Goal: Obtain resource: Download file/media

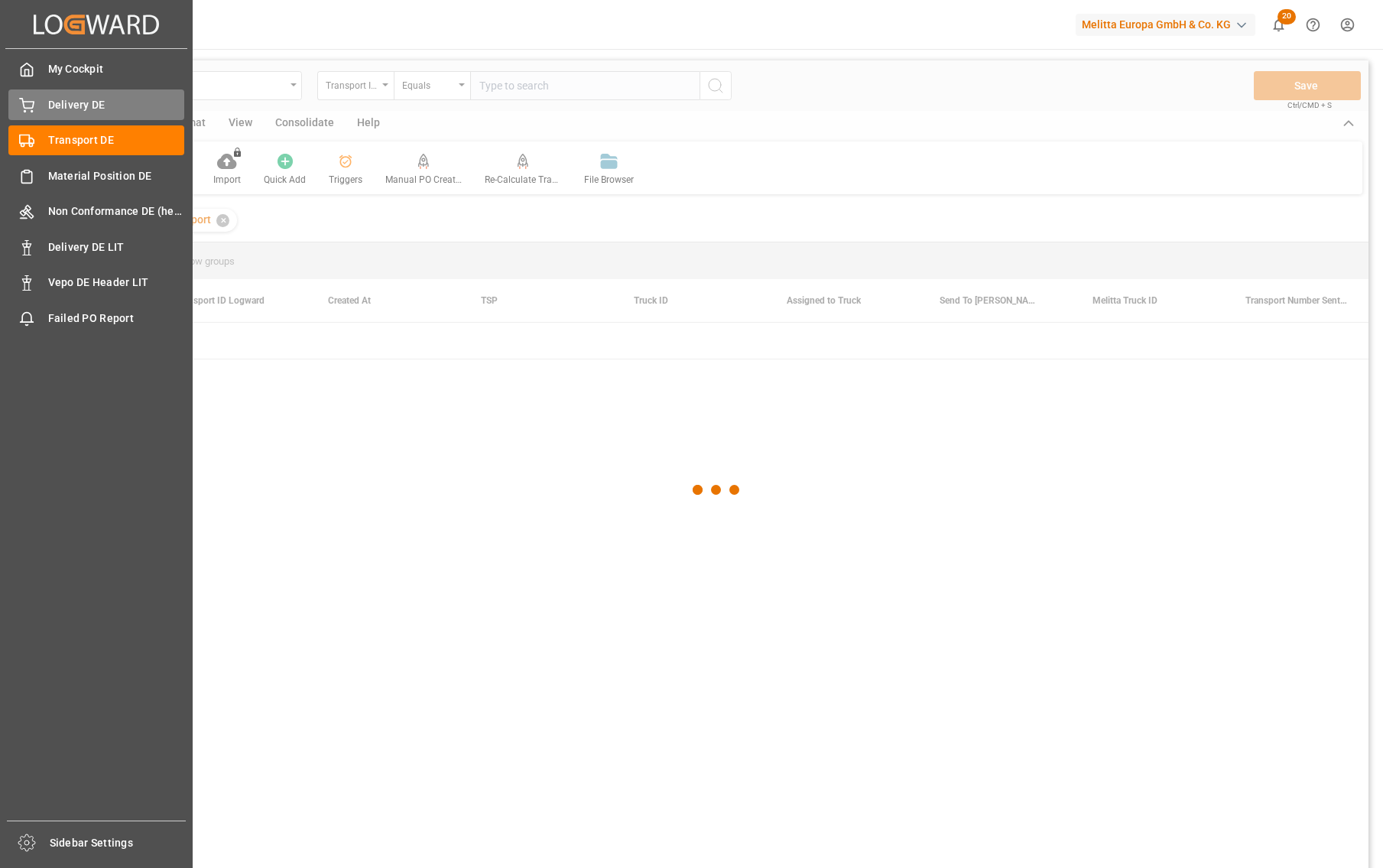
click at [16, 112] on div at bounding box center [22, 105] width 26 height 16
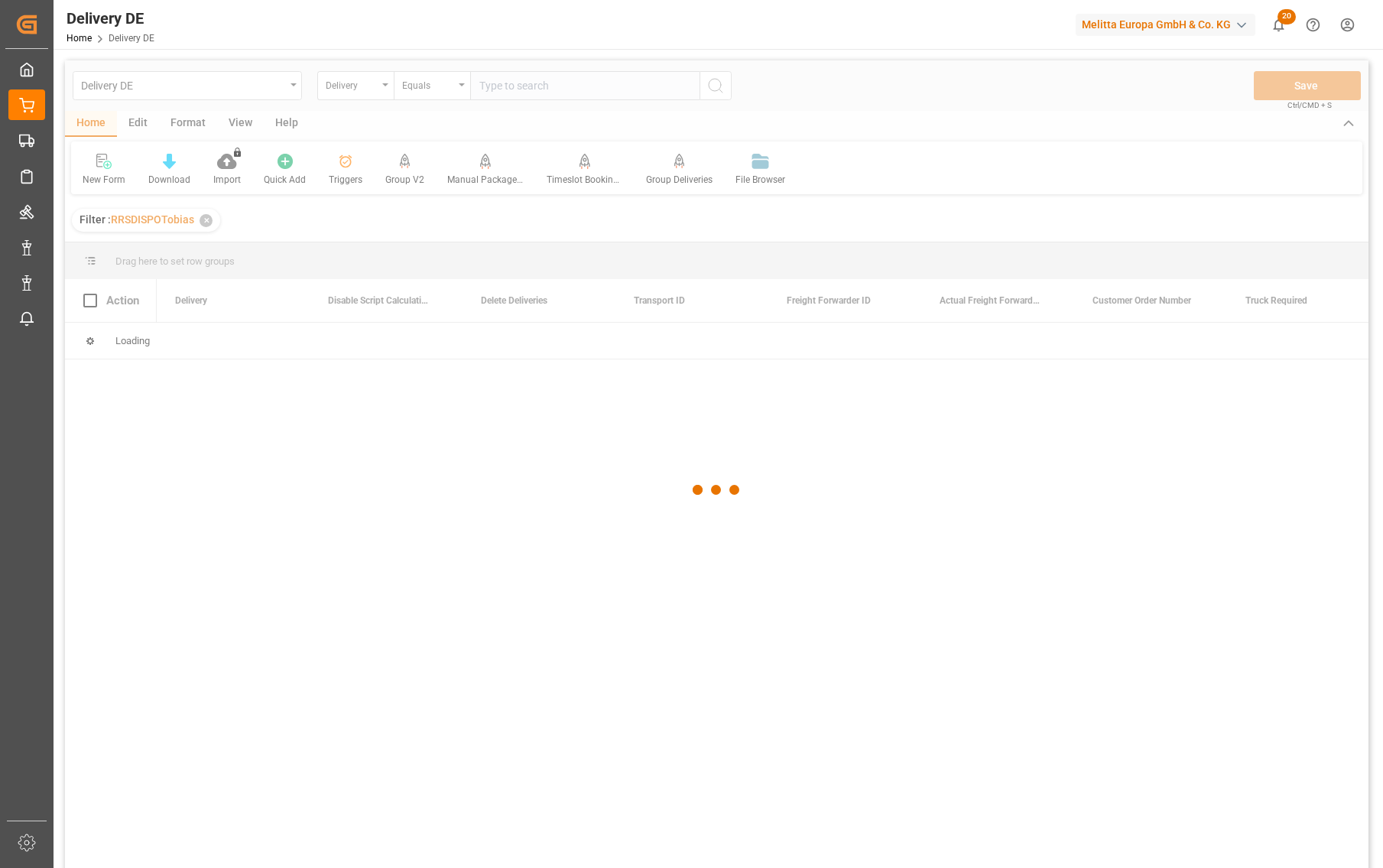
click at [519, 90] on div at bounding box center [717, 490] width 1304 height 858
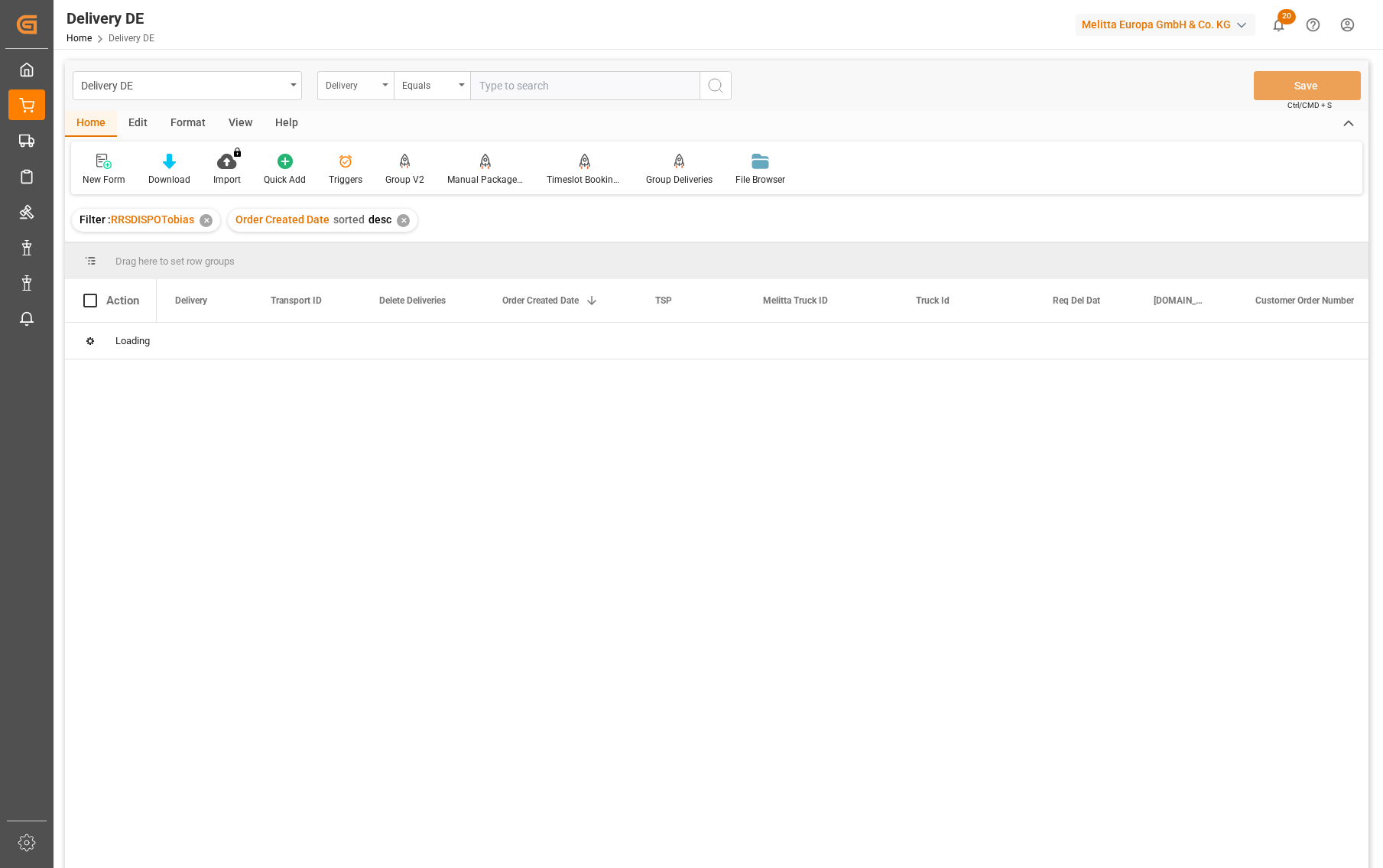
click at [350, 82] on div "Delivery" at bounding box center [352, 83] width 52 height 17
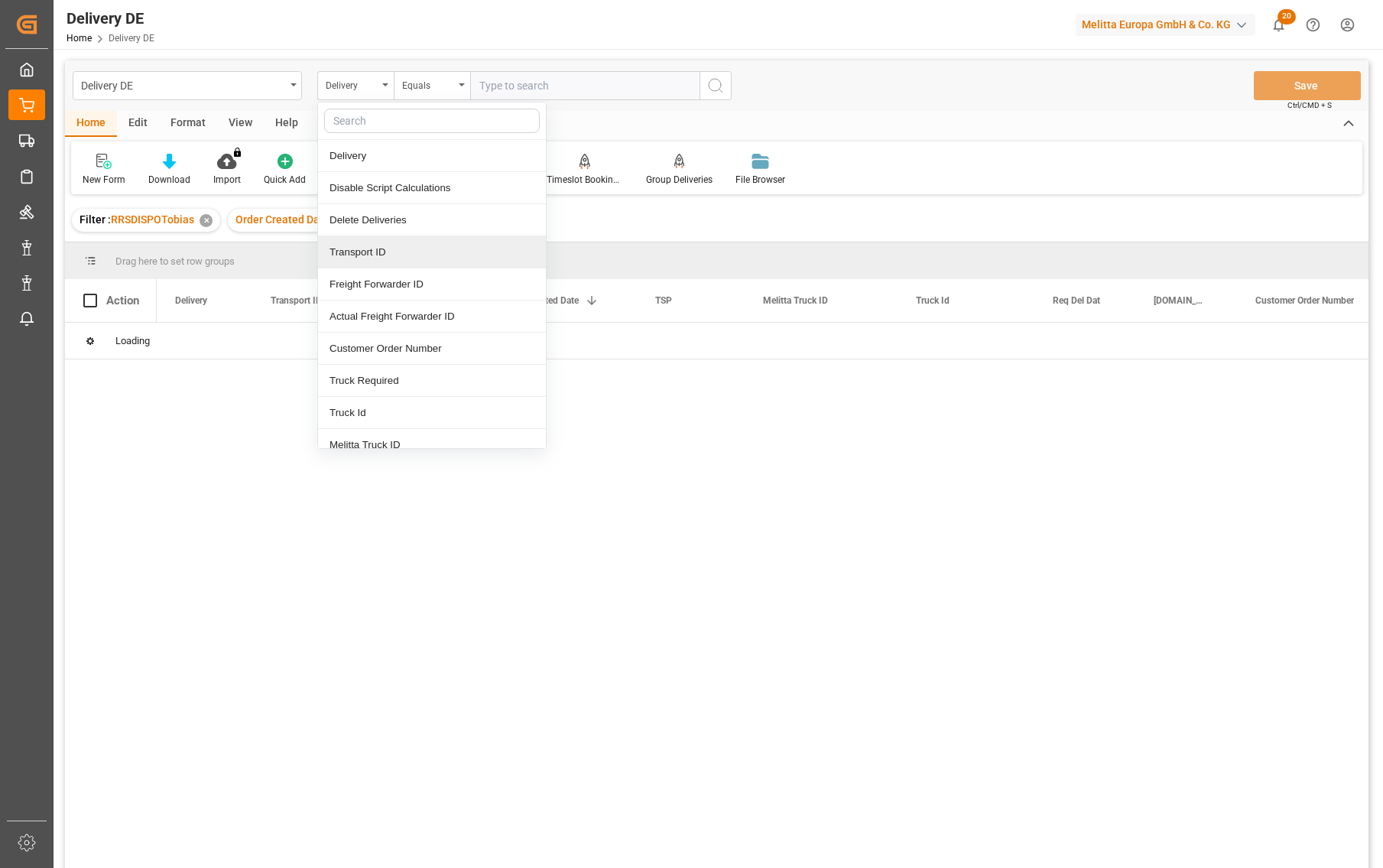
click at [342, 251] on div "Transport ID" at bounding box center [432, 252] width 228 height 32
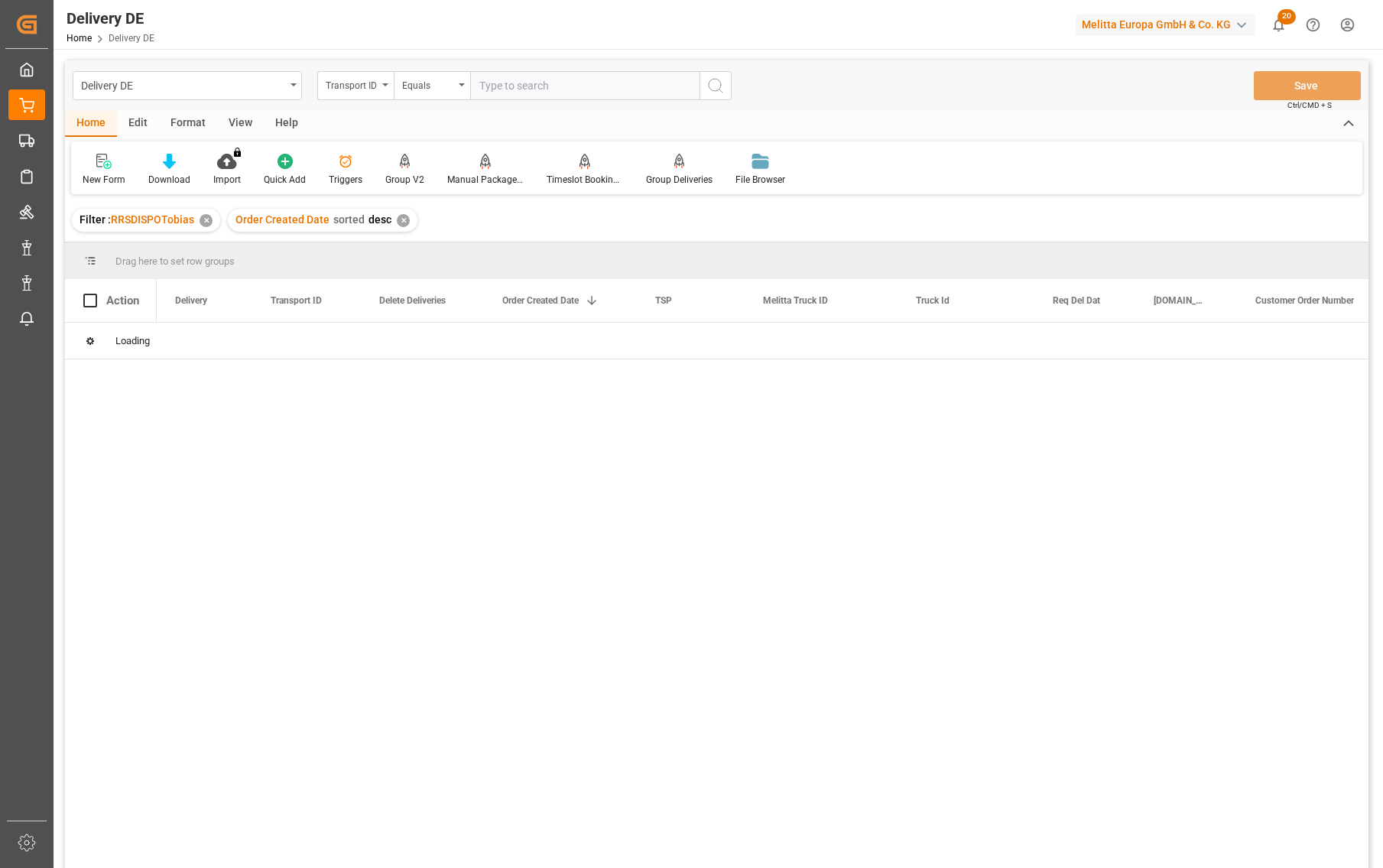
drag, startPoint x: 520, startPoint y: 68, endPoint x: 519, endPoint y: 79, distance: 11.0
click at [520, 69] on div "Delivery DE Transport ID Equals Save Ctrl/CMD + S" at bounding box center [717, 86] width 1304 height 50
click at [519, 81] on input "text" at bounding box center [584, 86] width 230 height 29
paste input "87eac512a12a"
type input "87eac512a12a"
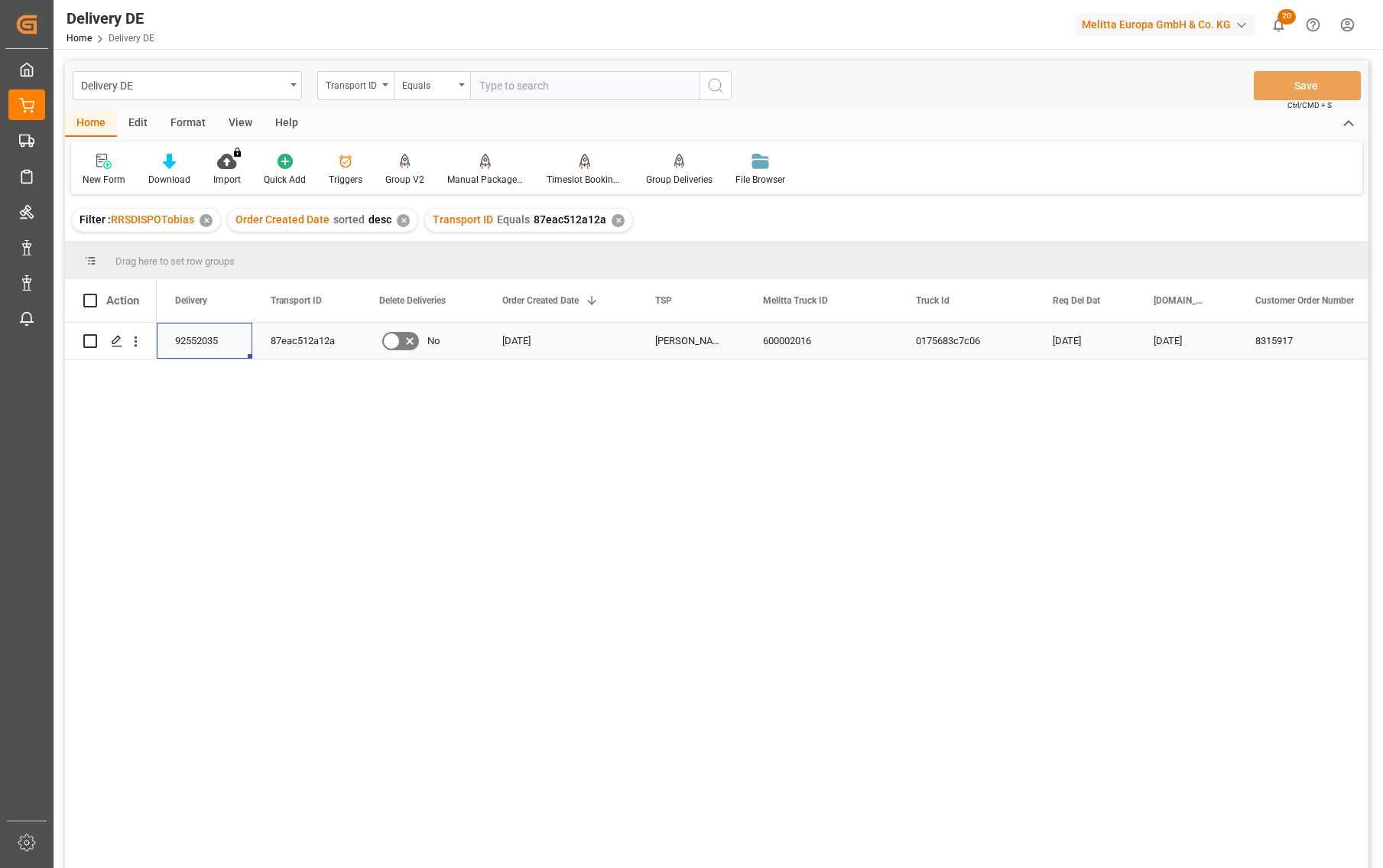
drag, startPoint x: 179, startPoint y: 332, endPoint x: 190, endPoint y: 332, distance: 11.0
click at [179, 332] on div "92552035" at bounding box center [205, 340] width 95 height 36
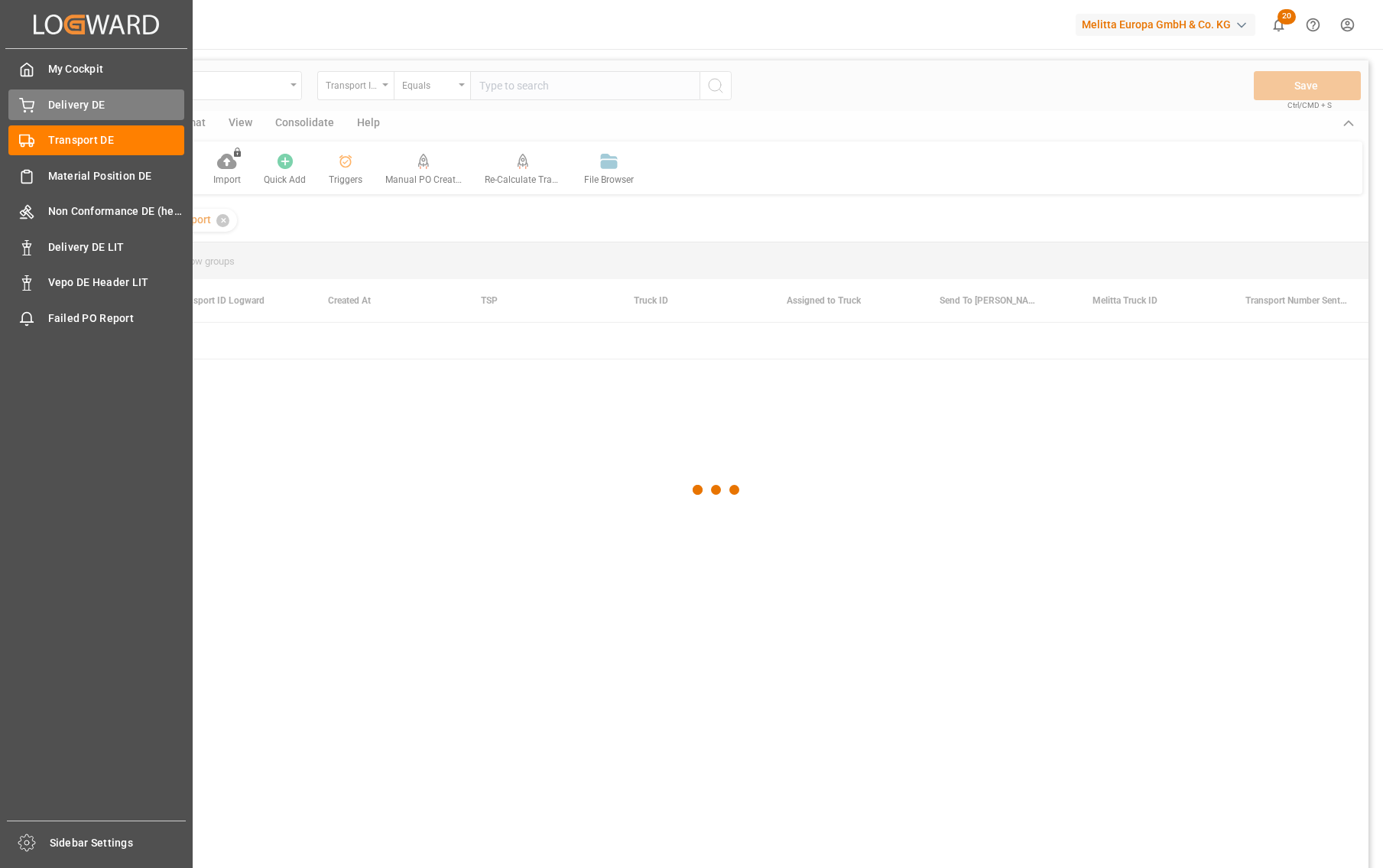
click at [33, 105] on icon at bounding box center [27, 103] width 14 height 10
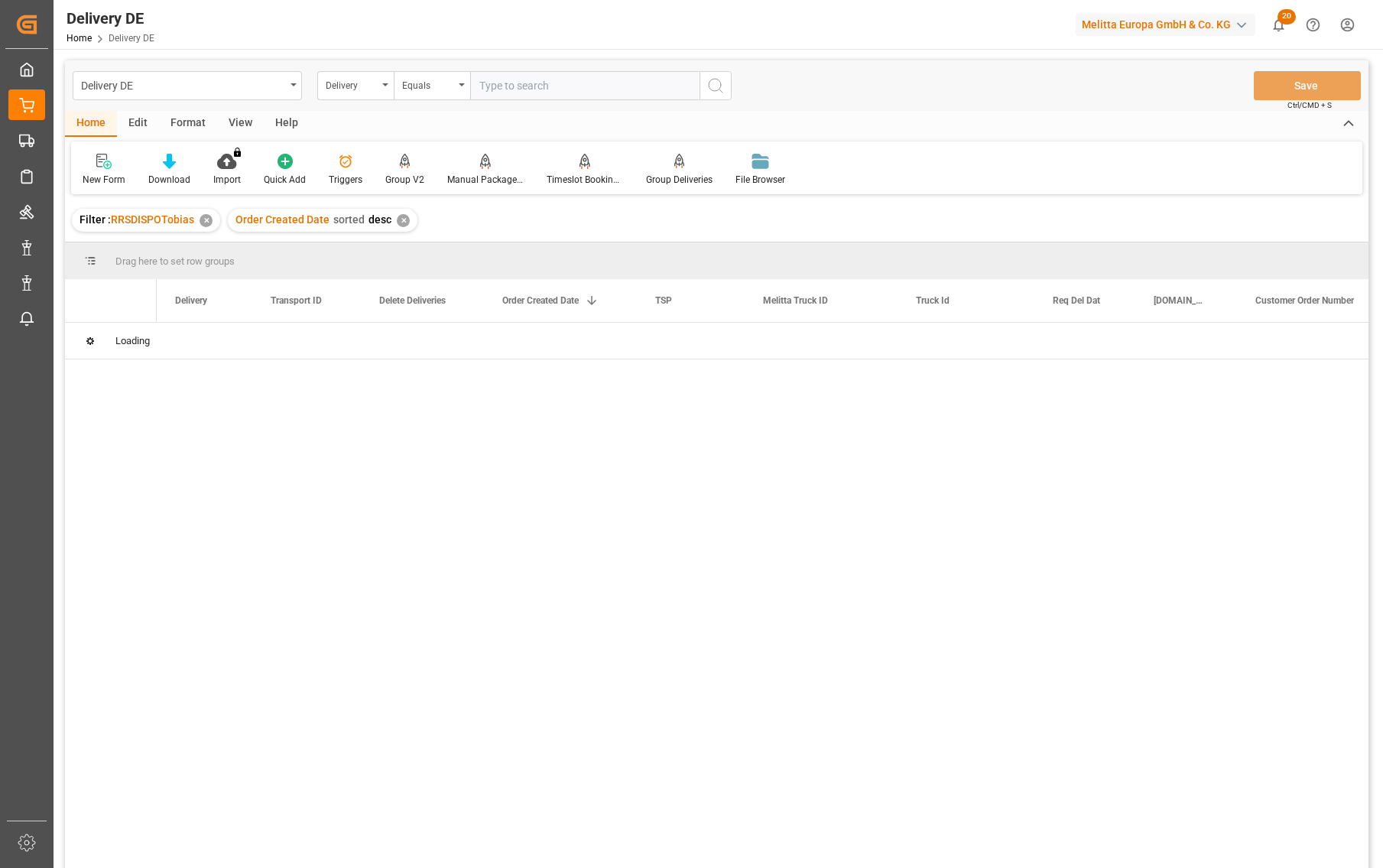
click at [524, 88] on input "text" at bounding box center [584, 86] width 230 height 29
paste input "92553896"
type input "92553896"
click at [714, 88] on icon "search button" at bounding box center [715, 85] width 18 height 18
click at [300, 340] on div "204db3fb065d" at bounding box center [306, 340] width 108 height 36
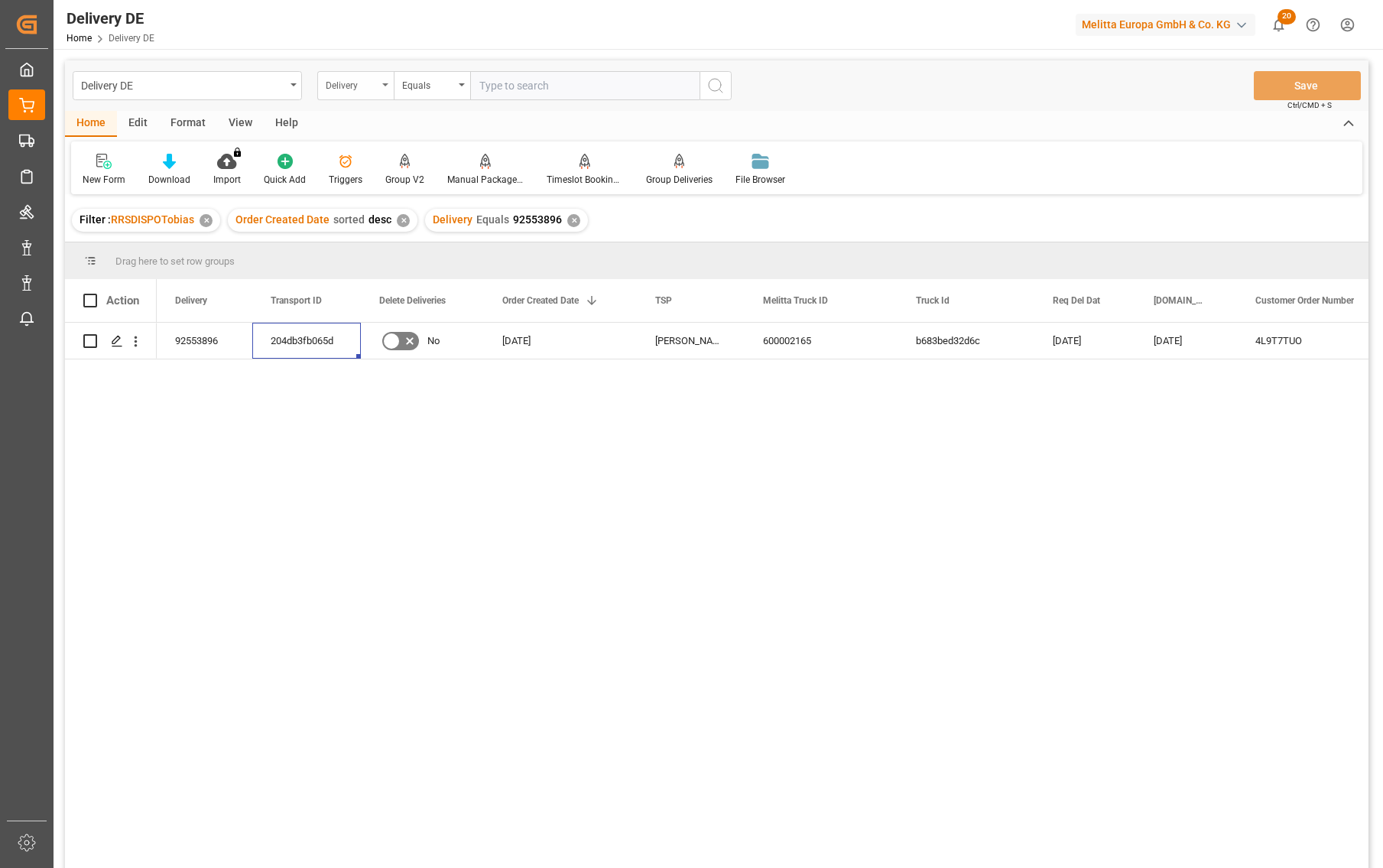
click at [374, 90] on div "Delivery" at bounding box center [352, 83] width 52 height 17
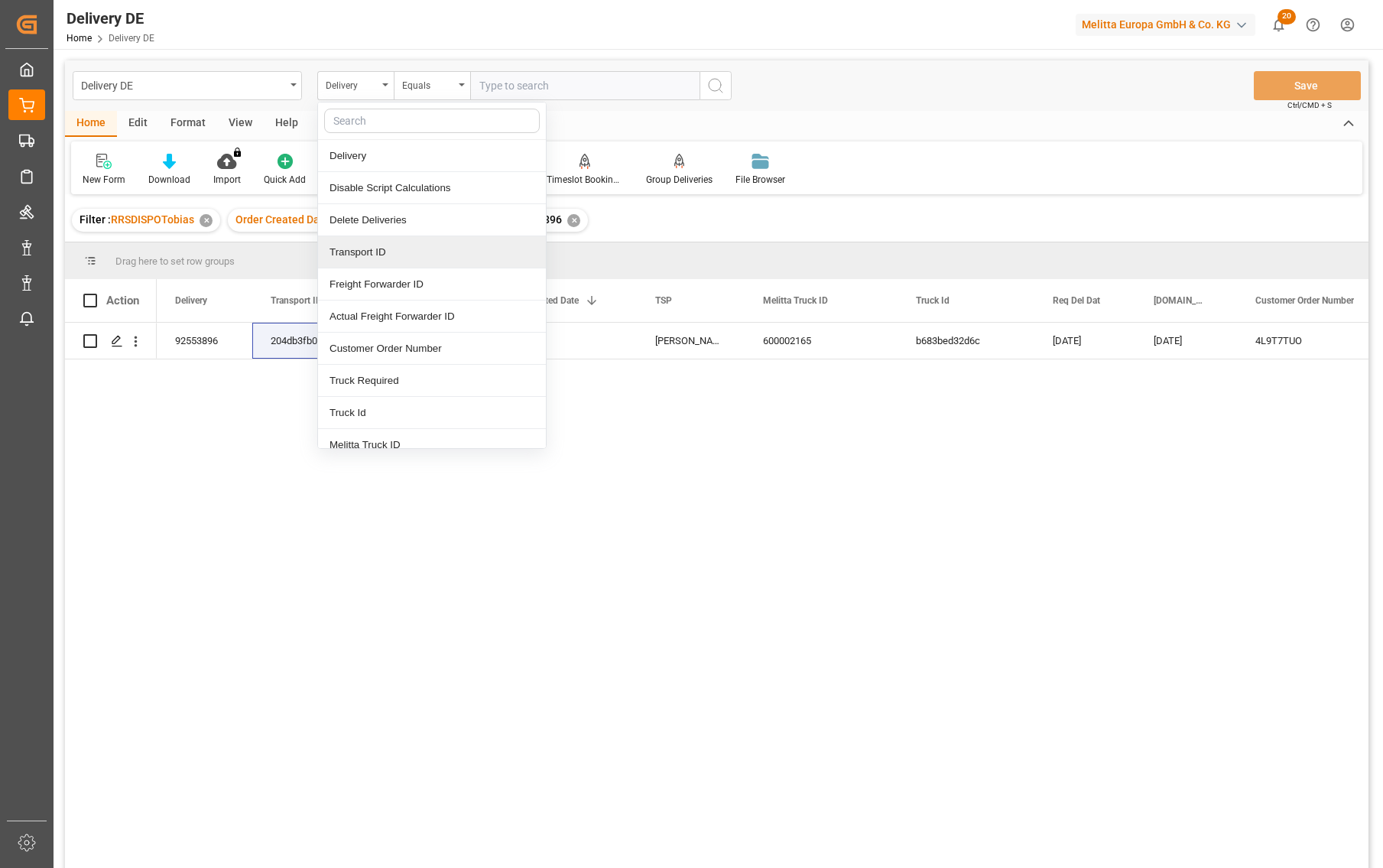
click at [392, 256] on div "Transport ID" at bounding box center [432, 252] width 228 height 32
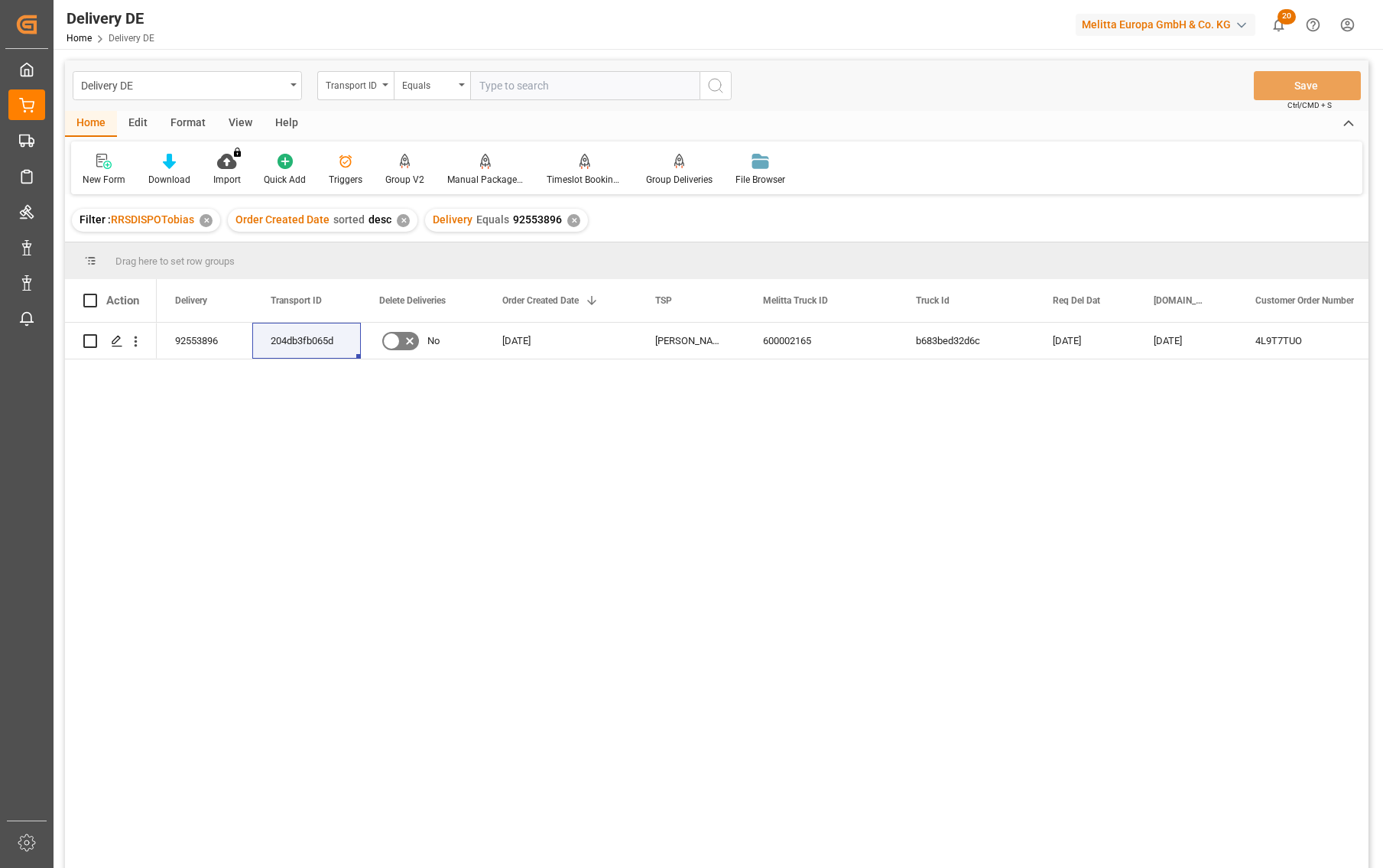
click at [489, 81] on input "text" at bounding box center [584, 86] width 230 height 29
paste input "204db3fb065d"
type input "204db3fb065d"
click at [718, 83] on icon "search button" at bounding box center [715, 85] width 18 height 18
click at [569, 220] on div "✕" at bounding box center [573, 220] width 13 height 13
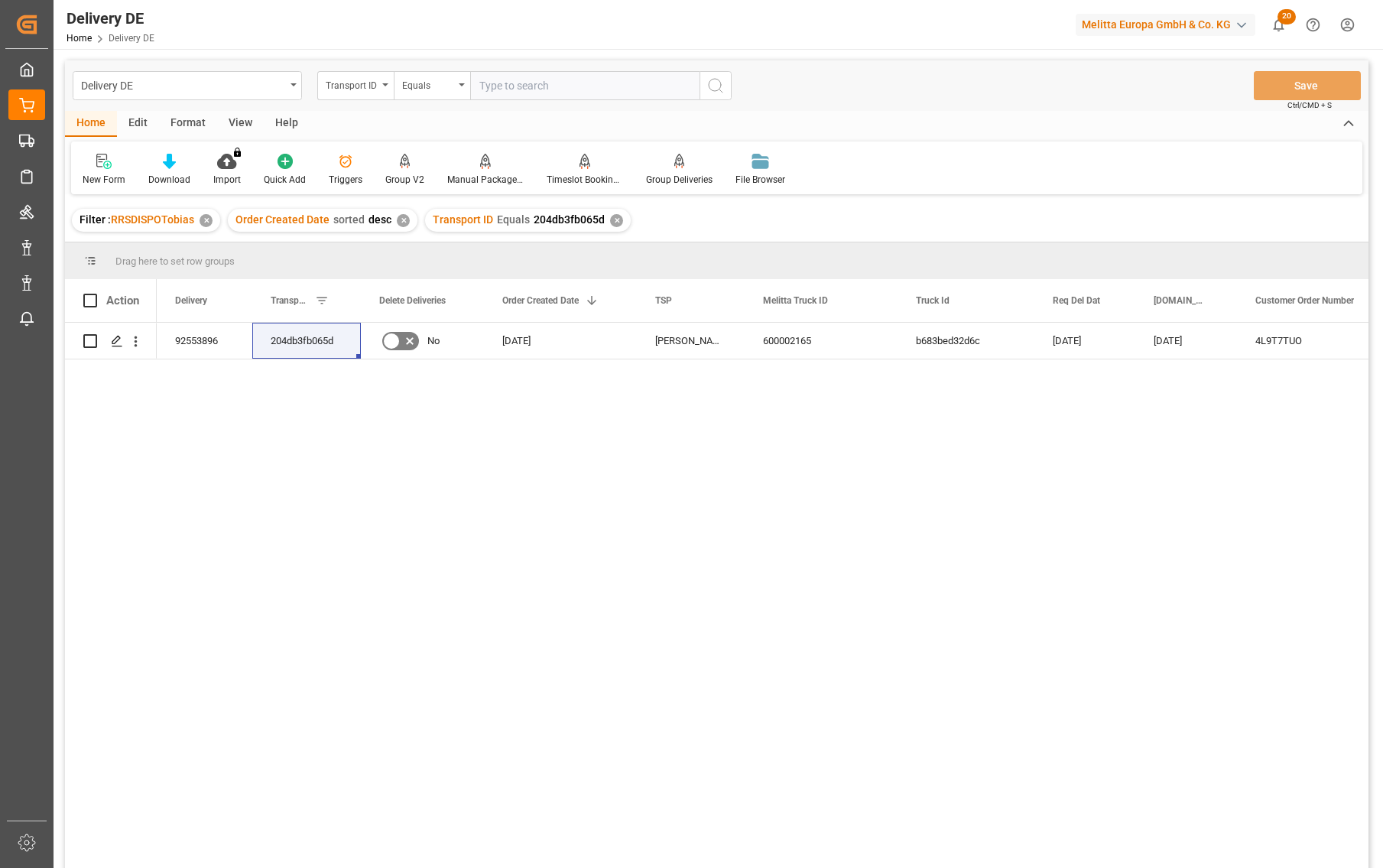
click at [524, 94] on input "text" at bounding box center [584, 86] width 230 height 29
type input "07974ab861ed"
click at [717, 90] on circle "search button" at bounding box center [715, 85] width 12 height 12
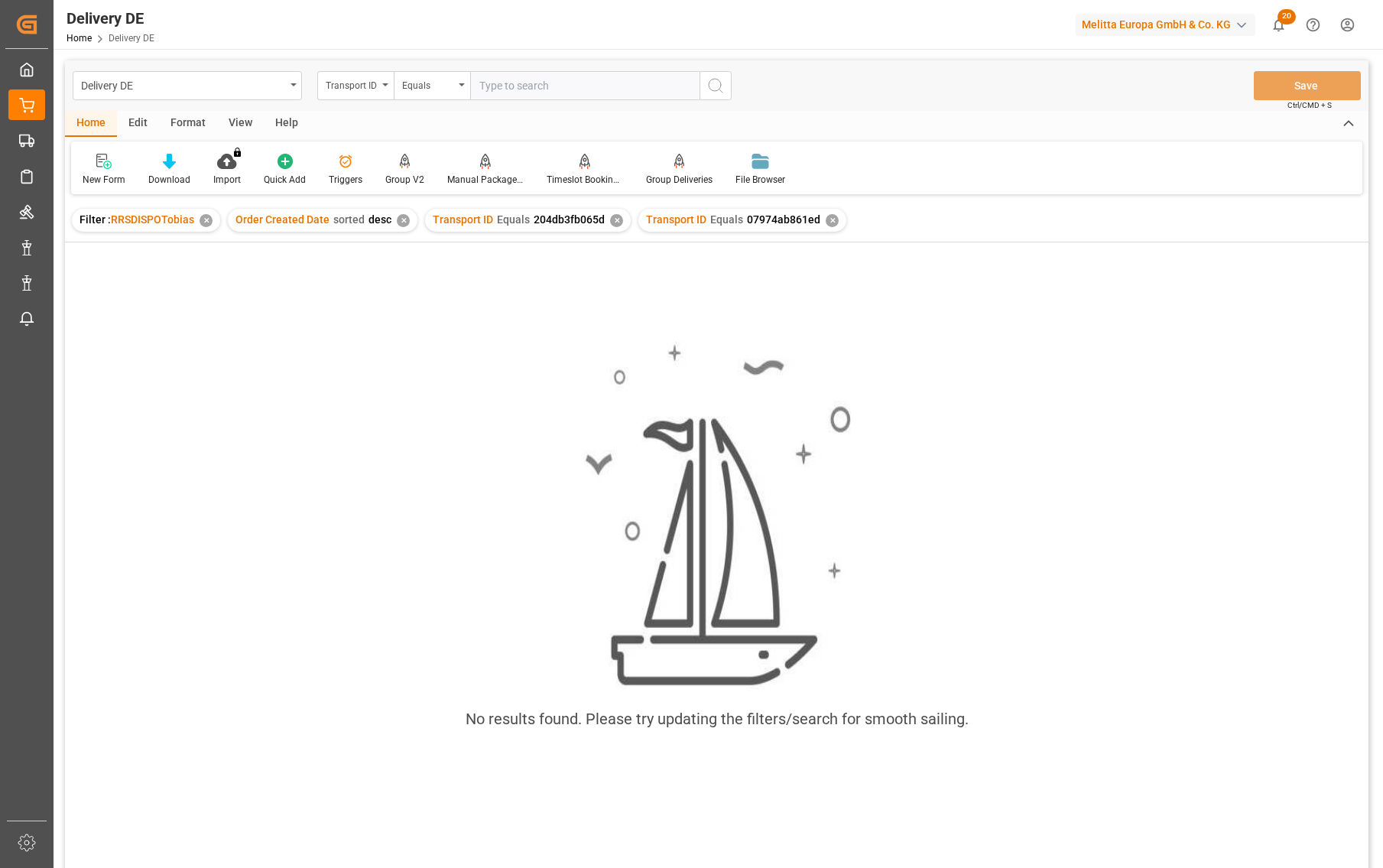
click at [611, 223] on div "✕" at bounding box center [616, 220] width 13 height 13
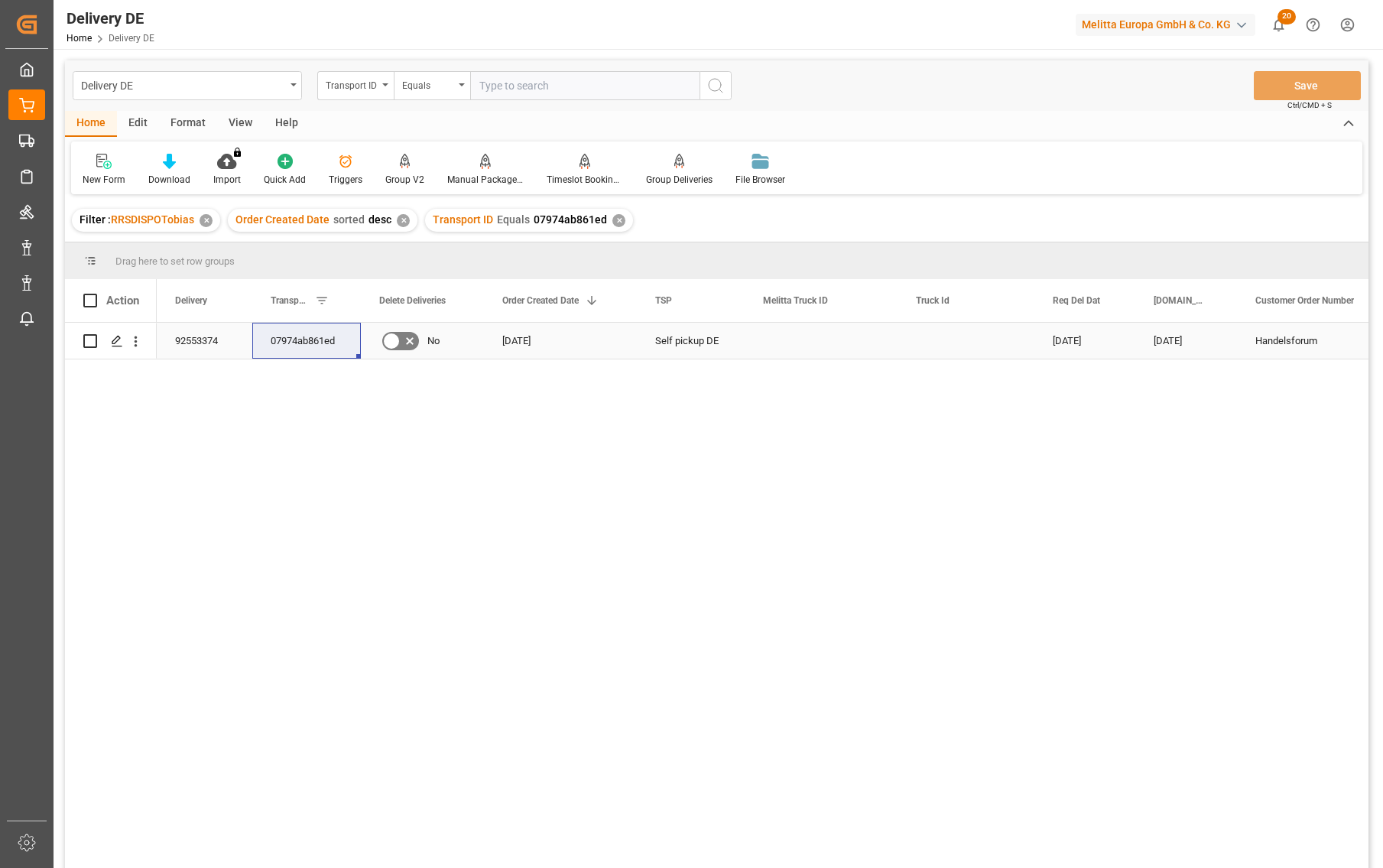
click at [198, 334] on div "92553374" at bounding box center [205, 340] width 95 height 36
click at [205, 341] on div "92553374" at bounding box center [205, 340] width 95 height 36
click at [505, 87] on input "text" at bounding box center [584, 86] width 230 height 29
type input "06fe668c59c2"
click at [708, 91] on icon "search button" at bounding box center [715, 85] width 18 height 18
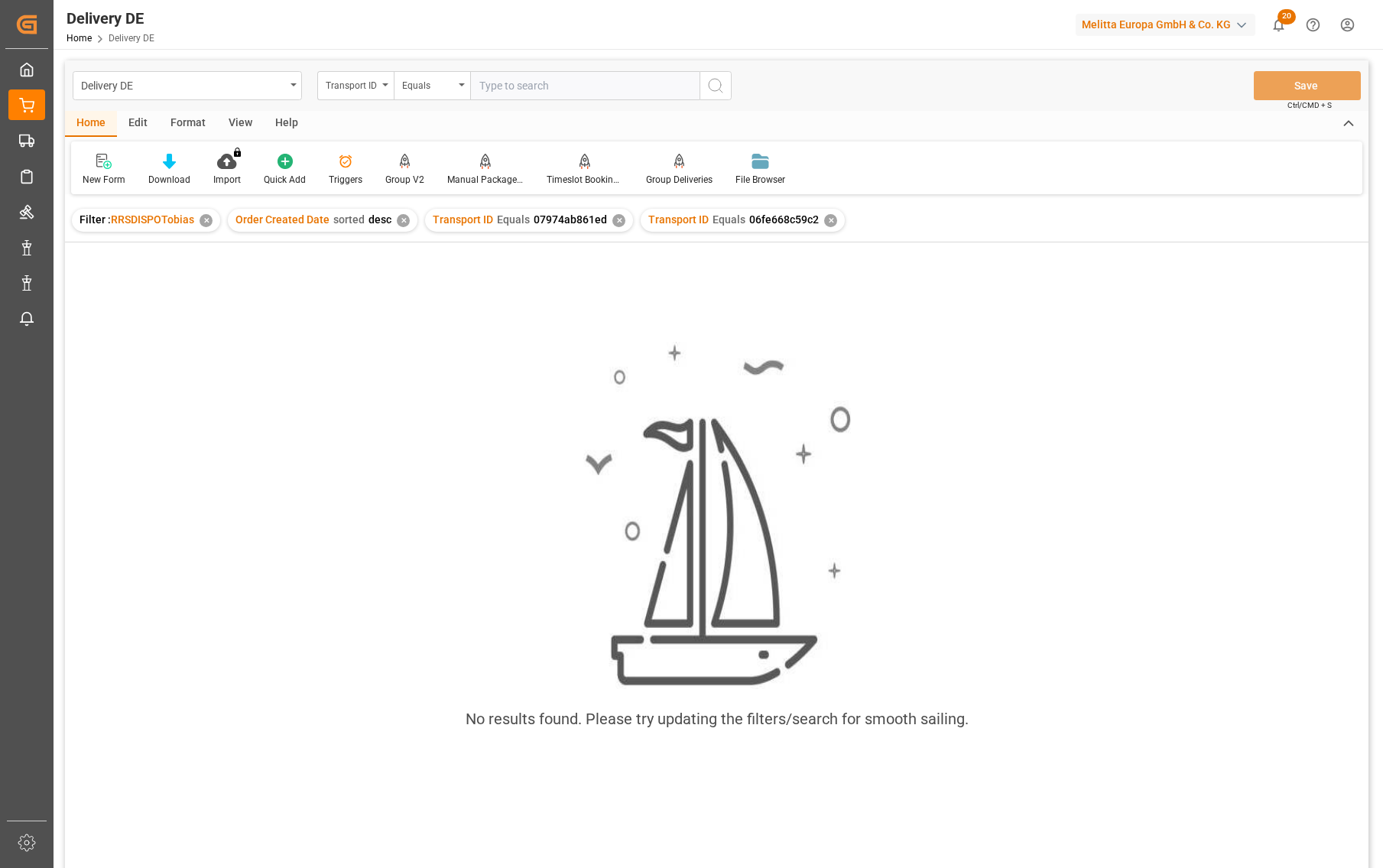
click at [616, 214] on div "✕" at bounding box center [618, 220] width 13 height 13
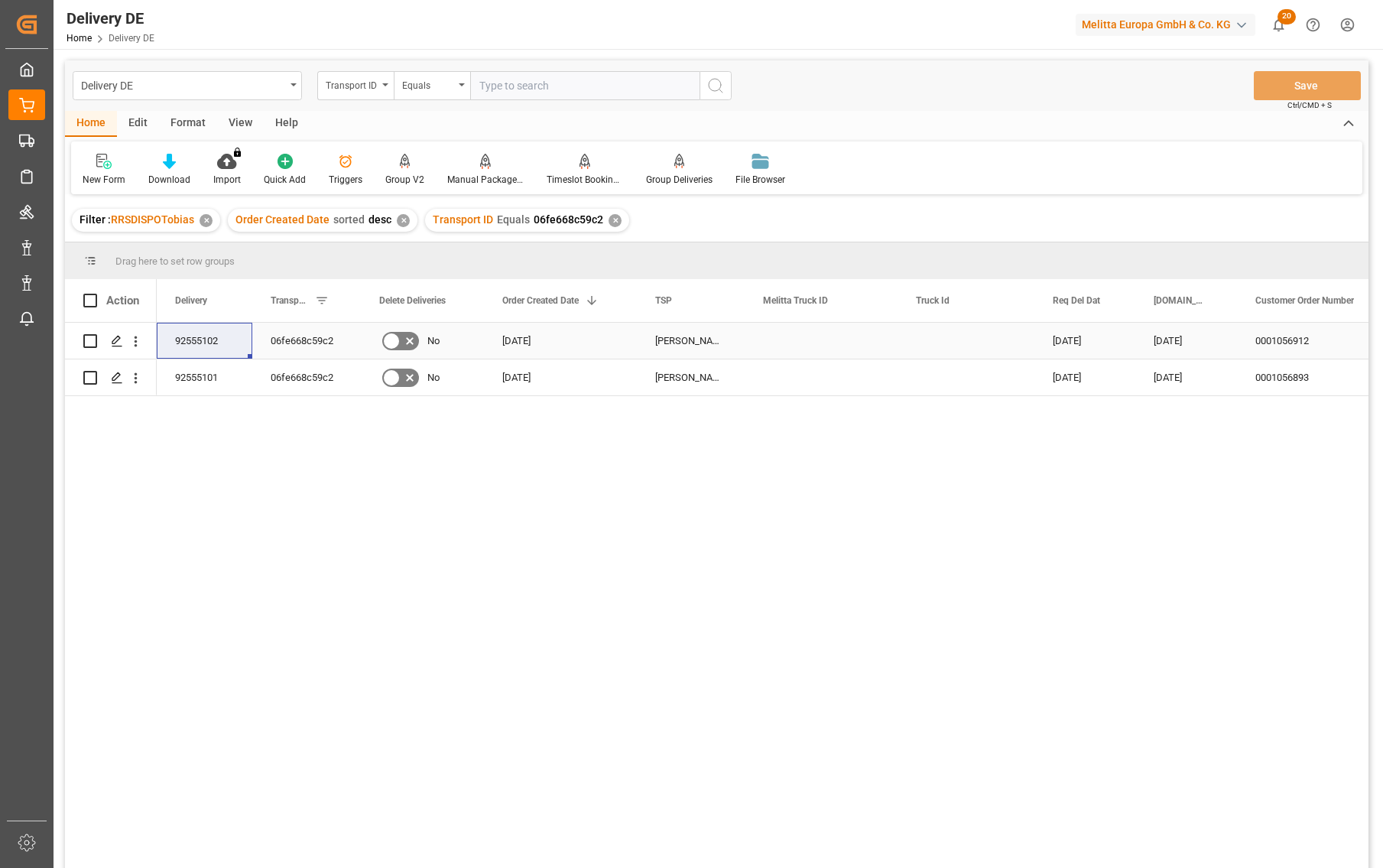
click at [199, 340] on div "92555102" at bounding box center [205, 340] width 95 height 36
click at [179, 373] on div "92555101" at bounding box center [205, 377] width 95 height 36
click at [198, 337] on div "92555102" at bounding box center [205, 340] width 95 height 36
click at [201, 386] on div "92555101" at bounding box center [205, 377] width 95 height 36
click at [205, 347] on div "92555102" at bounding box center [205, 340] width 95 height 36
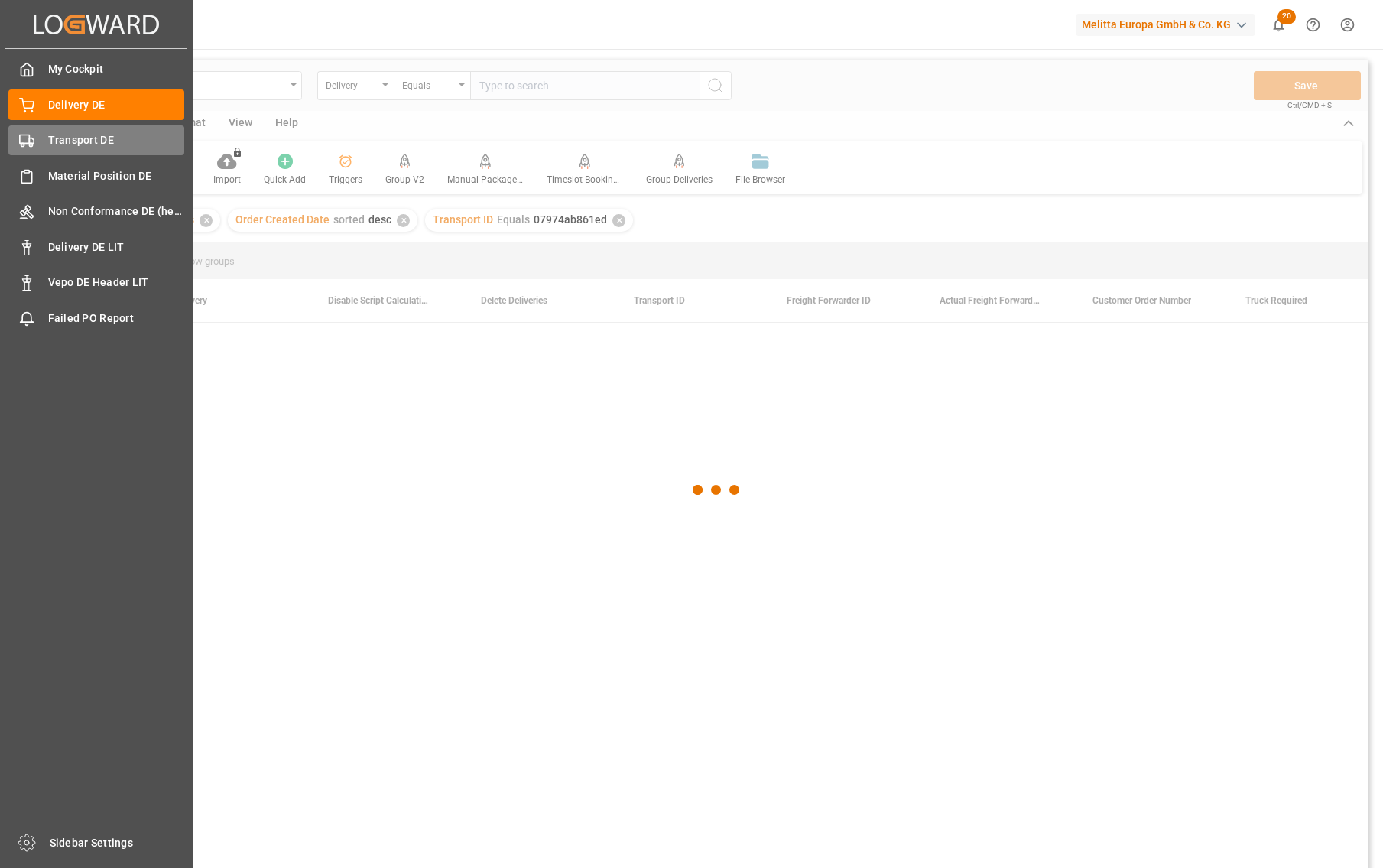
click at [29, 153] on div "Transport DE Transport DE" at bounding box center [96, 140] width 176 height 29
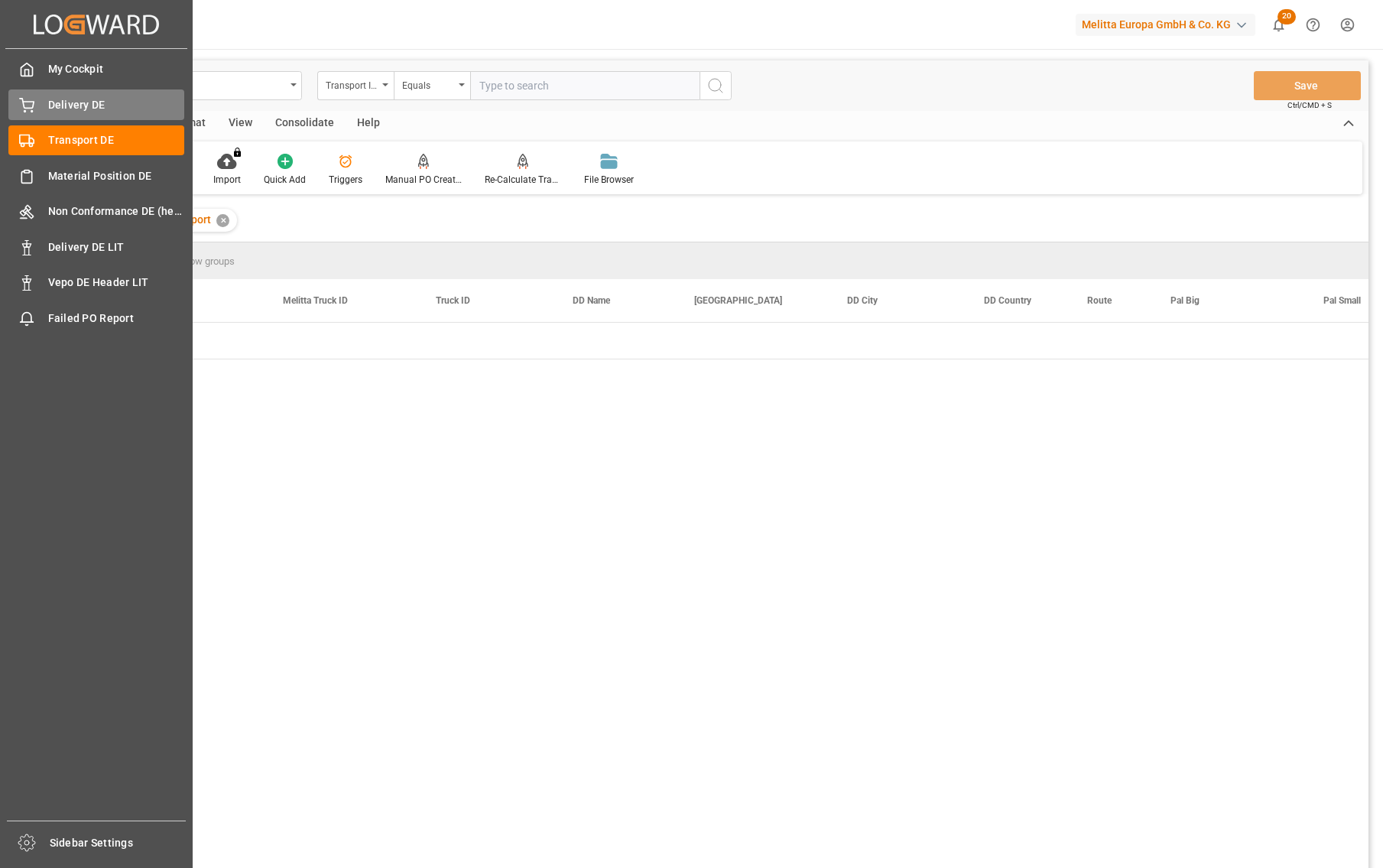
click at [84, 112] on span "Delivery DE" at bounding box center [117, 105] width 137 height 16
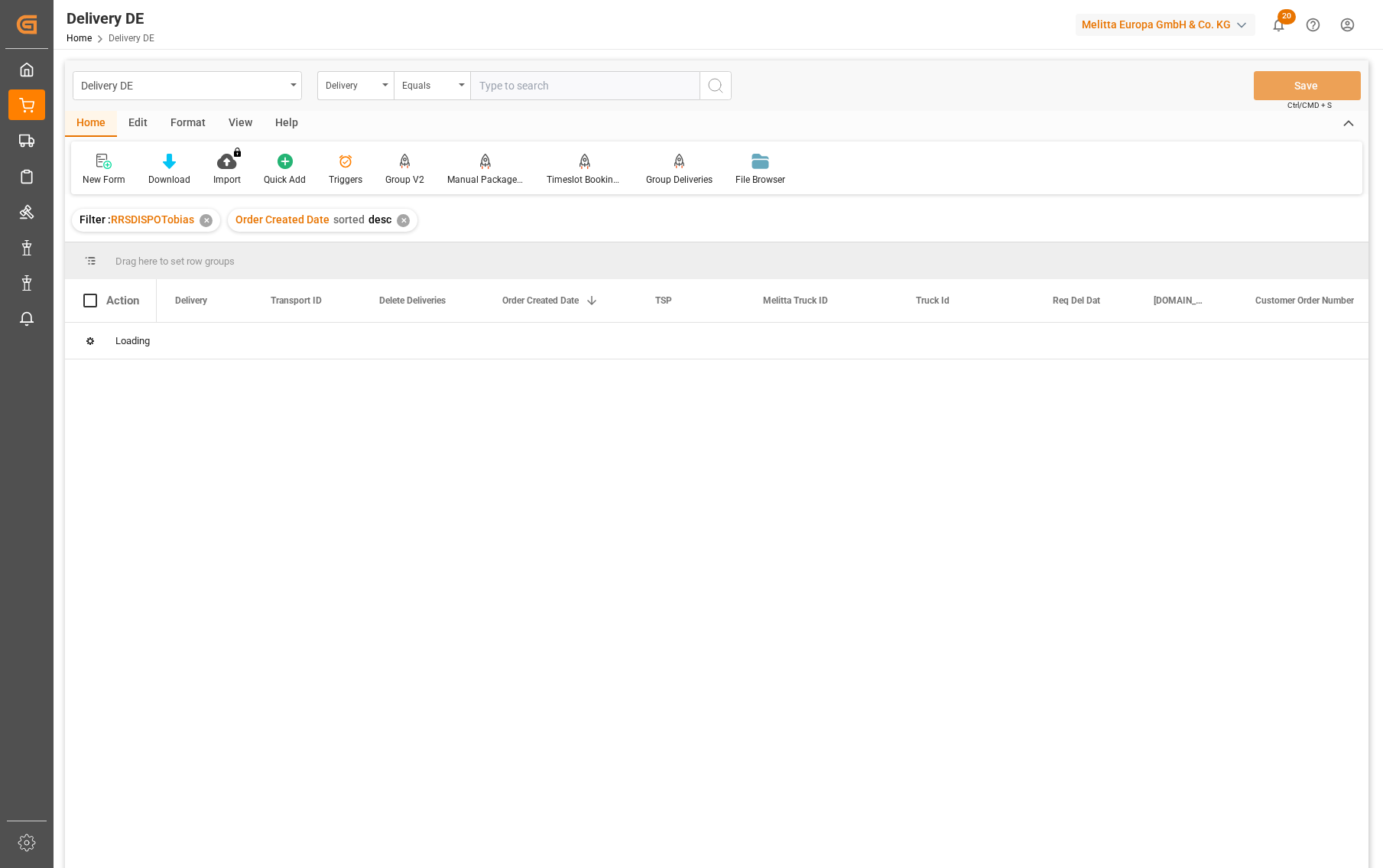
click at [509, 90] on input "text" at bounding box center [584, 86] width 230 height 29
paste input "92554845"
type input "92554845"
click at [718, 82] on icon "search button" at bounding box center [715, 85] width 18 height 18
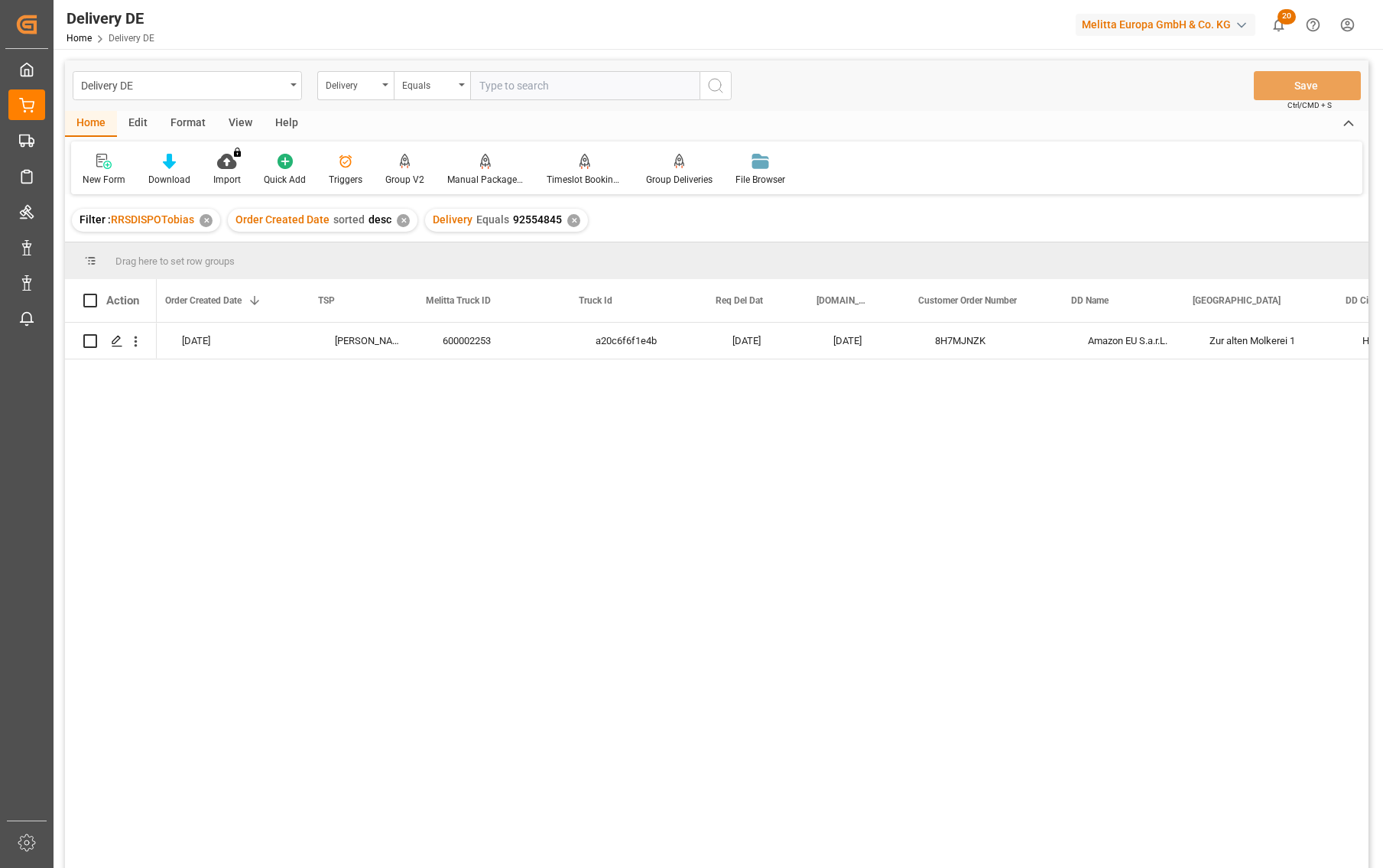
scroll to position [0, 306]
click at [826, 834] on div "09.09.2025 05.09.2025 8H7MJNZK Amazon EU S.a.r.L. Zur alten Molkerei 1 Helmsted…" at bounding box center [763, 600] width 1212 height 555
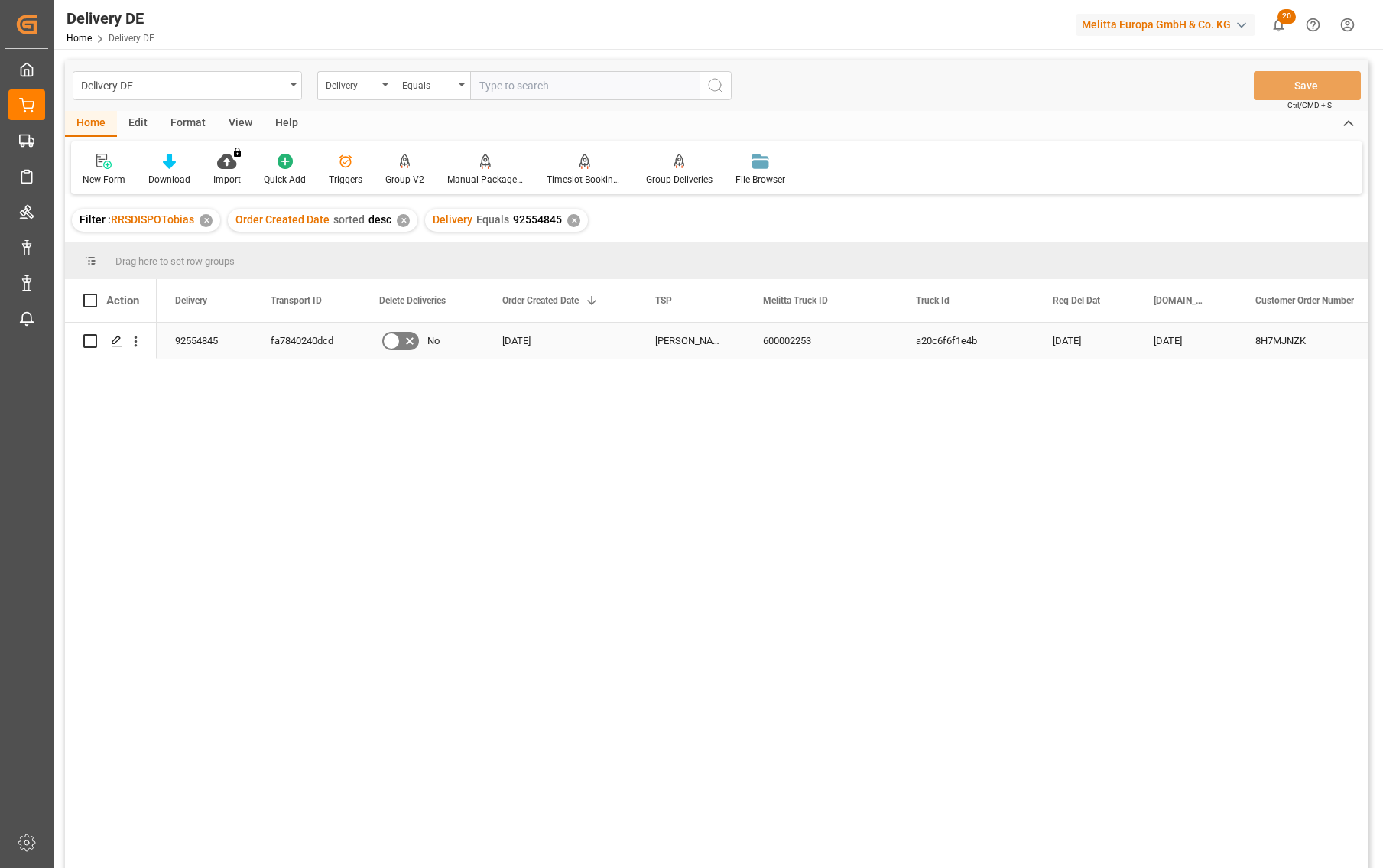
click at [200, 336] on div "92554845" at bounding box center [205, 340] width 95 height 36
click at [1099, 611] on div "09.09.2025 05.09.2025 8H7MJNZK Amazon EU S.a.r.L. Zur alten Molkerei 1 a20c6f6f…" at bounding box center [763, 600] width 1212 height 555
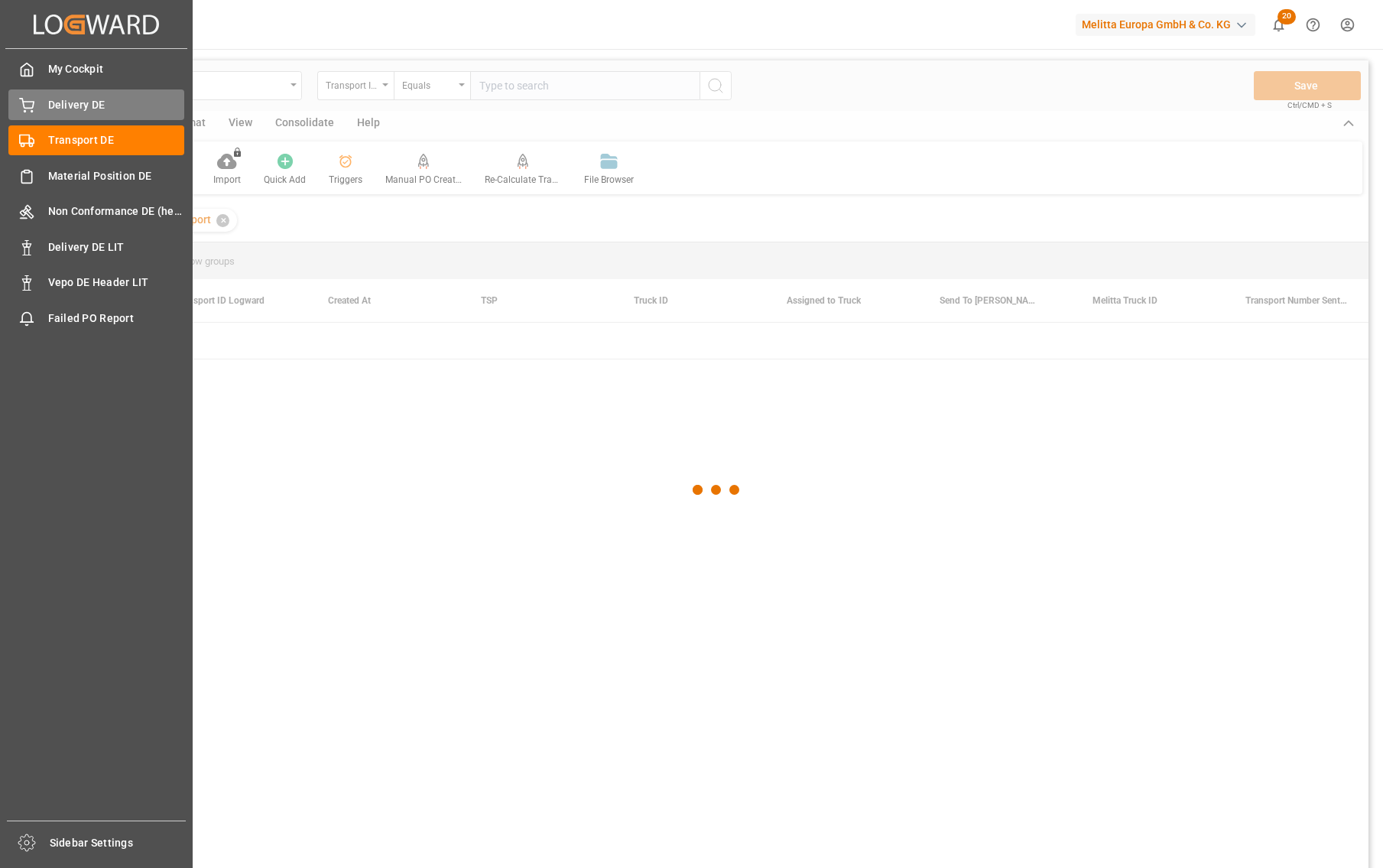
click at [49, 99] on span "Delivery DE" at bounding box center [117, 105] width 137 height 16
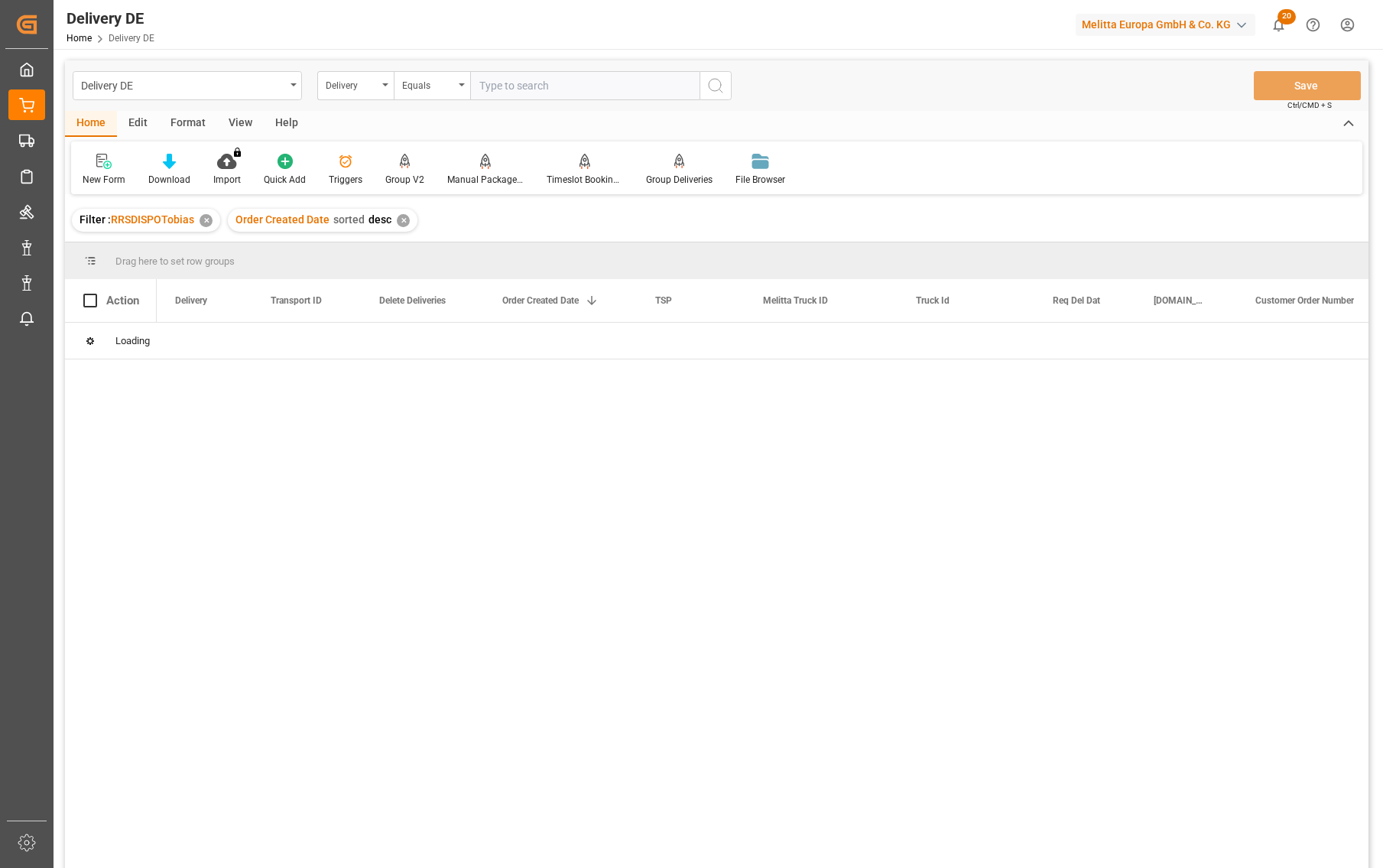
click at [507, 82] on div "Delivery DE Delivery Equals Save Ctrl/CMD + S Home Edit Format View Help New Fo…" at bounding box center [717, 485] width 1304 height 848
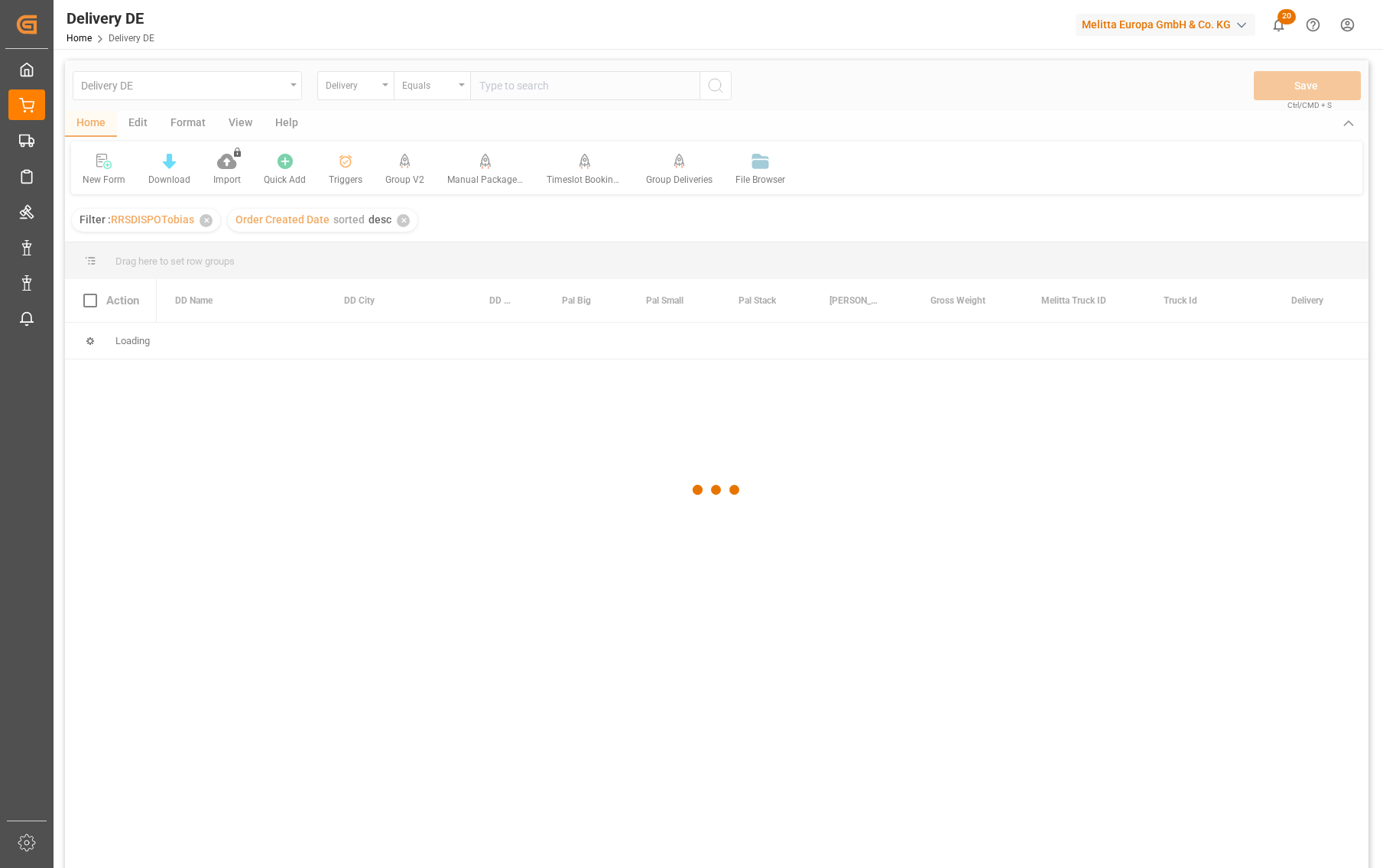
paste input "92548444"
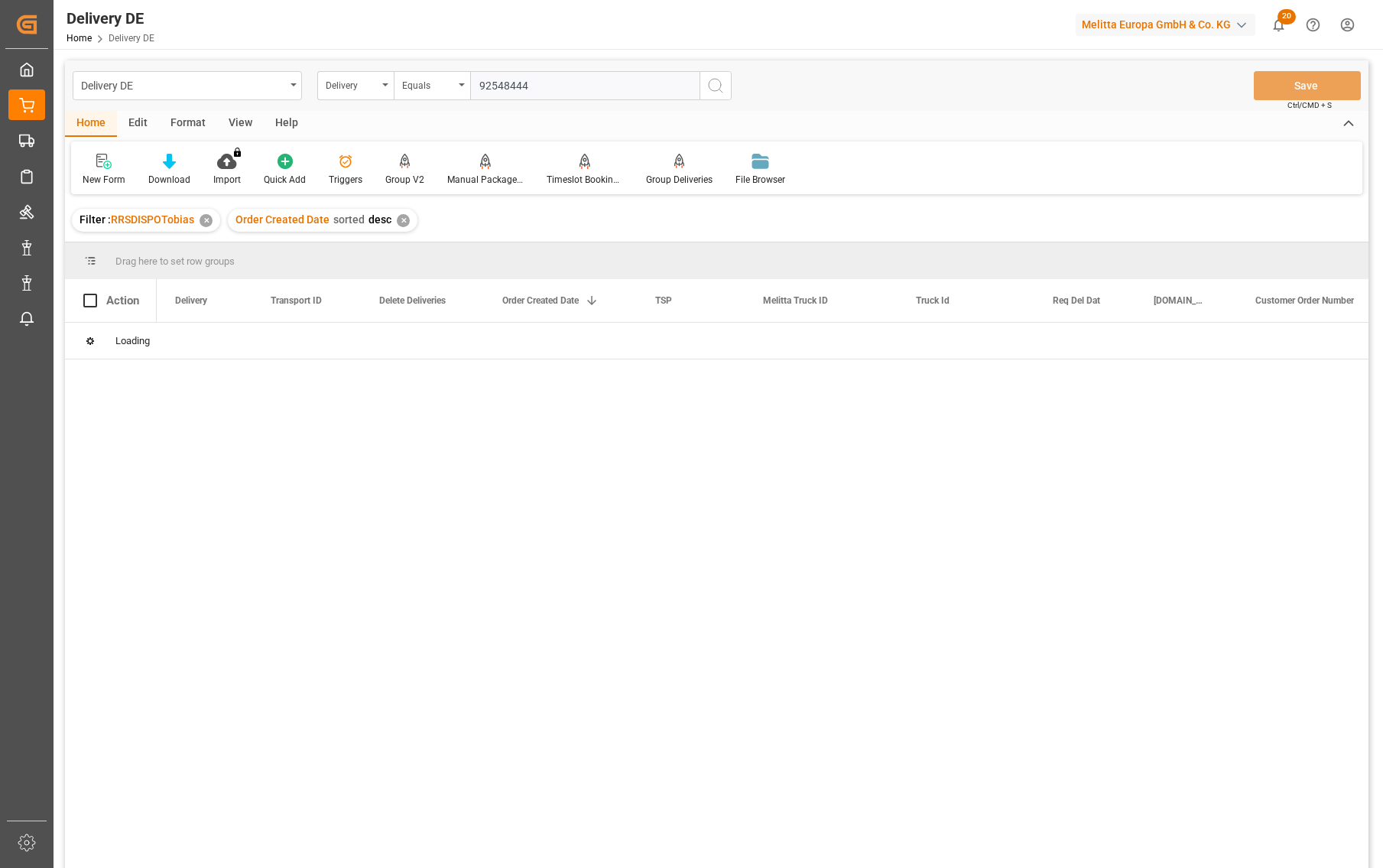
type input "92548444"
click at [716, 87] on icon "search button" at bounding box center [715, 85] width 18 height 18
click at [573, 413] on div at bounding box center [763, 600] width 1212 height 555
click at [588, 88] on input "text" at bounding box center [584, 86] width 230 height 29
click at [567, 210] on div "Delivery Equals 92548444 ✕" at bounding box center [506, 220] width 163 height 23
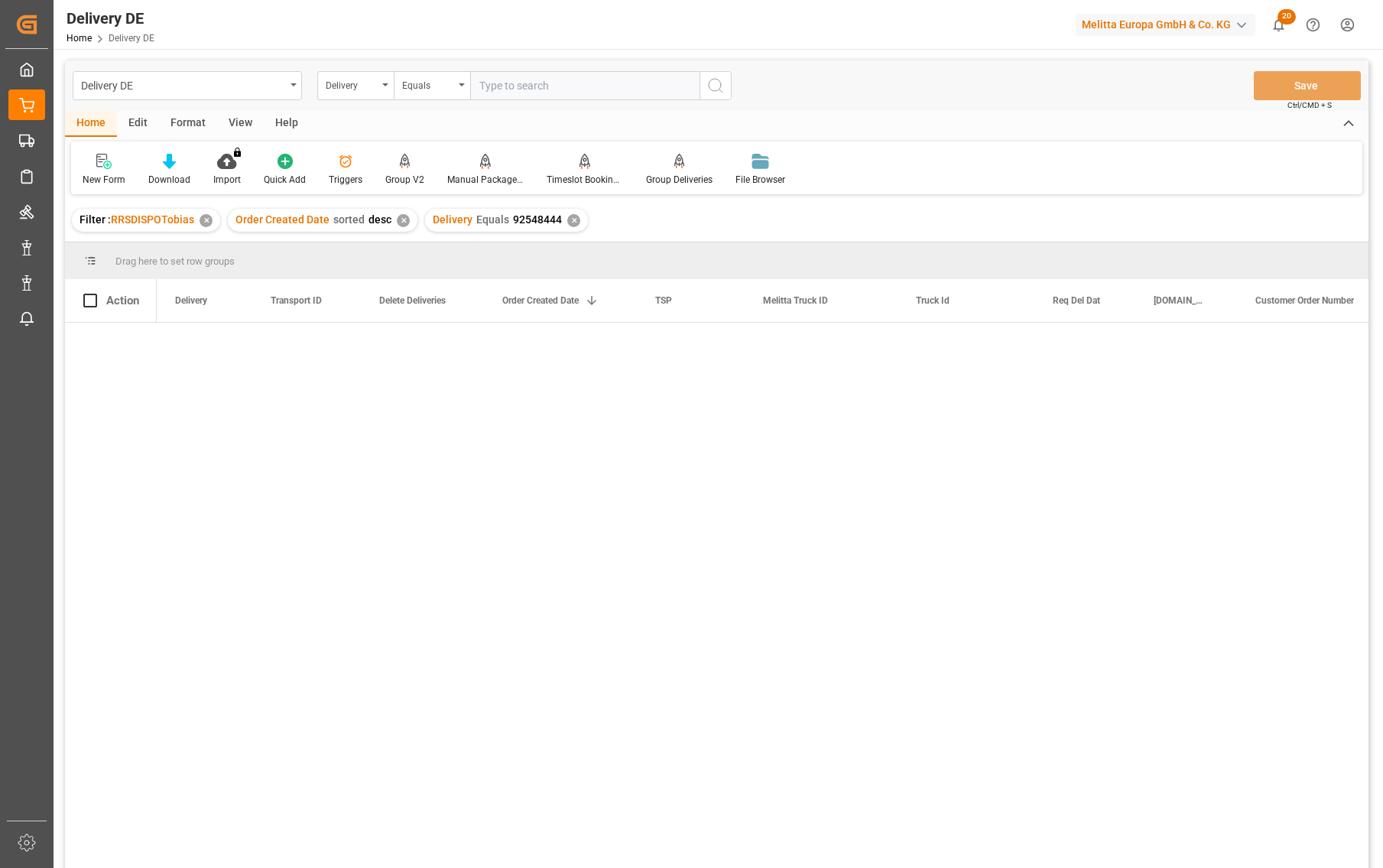
drag, startPoint x: 1141, startPoint y: 399, endPoint x: 1090, endPoint y: 385, distance: 52.9
click at [1141, 399] on div at bounding box center [763, 600] width 1212 height 555
click at [534, 95] on input "text" at bounding box center [584, 86] width 230 height 29
paste input "92548444"
click at [546, 82] on input "92548444" at bounding box center [584, 86] width 230 height 29
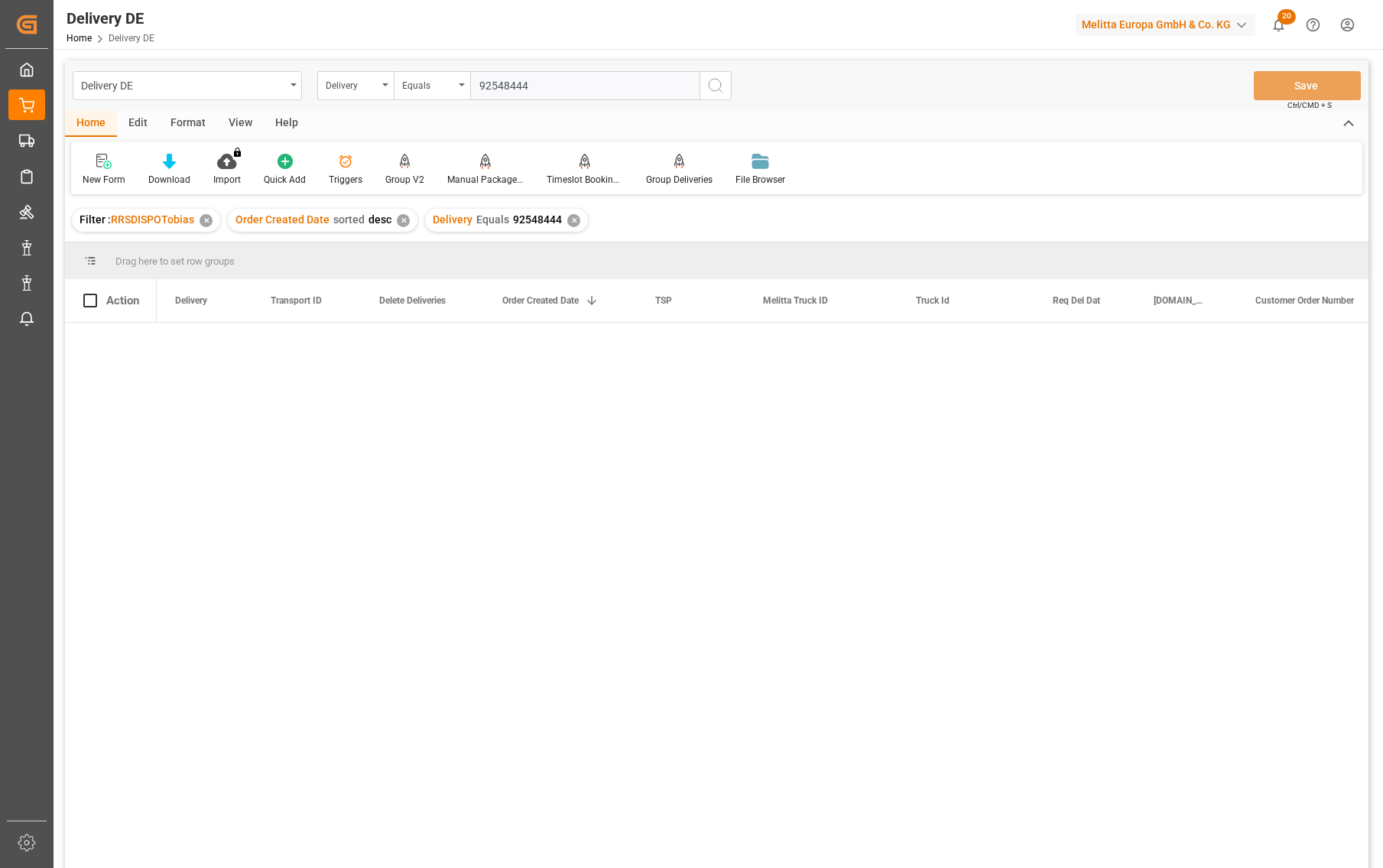
click at [480, 83] on input "92548444" at bounding box center [584, 86] width 230 height 29
type input "92548444"
click at [717, 89] on icon "search button" at bounding box center [715, 85] width 18 height 18
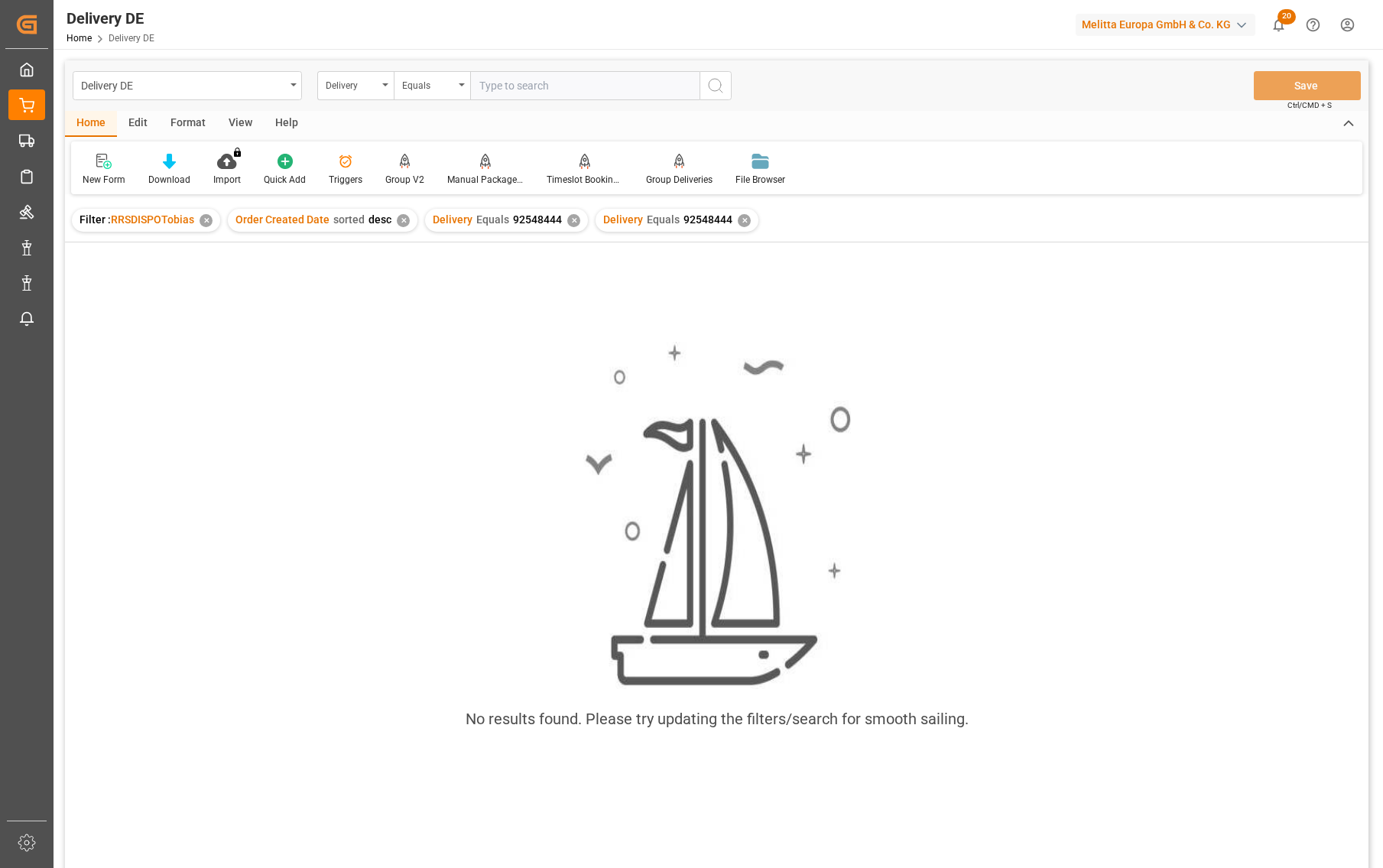
click at [567, 221] on div "✕" at bounding box center [573, 220] width 13 height 13
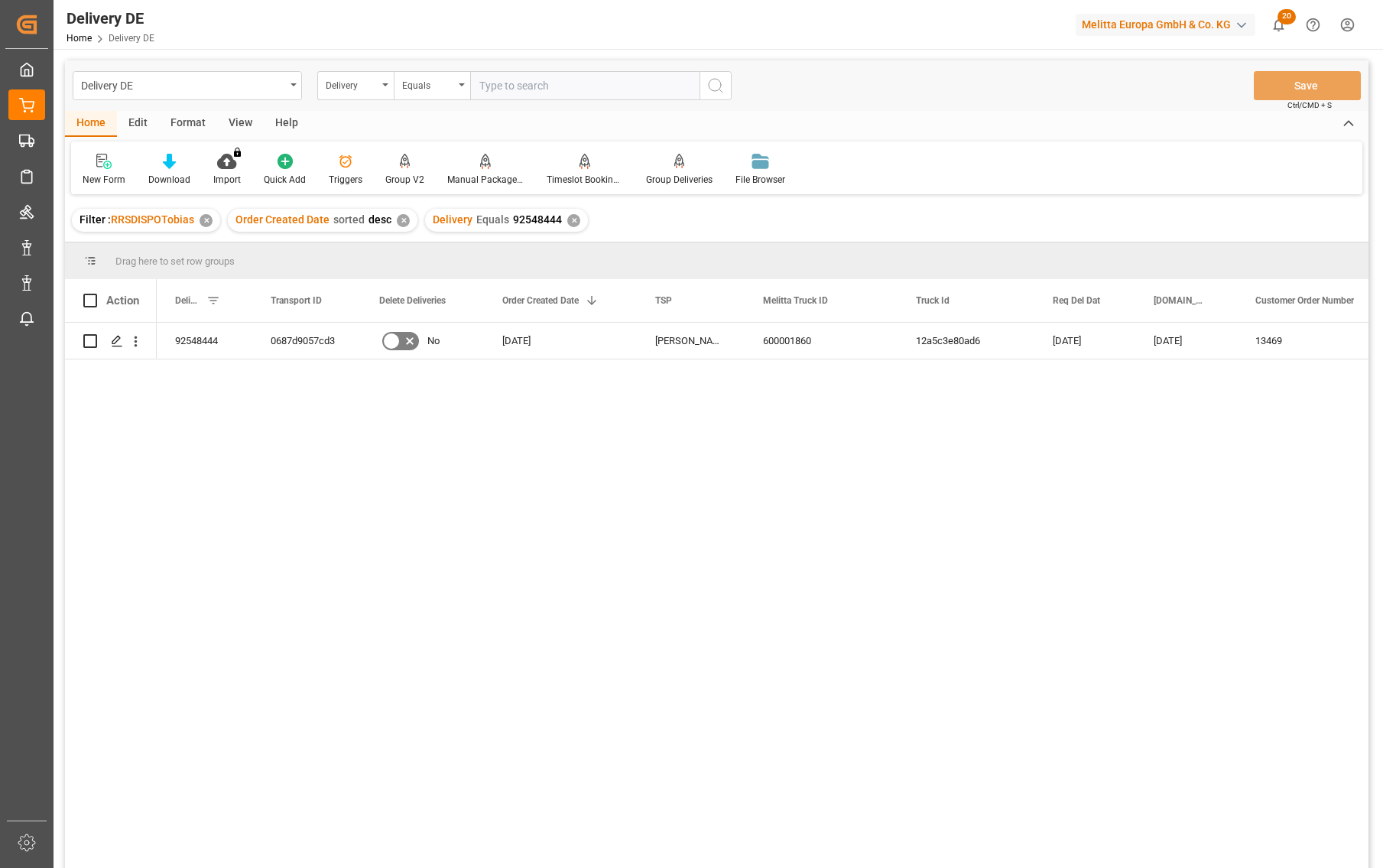
click at [1102, 532] on div "22.08.2025 13469 Hermes Fulfilment GmbH Hamburger Str. 1 26.08.2025 12a5c3e80ad…" at bounding box center [763, 600] width 1212 height 555
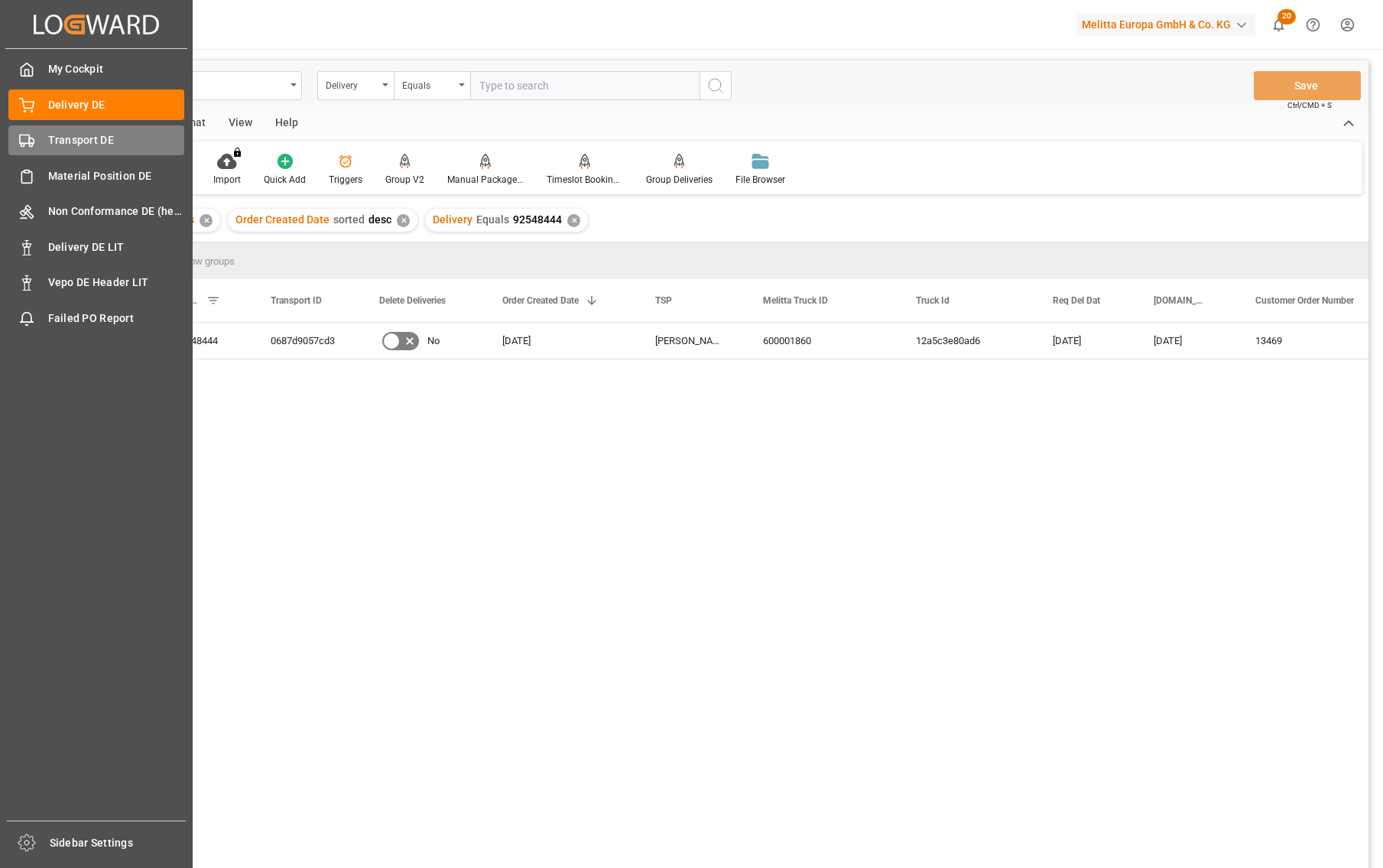
click at [39, 145] on div "Transport DE Transport DE" at bounding box center [96, 140] width 176 height 29
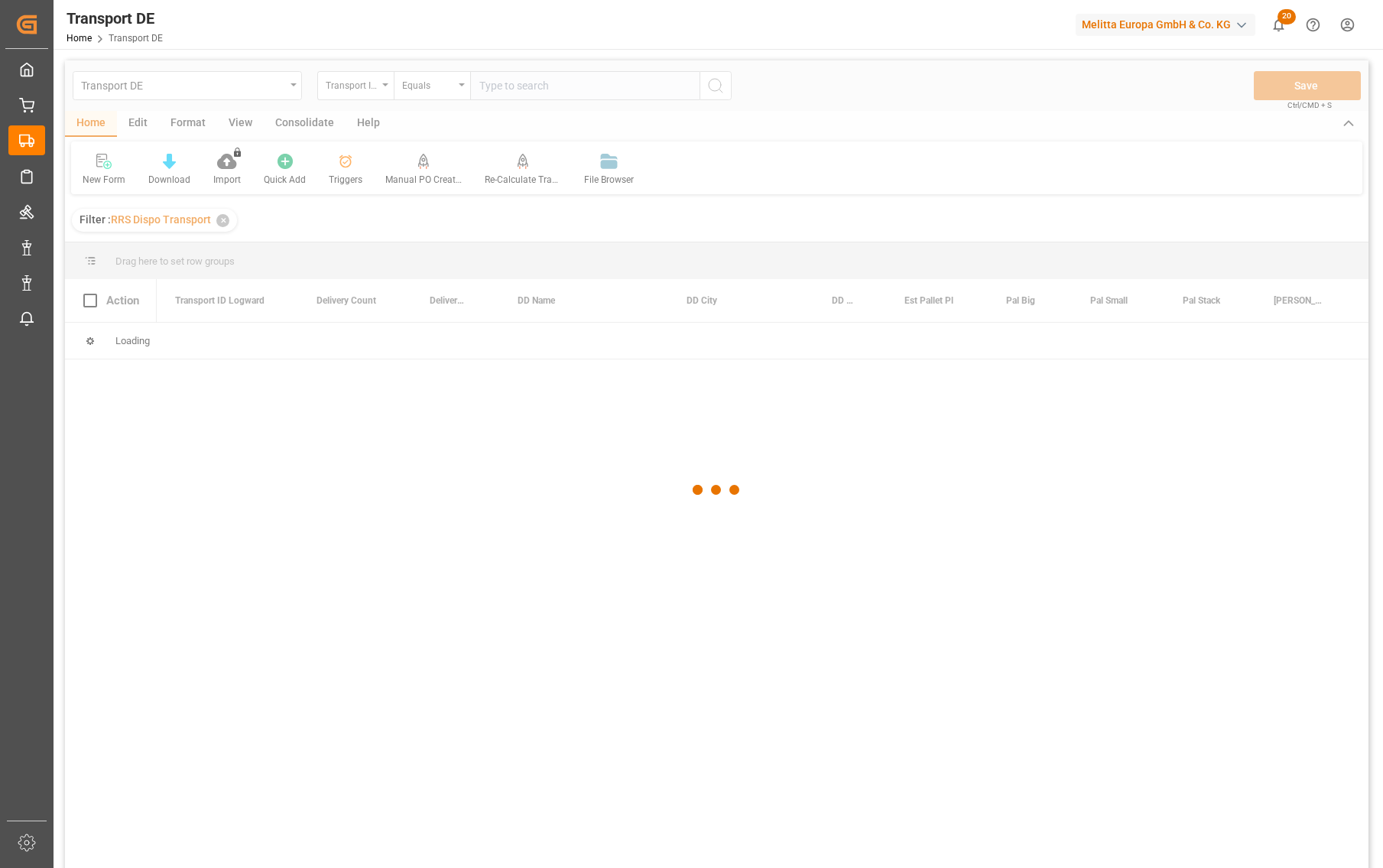
click at [1034, 545] on div at bounding box center [717, 490] width 1304 height 858
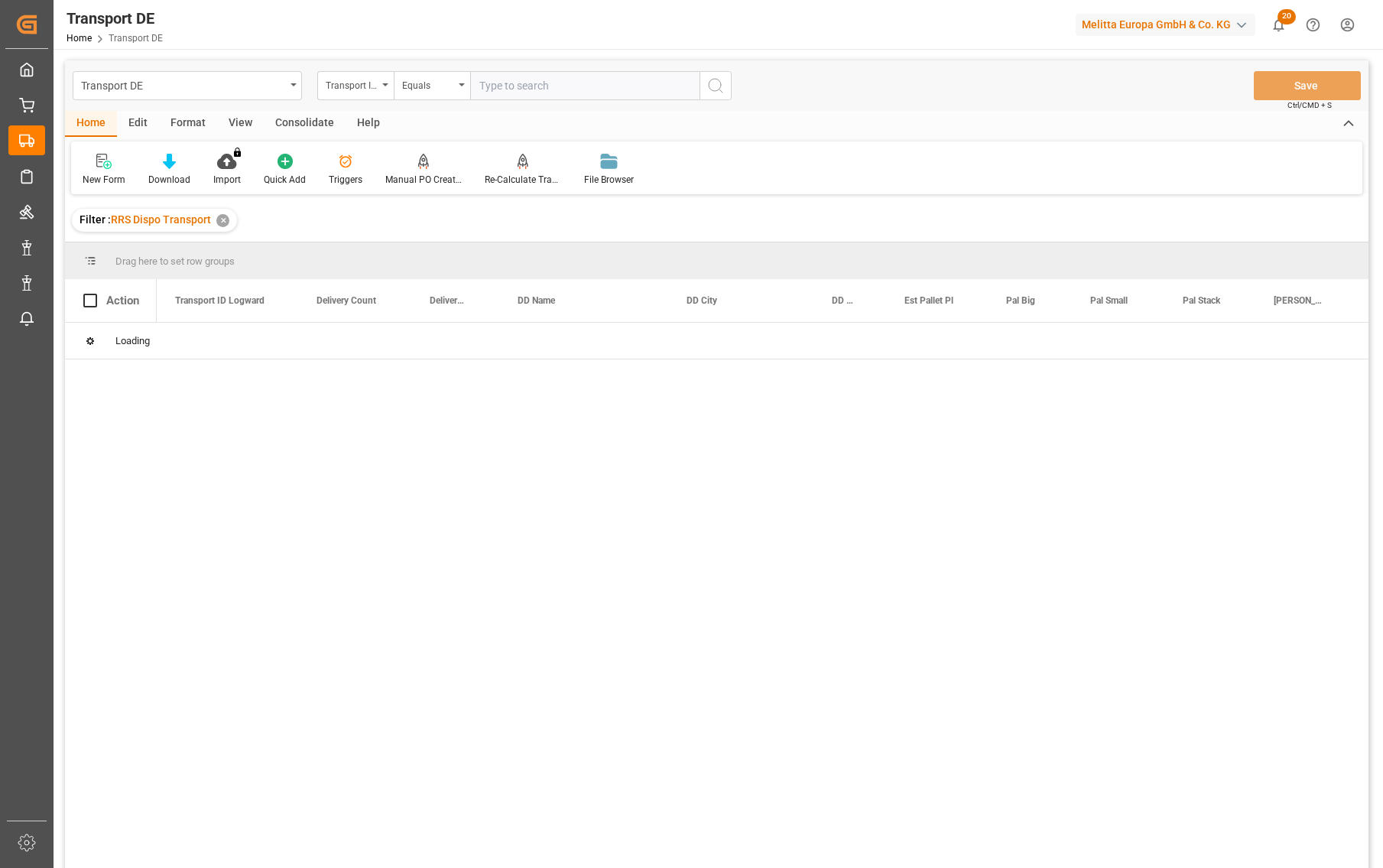
click at [512, 87] on input "text" at bounding box center [584, 86] width 230 height 29
paste input "92554846"
type input "92554846"
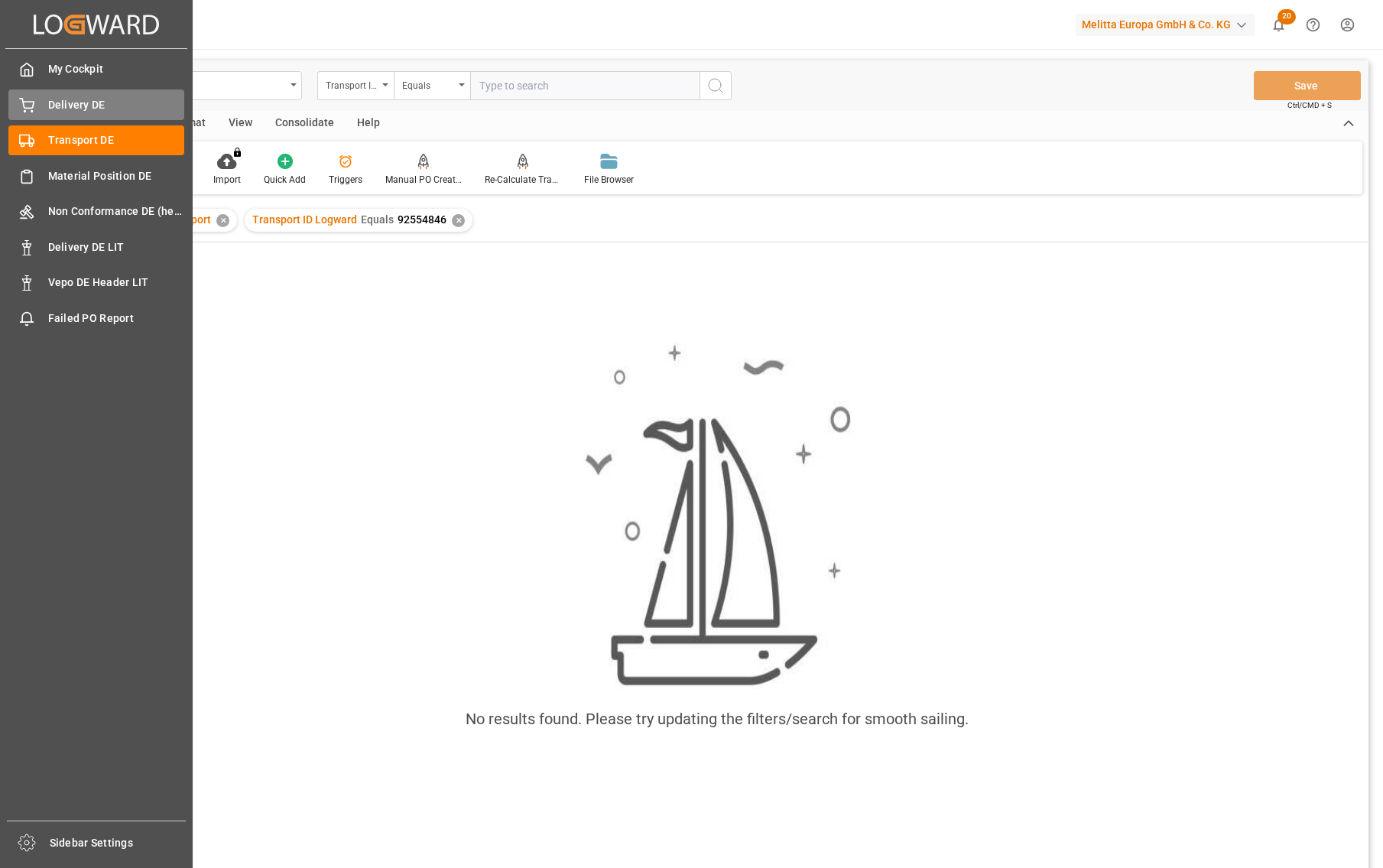
click at [42, 109] on div "Delivery DE Delivery DE" at bounding box center [96, 104] width 176 height 29
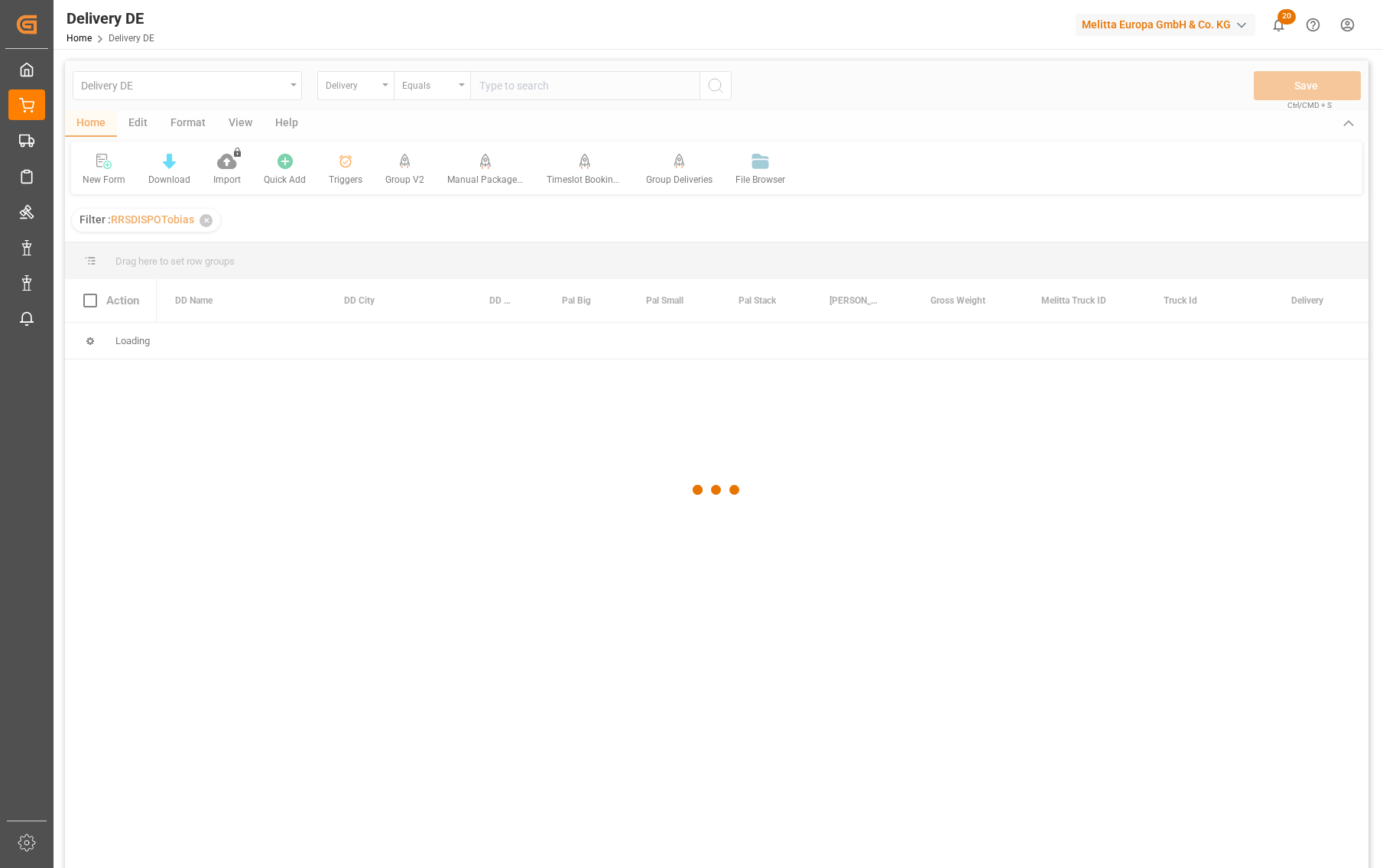
click at [580, 90] on div at bounding box center [717, 490] width 1304 height 858
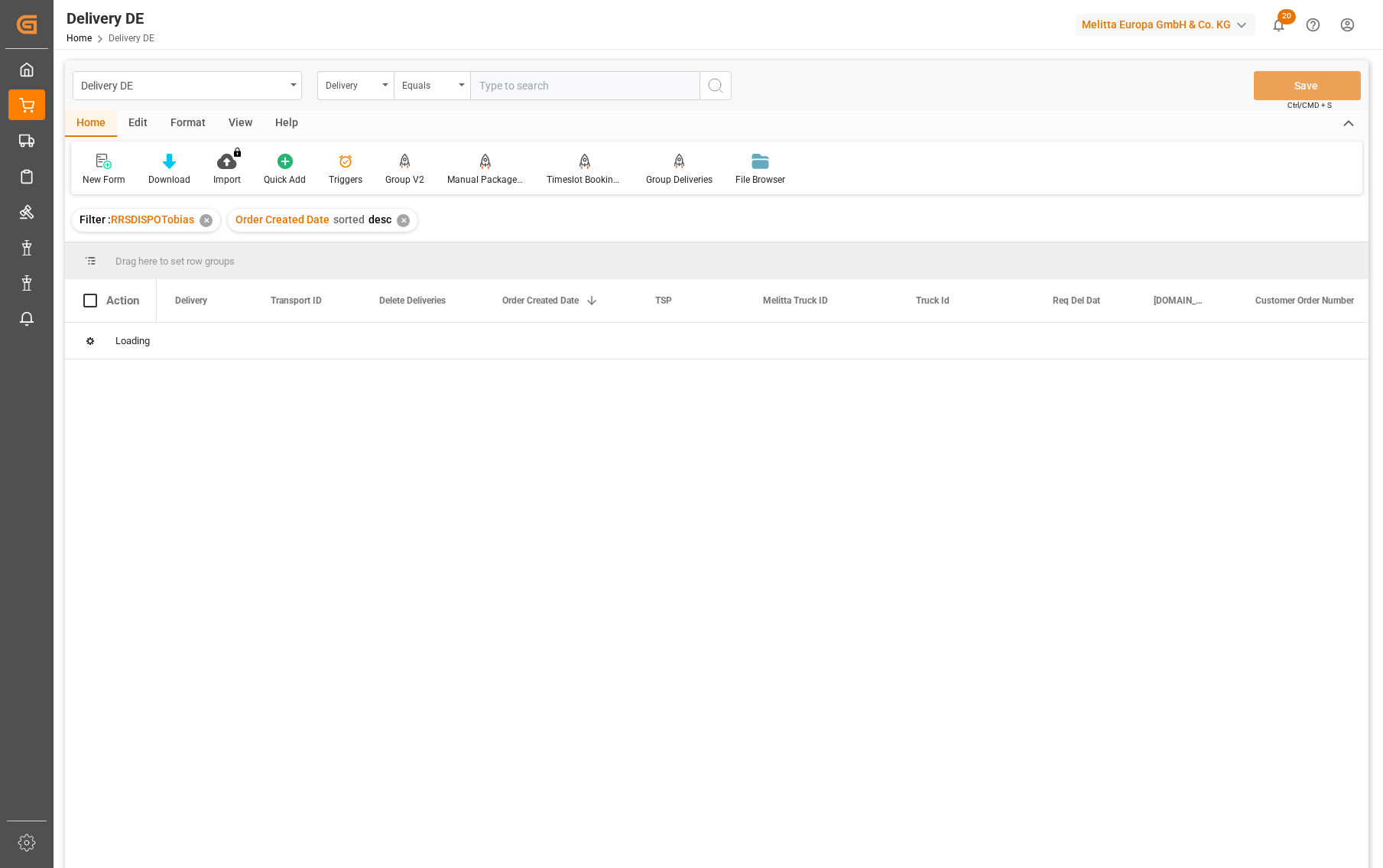
click at [551, 89] on input "text" at bounding box center [584, 86] width 230 height 29
paste input "92554846"
type input "92554846"
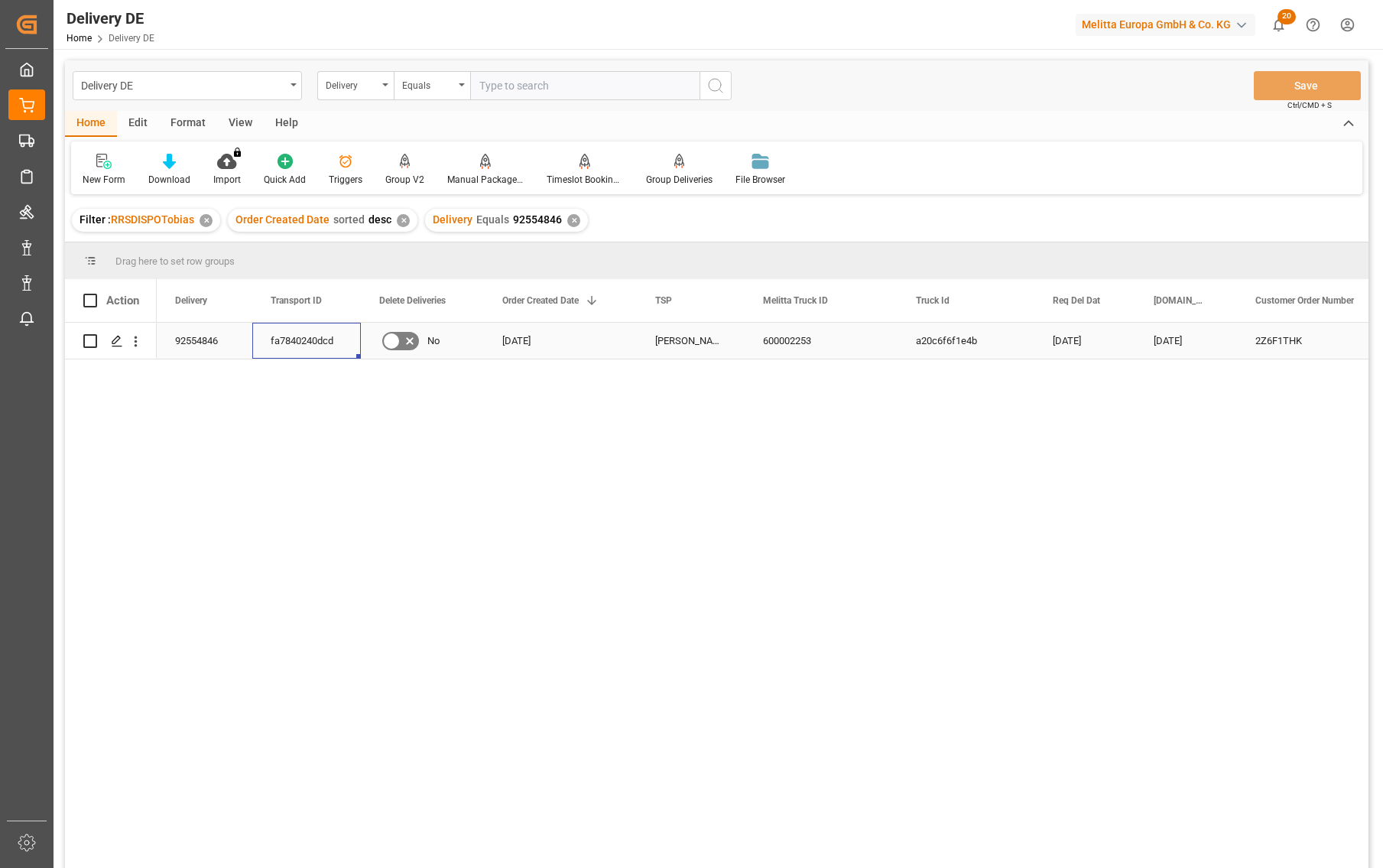
click at [301, 348] on div "fa7840240dcd" at bounding box center [306, 340] width 108 height 36
click at [342, 85] on div "Delivery" at bounding box center [352, 83] width 52 height 17
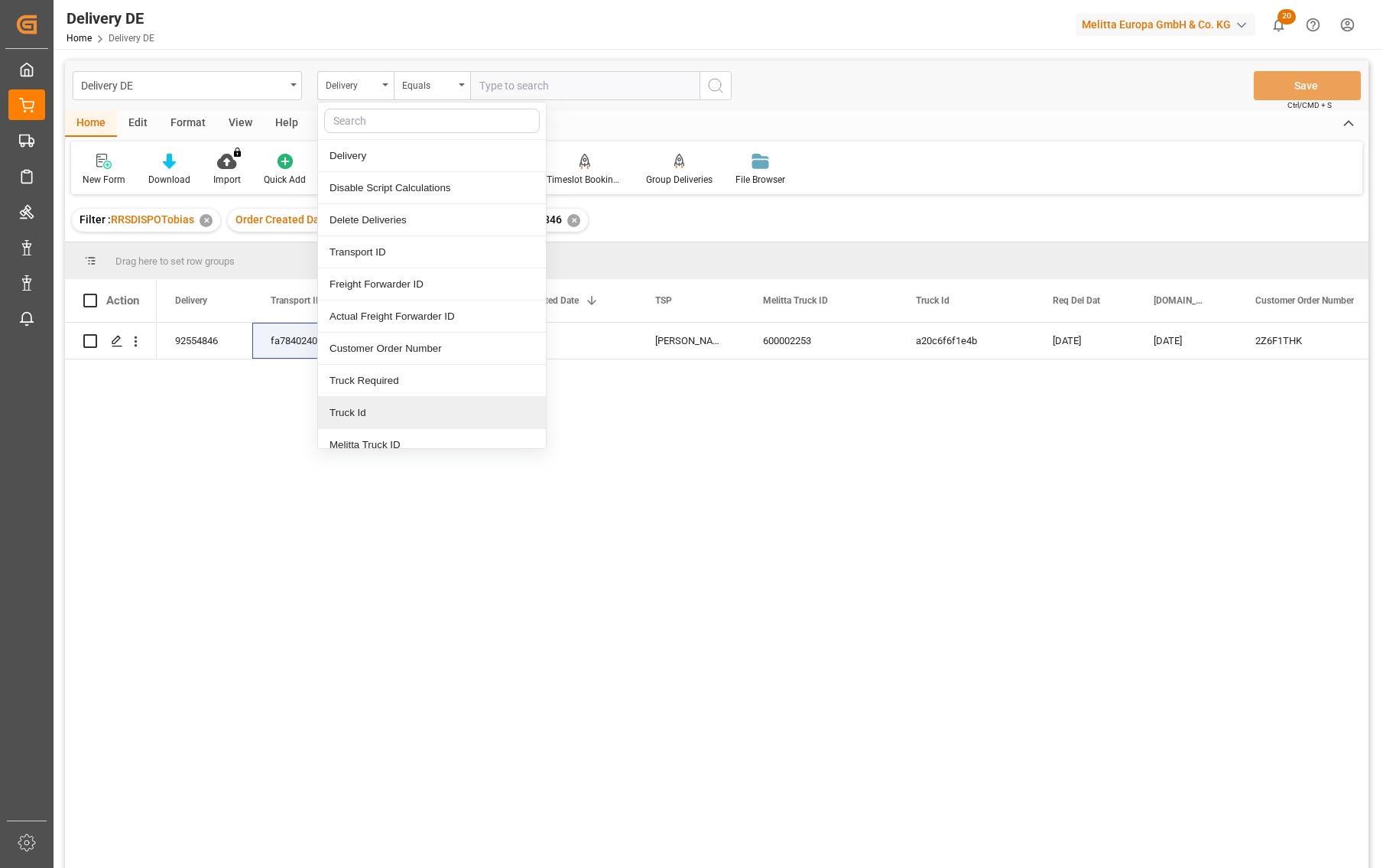
click at [375, 256] on div "Transport ID" at bounding box center [432, 252] width 228 height 32
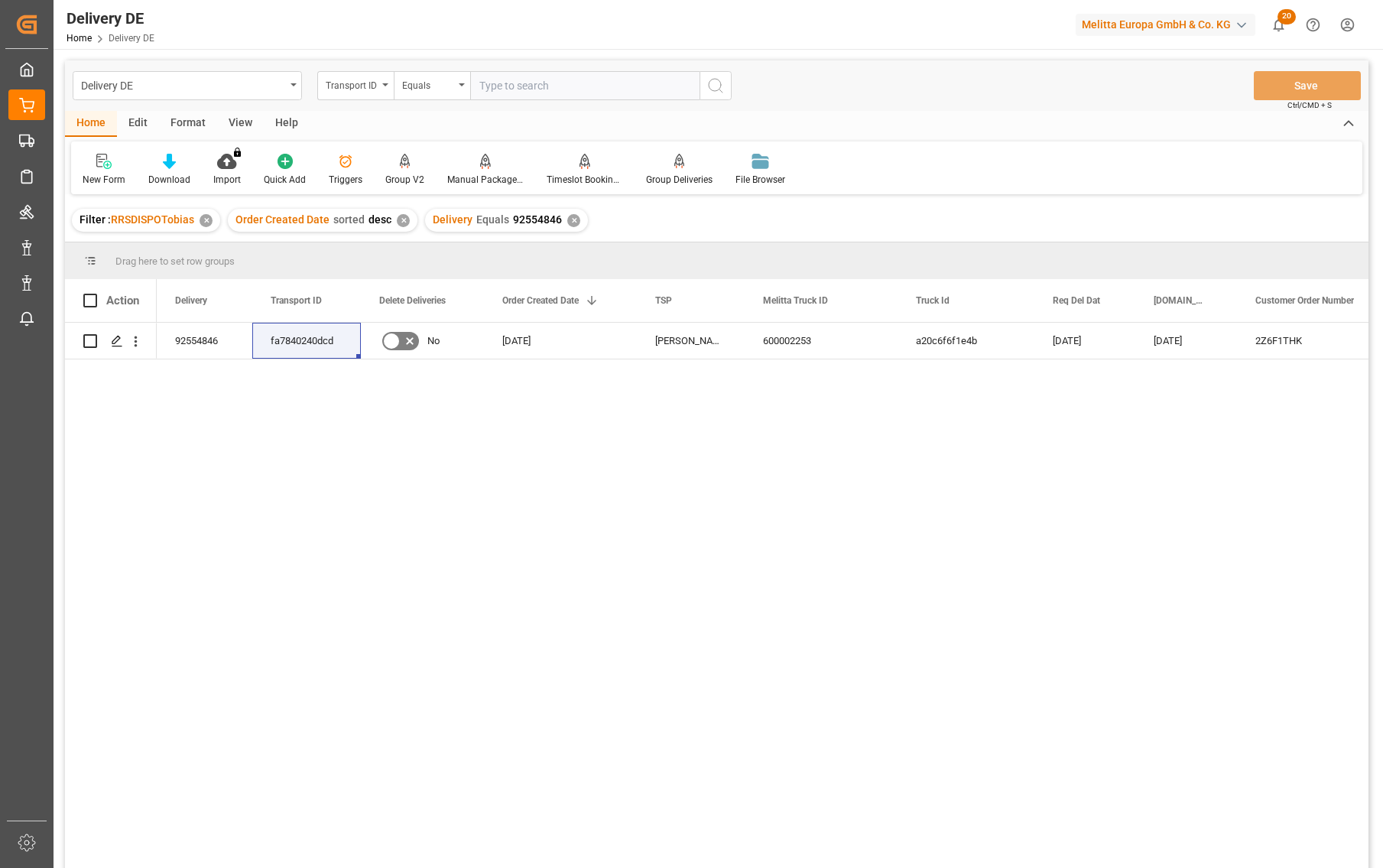
click at [506, 88] on input "text" at bounding box center [584, 86] width 230 height 29
paste input "fa7840240dcd"
type input "fa7840240dcd"
click at [569, 222] on div "✕" at bounding box center [573, 220] width 13 height 13
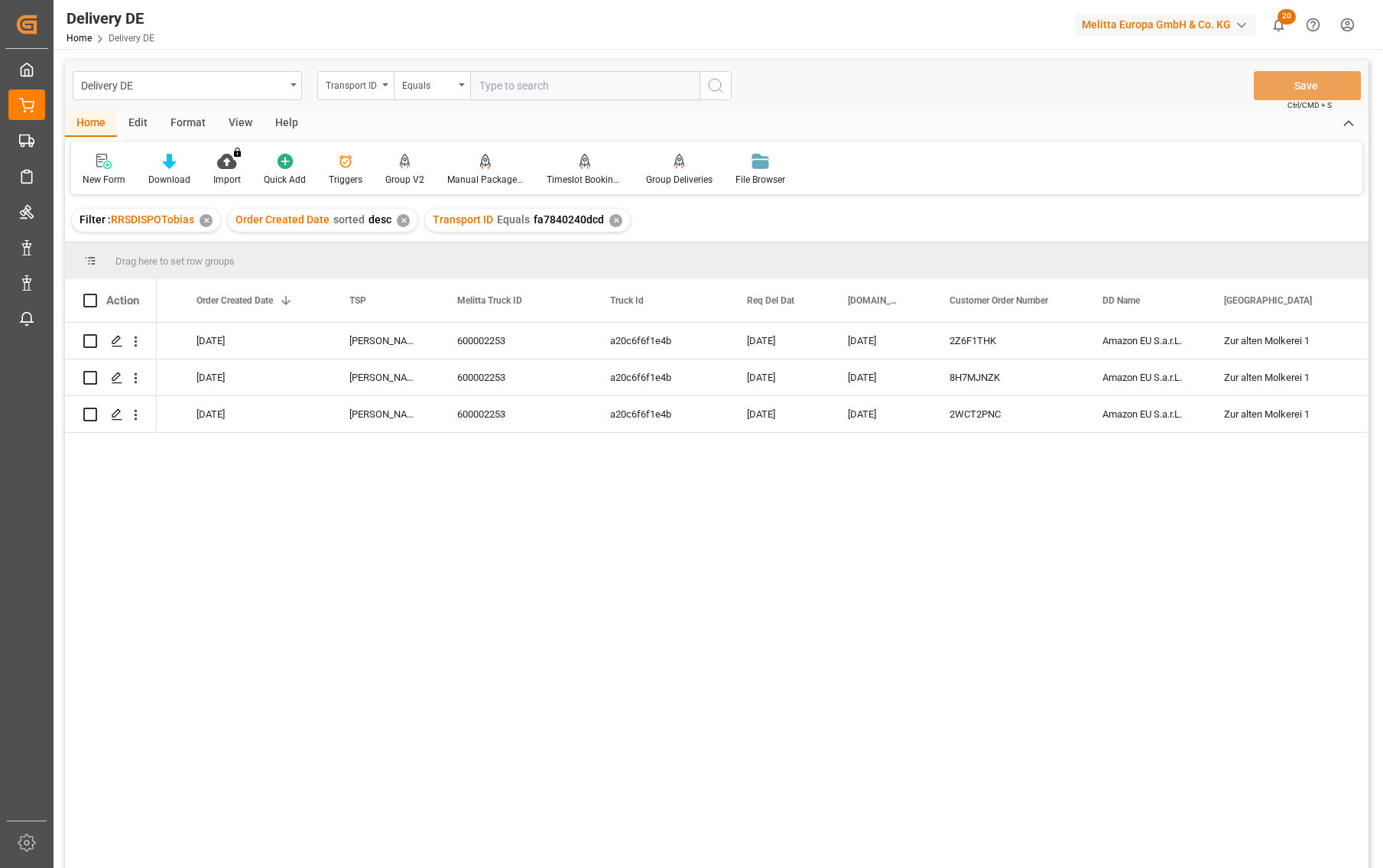
scroll to position [0, 205]
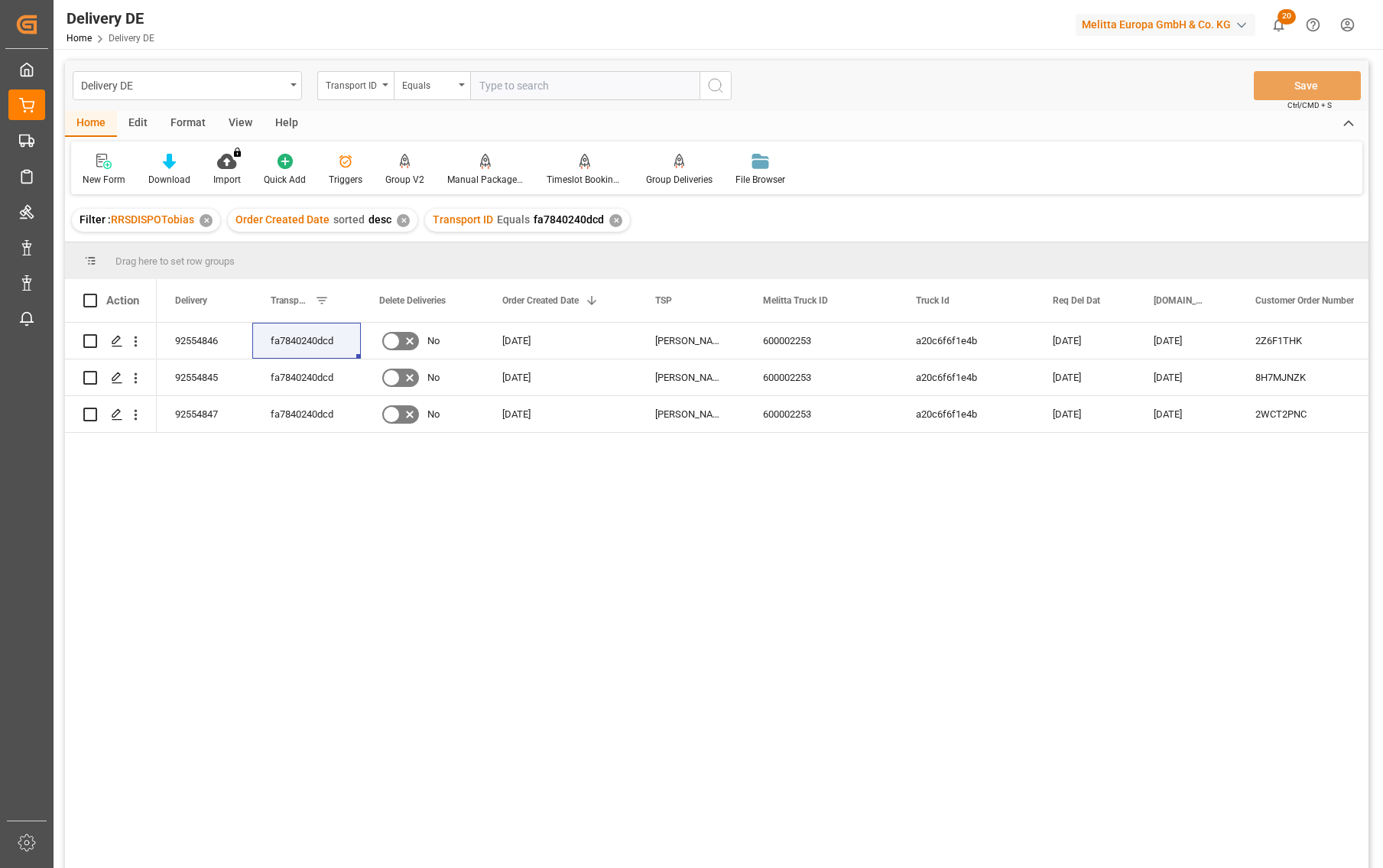
click at [1256, 579] on div "fa7840240dcd a20c6f6f1e4b 09.09.2025 05.09.2025 2Z6F1THK Amazon EU S.a.r.L. Zur…" at bounding box center [763, 600] width 1212 height 555
click at [413, 30] on div "Delivery DE Home Delivery DE Melitta Europa GmbH & Co. KG 20 Notifications Only…" at bounding box center [713, 24] width 1341 height 49
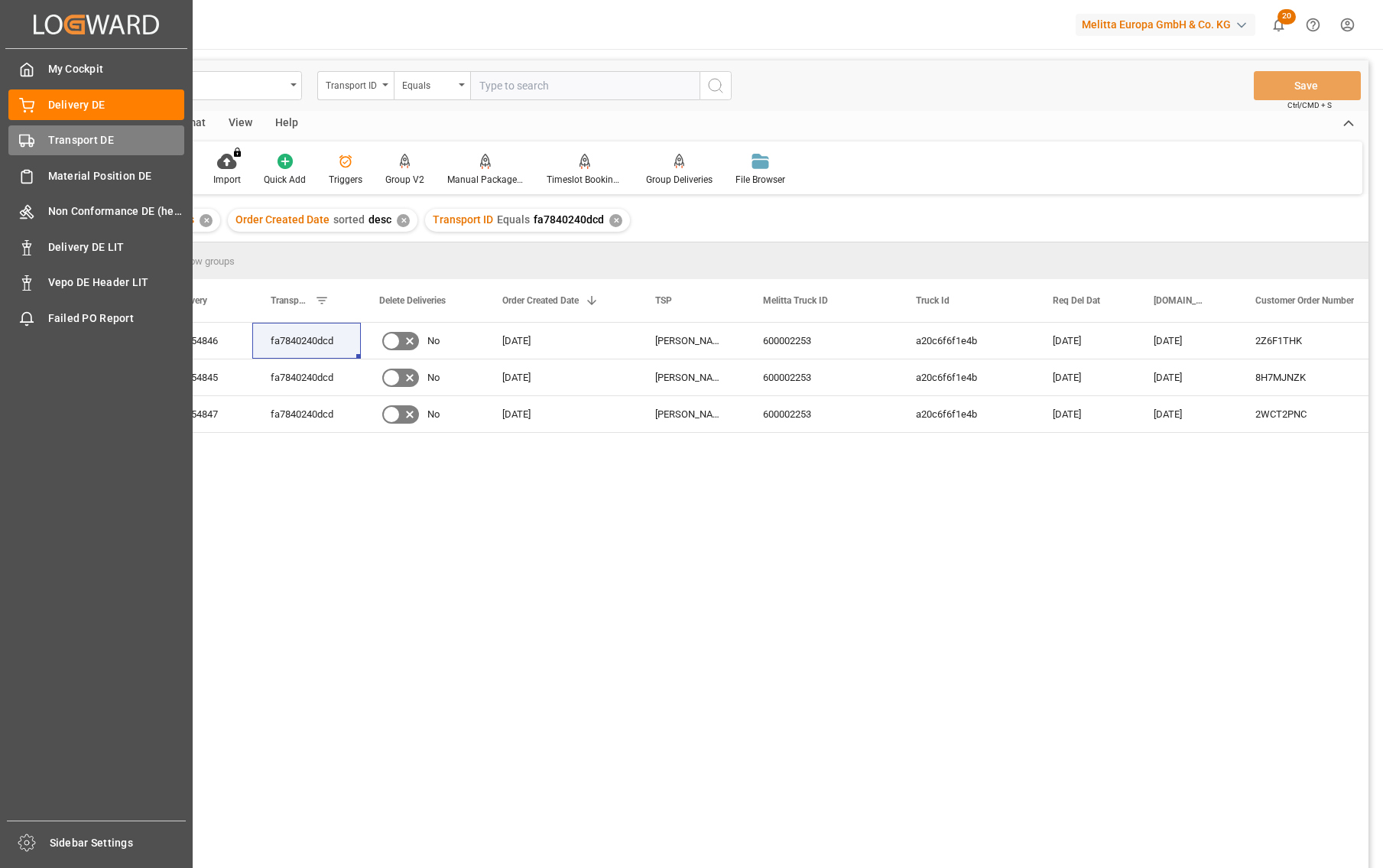
click at [49, 142] on span "Transport DE" at bounding box center [117, 140] width 137 height 16
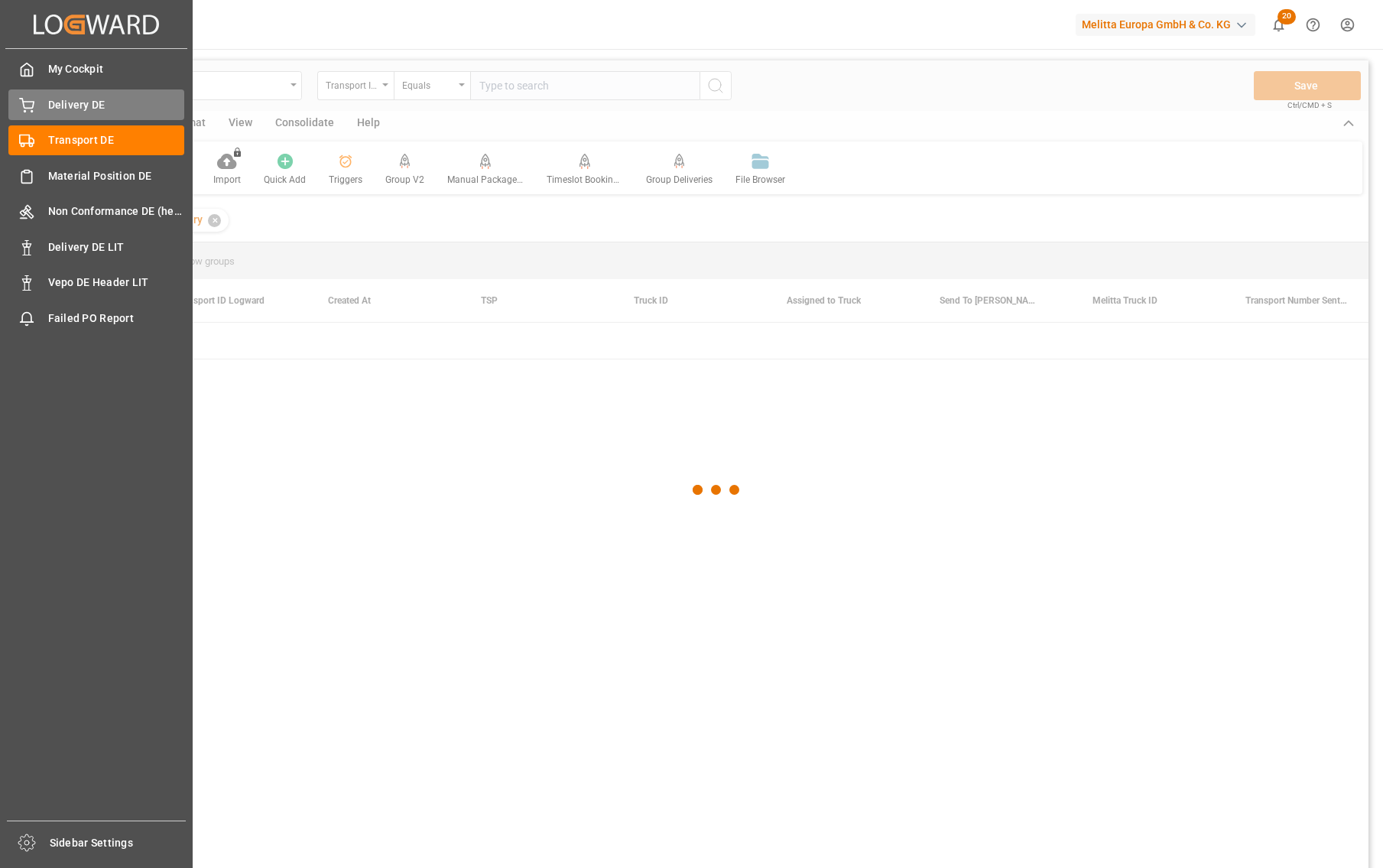
click at [78, 107] on span "Delivery DE" at bounding box center [117, 105] width 137 height 16
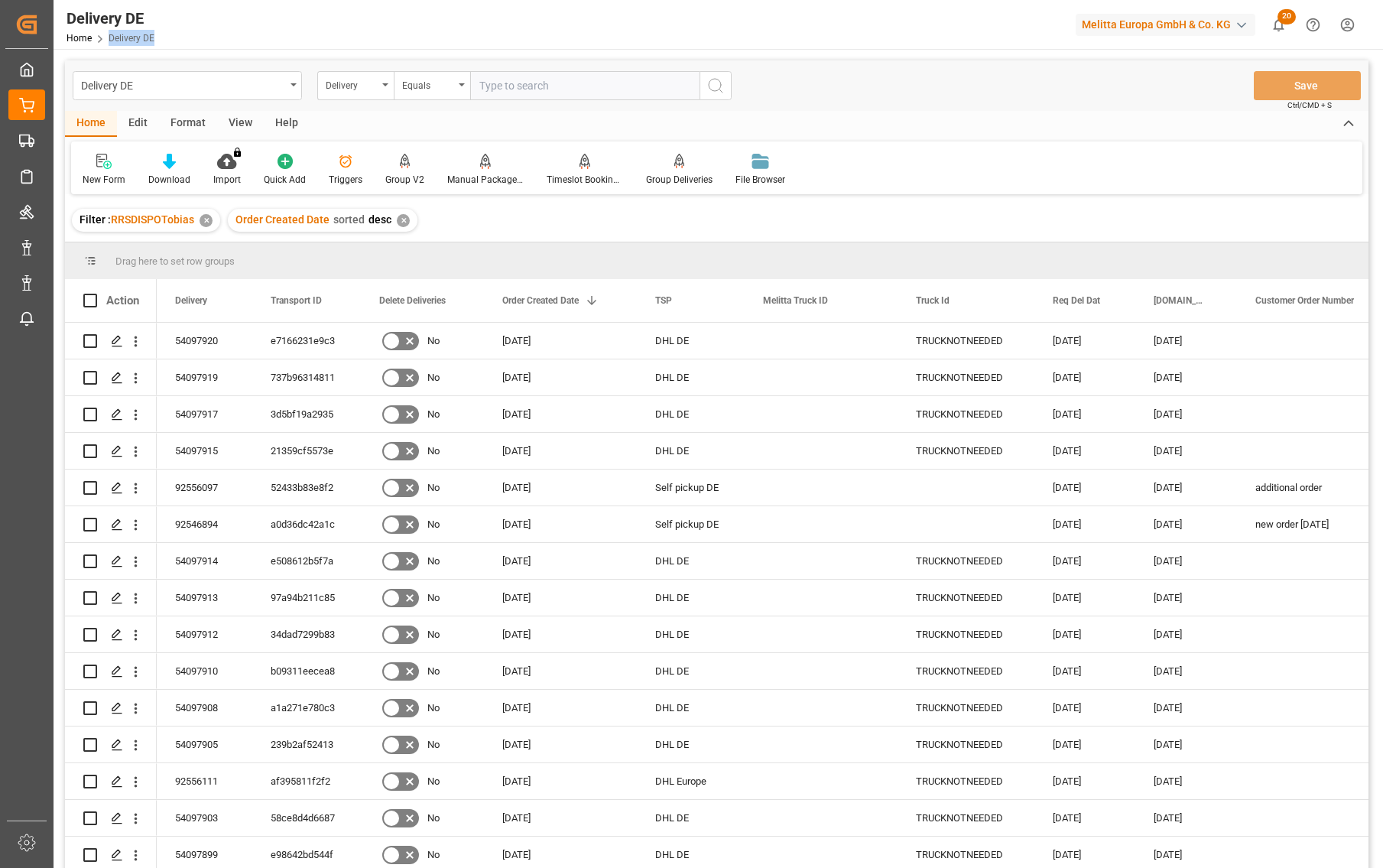
click at [857, 23] on div "Delivery DE Home Delivery DE Melitta Europa GmbH & Co. KG 20 Notifications Only…" at bounding box center [713, 24] width 1341 height 49
click at [500, 76] on input "text" at bounding box center [584, 86] width 230 height 29
paste input "92555102"
type input "92555102"
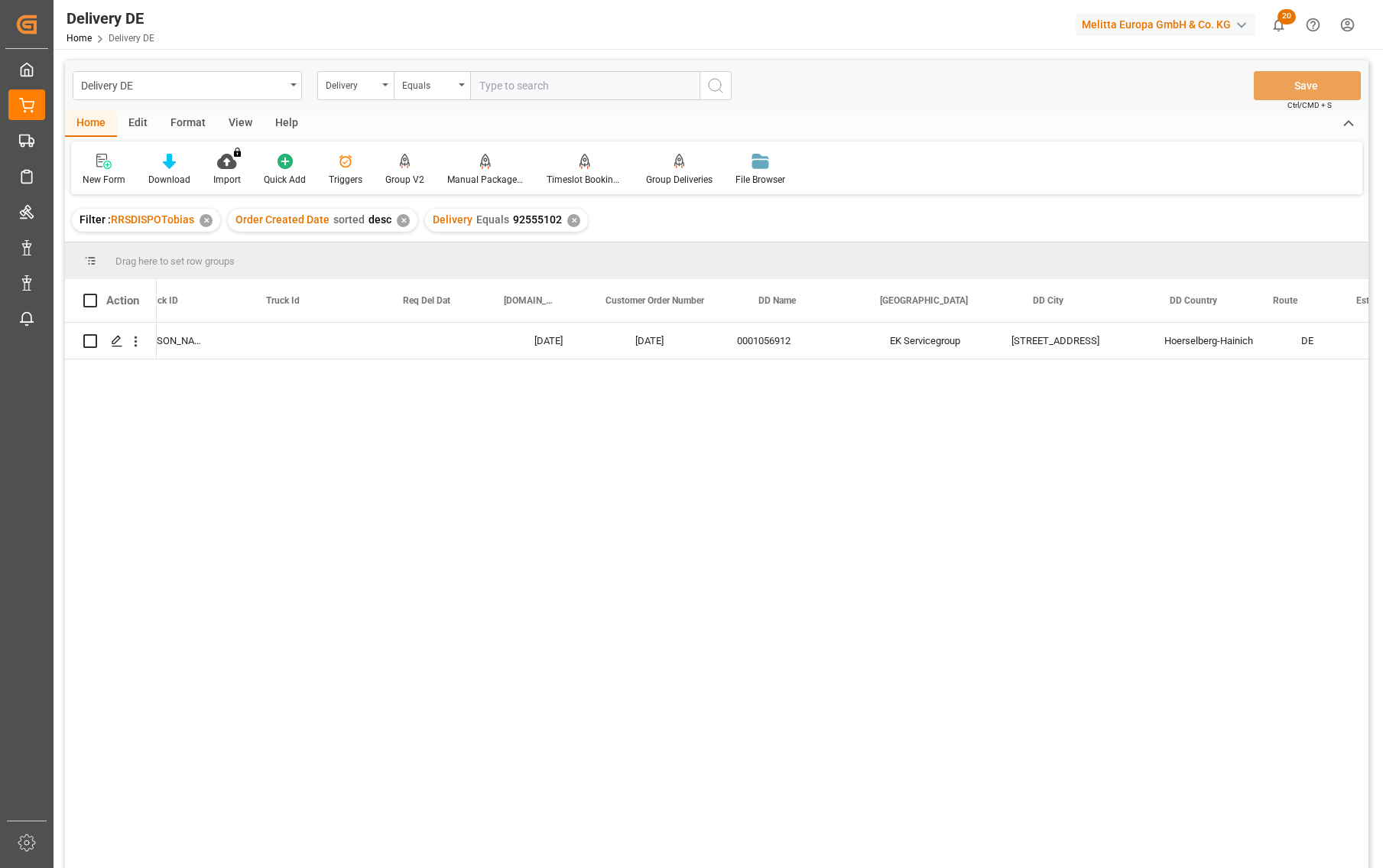
scroll to position [0, 459]
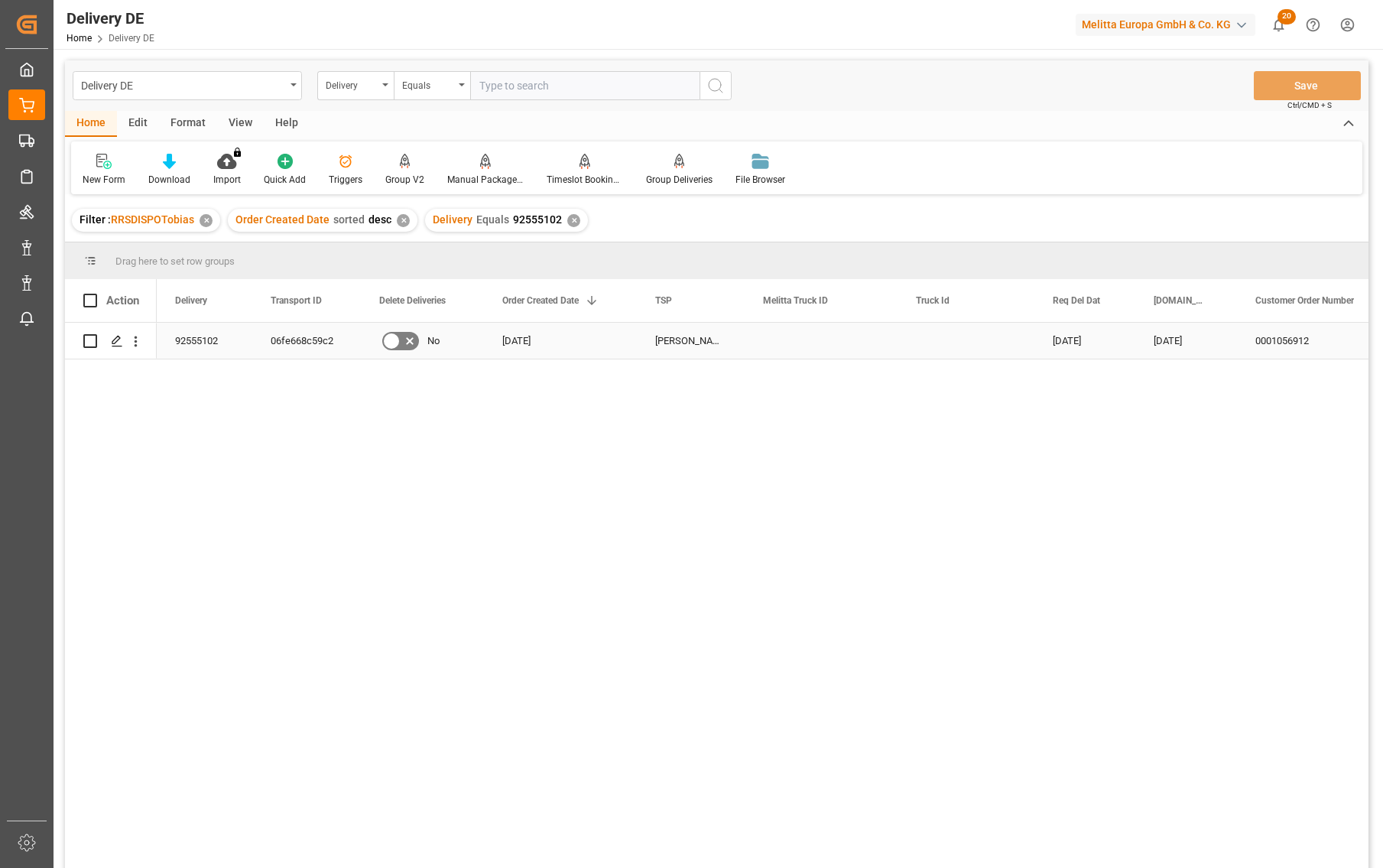
click at [299, 336] on div "06fe668c59c2" at bounding box center [306, 340] width 108 height 36
click at [135, 341] on icon "open menu" at bounding box center [136, 342] width 3 height 10
click at [191, 379] on span "Open in new tab" at bounding box center [236, 374] width 140 height 16
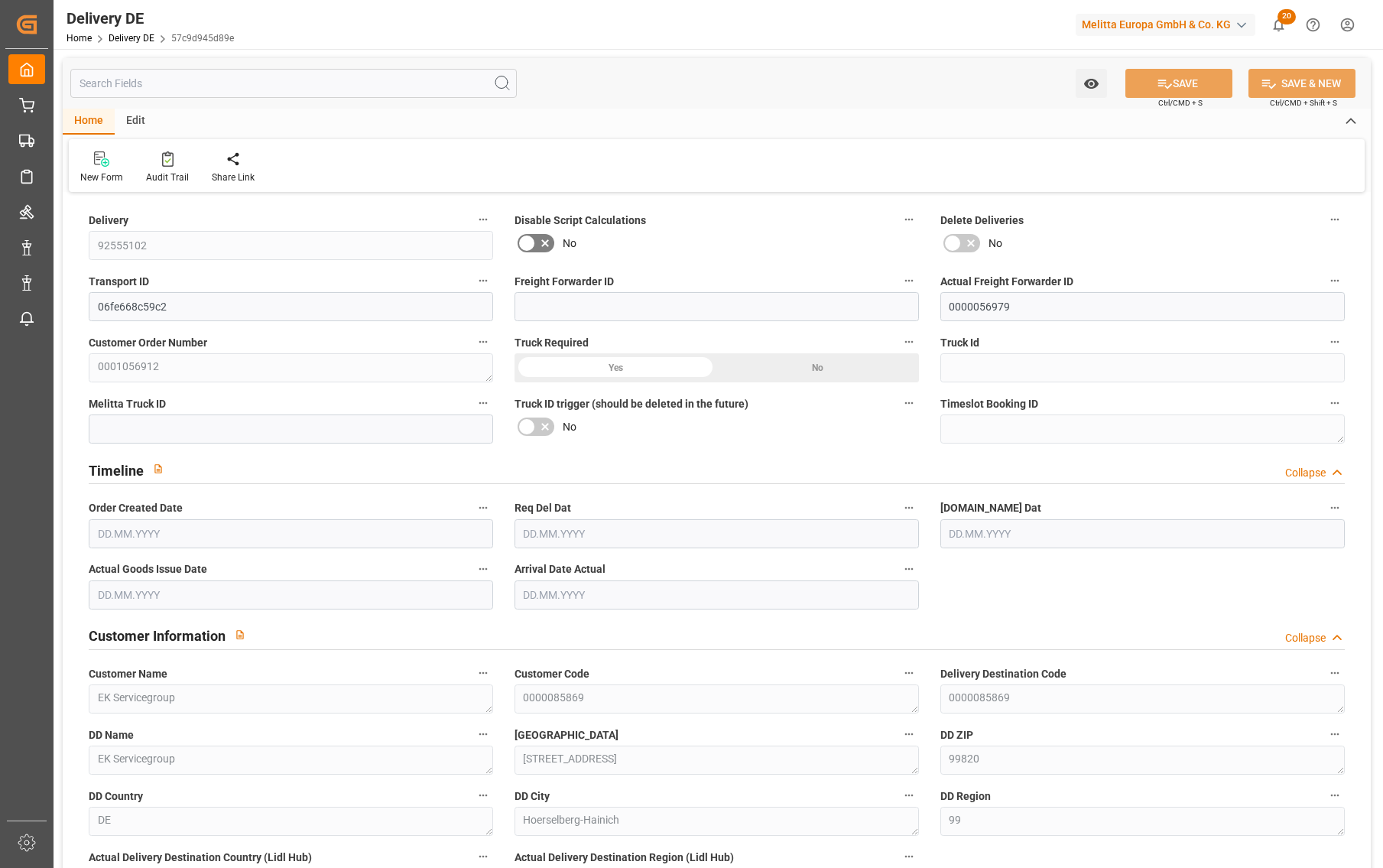
type input "0"
type input "23"
type input "2482.261"
type input "4441.15"
type input "33615.279"
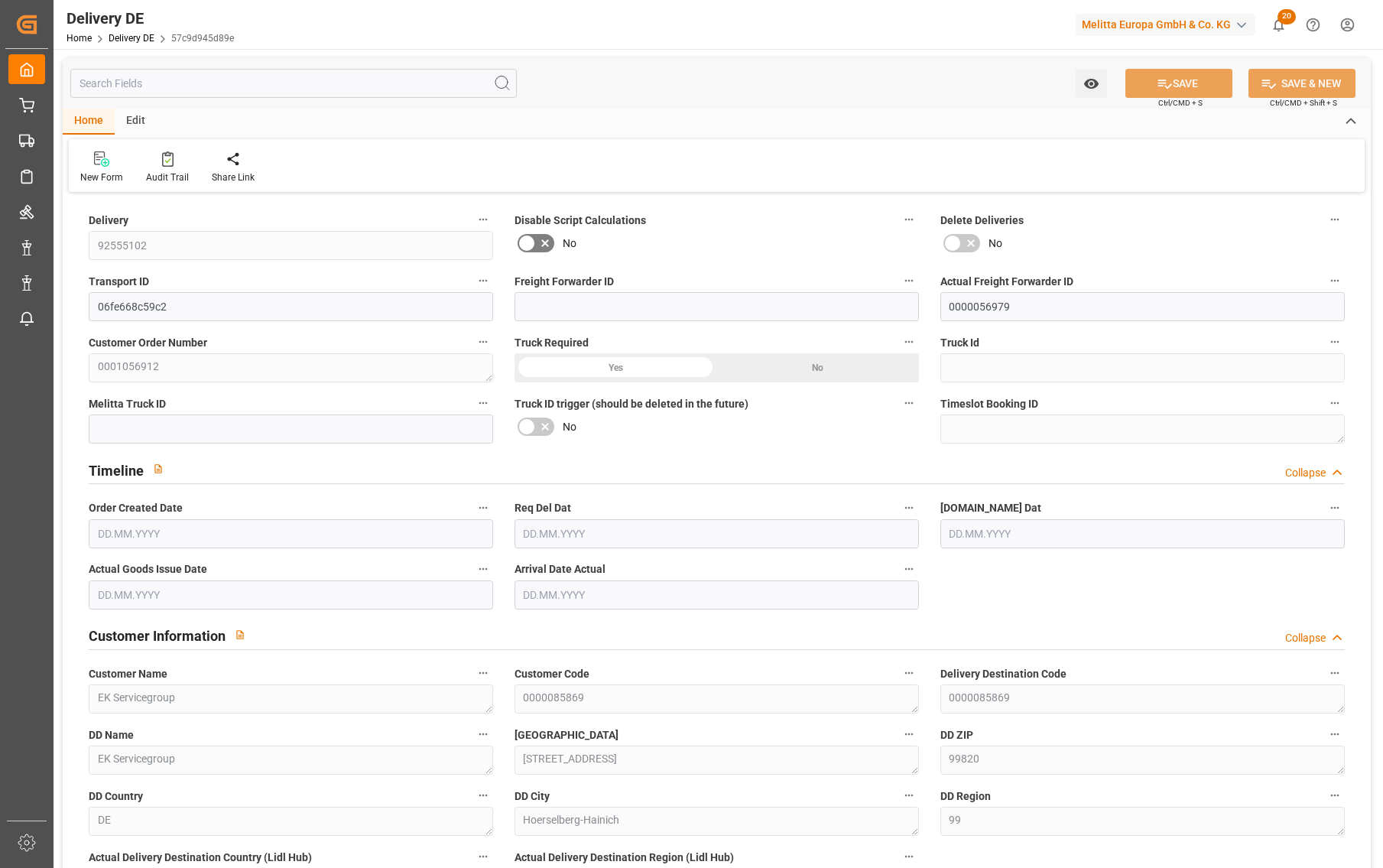
type input "03.09.2025"
type input "[DATE]"
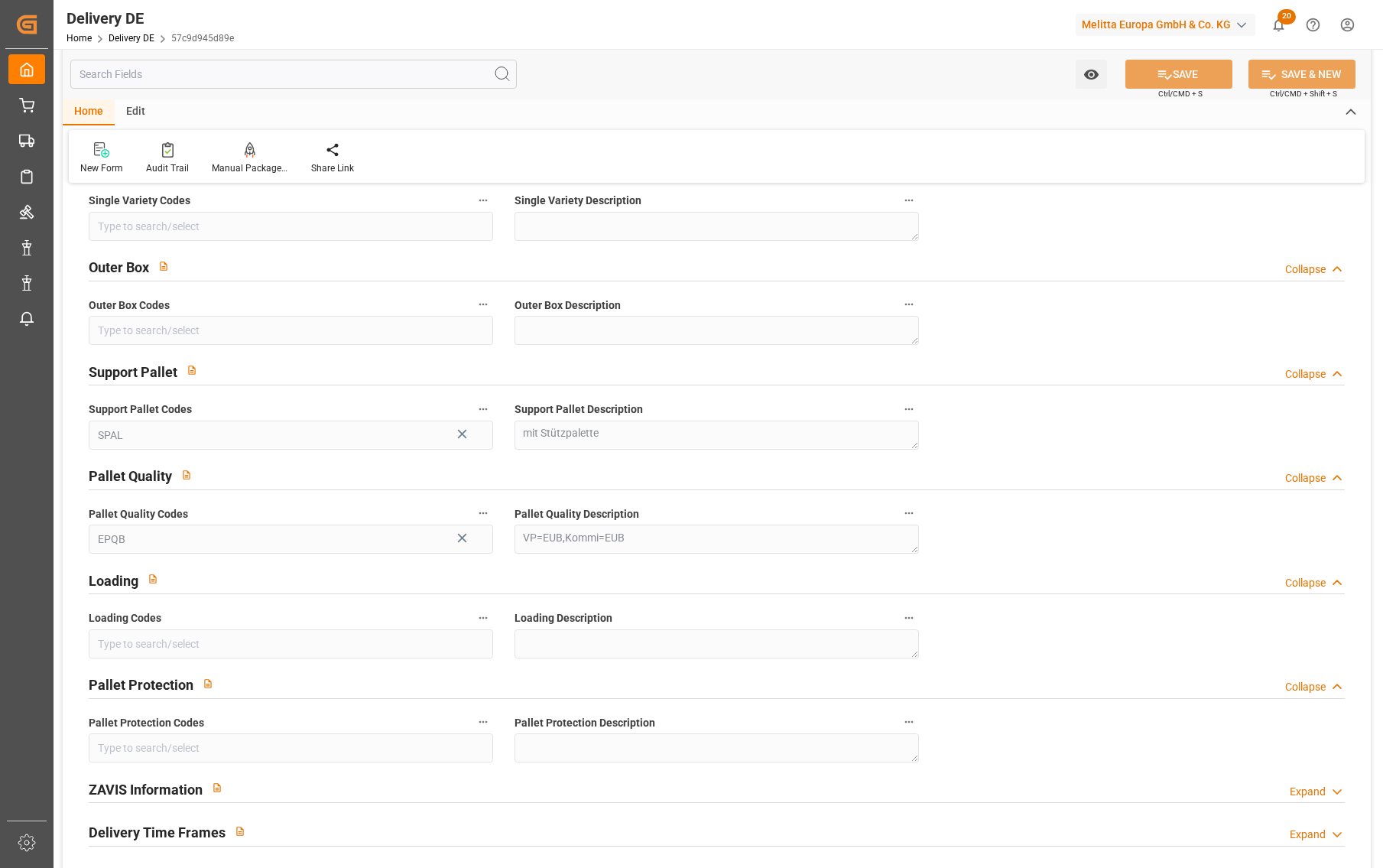
scroll to position [1988, 0]
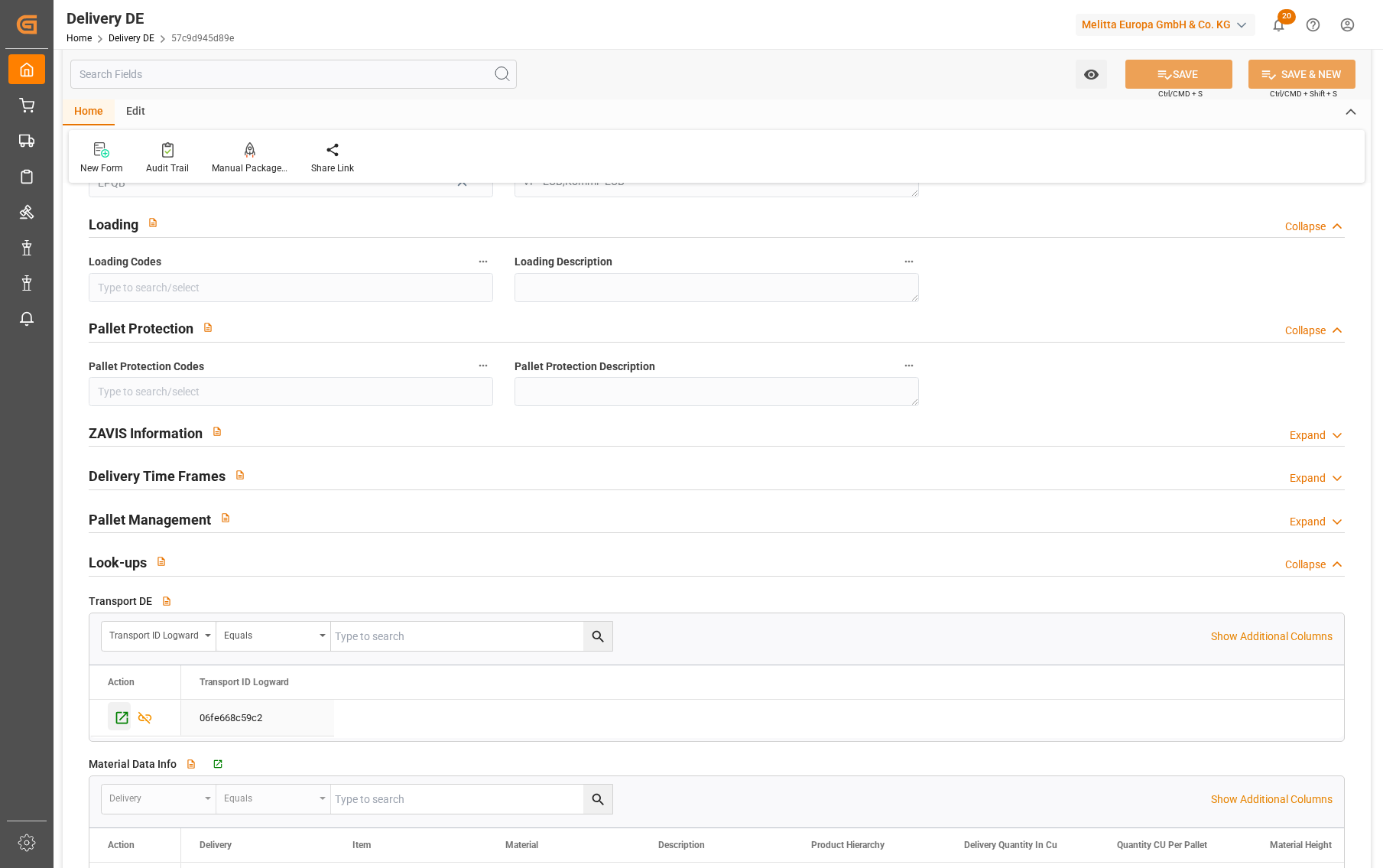
click at [121, 716] on icon "Press SPACE to select this row." at bounding box center [121, 717] width 16 height 16
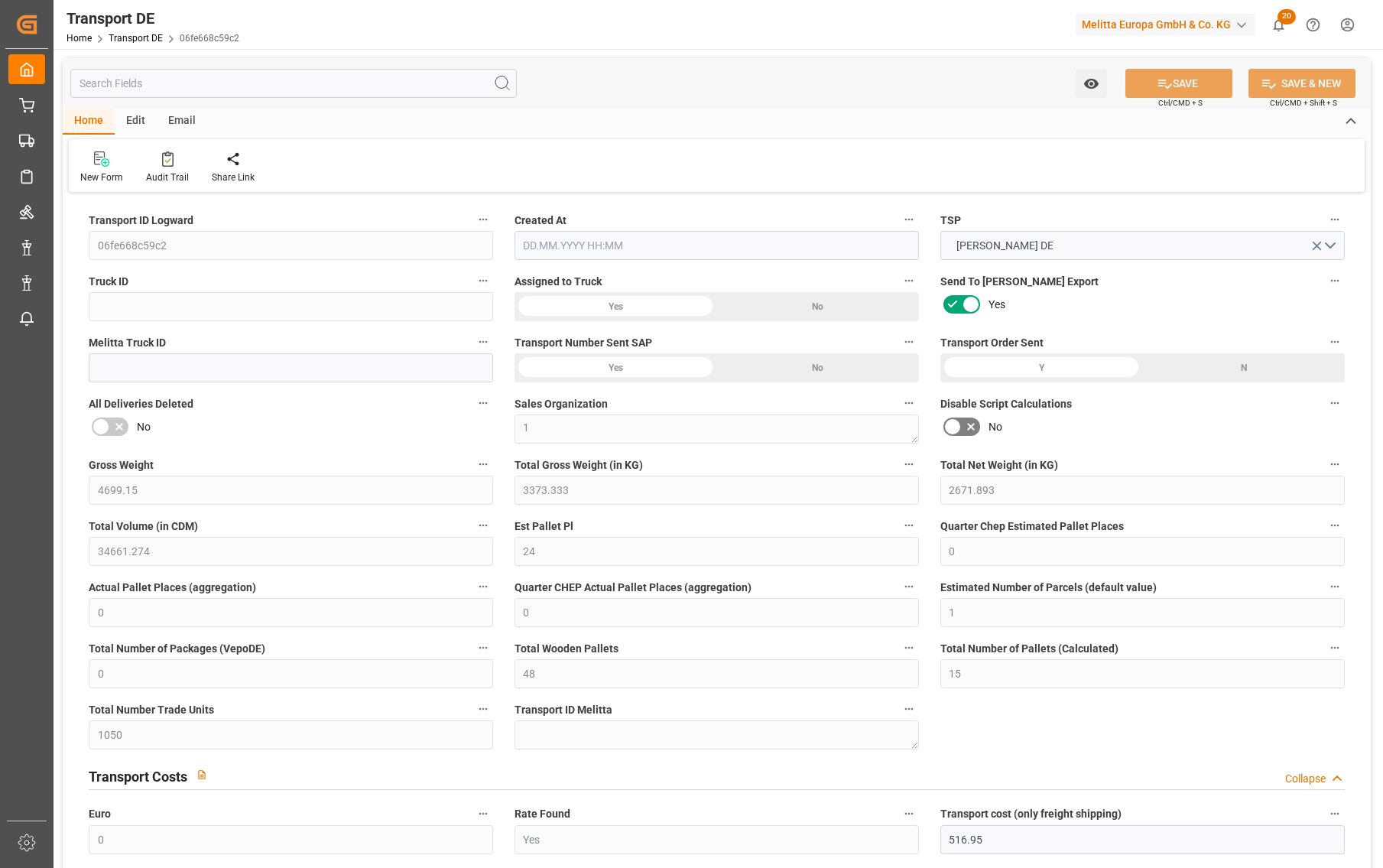
type input "4699.15"
type input "3373.333"
type input "2671.893"
type input "34661.274"
type input "24"
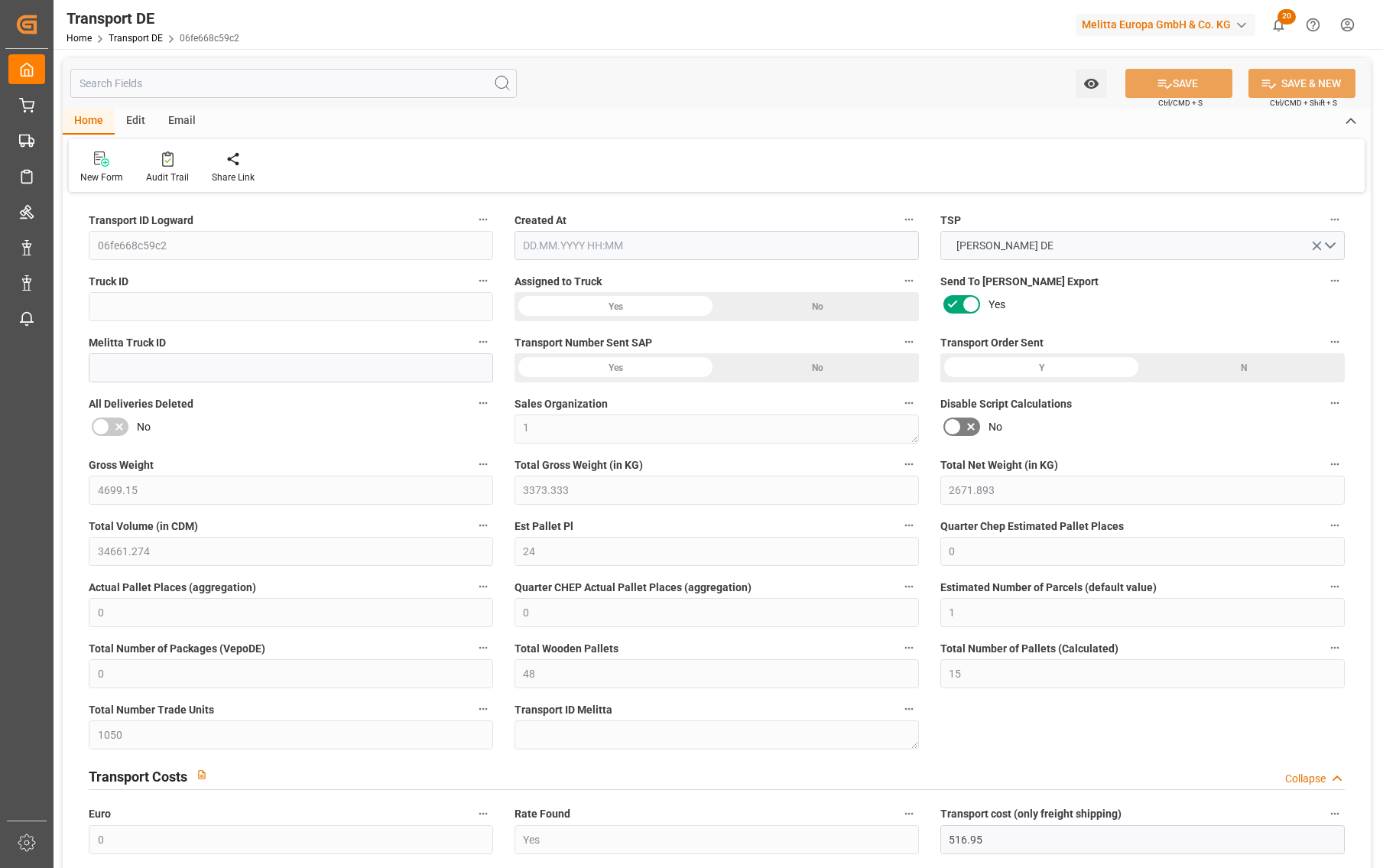
type input "0"
type input "1"
type input "0"
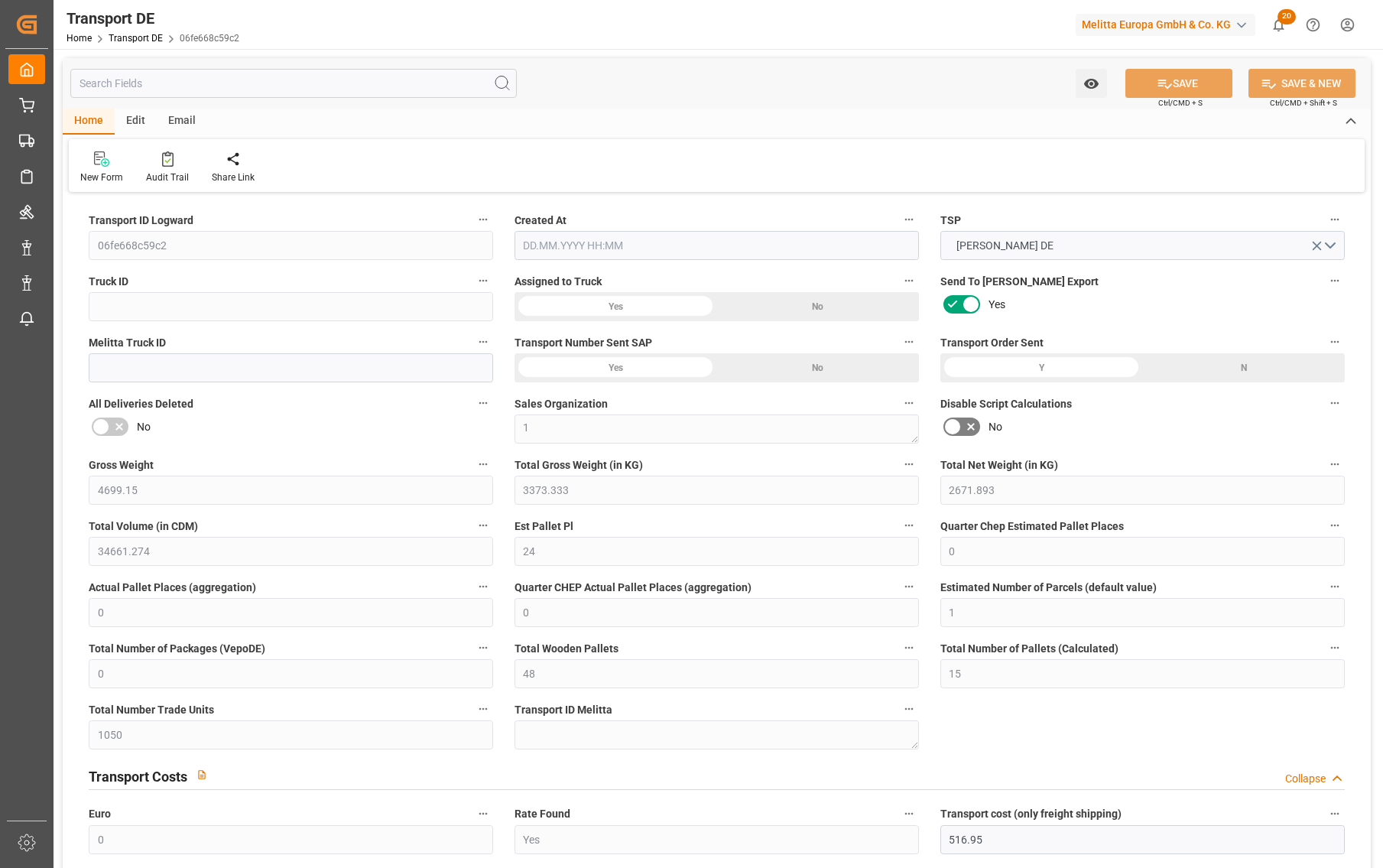
type input "48"
type input "15"
type input "1050"
type input "0"
type input "516.95"
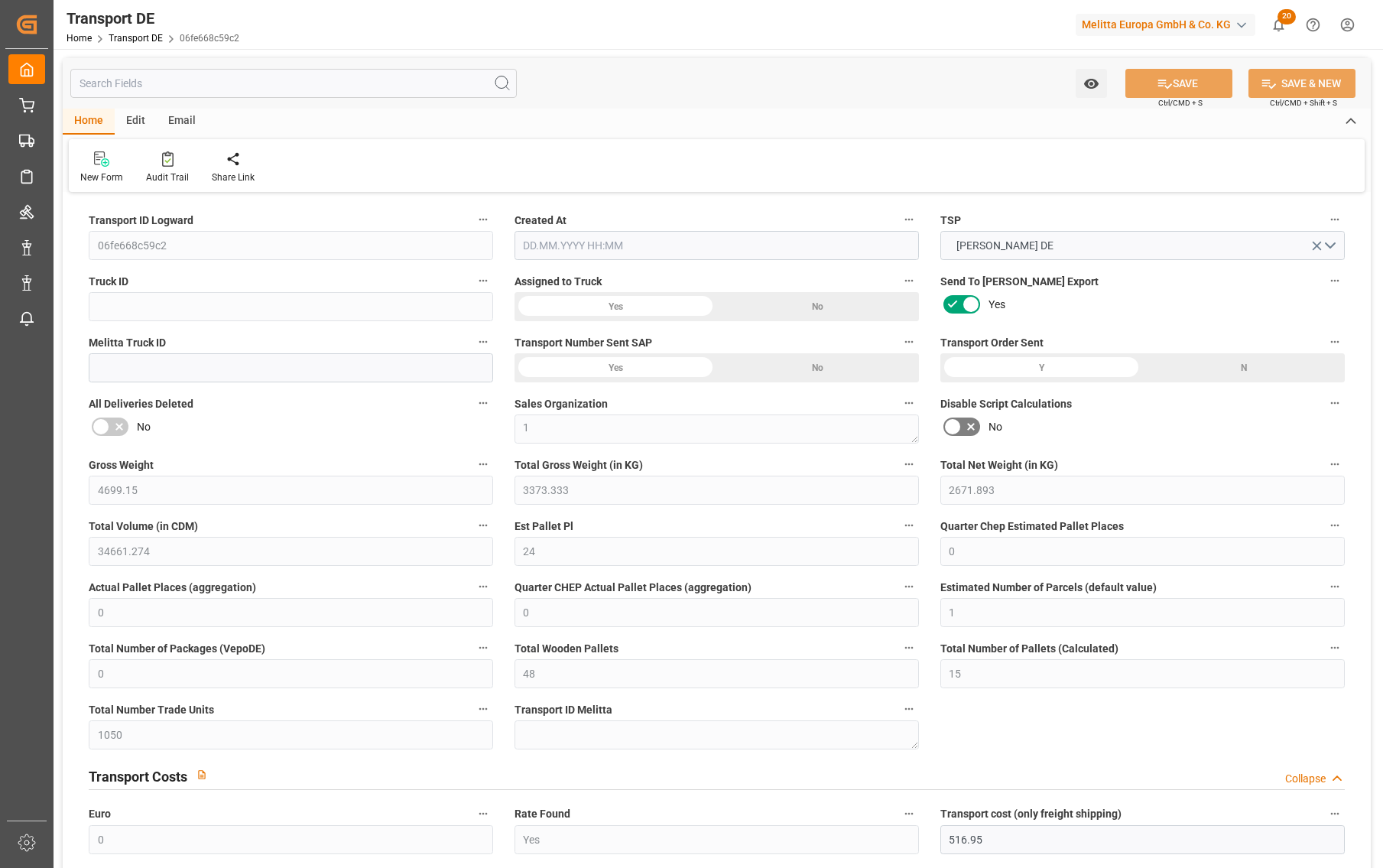
type input "289.002"
type input "516.95"
type input "99"
type input "0"
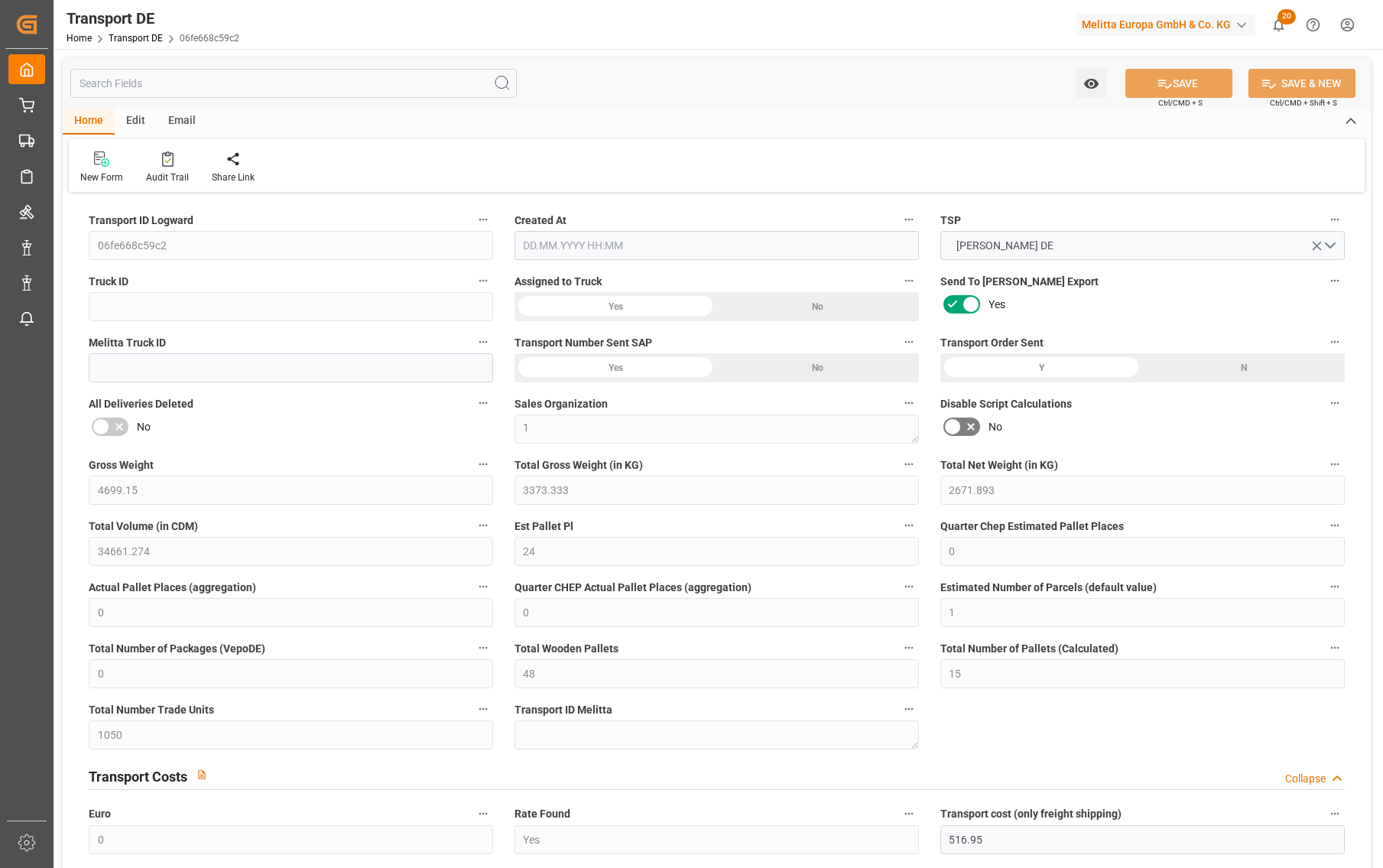
type input "0"
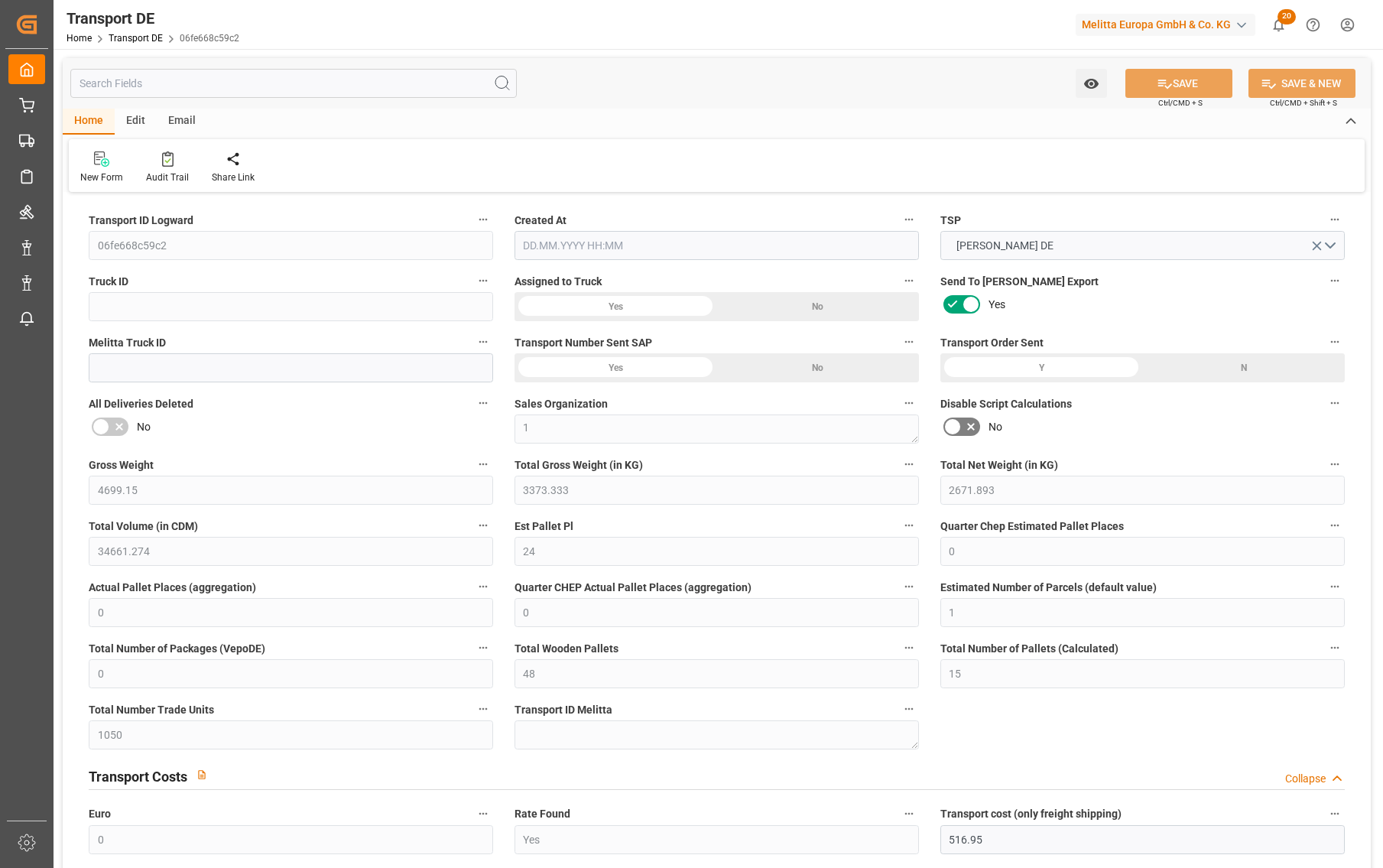
type input "0"
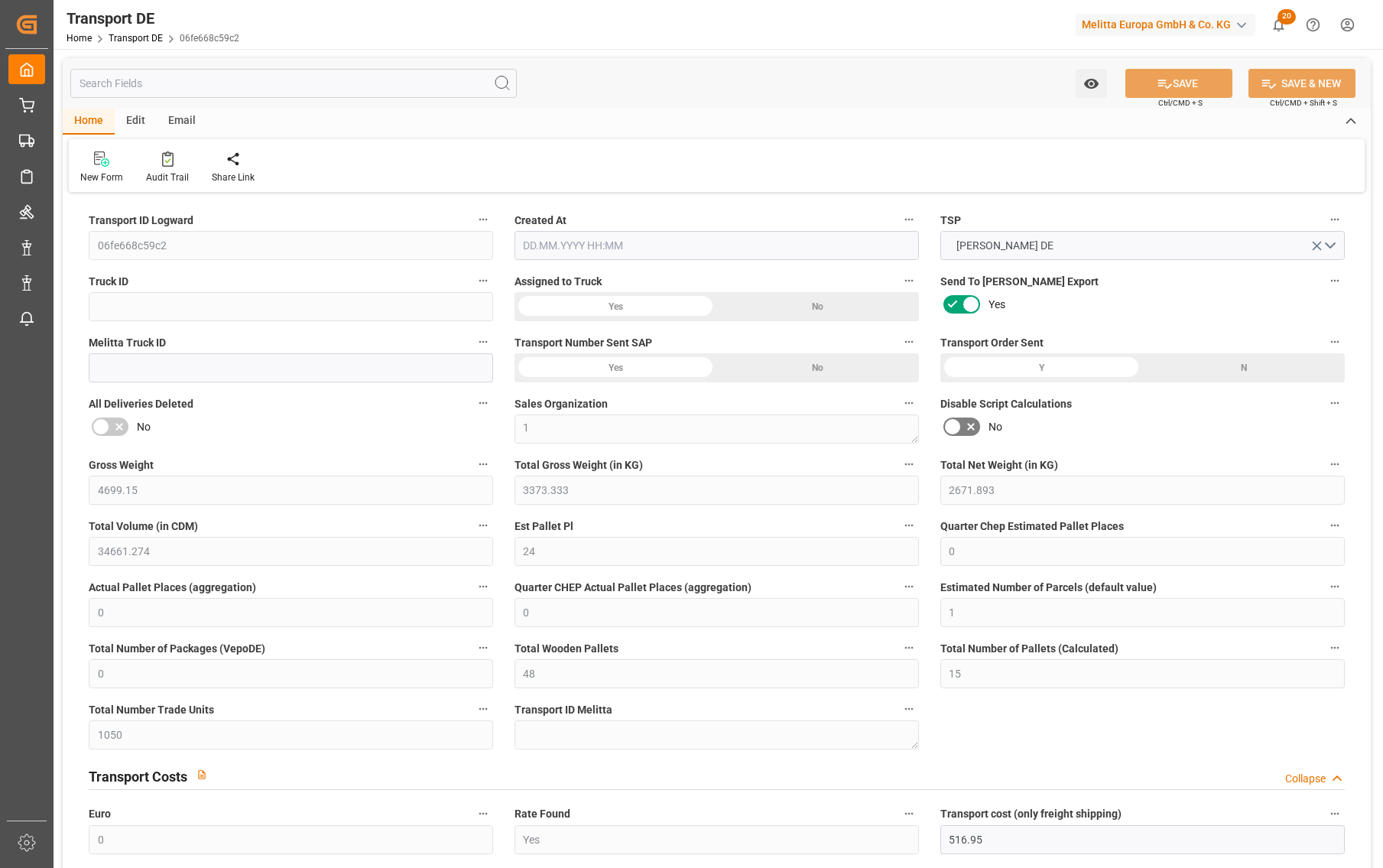
type input "0"
type input "3373.333"
type input "4710.8598"
type input "21"
type input "35"
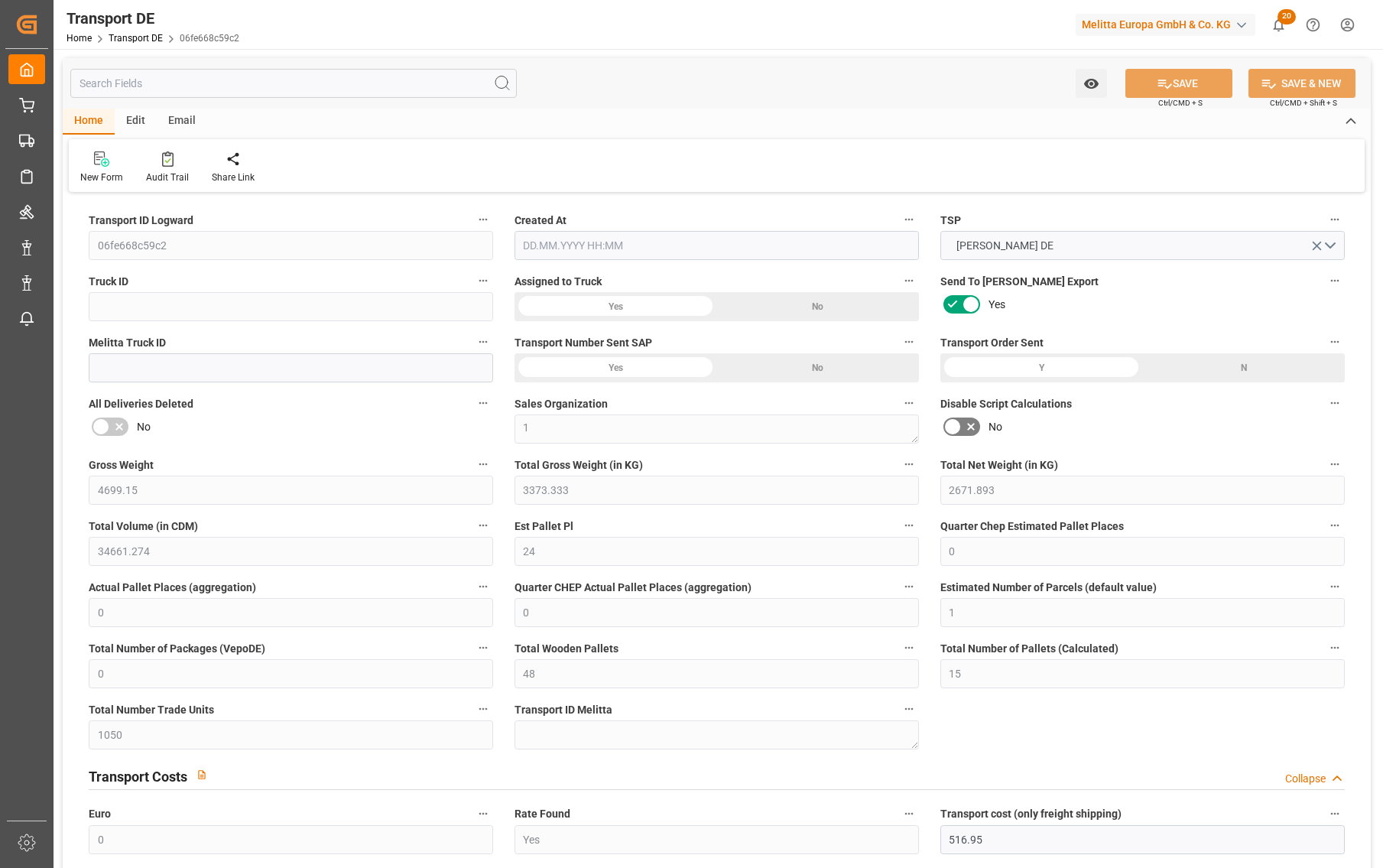
type input "12"
type input "0"
type input "29"
type input "0"
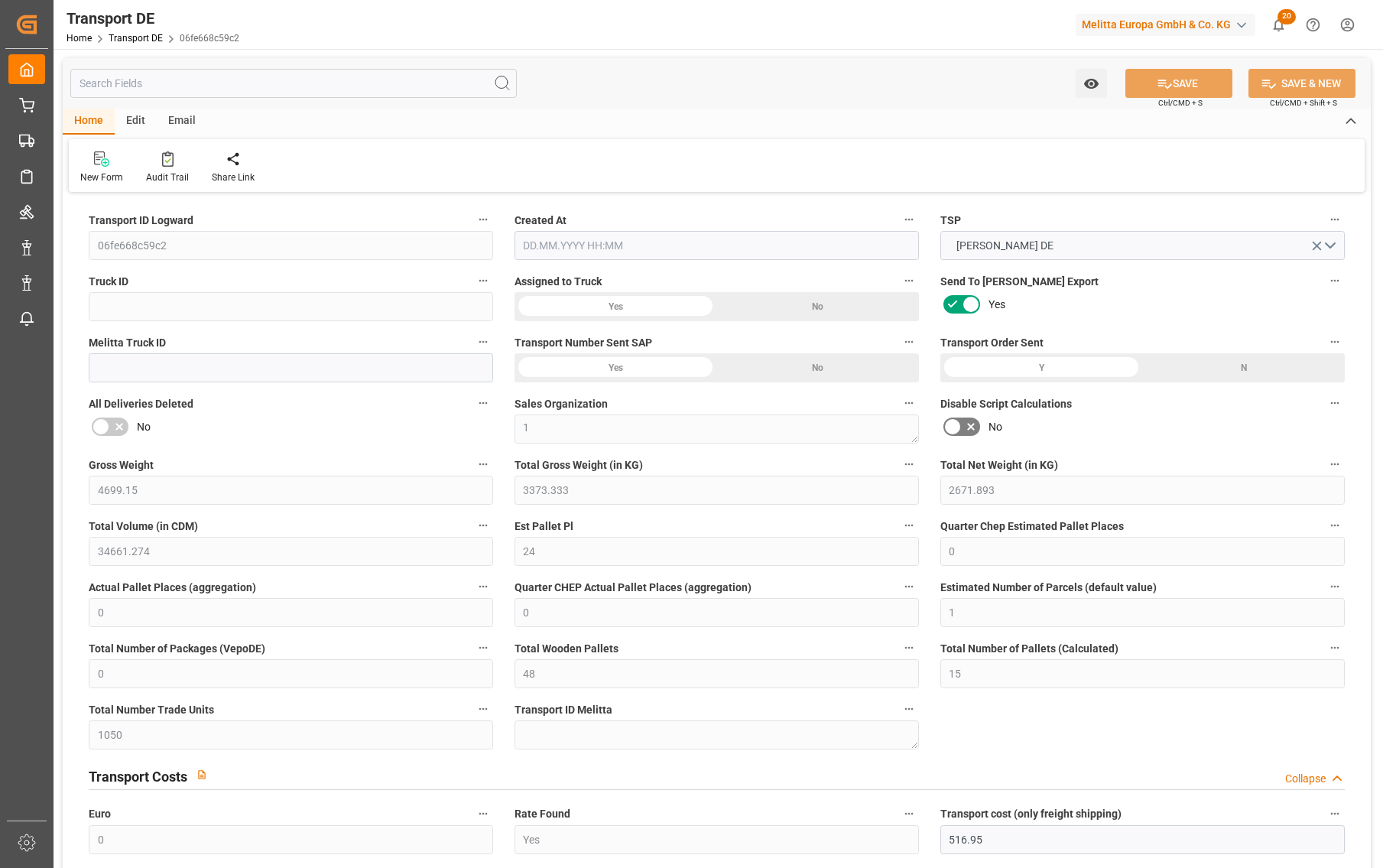
type input "0"
type input "2"
type input "5"
type input "2"
type input "2096"
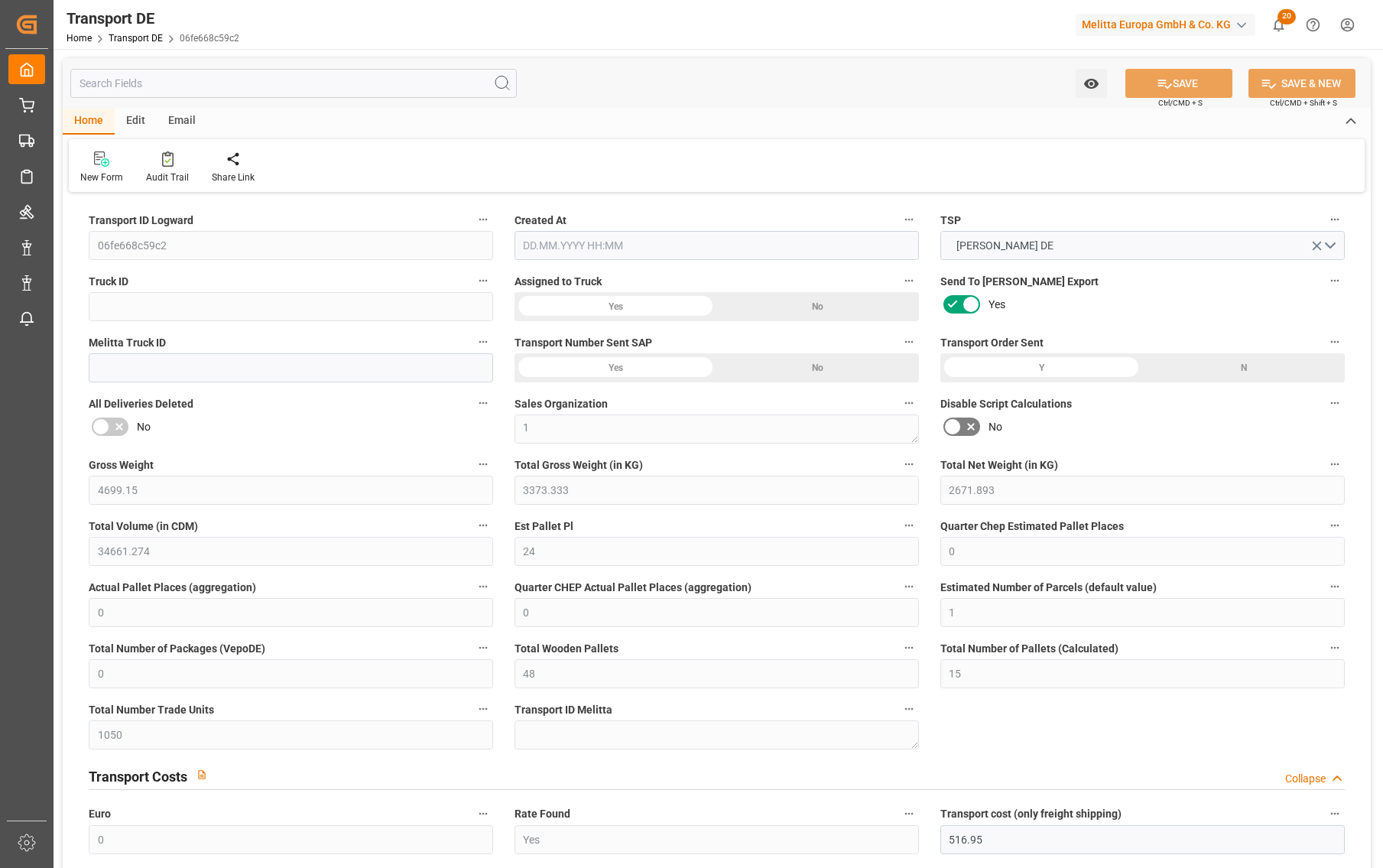
type input "805.952"
type input "516.95"
type input "[DATE] 21:03"
type input "[DATE]"
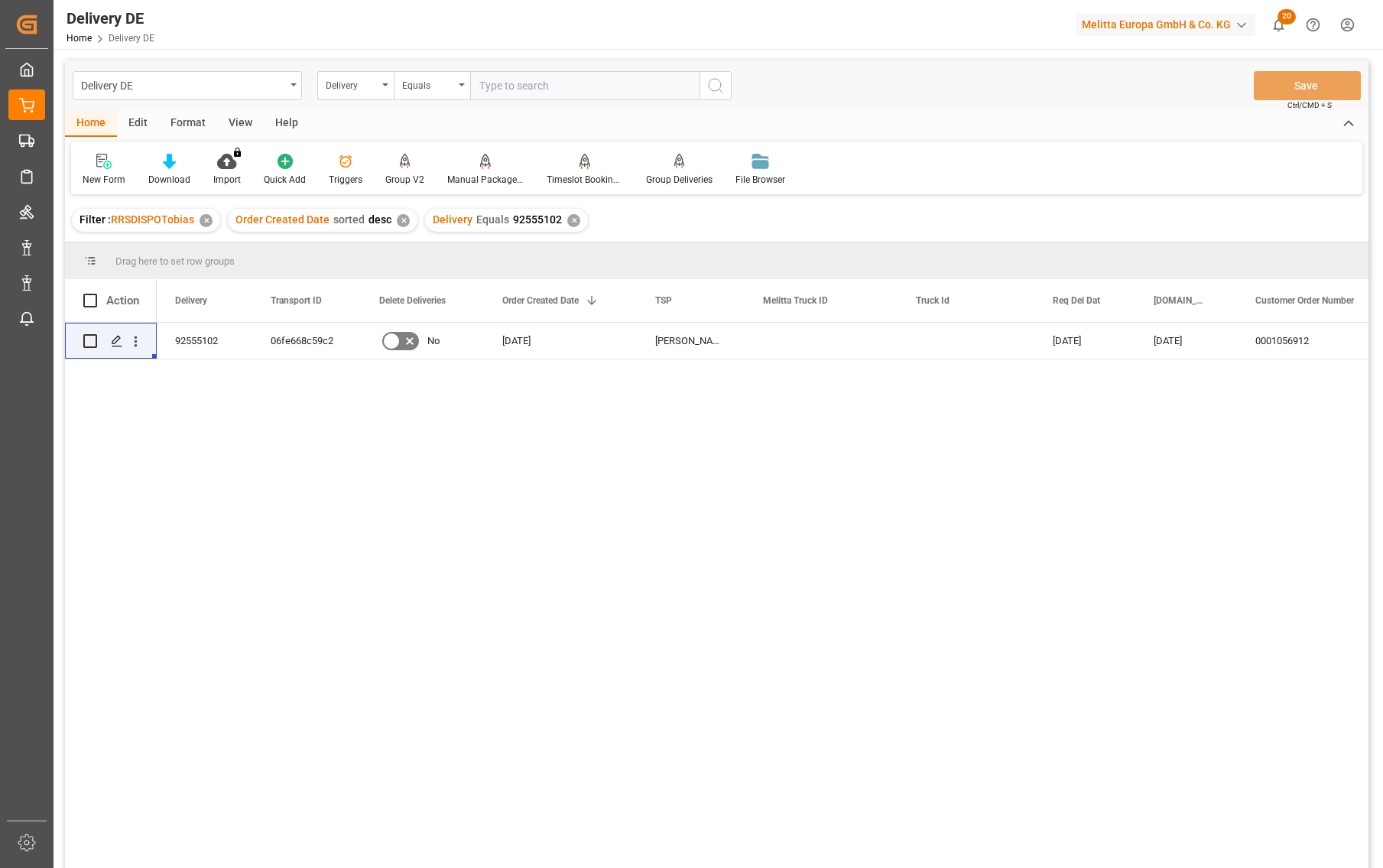
click at [261, 439] on div "[DATE] [DATE] 0001056912 EK Servicegroup [STREET_ADDRESS][PERSON_NAME][DATE] No…" at bounding box center [763, 600] width 1212 height 555
click at [136, 346] on icon "open menu" at bounding box center [136, 342] width 3 height 10
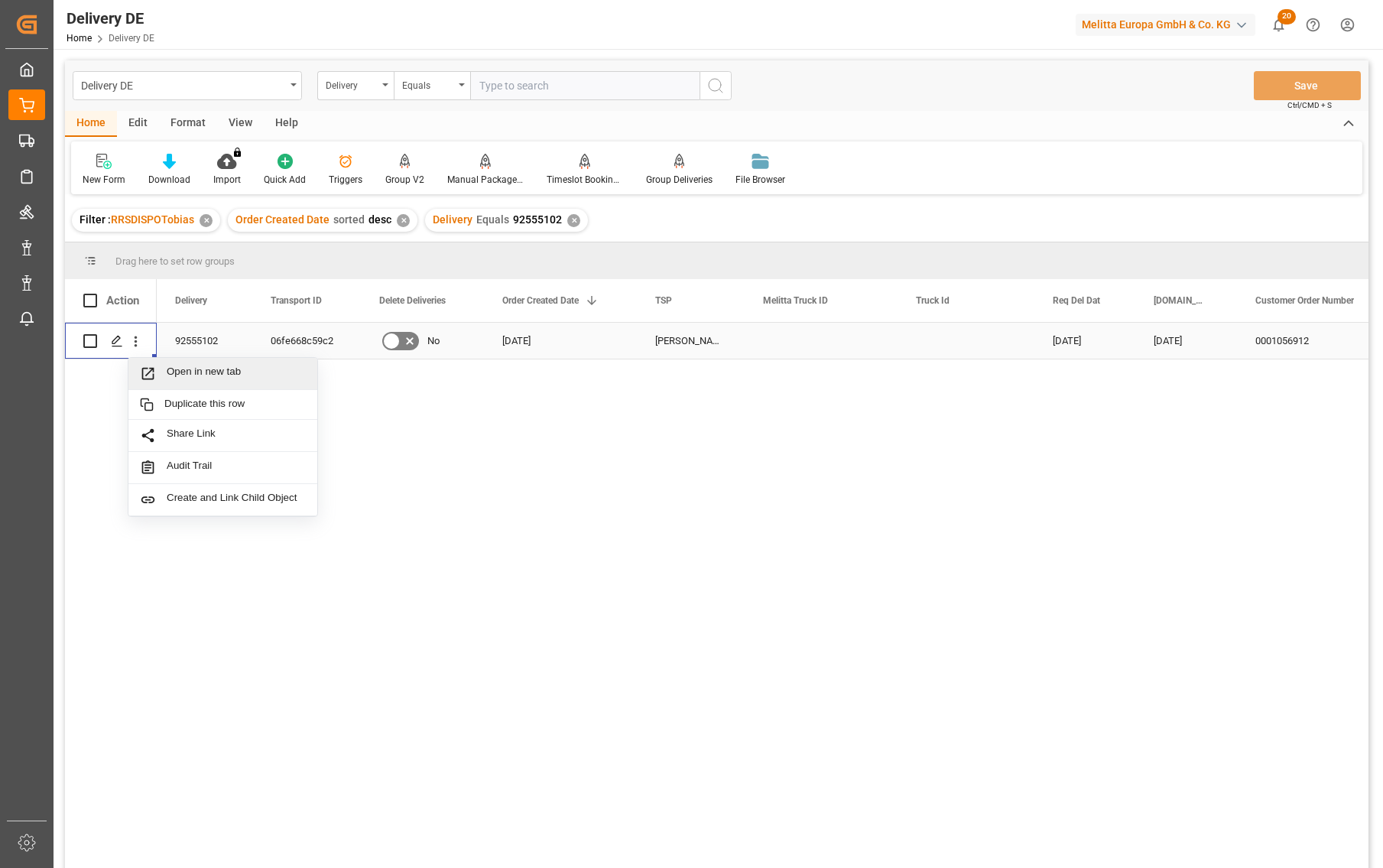
click at [186, 369] on span "Open in new tab" at bounding box center [236, 374] width 140 height 16
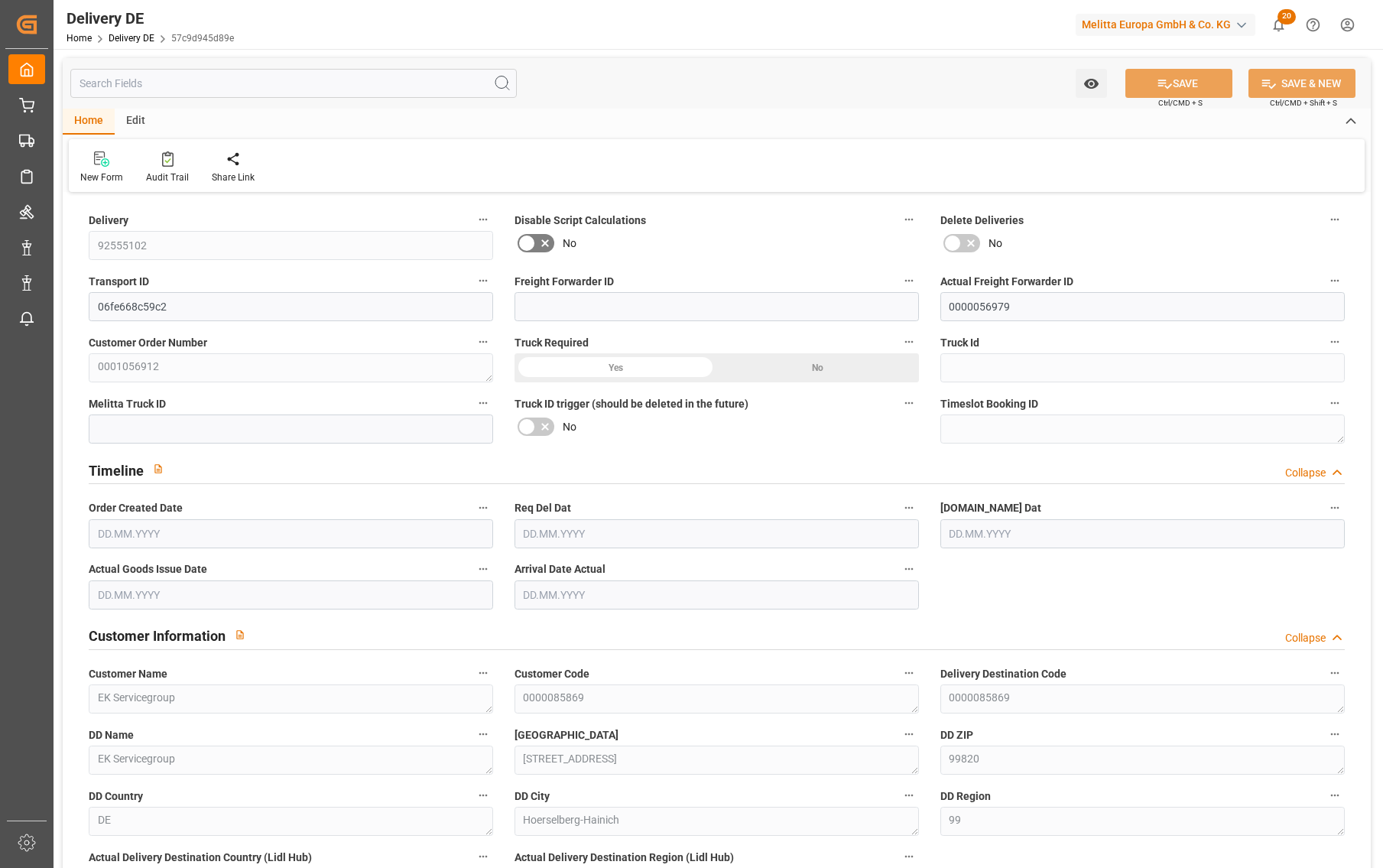
type input "0"
type input "23"
type input "2482.261"
type input "4441.15"
type input "33615.279"
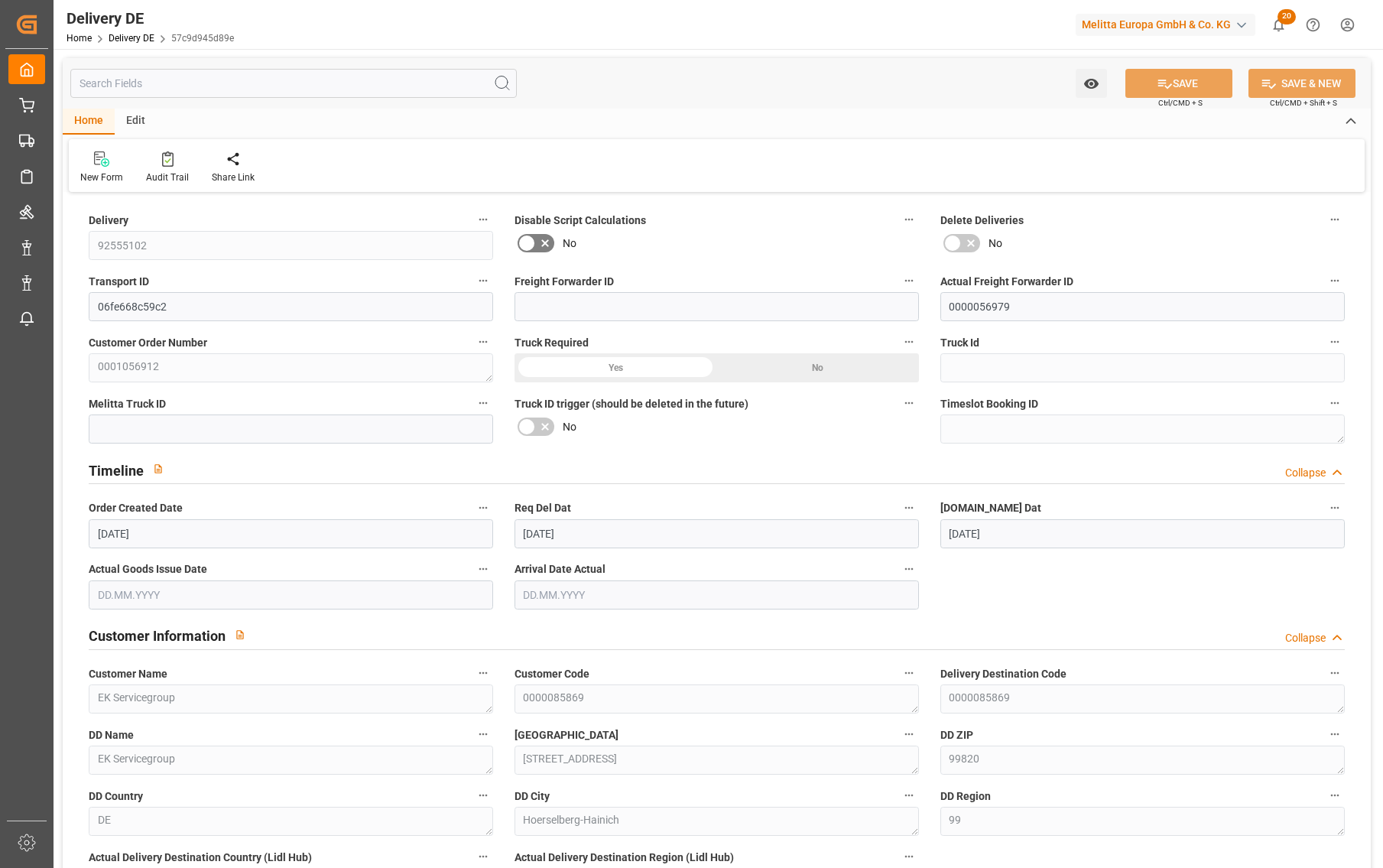
type input "03.09.2025"
type input "[DATE]"
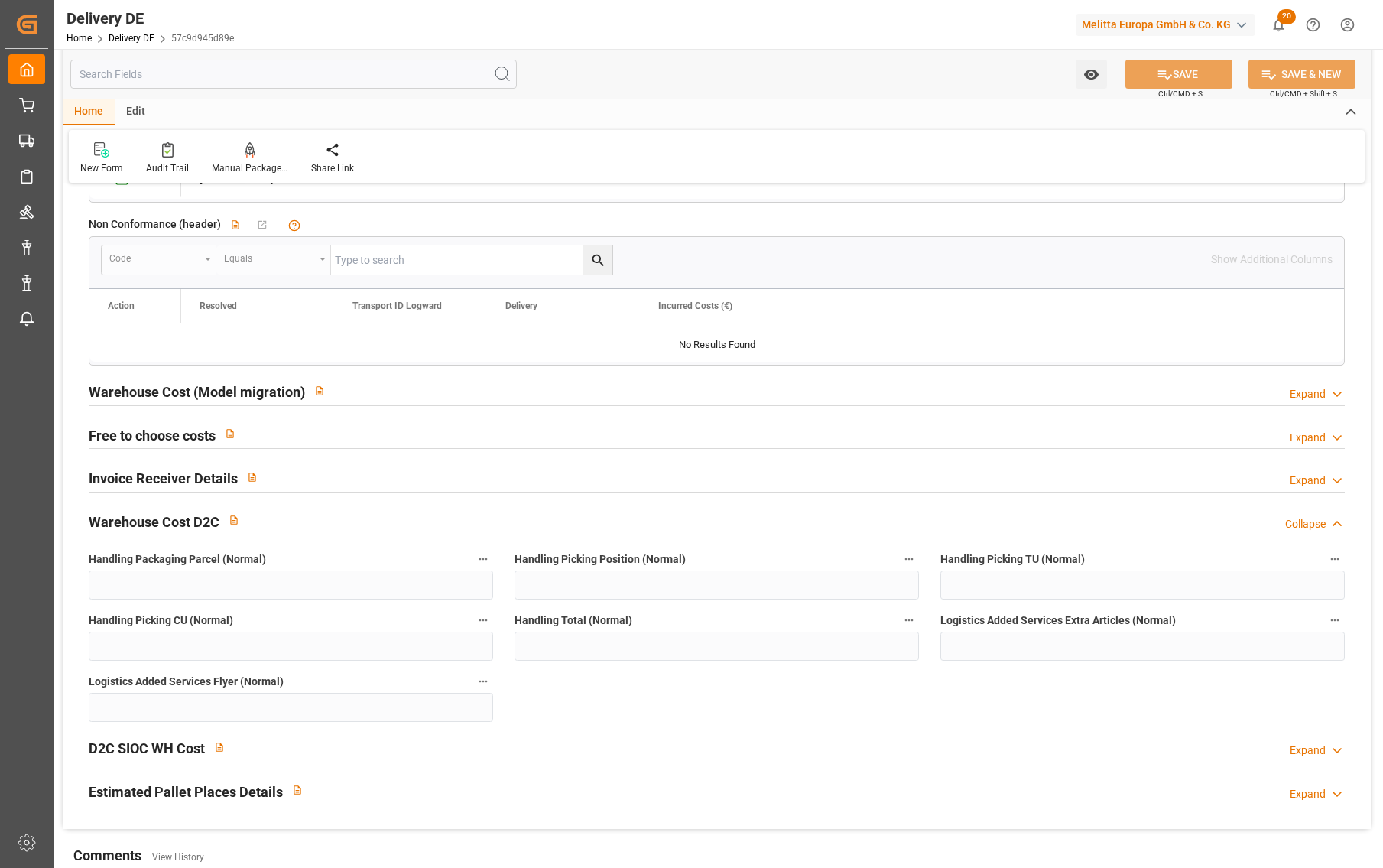
scroll to position [3059, 0]
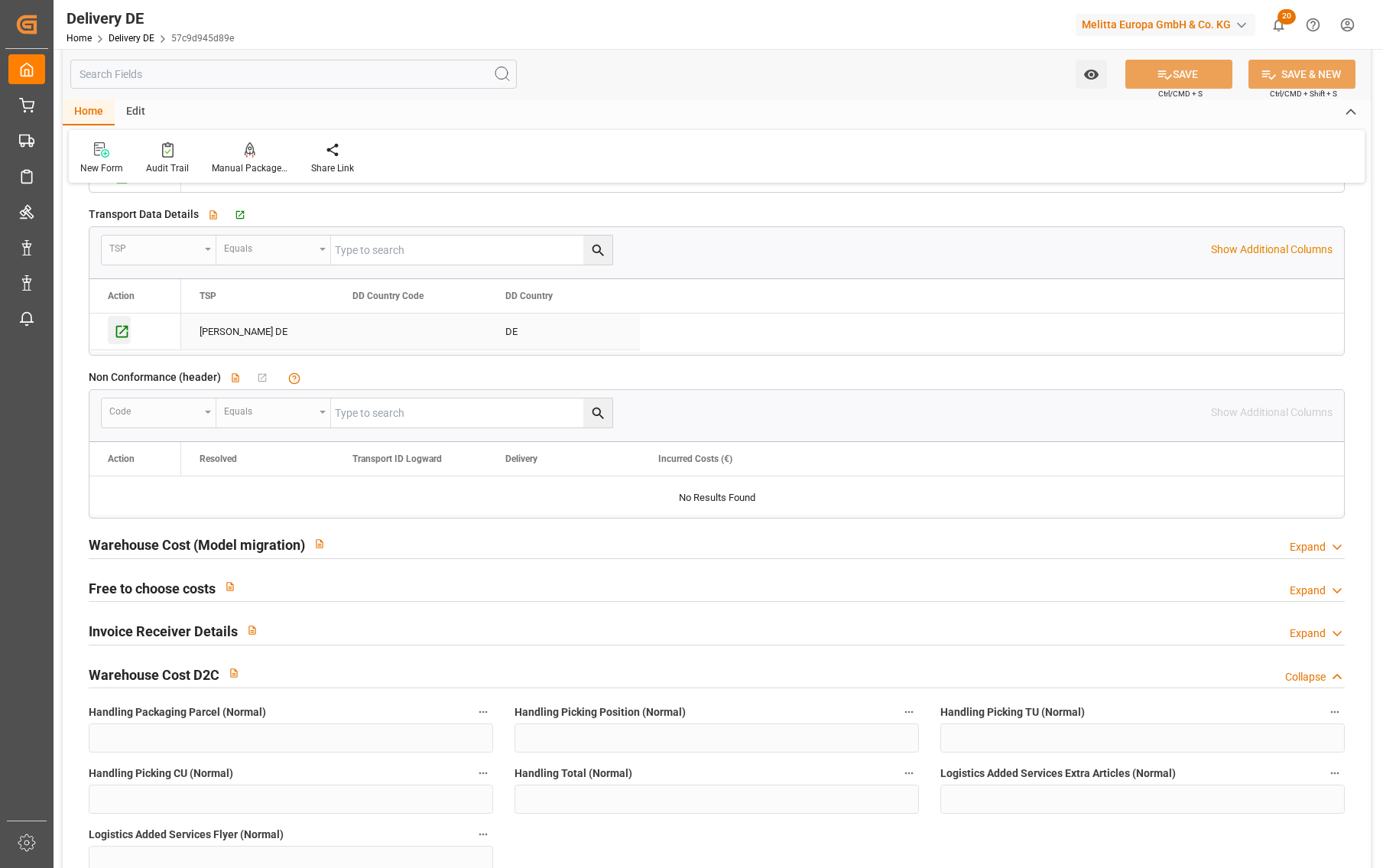
click at [125, 330] on icon "Press SPACE to select this row." at bounding box center [122, 331] width 12 height 12
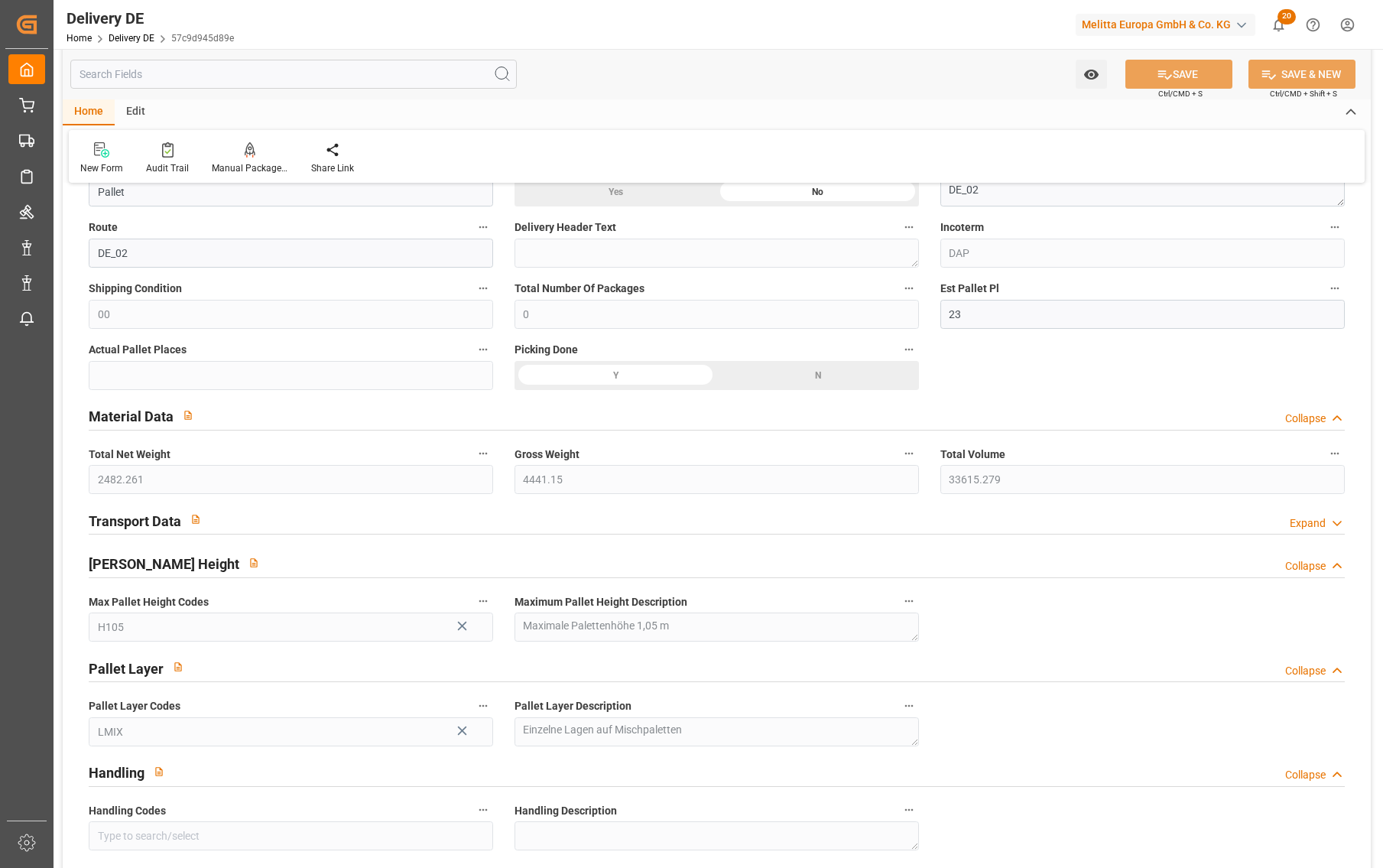
scroll to position [612, 0]
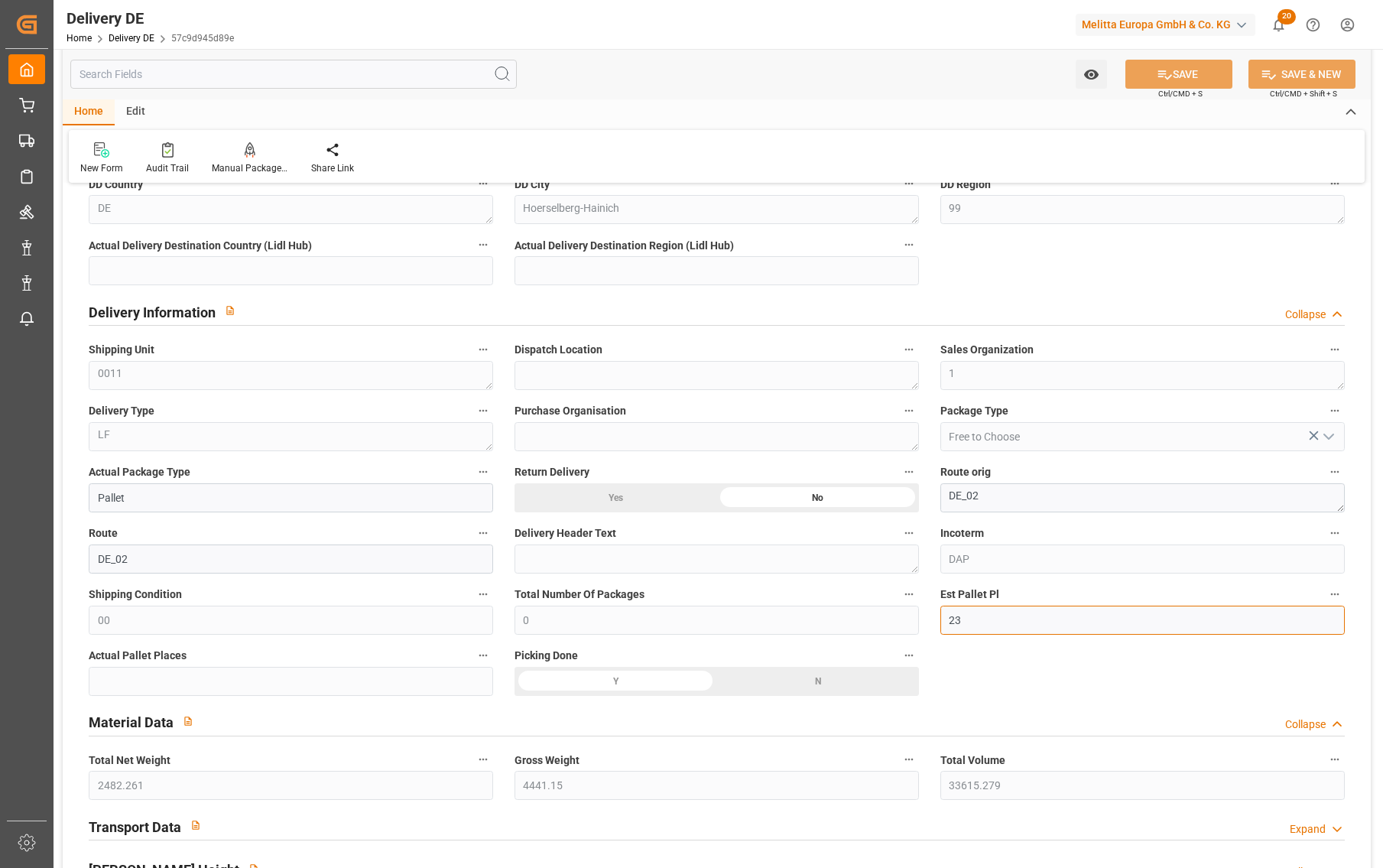
click at [973, 619] on input "23" at bounding box center [1143, 621] width 405 height 29
drag, startPoint x: 975, startPoint y: 619, endPoint x: 938, endPoint y: 625, distance: 37.5
click at [938, 625] on div "Est Pallet Pl 23" at bounding box center [1142, 610] width 426 height 62
type input "32"
click at [1189, 68] on button "SAVE" at bounding box center [1178, 75] width 107 height 29
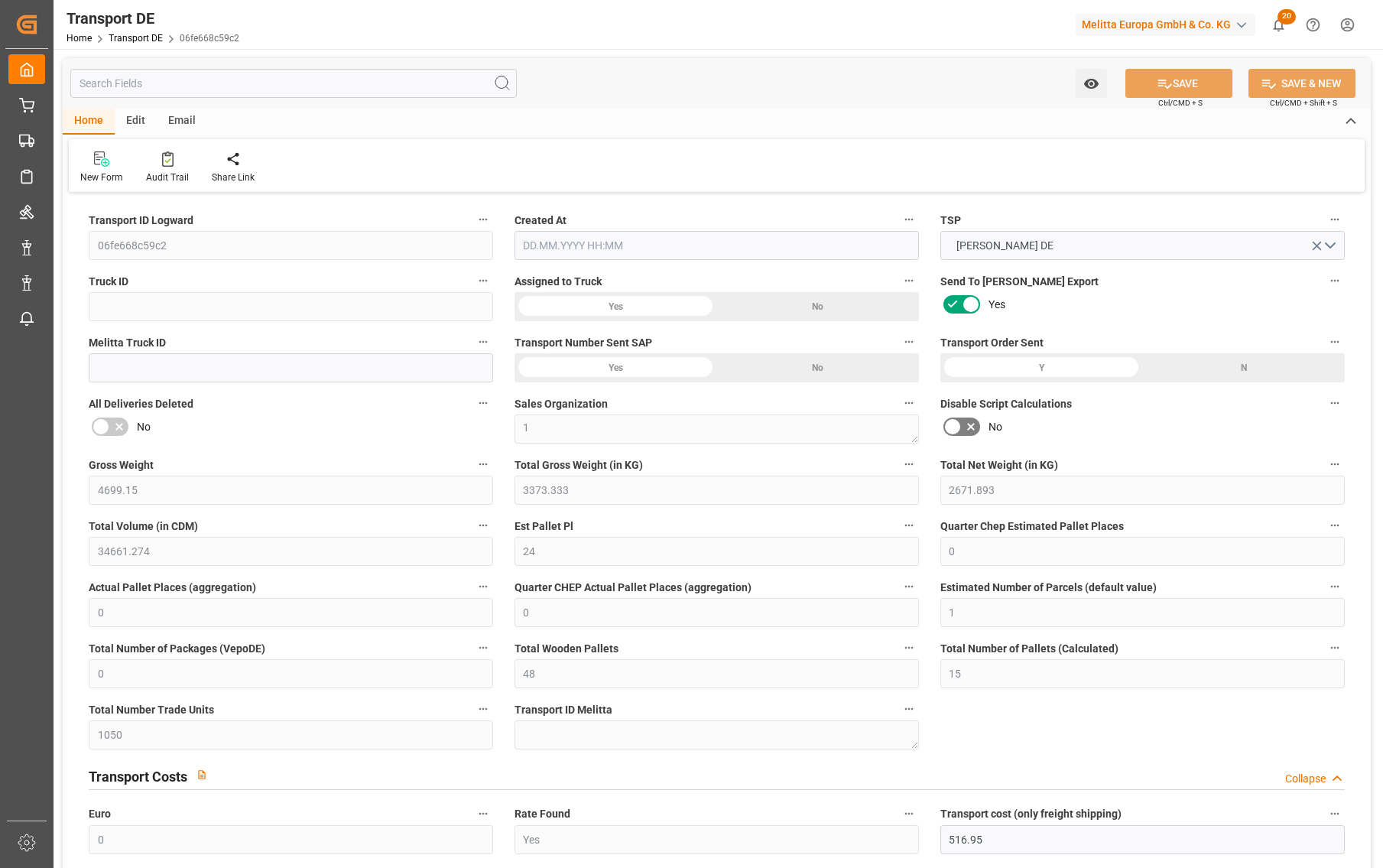
type input "4699.15"
type input "3373.333"
type input "2671.893"
type input "34661.274"
type input "24"
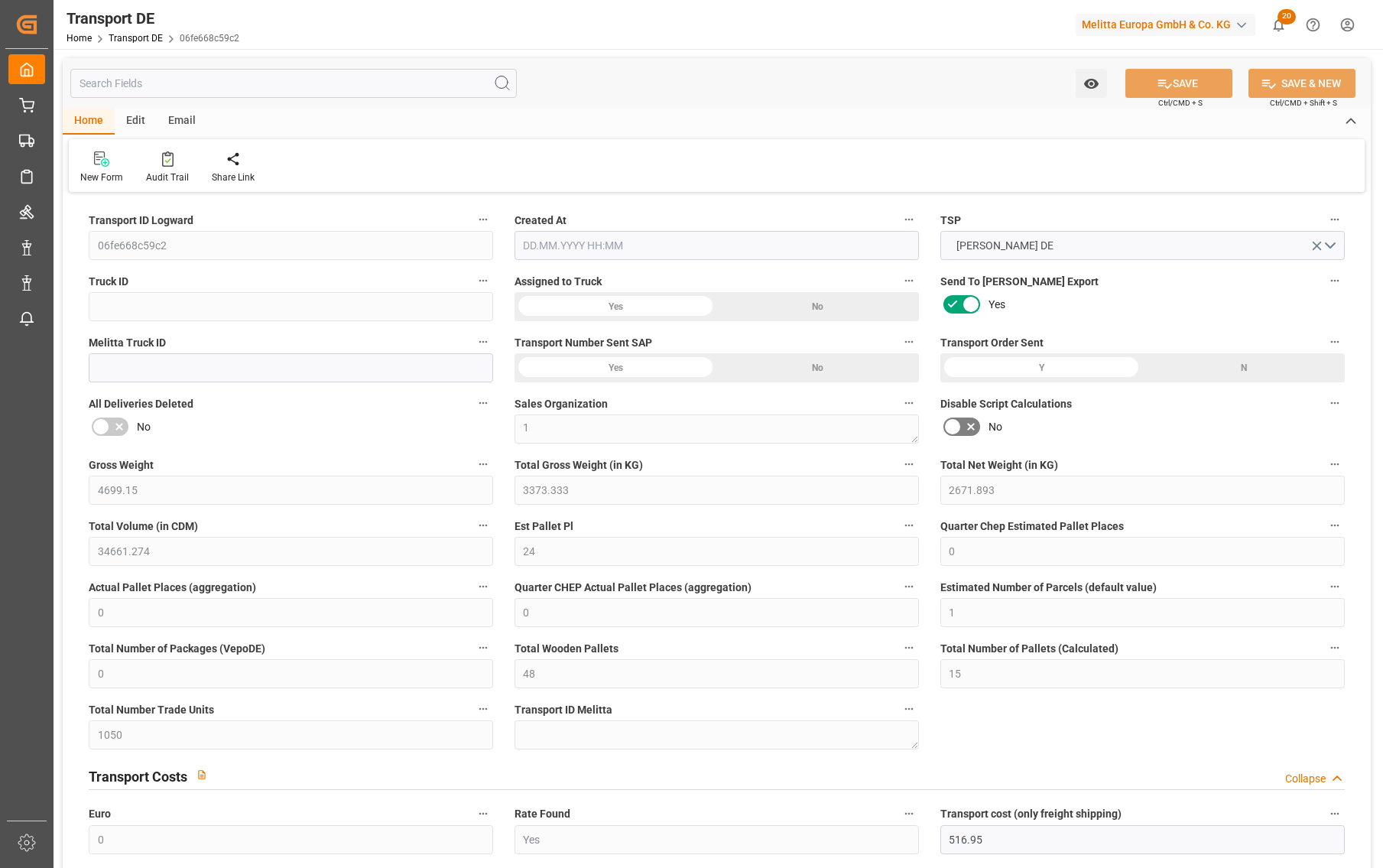
type input "0"
type input "1"
type input "0"
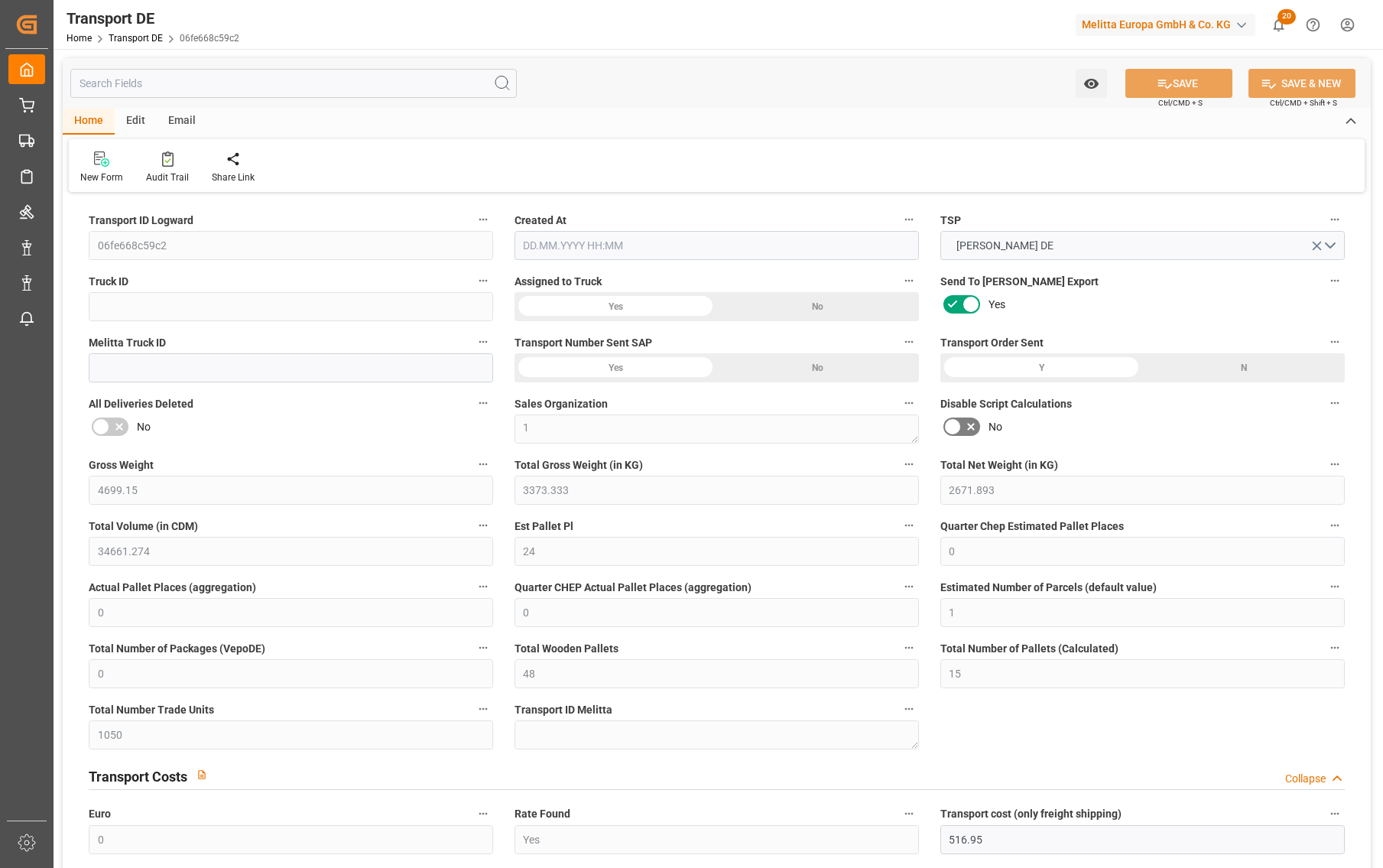
type input "48"
type input "15"
type input "1050"
type input "0"
type input "516.95"
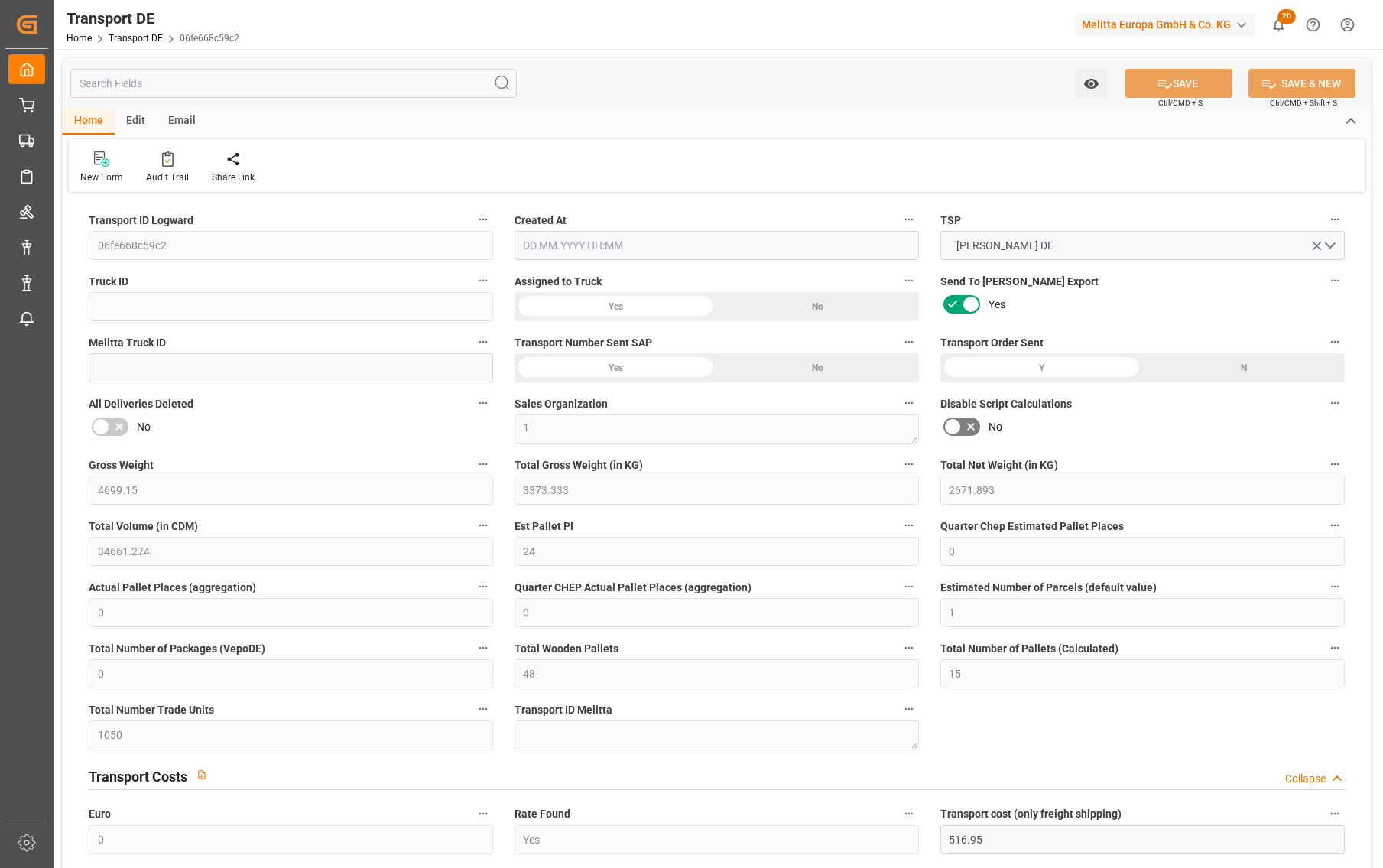
type input "289.002"
type input "516.95"
type input "99"
type input "0"
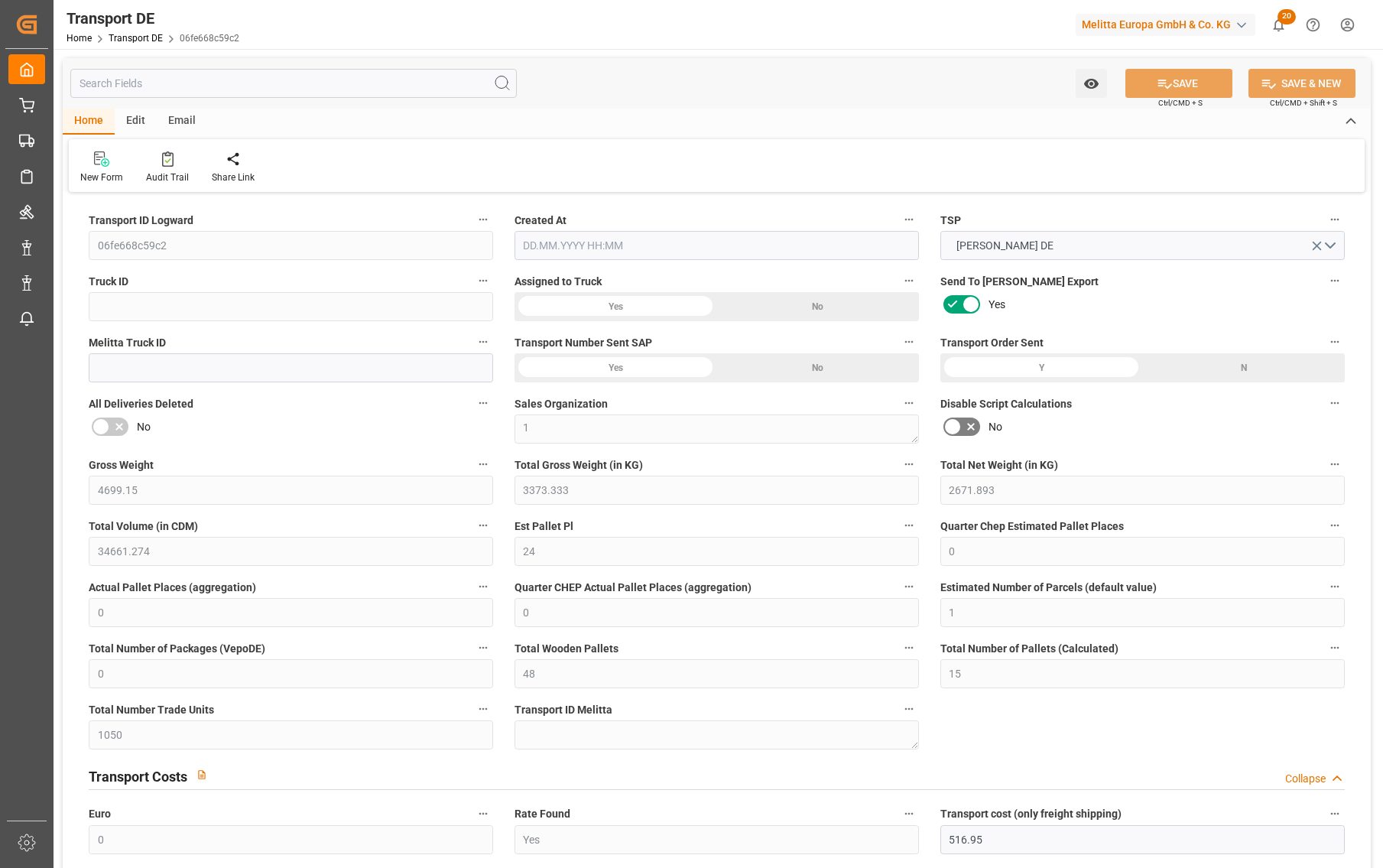
type input "0"
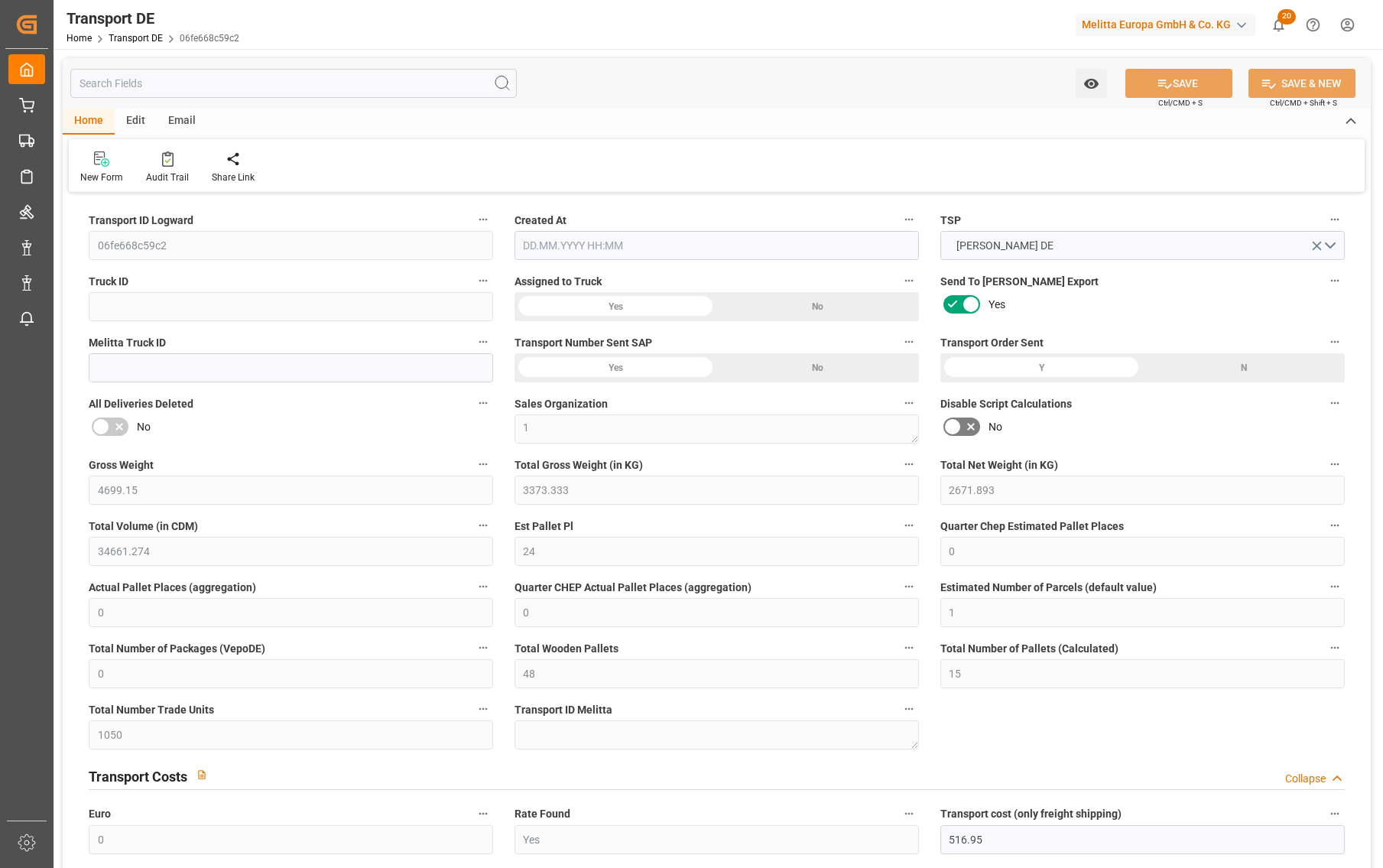
type input "0"
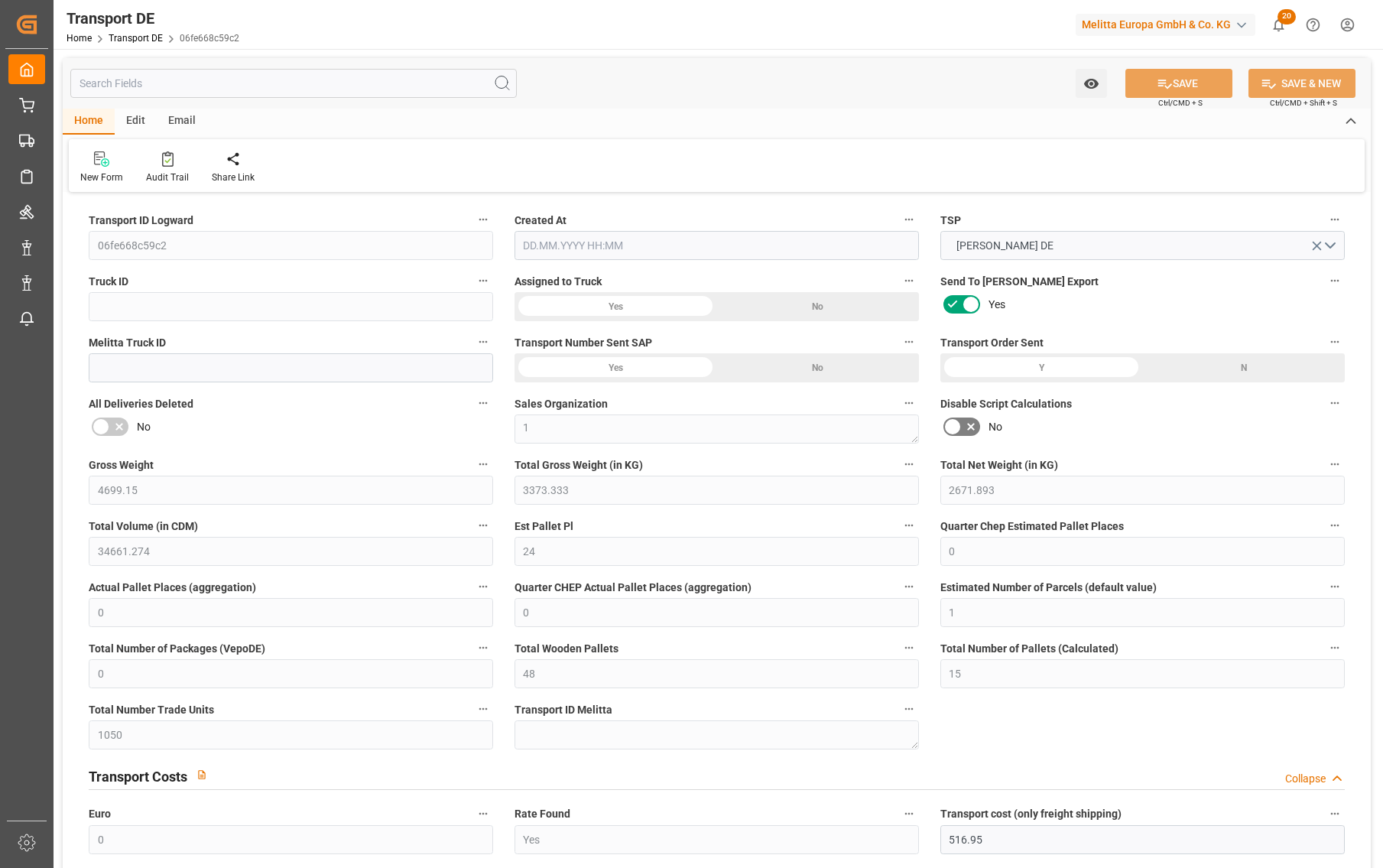
type input "0"
type input "3373.333"
type input "4710.8598"
type input "21"
type input "35"
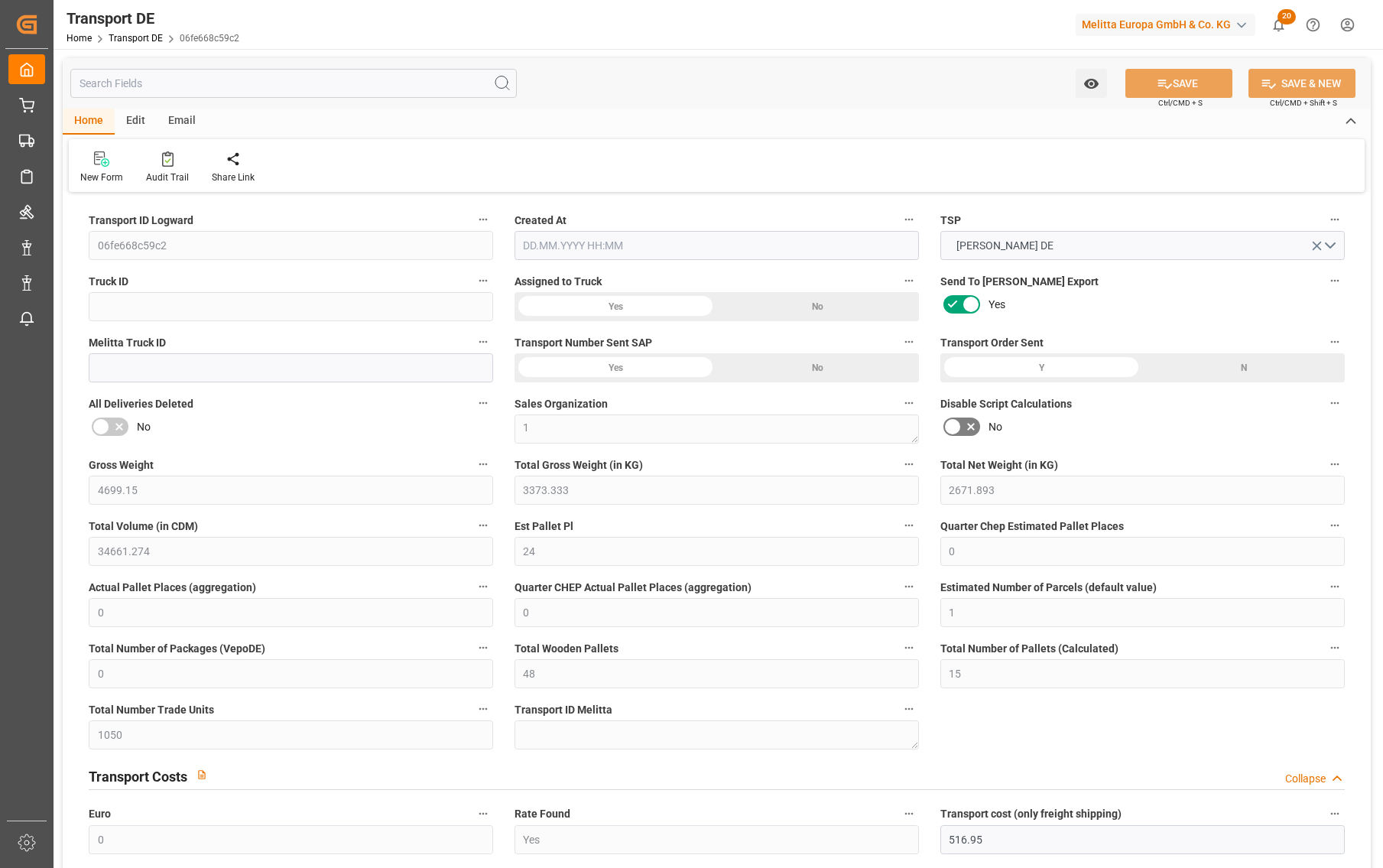
type input "12"
type input "0"
type input "29"
type input "0"
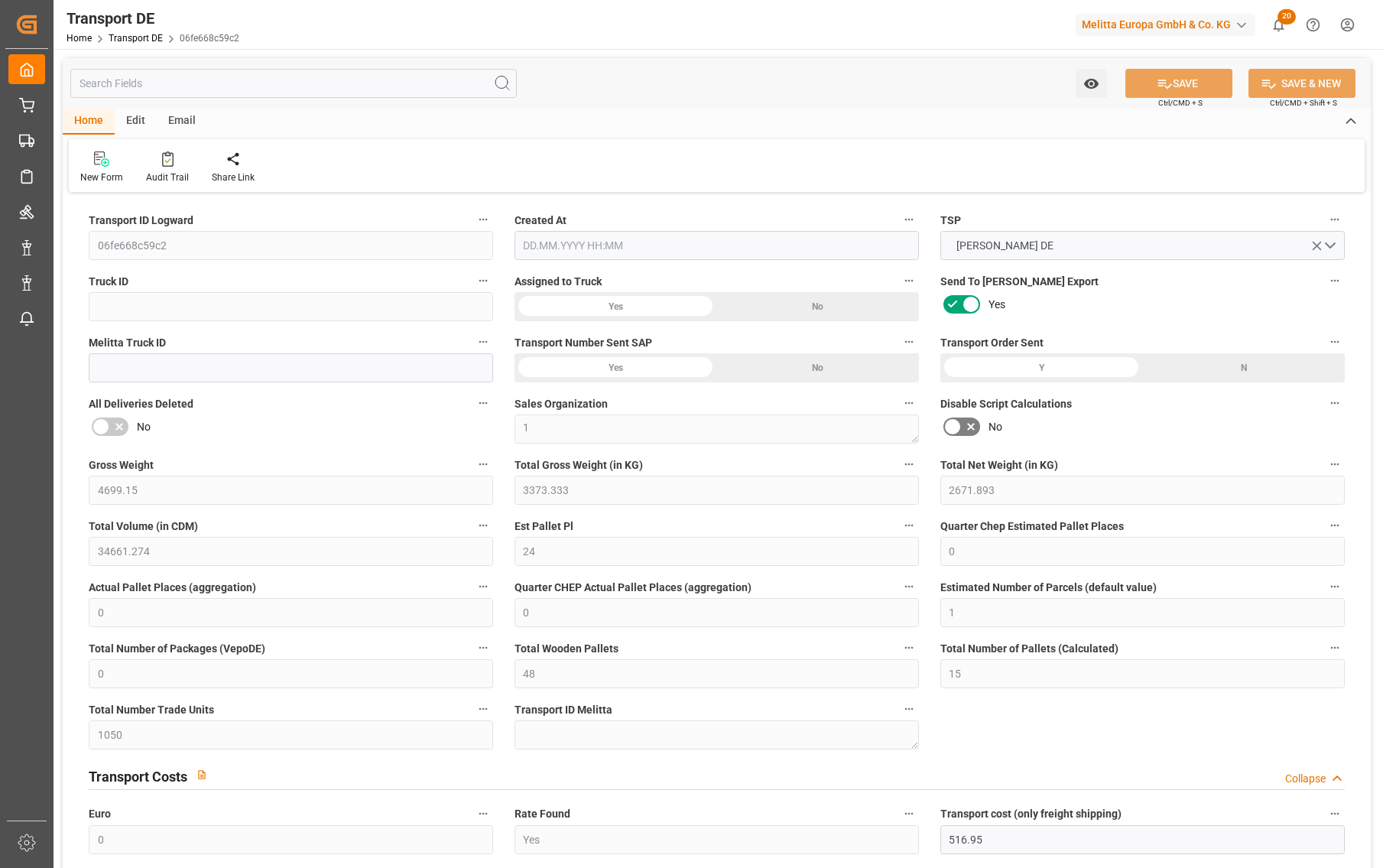
type input "0"
type input "2"
type input "5"
type input "2"
type input "2096"
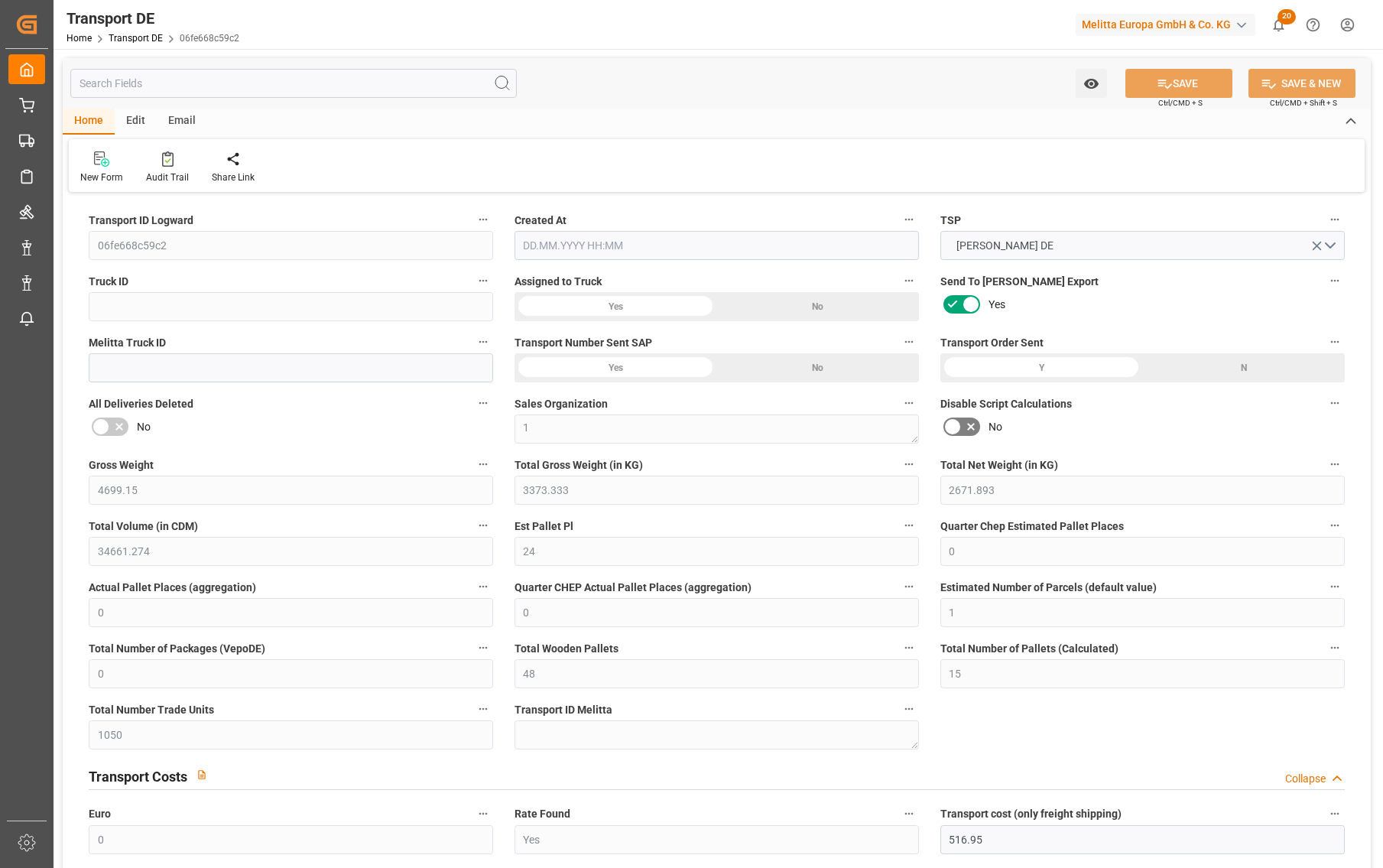
type input "805.952"
type input "516.95"
type input "04.09.2025 21:03"
type input "[DATE]"
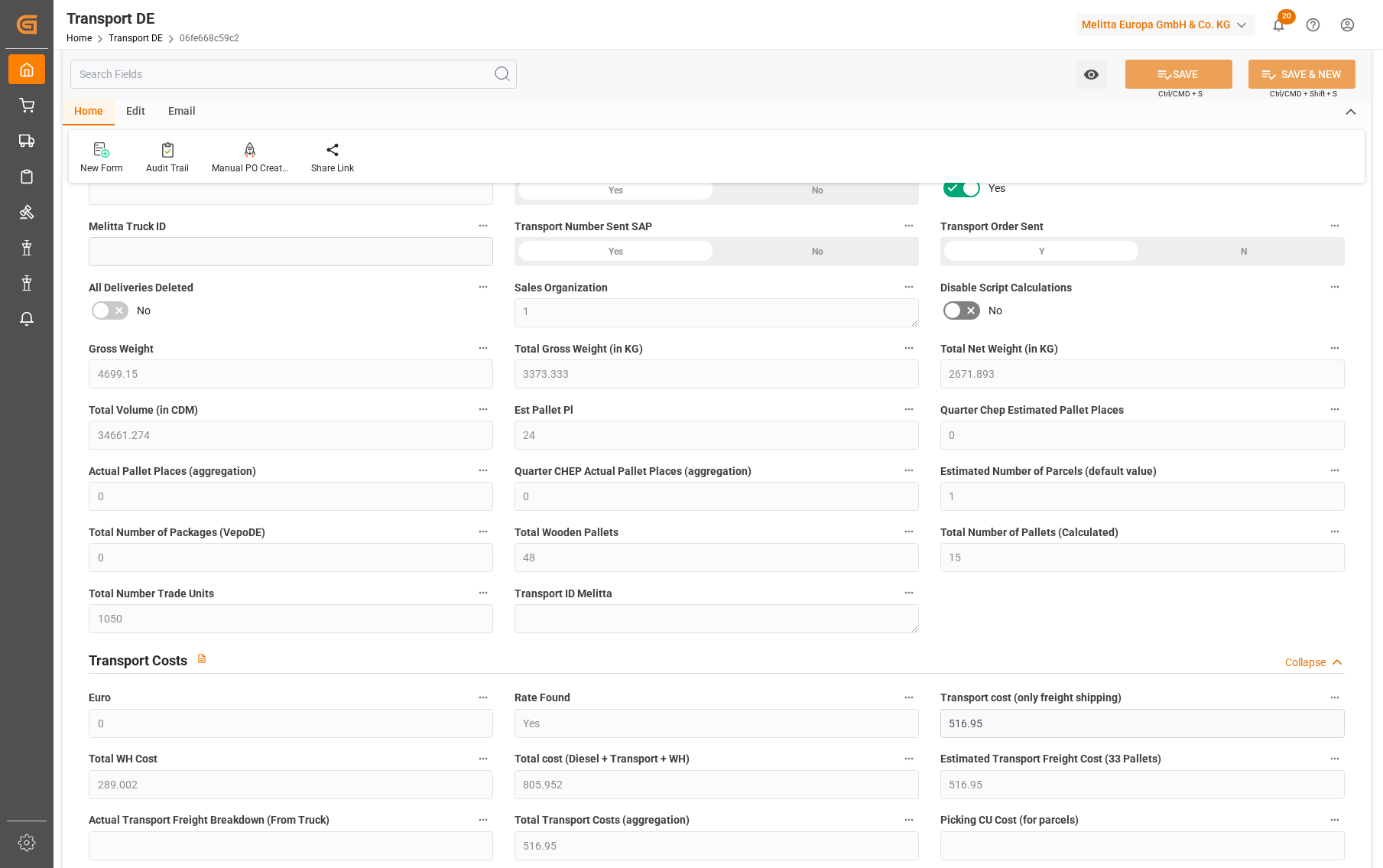
scroll to position [153, 0]
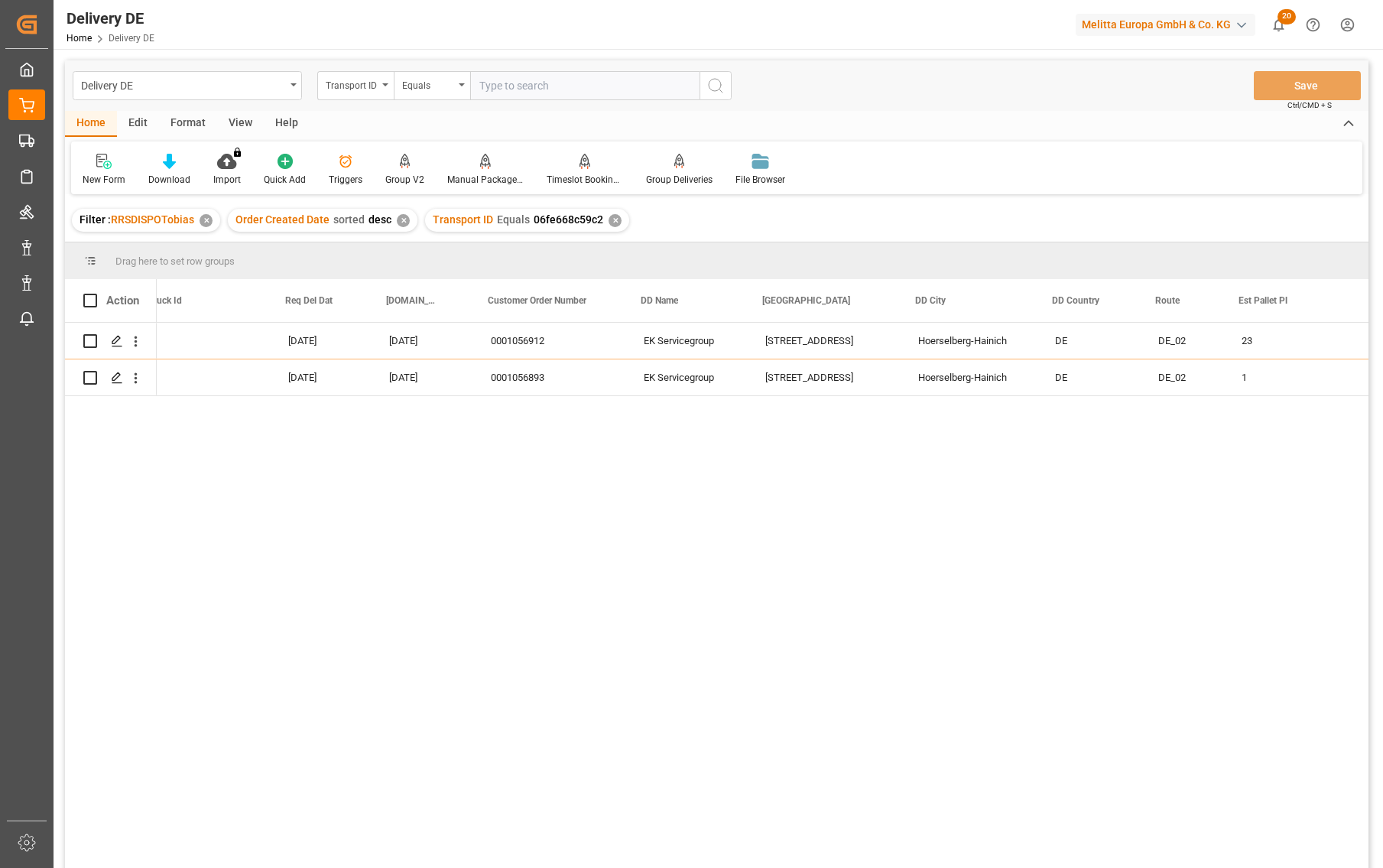
scroll to position [0, 917]
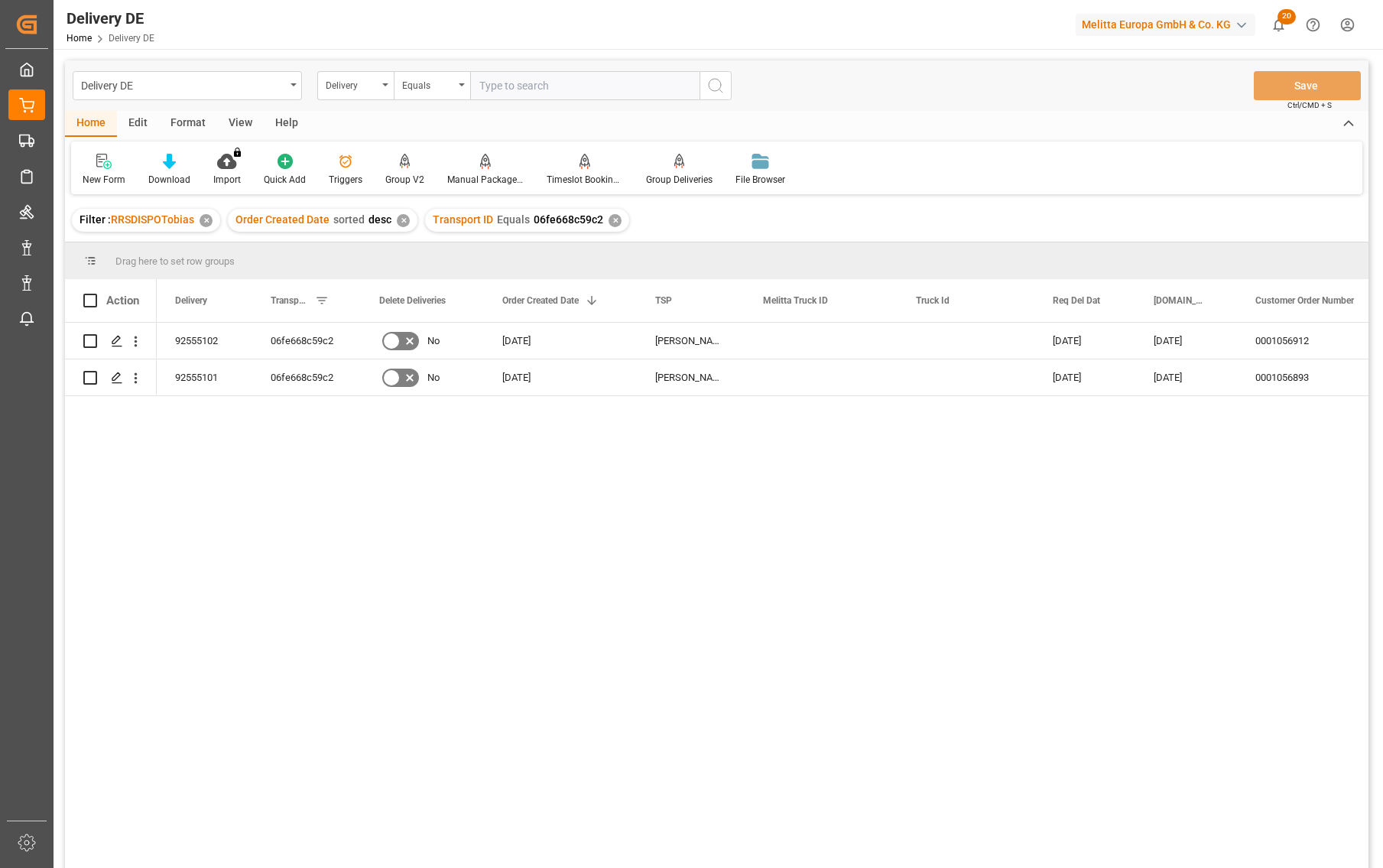
click at [1087, 550] on div "16.09.2025 12.09.2025 0001056912 EK Servicegroup Industriestr. 6 Hartmann DE 03…" at bounding box center [763, 600] width 1212 height 555
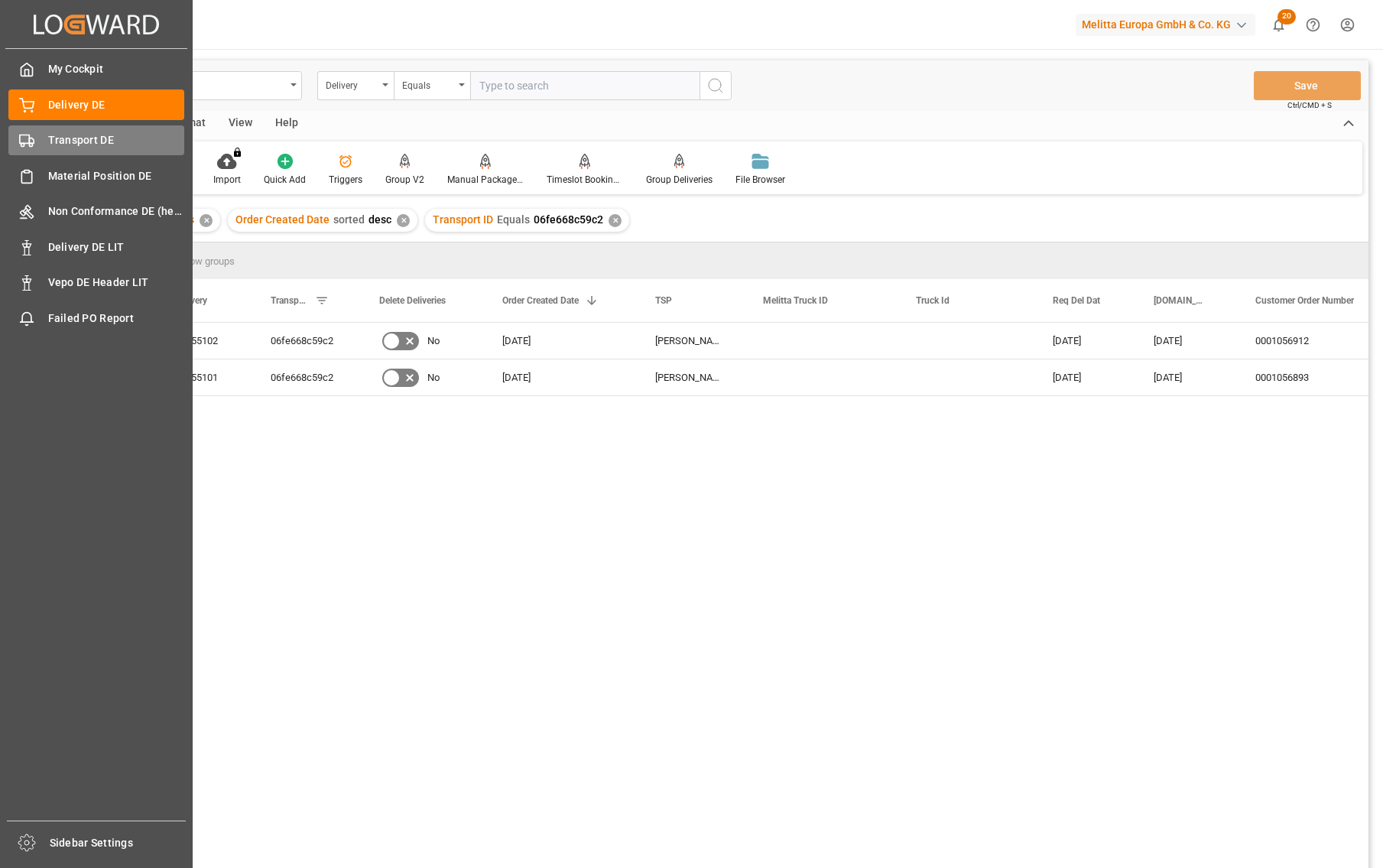
click at [29, 132] on div "Transport DE Transport DE" at bounding box center [96, 140] width 176 height 29
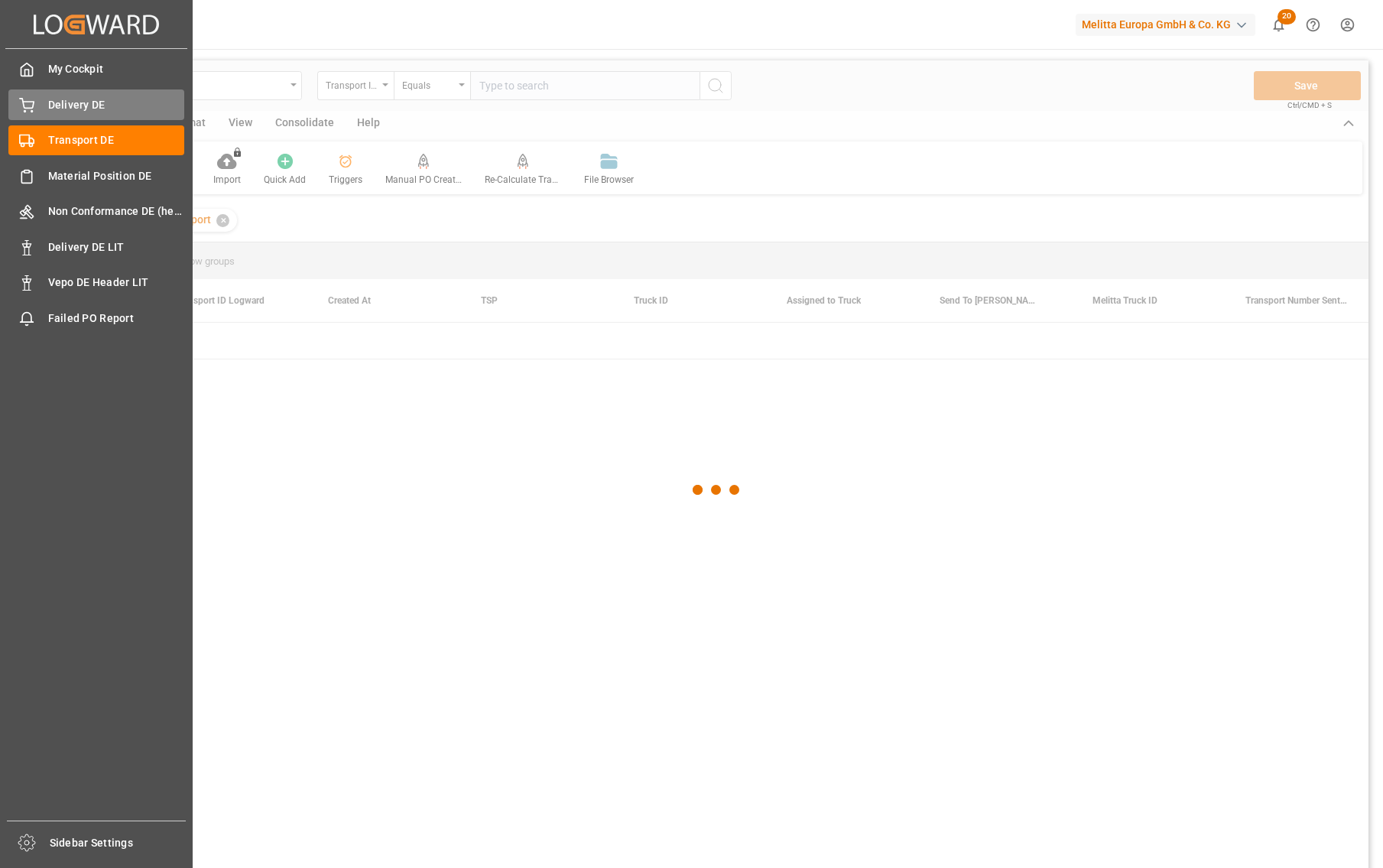
click at [60, 94] on div "Delivery DE Delivery DE" at bounding box center [96, 104] width 176 height 29
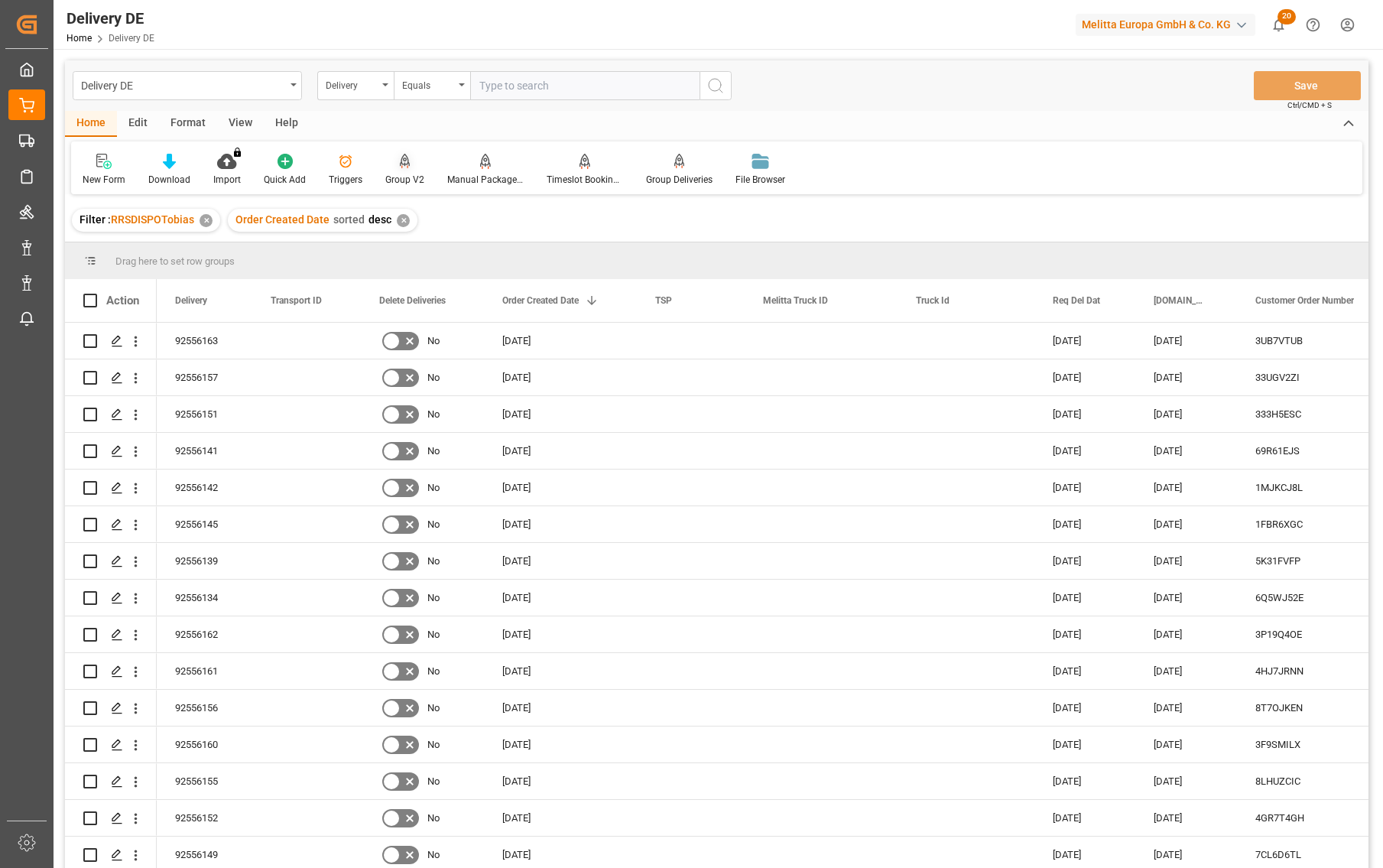
click at [409, 164] on div at bounding box center [405, 160] width 39 height 16
click at [528, 87] on input "text" at bounding box center [584, 86] width 230 height 29
paste input "92556121"
type input "92556121"
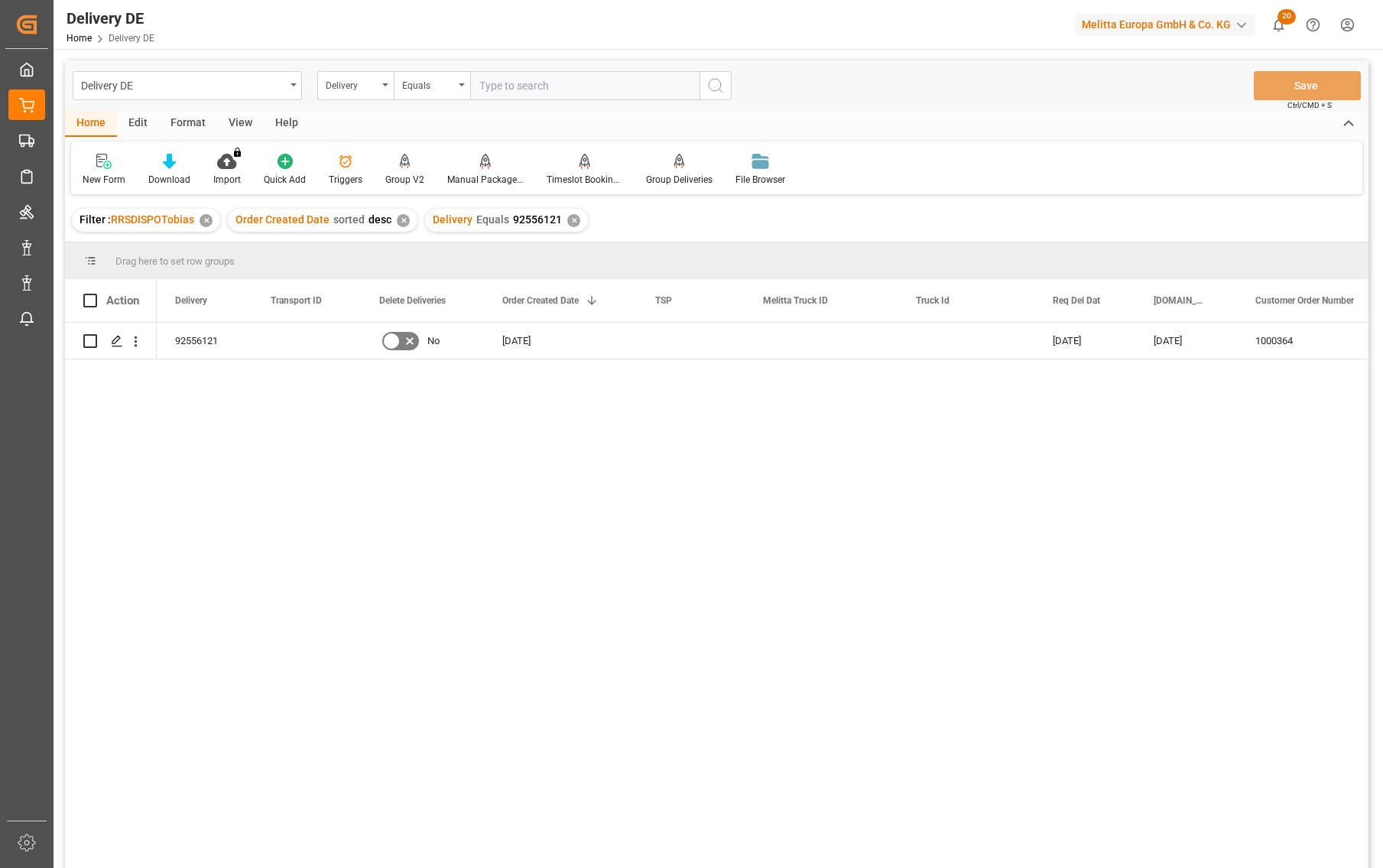
click at [452, 662] on div "92556121 No 08.09.2025 12.09.2025 10.09.2025 1000364 Rossmann E-Commerce Lager …" at bounding box center [763, 600] width 1212 height 555
click at [93, 340] on input "Press Space to toggle row selection (unchecked)" at bounding box center [90, 341] width 14 height 14
checkbox input "true"
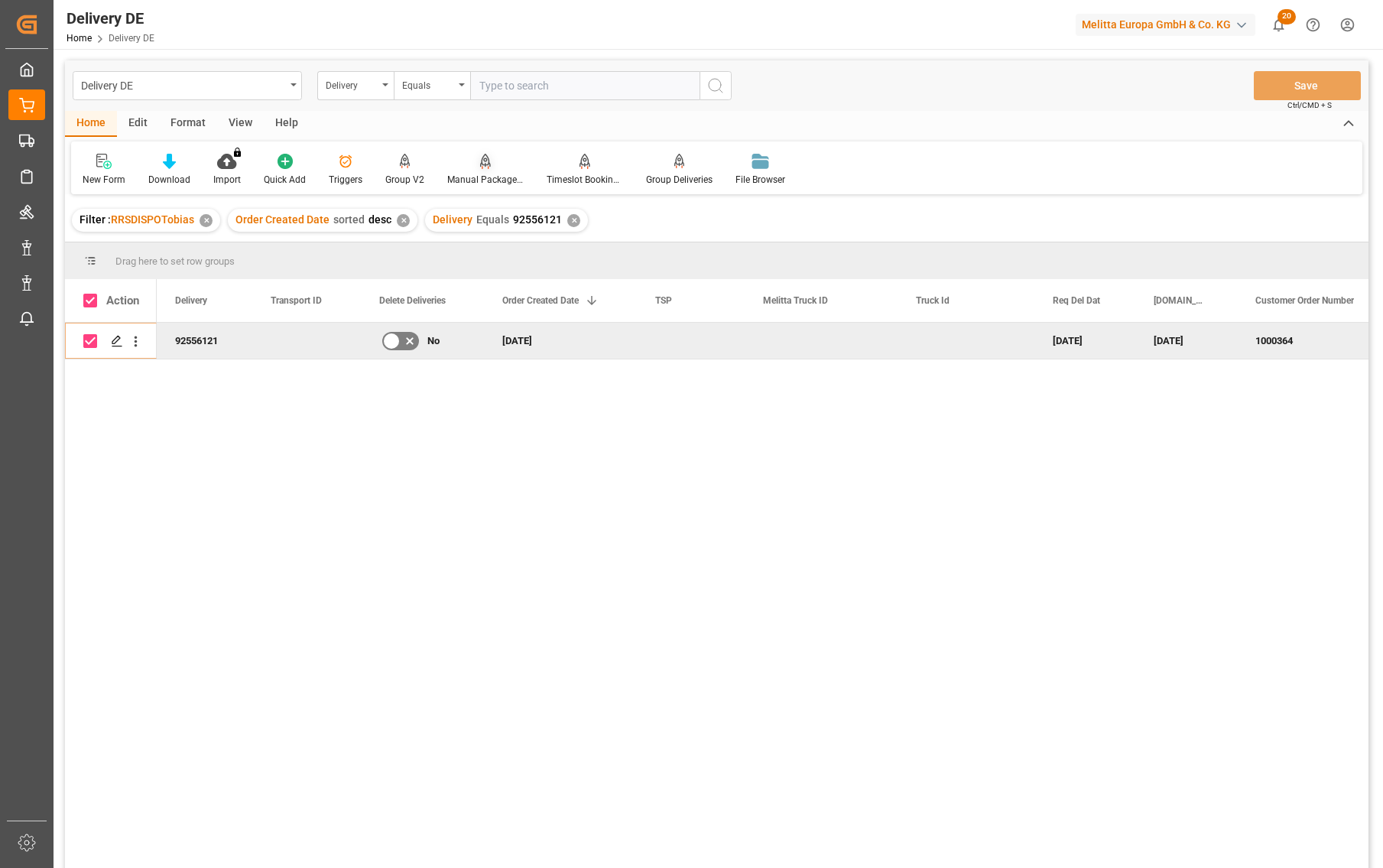
click at [483, 173] on div "Manual Package TypeDetermination" at bounding box center [486, 179] width 76 height 14
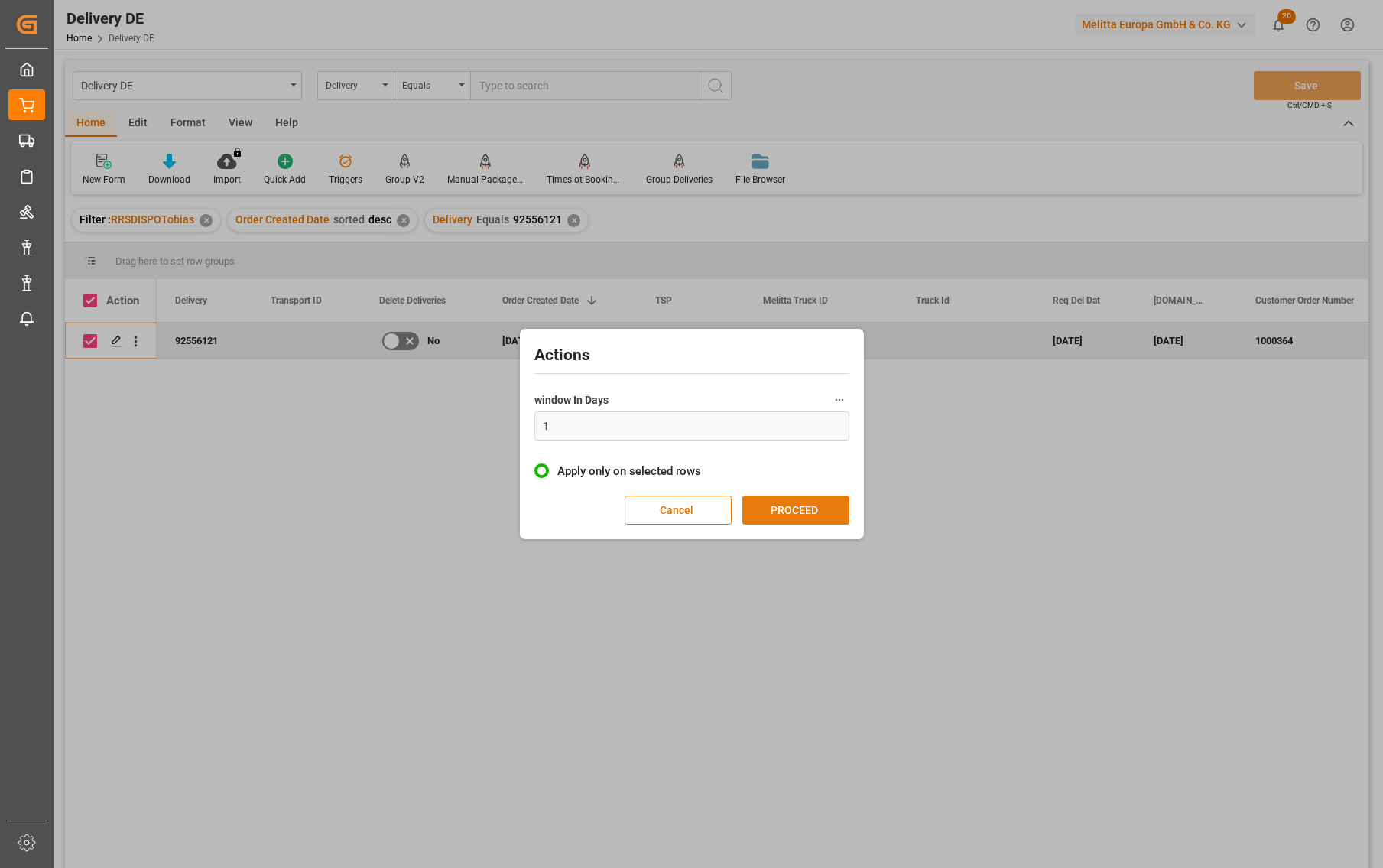
click at [795, 511] on button "PROCEED" at bounding box center [795, 511] width 107 height 29
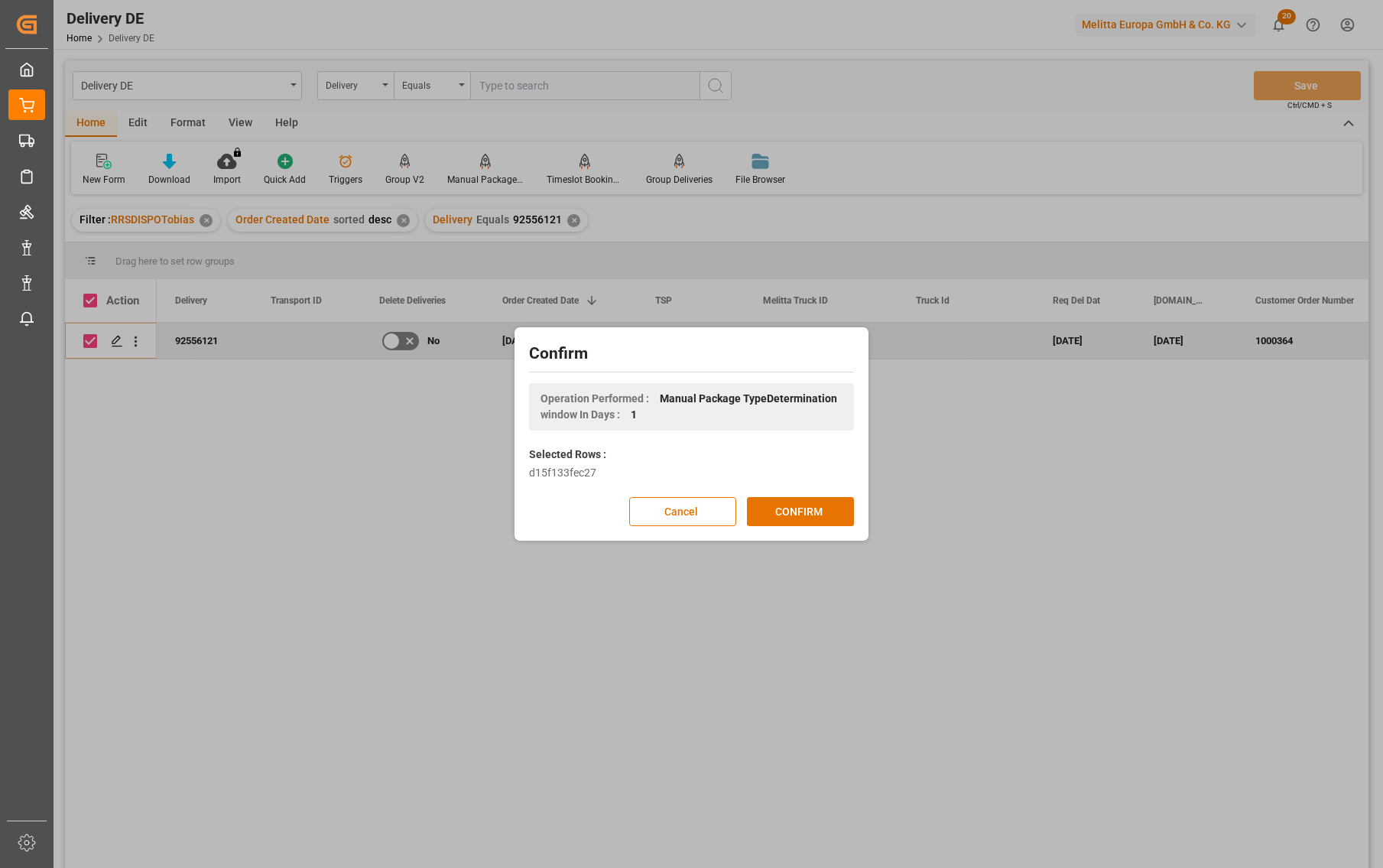
click at [795, 511] on button "CONFIRM" at bounding box center [800, 512] width 107 height 29
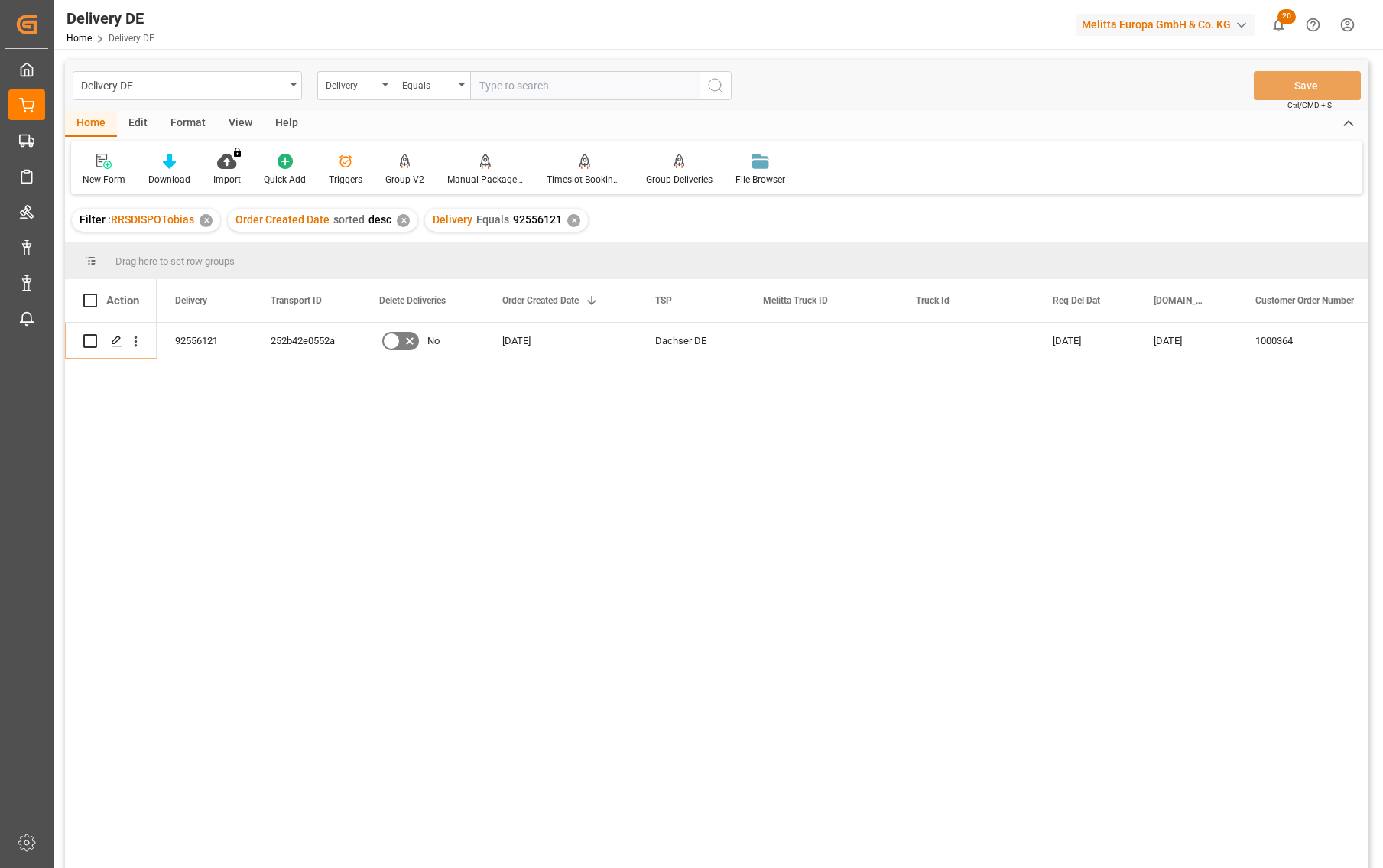
click at [522, 90] on input "text" at bounding box center [584, 86] width 230 height 29
paste input "92554998"
type input "92554998"
click at [720, 81] on circle "search button" at bounding box center [715, 85] width 12 height 12
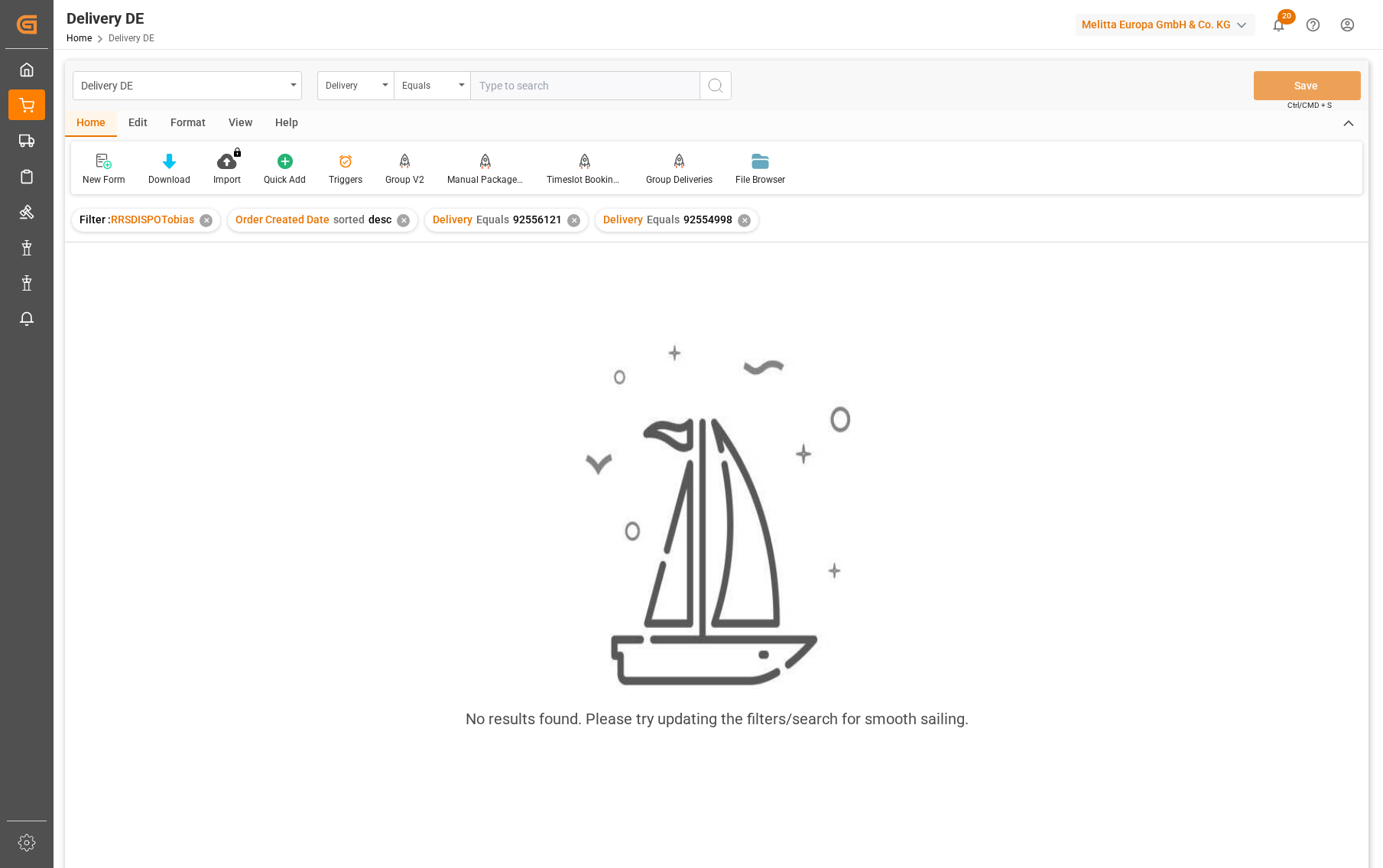
click at [570, 224] on div "✕" at bounding box center [573, 220] width 13 height 13
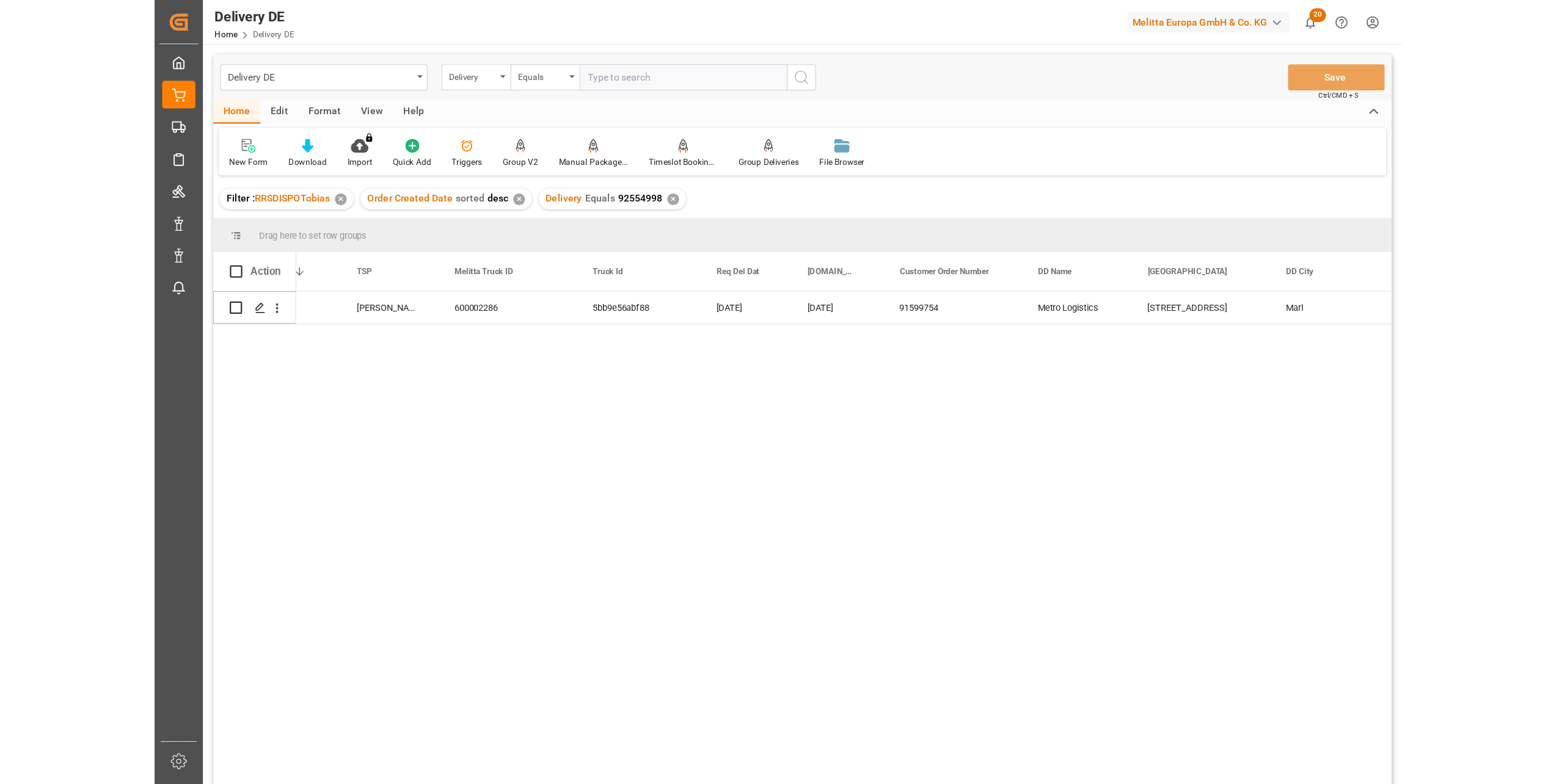
scroll to position [0, 366]
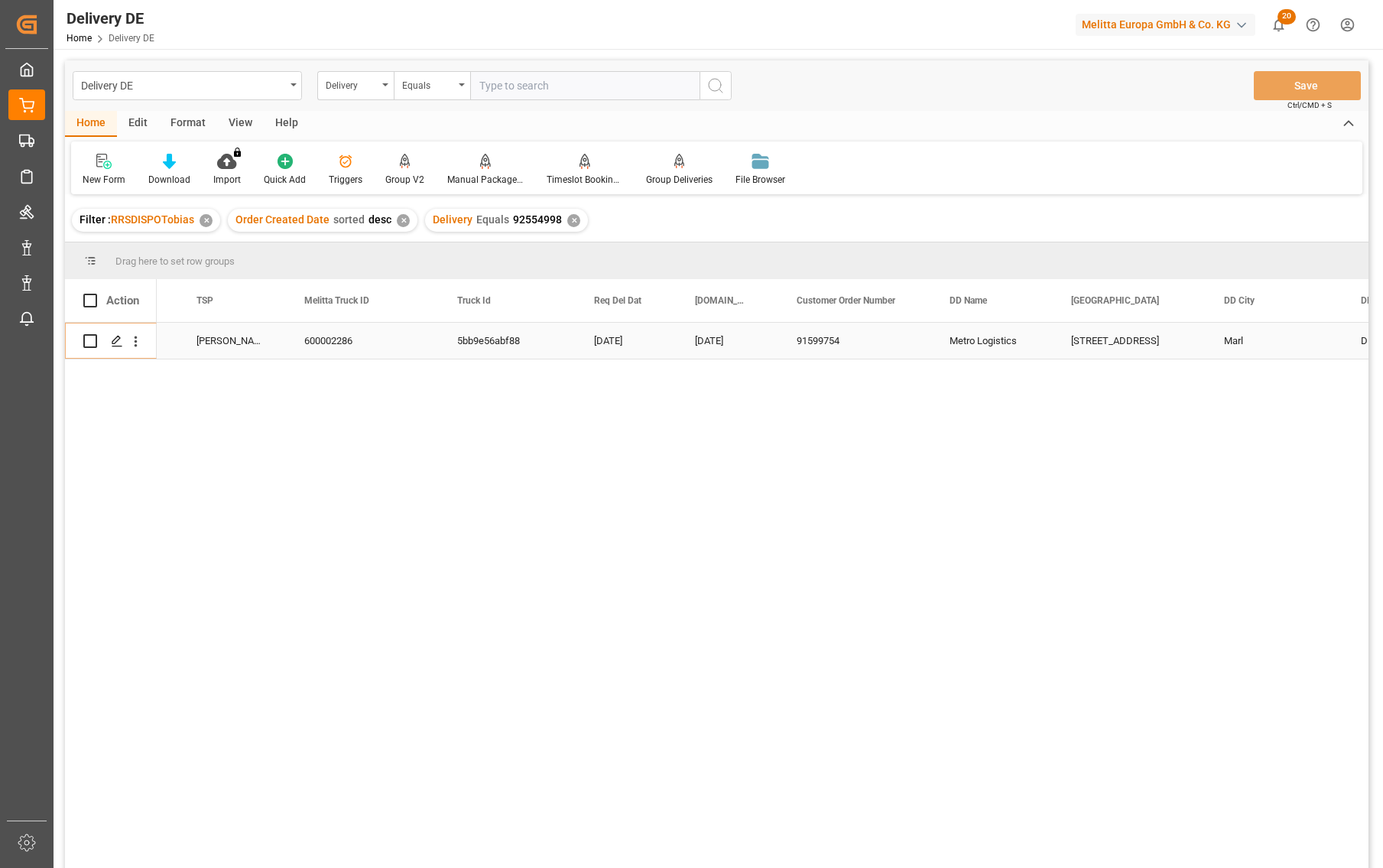
click at [1099, 346] on div "Brassertstr. 212" at bounding box center [1129, 340] width 153 height 36
click at [356, 90] on div "Delivery" at bounding box center [352, 83] width 52 height 17
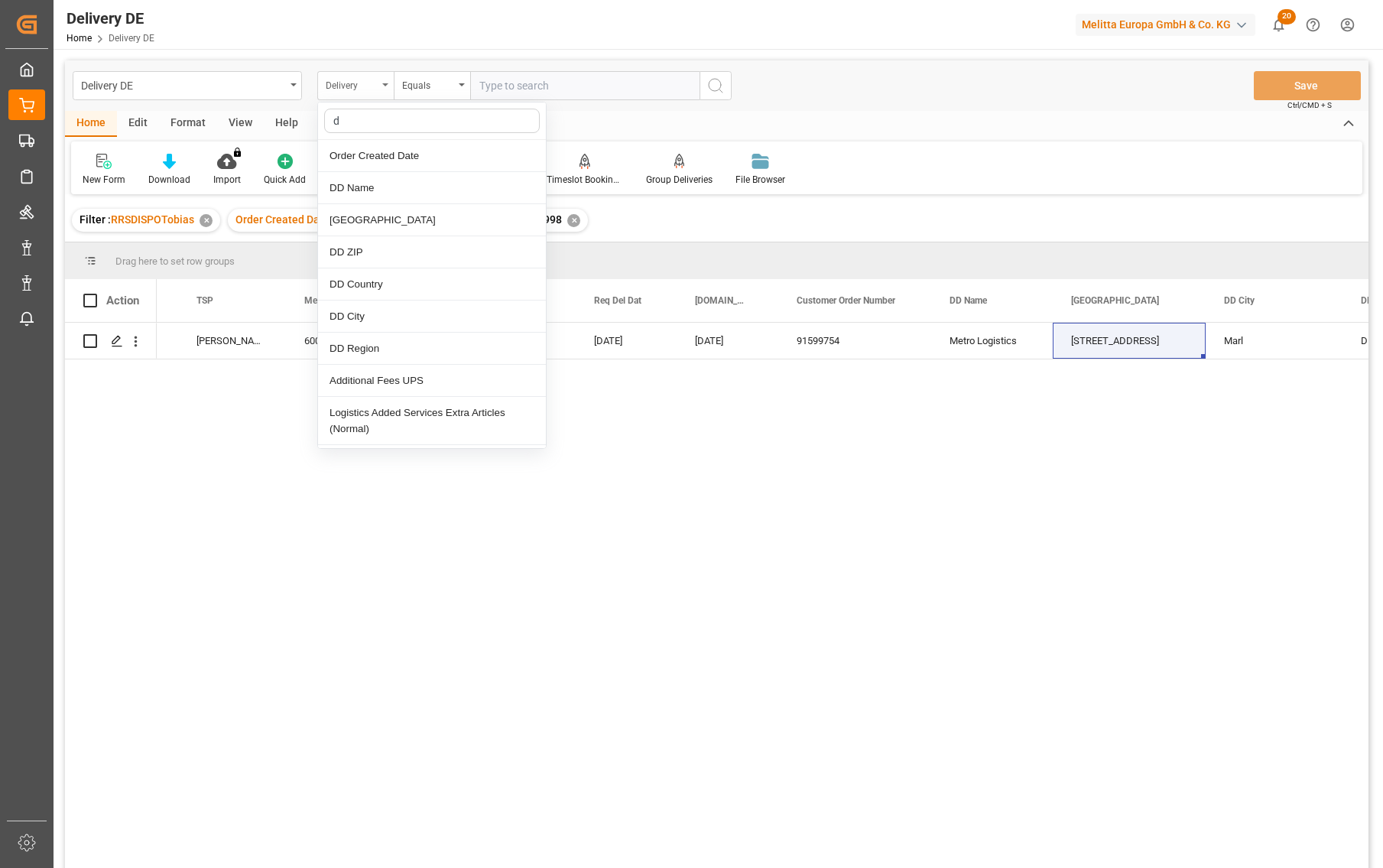
type input "dd"
click at [369, 225] on div "DD Street" at bounding box center [432, 219] width 228 height 32
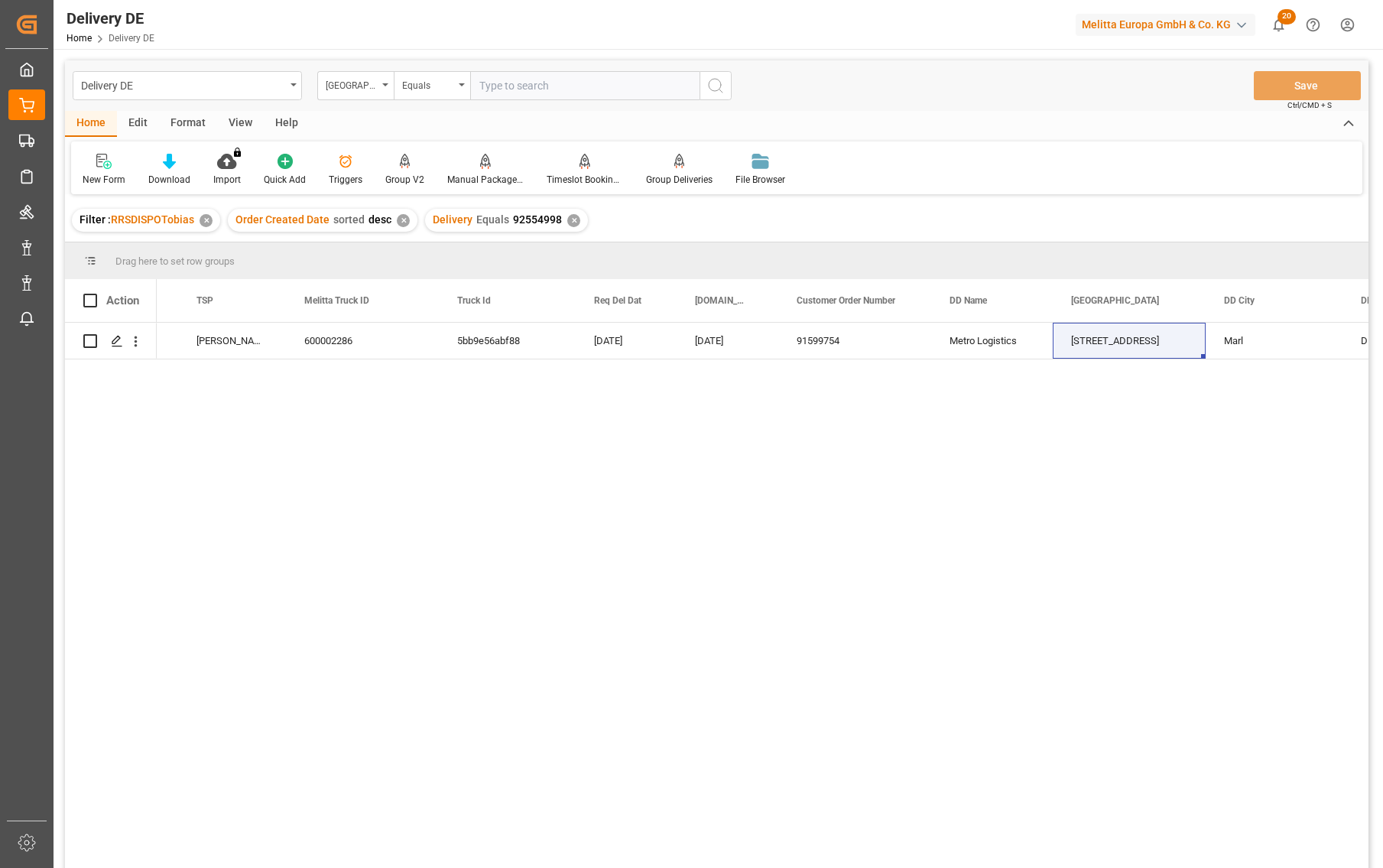
click at [514, 86] on input "text" at bounding box center [584, 86] width 230 height 29
paste input "Brassertstr. 212"
type input "Brassertstr. 212"
click at [567, 220] on div "✕" at bounding box center [573, 220] width 13 height 13
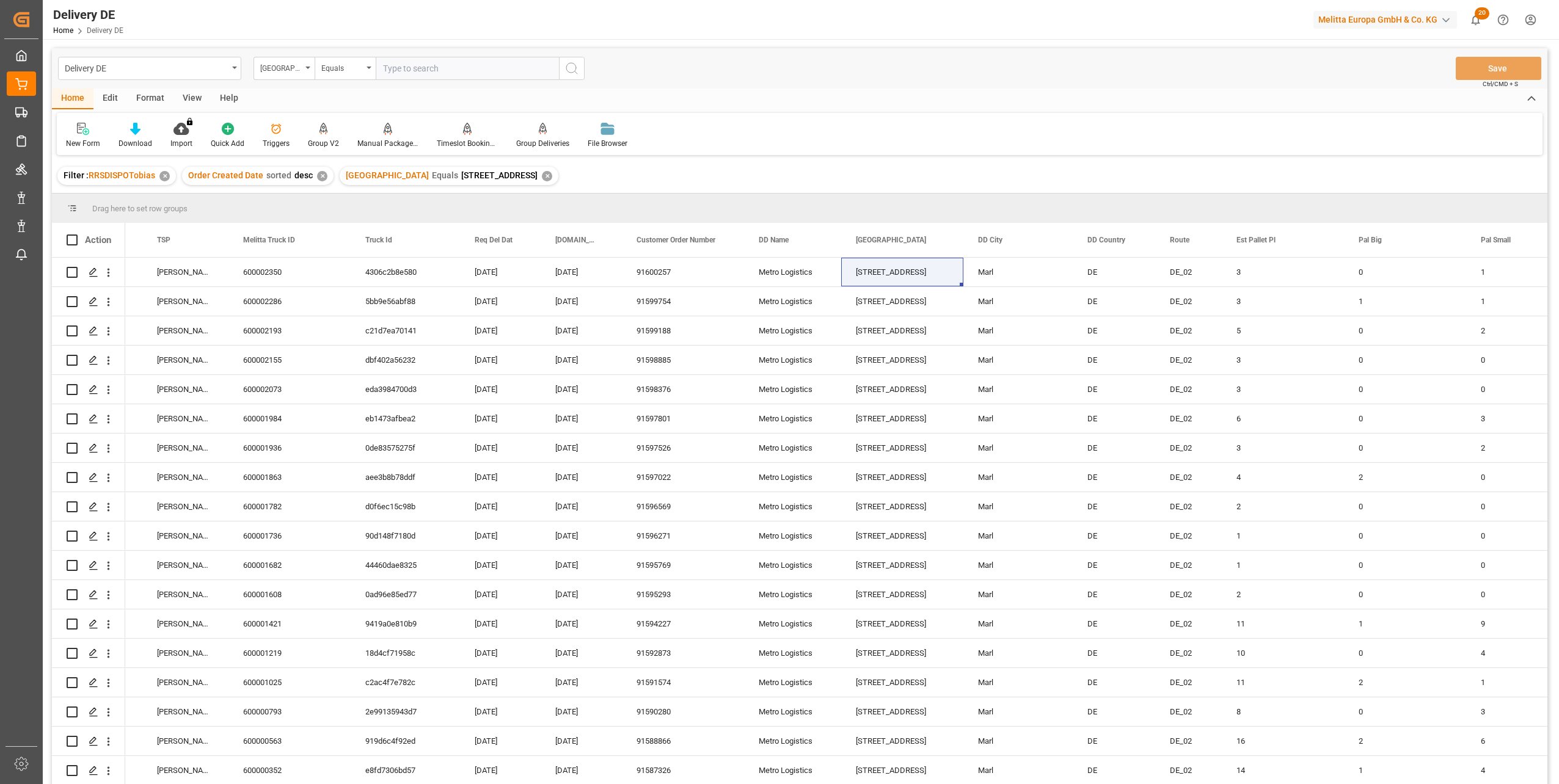
click at [1105, 101] on div "Home Edit Format View Help" at bounding box center [799, 99] width 1495 height 21
click at [912, 112] on div "Home Edit Format View Help New Form Download Import You don't have permission f…" at bounding box center [799, 122] width 1495 height 66
click at [132, 136] on div "Download" at bounding box center [135, 135] width 52 height 27
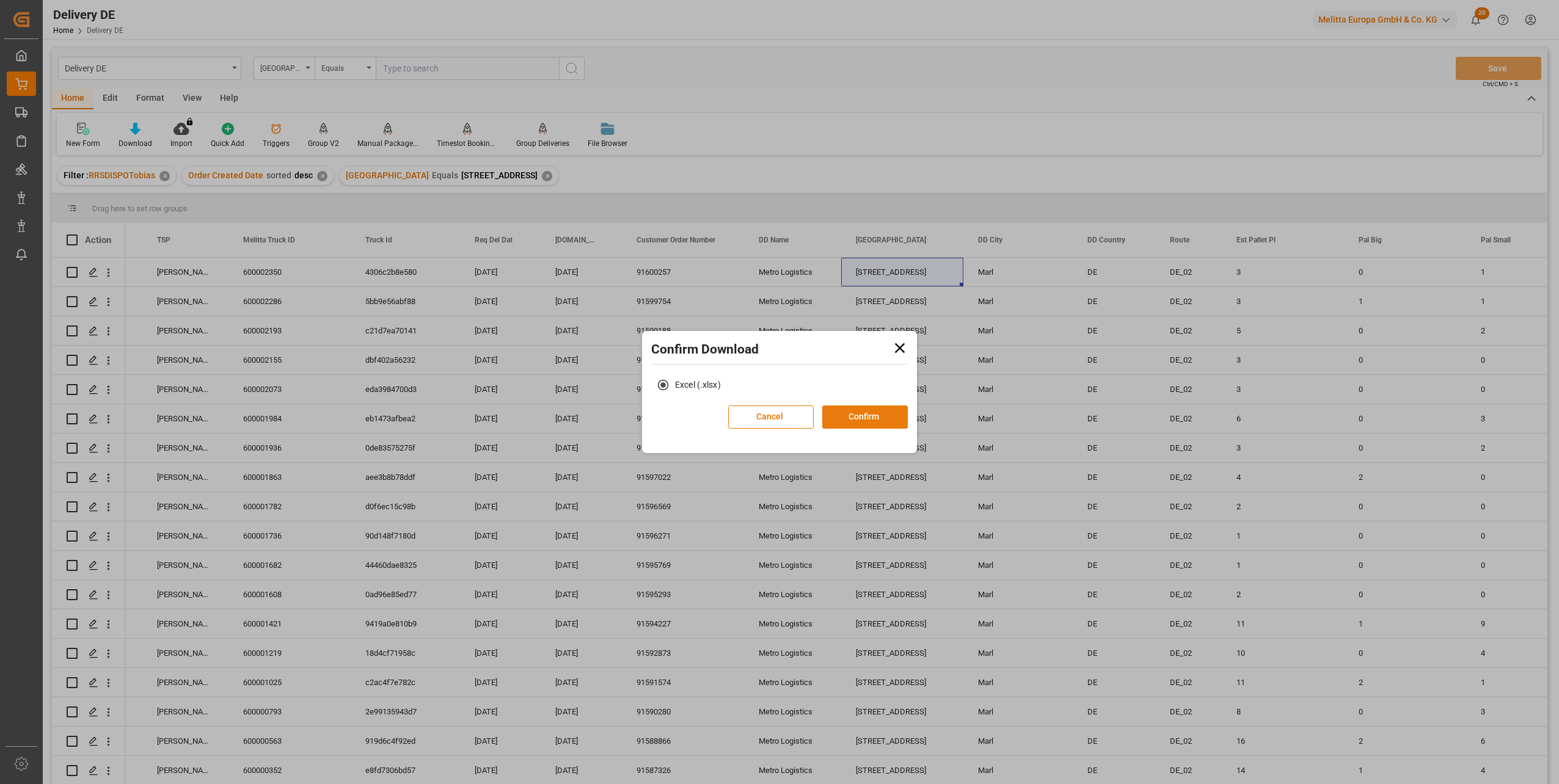
click at [867, 419] on button "Confirm" at bounding box center [864, 418] width 85 height 24
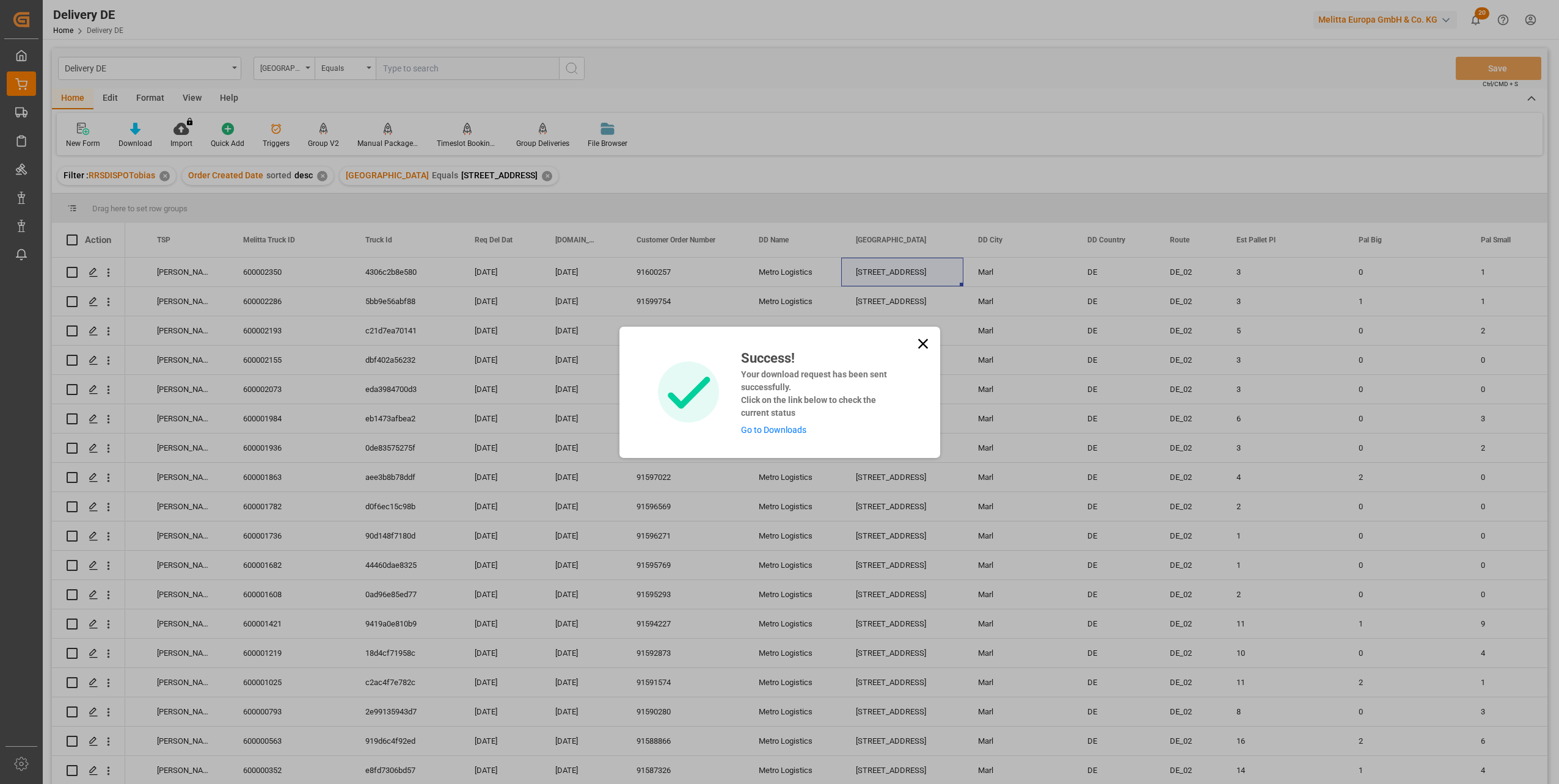
click at [775, 432] on link "Go to Downloads" at bounding box center [774, 430] width 65 height 10
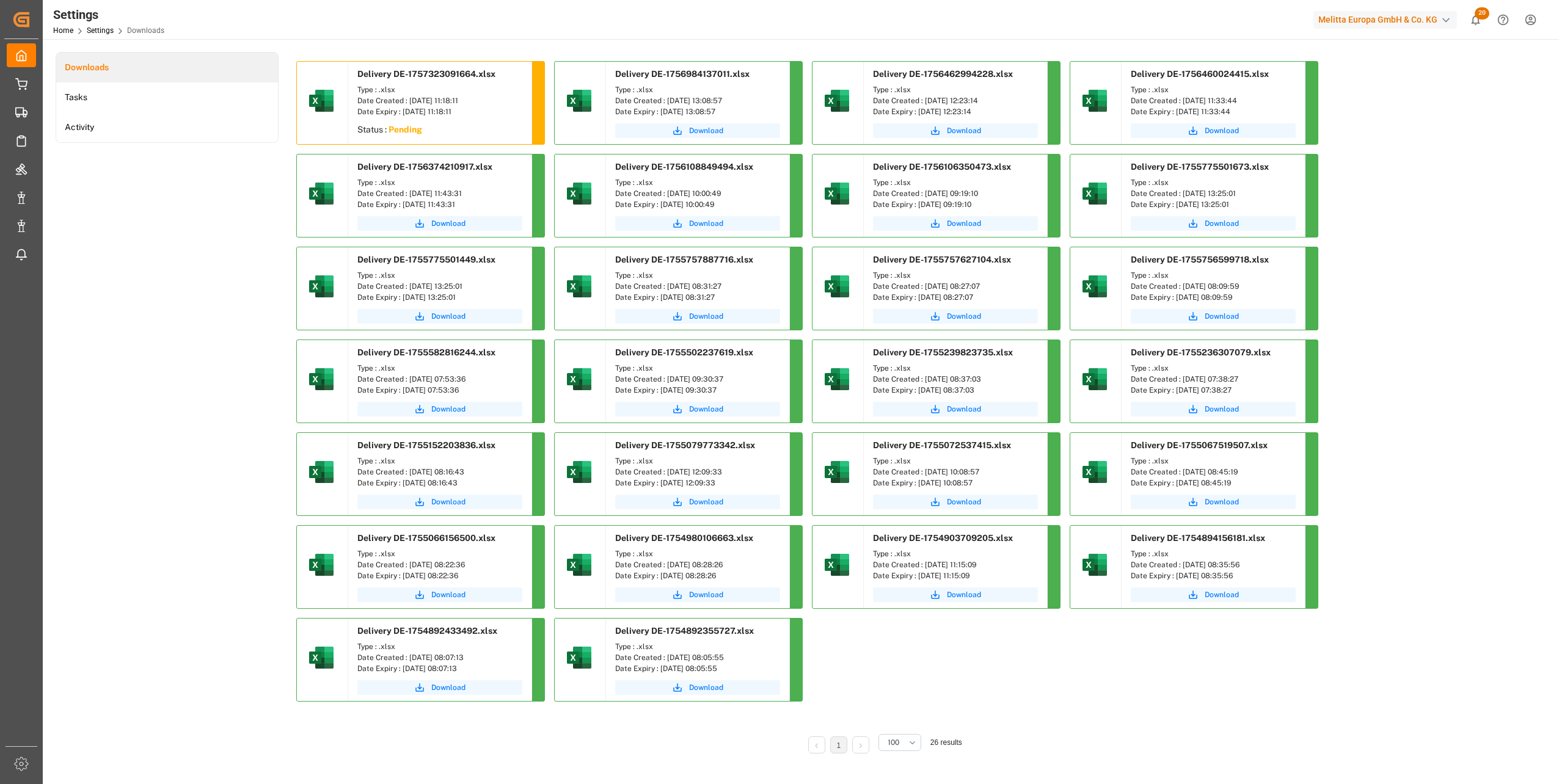
click at [213, 271] on div "Downloads Tasks Activity" at bounding box center [167, 411] width 223 height 719
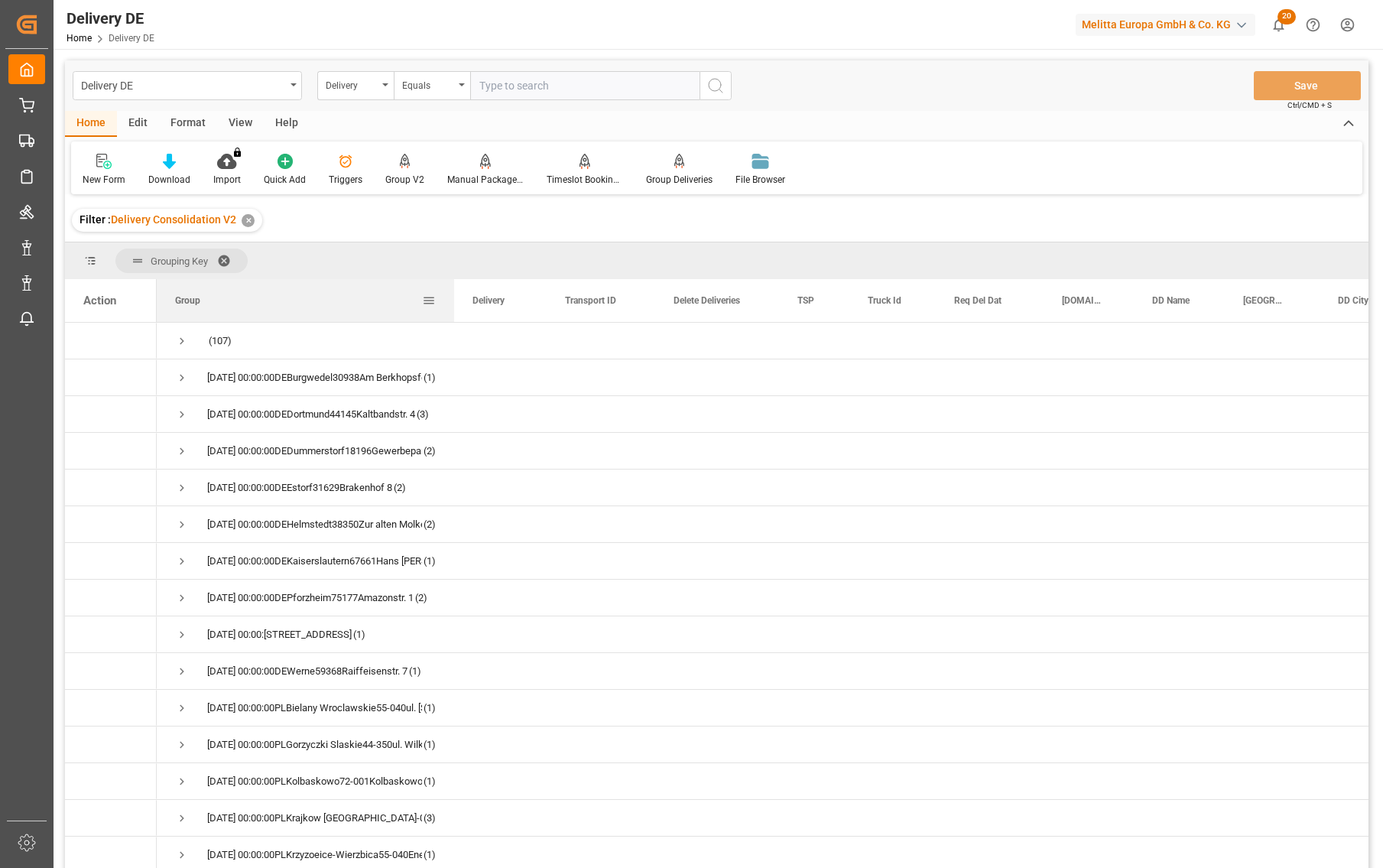
drag, startPoint x: 307, startPoint y: 299, endPoint x: 489, endPoint y: 291, distance: 182.2
click at [457, 291] on div at bounding box center [453, 300] width 6 height 42
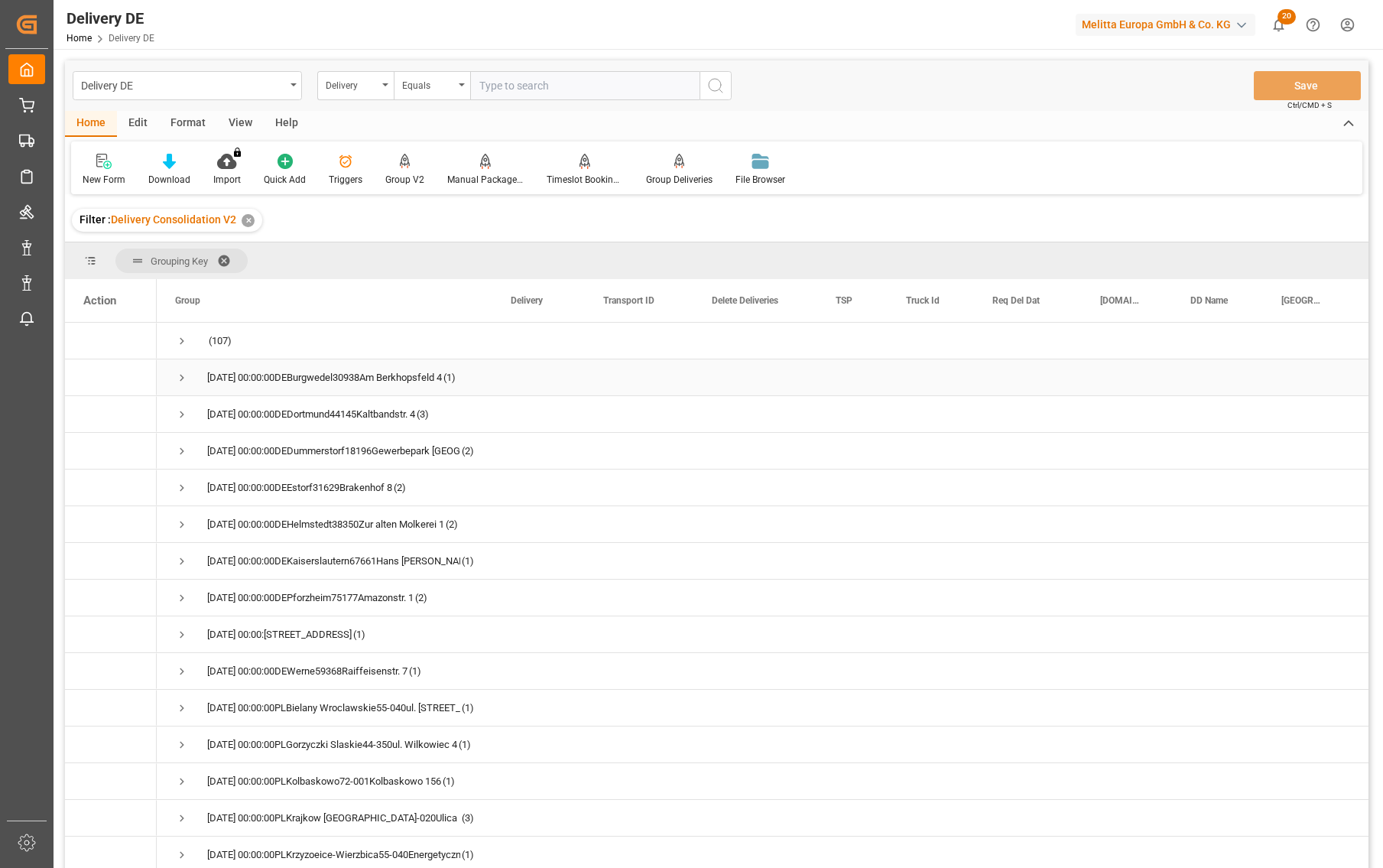
click at [185, 379] on span "Press SPACE to select this row." at bounding box center [182, 378] width 14 height 14
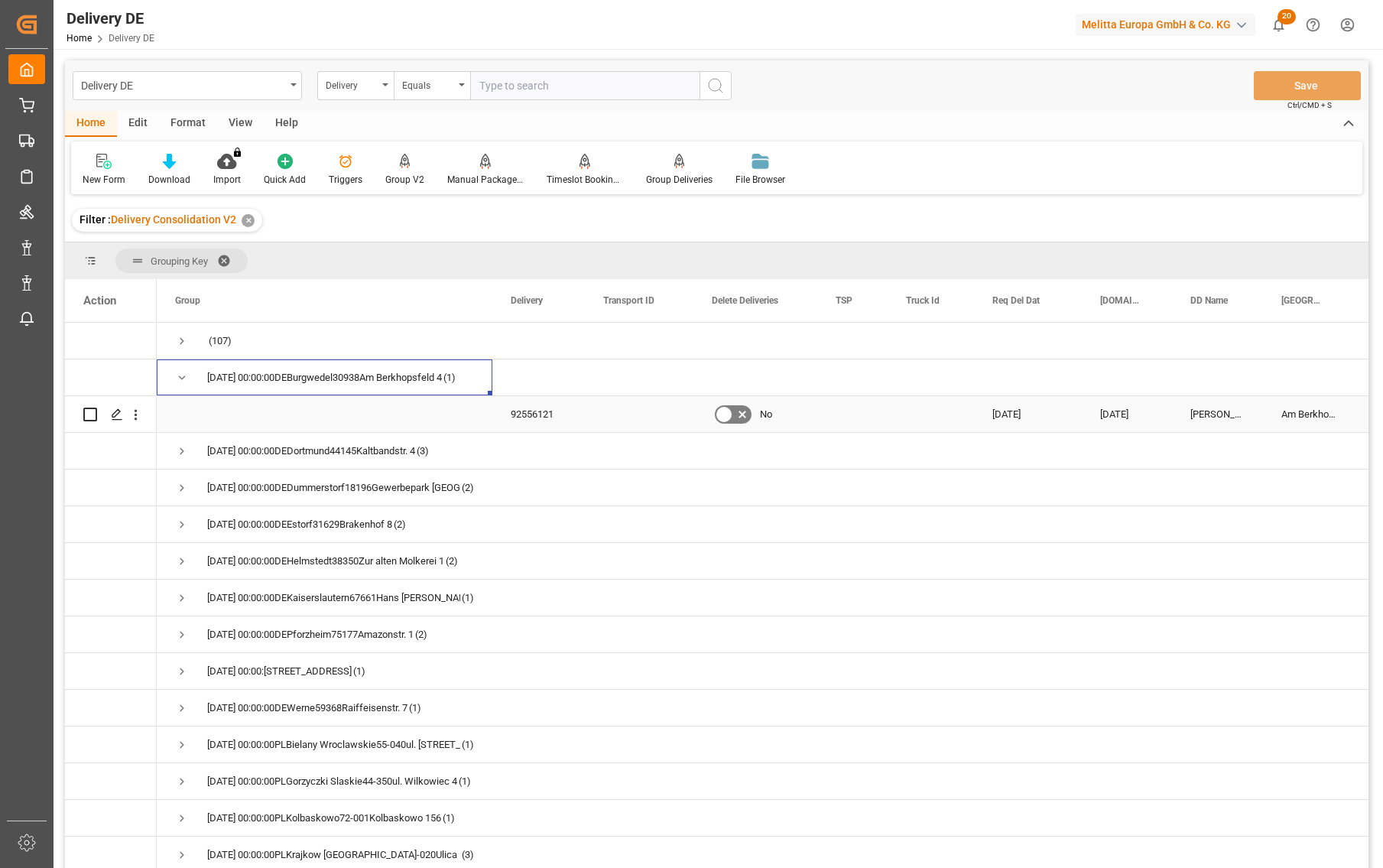
click at [534, 413] on div "92556121" at bounding box center [538, 414] width 93 height 36
click at [178, 454] on span "Press SPACE to select this row." at bounding box center [182, 451] width 14 height 14
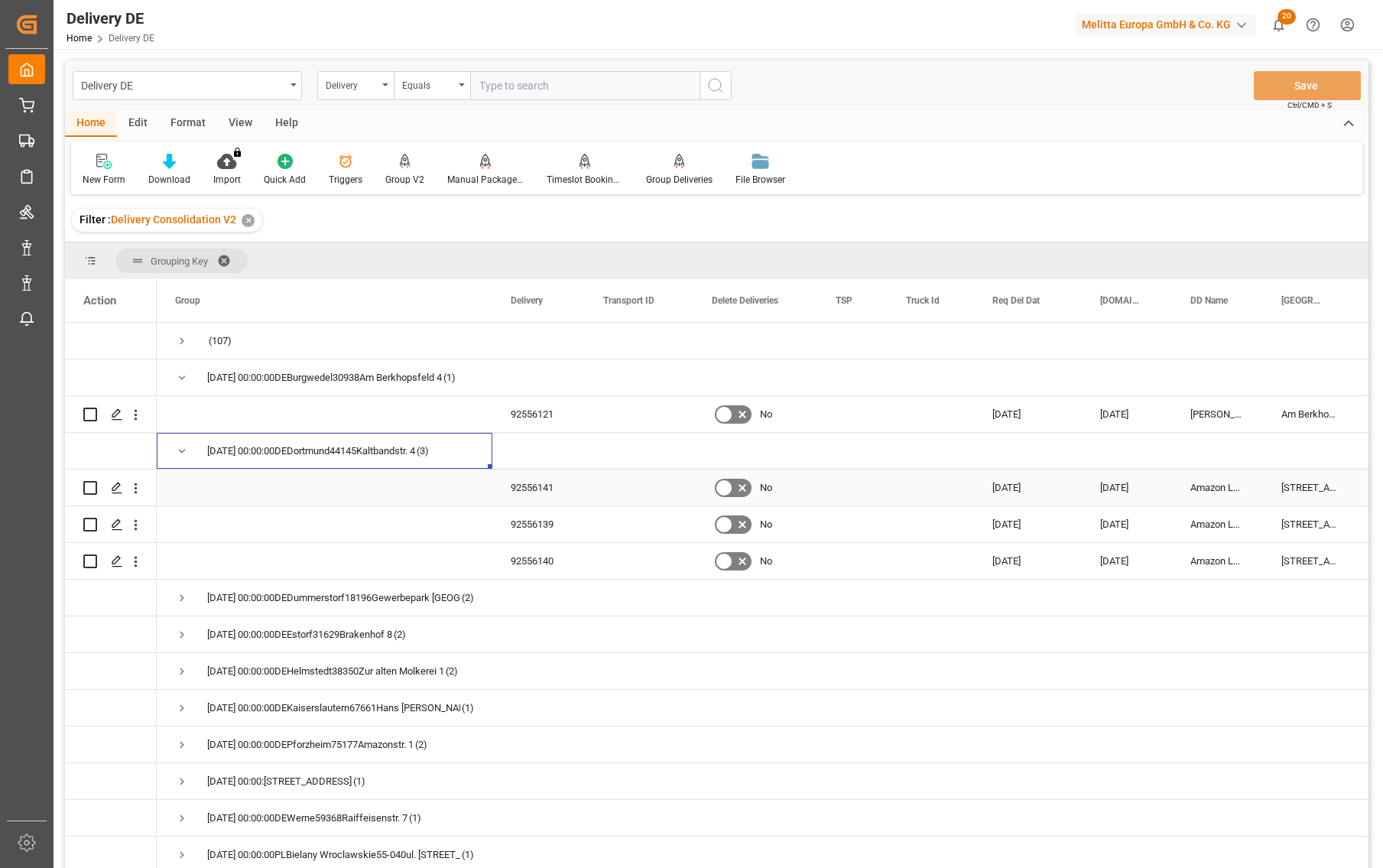
click at [89, 486] on input "Press Space to toggle row selection (unchecked)" at bounding box center [90, 488] width 14 height 14
checkbox input "true"
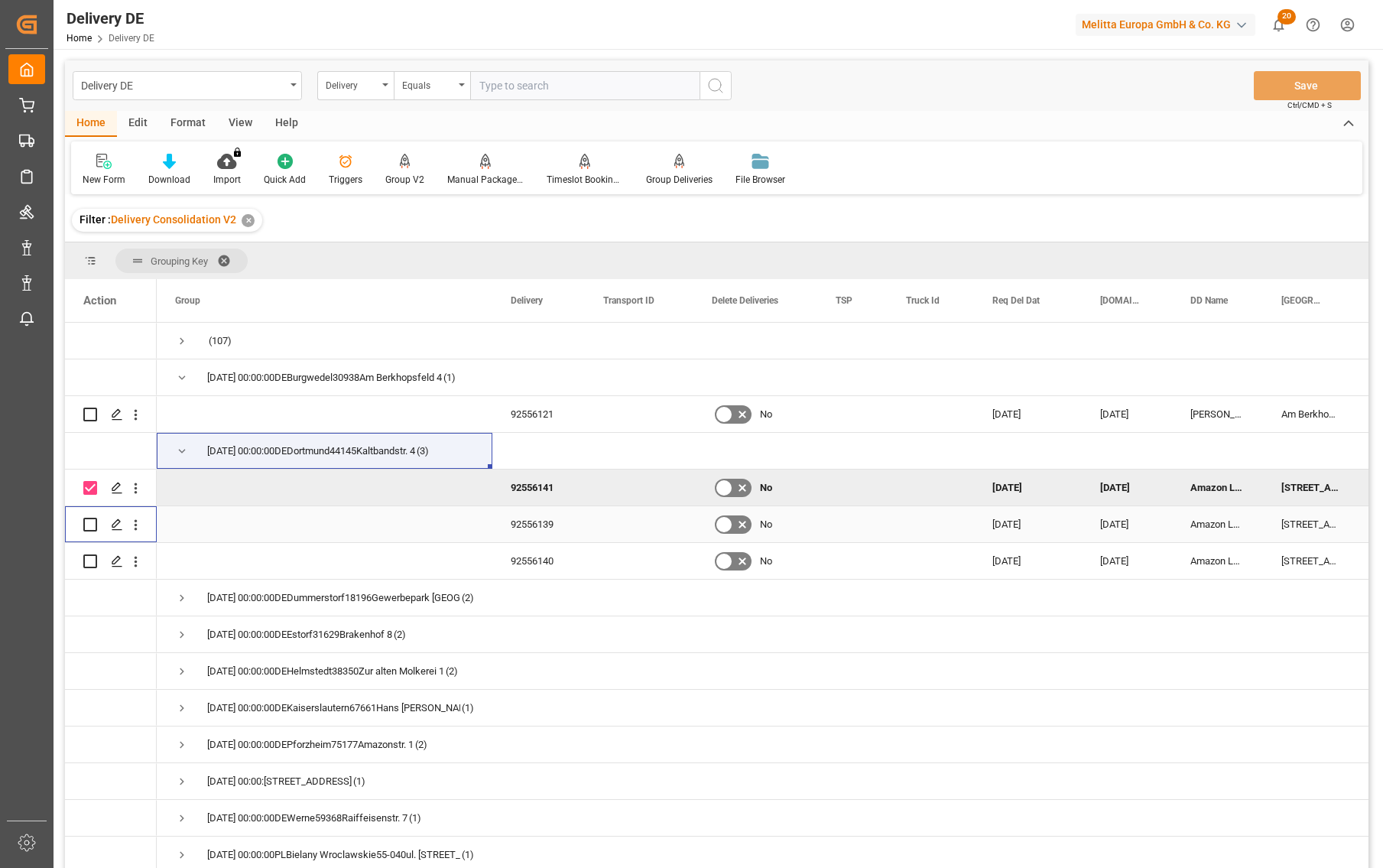
click at [93, 525] on input "Press Space to toggle row selection (unchecked)" at bounding box center [90, 525] width 14 height 14
checkbox input "true"
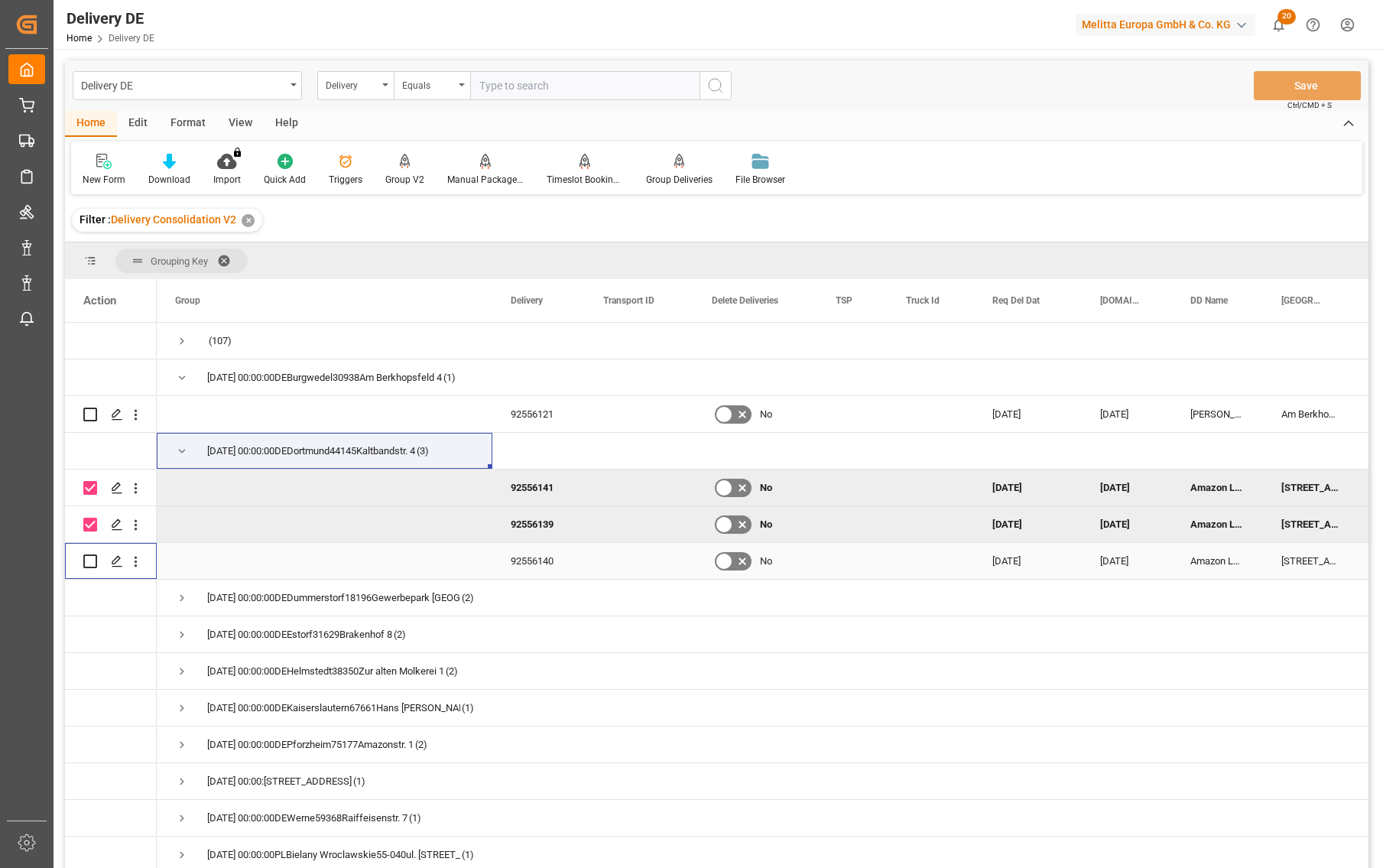
click at [88, 567] on input "Press Space to toggle row selection (unchecked)" at bounding box center [90, 561] width 14 height 14
checkbox input "true"
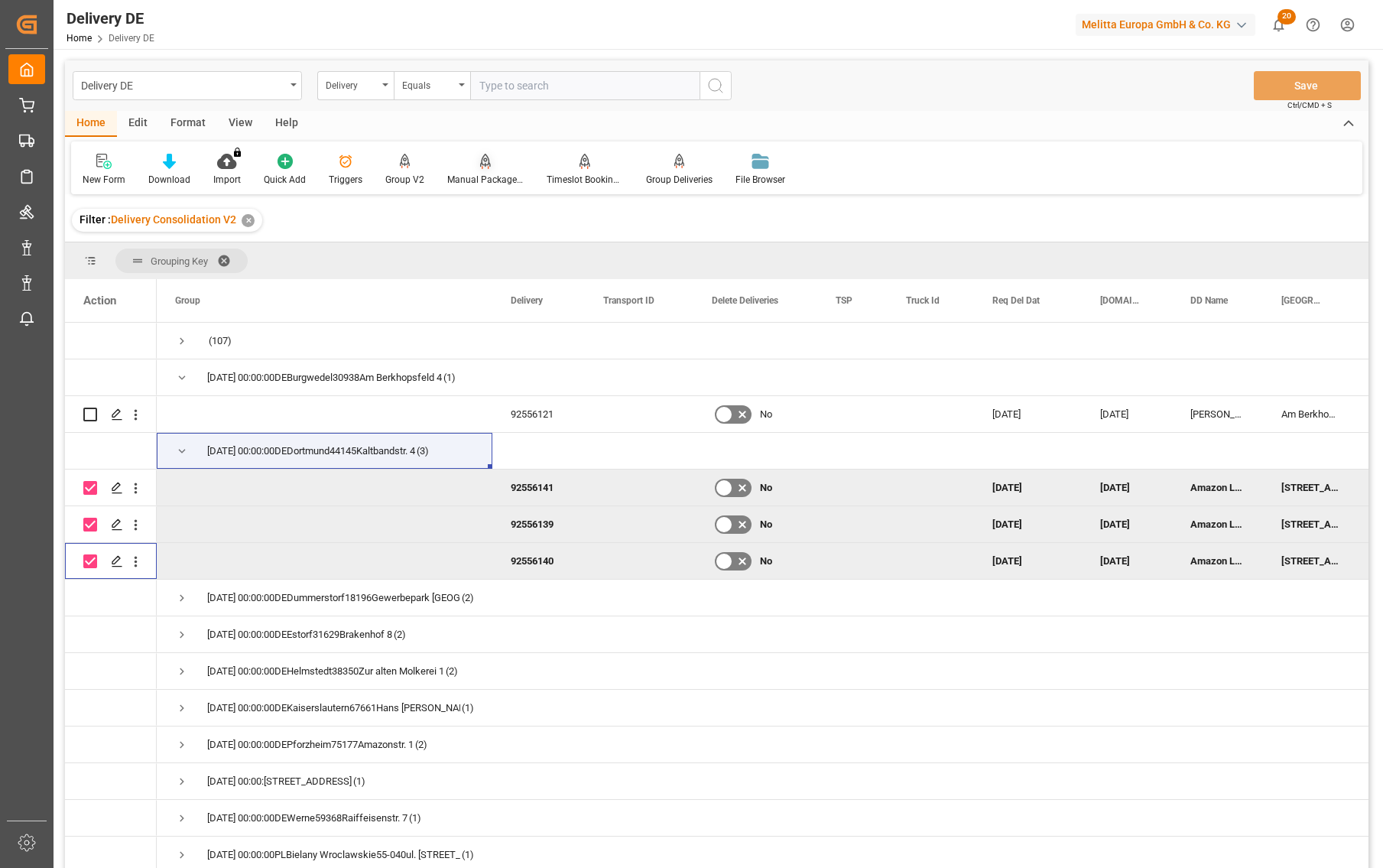
click at [476, 178] on div "Manual Package TypeDetermination" at bounding box center [486, 179] width 76 height 14
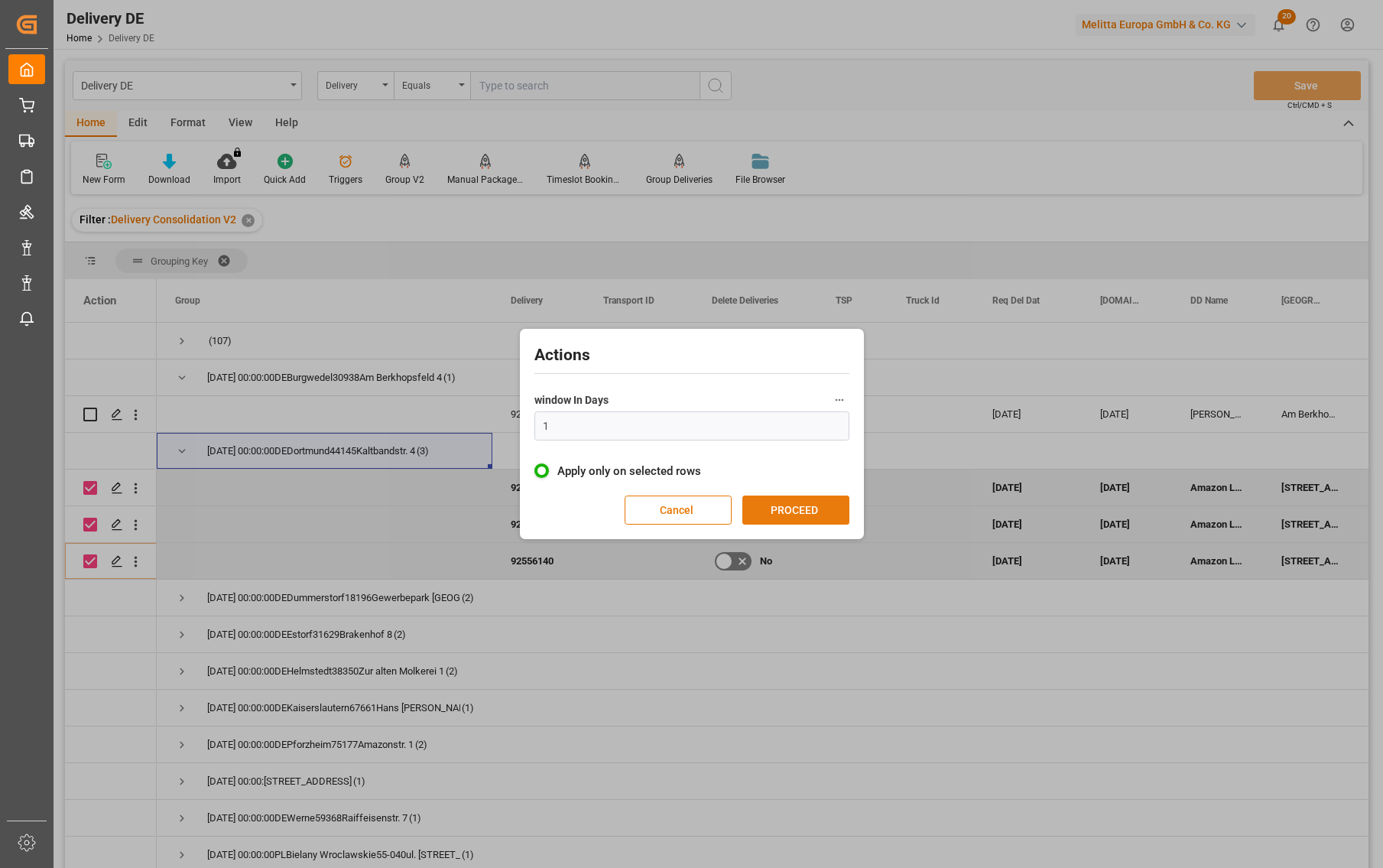
click at [805, 502] on button "PROCEED" at bounding box center [795, 511] width 107 height 29
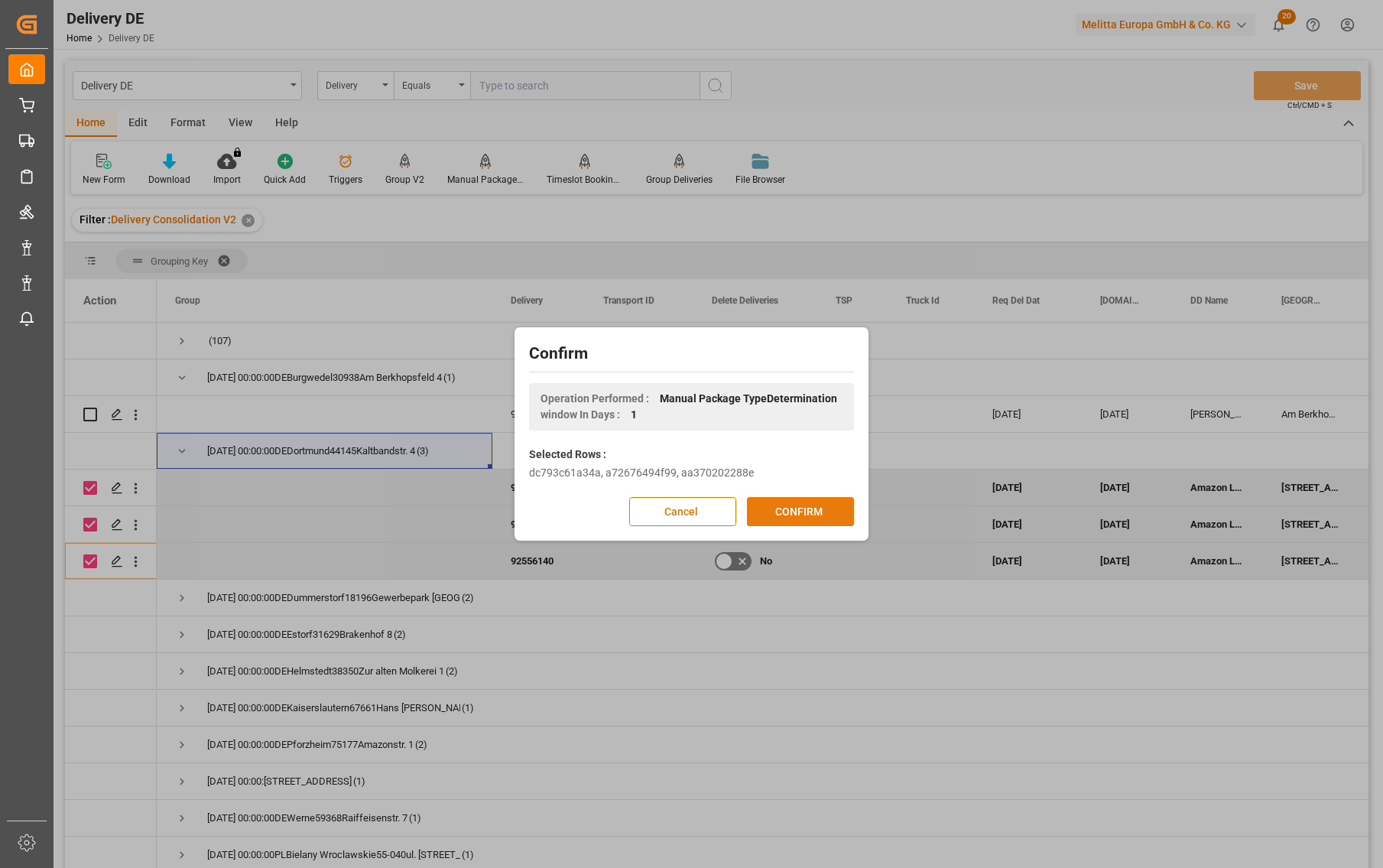
click at [810, 510] on button "CONFIRM" at bounding box center [800, 512] width 107 height 29
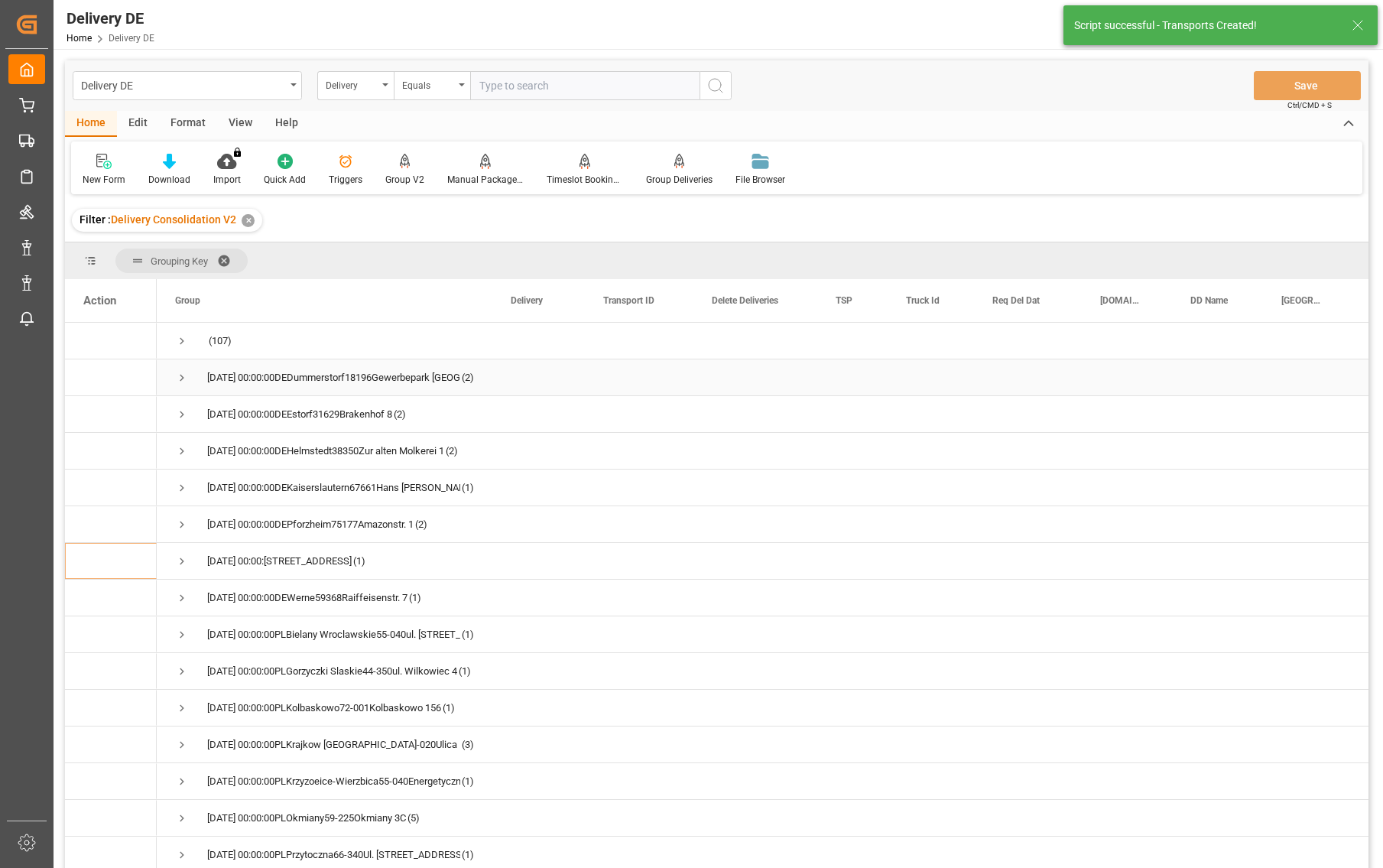
click at [178, 376] on span "Press SPACE to select this row." at bounding box center [182, 378] width 14 height 14
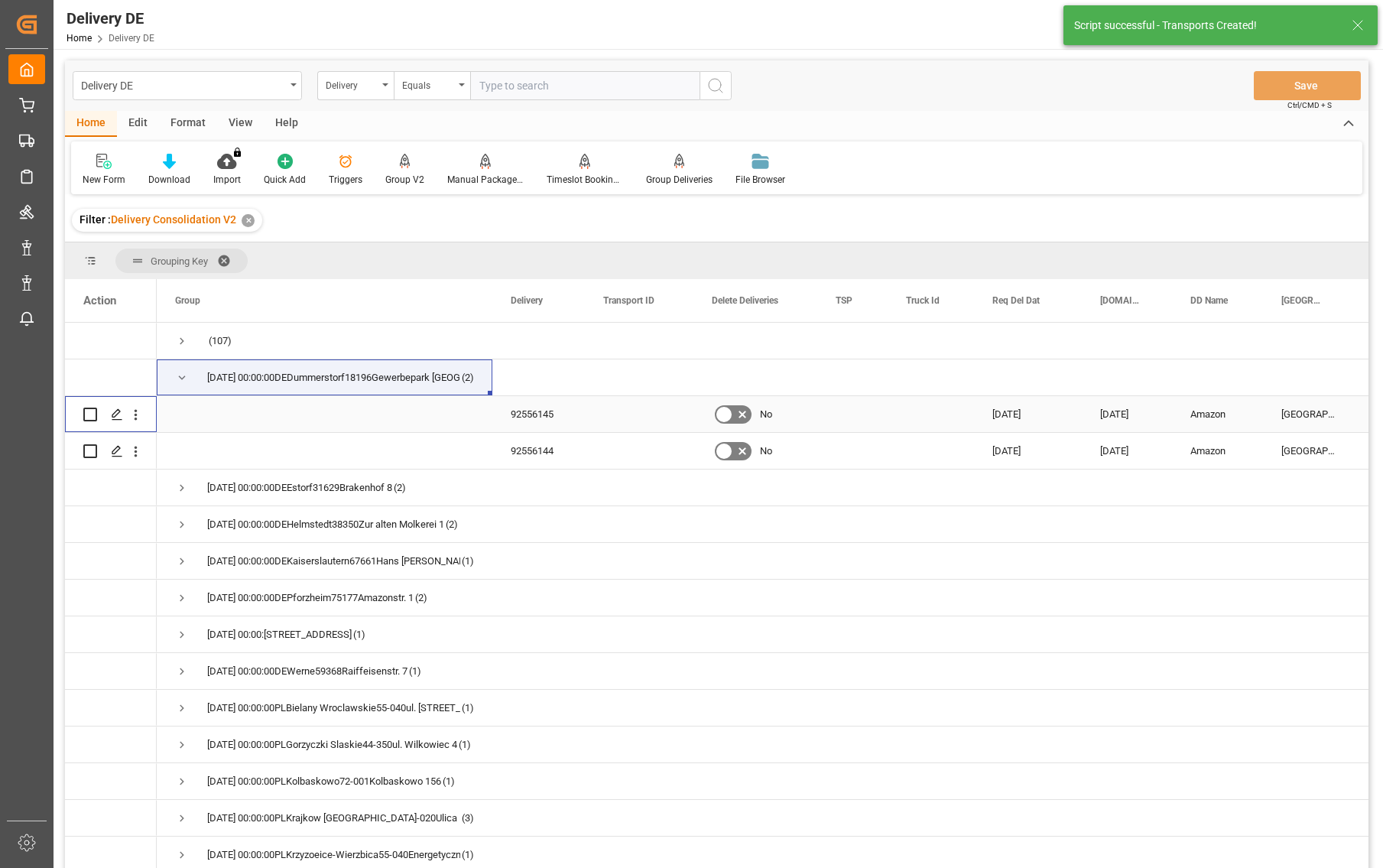
click at [91, 415] on input "Press Space to toggle row selection (unchecked)" at bounding box center [90, 414] width 14 height 14
checkbox input "true"
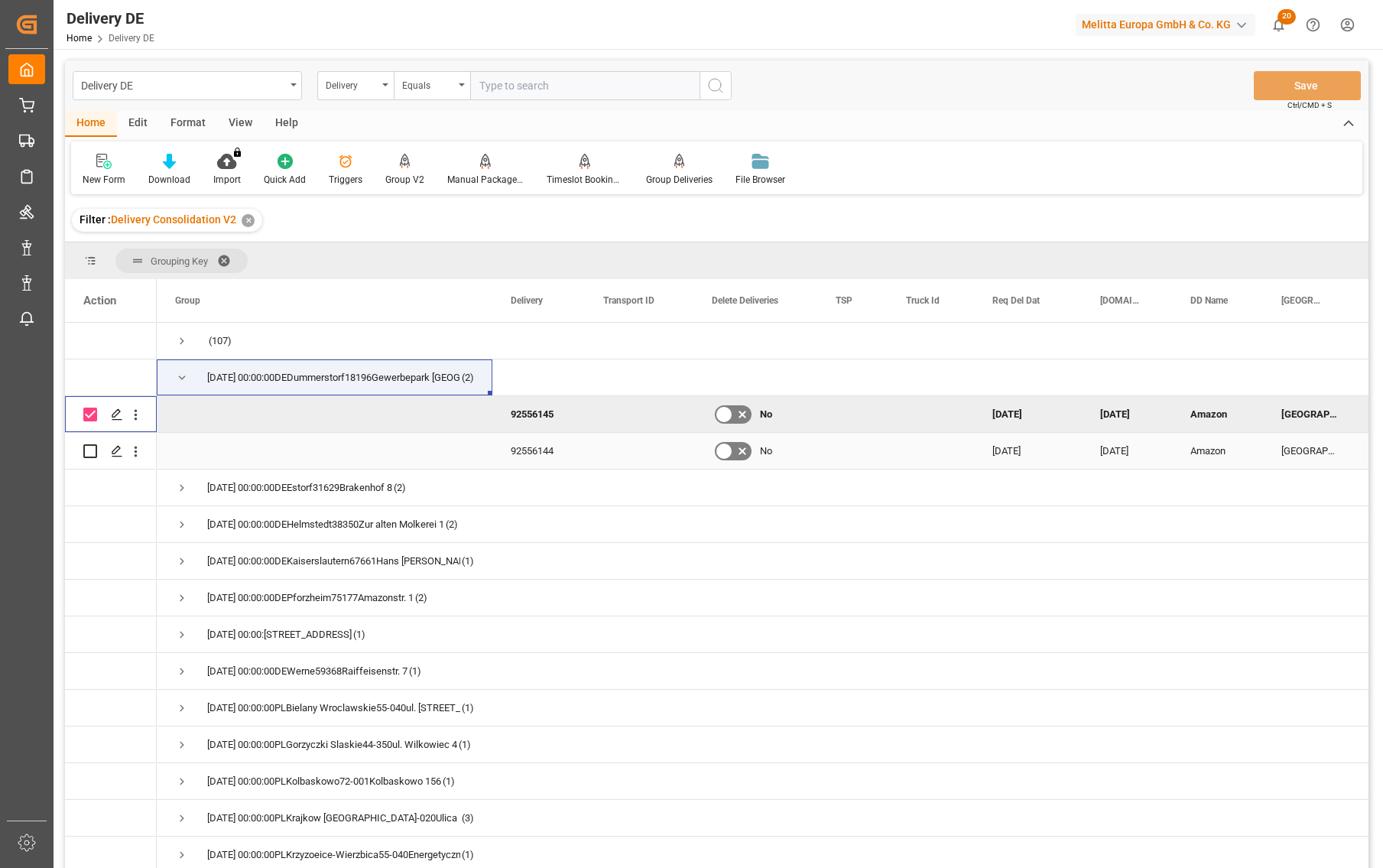
click at [88, 450] on input "Press Space to toggle row selection (unchecked)" at bounding box center [90, 451] width 14 height 14
checkbox input "true"
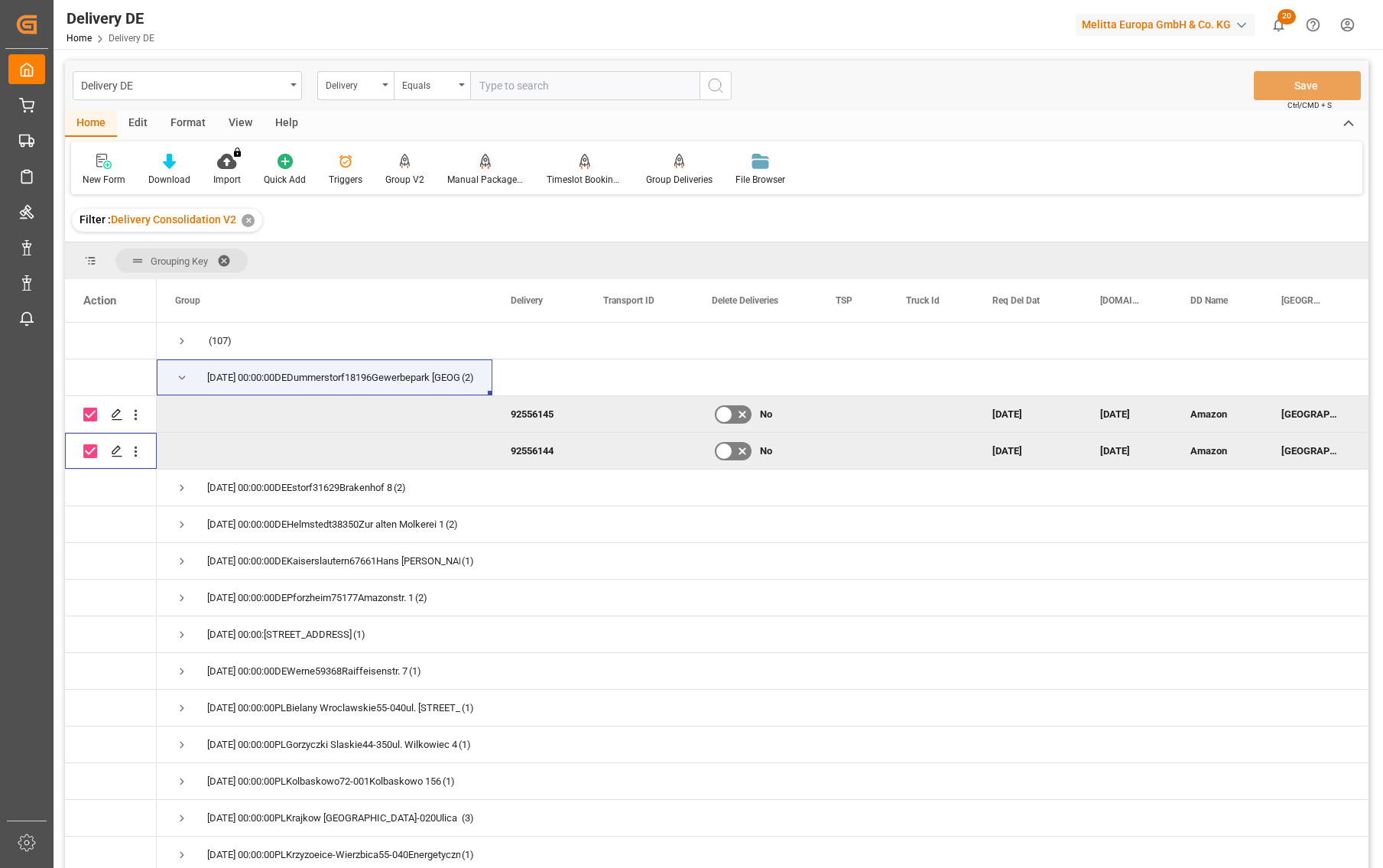
click at [480, 157] on icon at bounding box center [486, 161] width 10 height 16
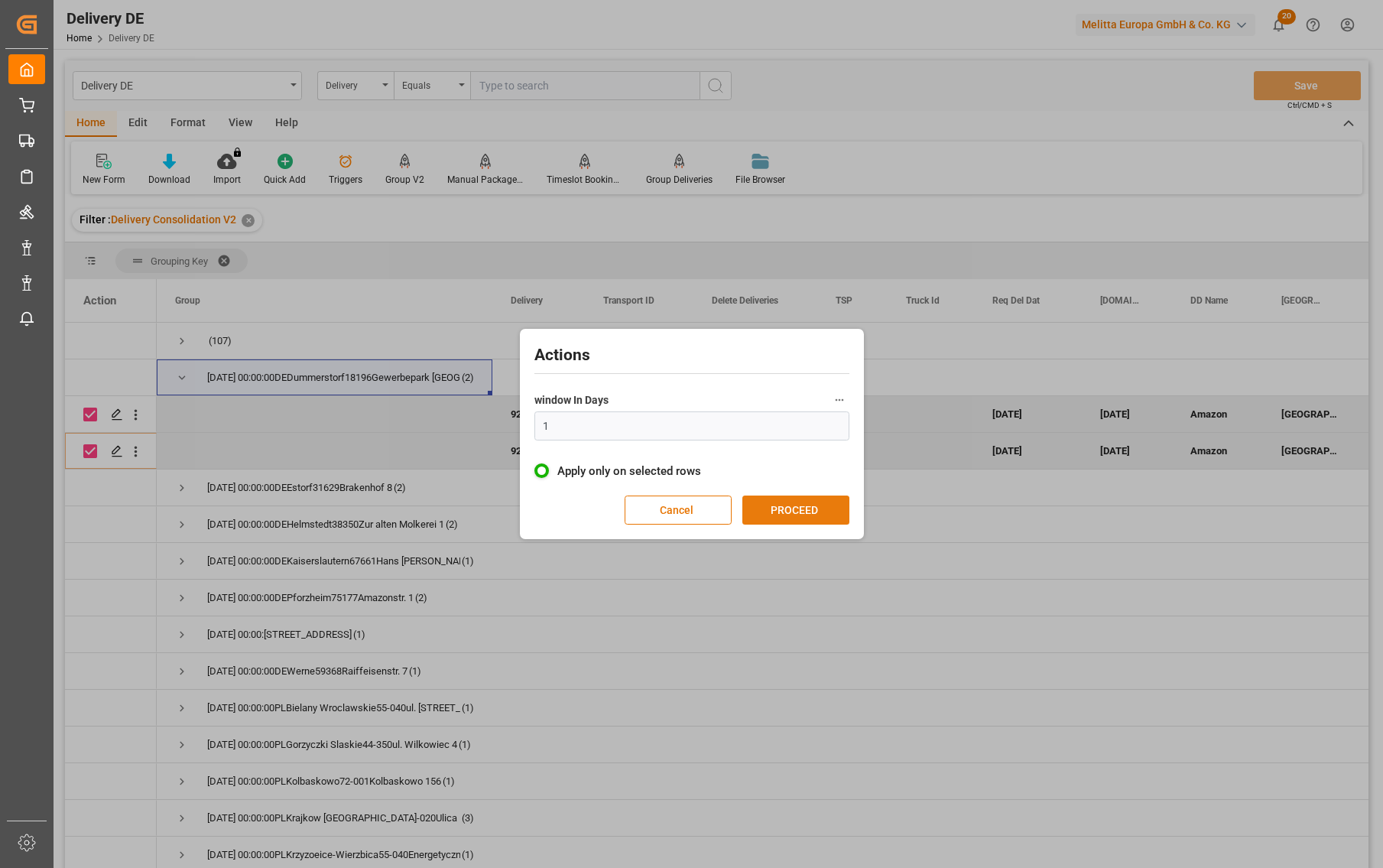
click at [780, 515] on button "PROCEED" at bounding box center [795, 511] width 107 height 29
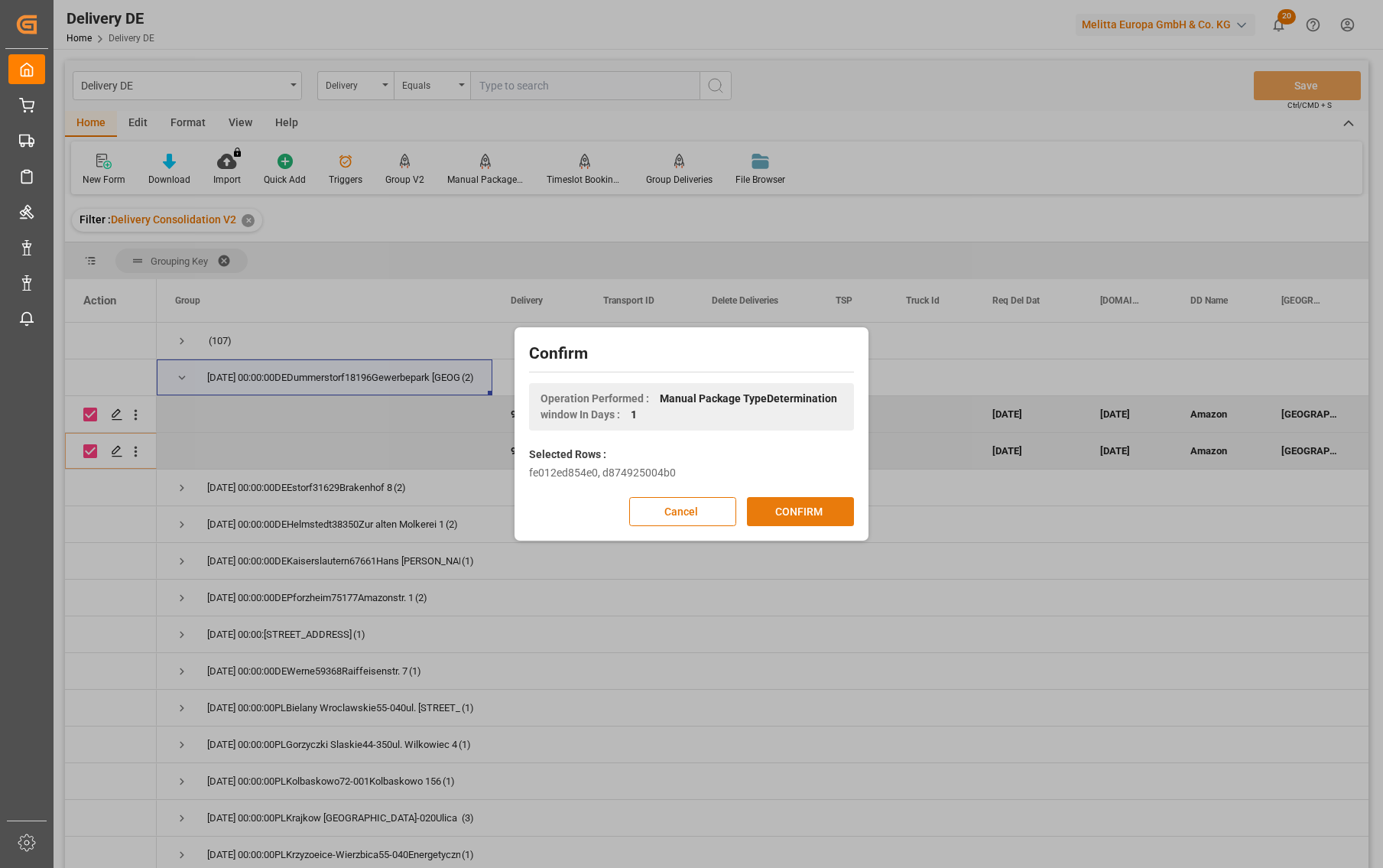
click at [784, 515] on button "CONFIRM" at bounding box center [800, 512] width 107 height 29
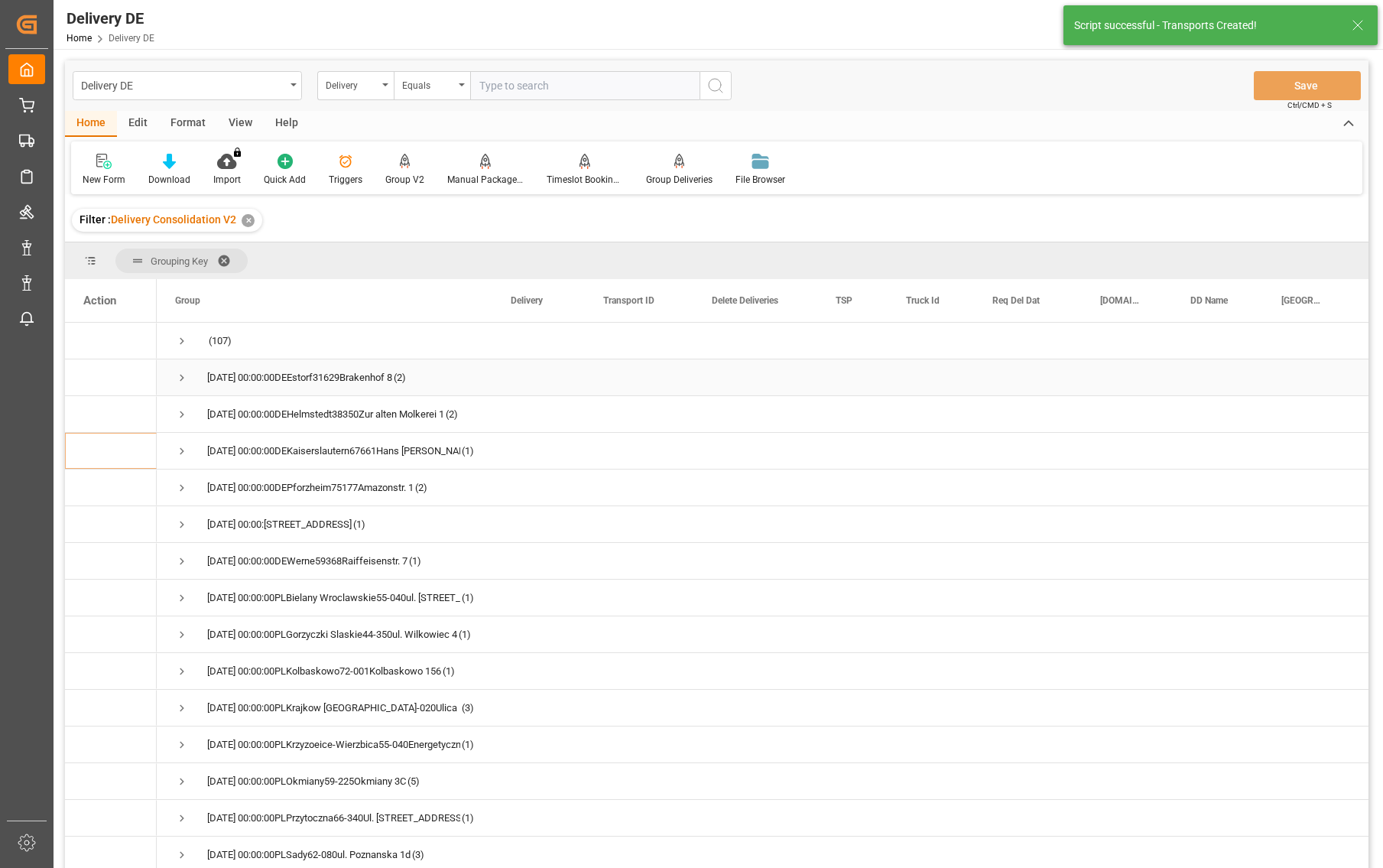
click at [179, 377] on span "Press SPACE to select this row." at bounding box center [182, 378] width 14 height 14
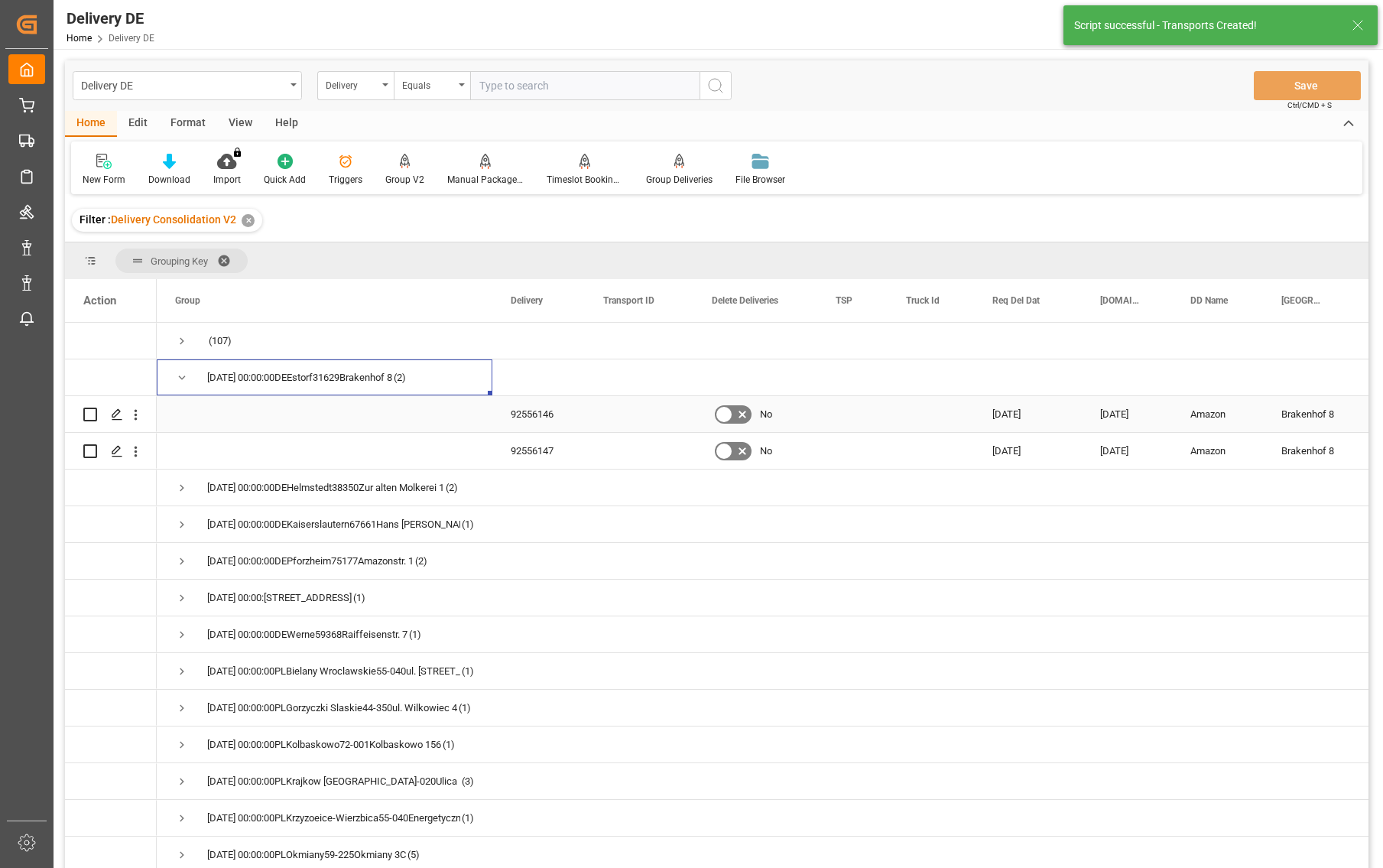
click at [95, 414] on input "Press Space to toggle row selection (unchecked)" at bounding box center [90, 414] width 14 height 14
checkbox input "true"
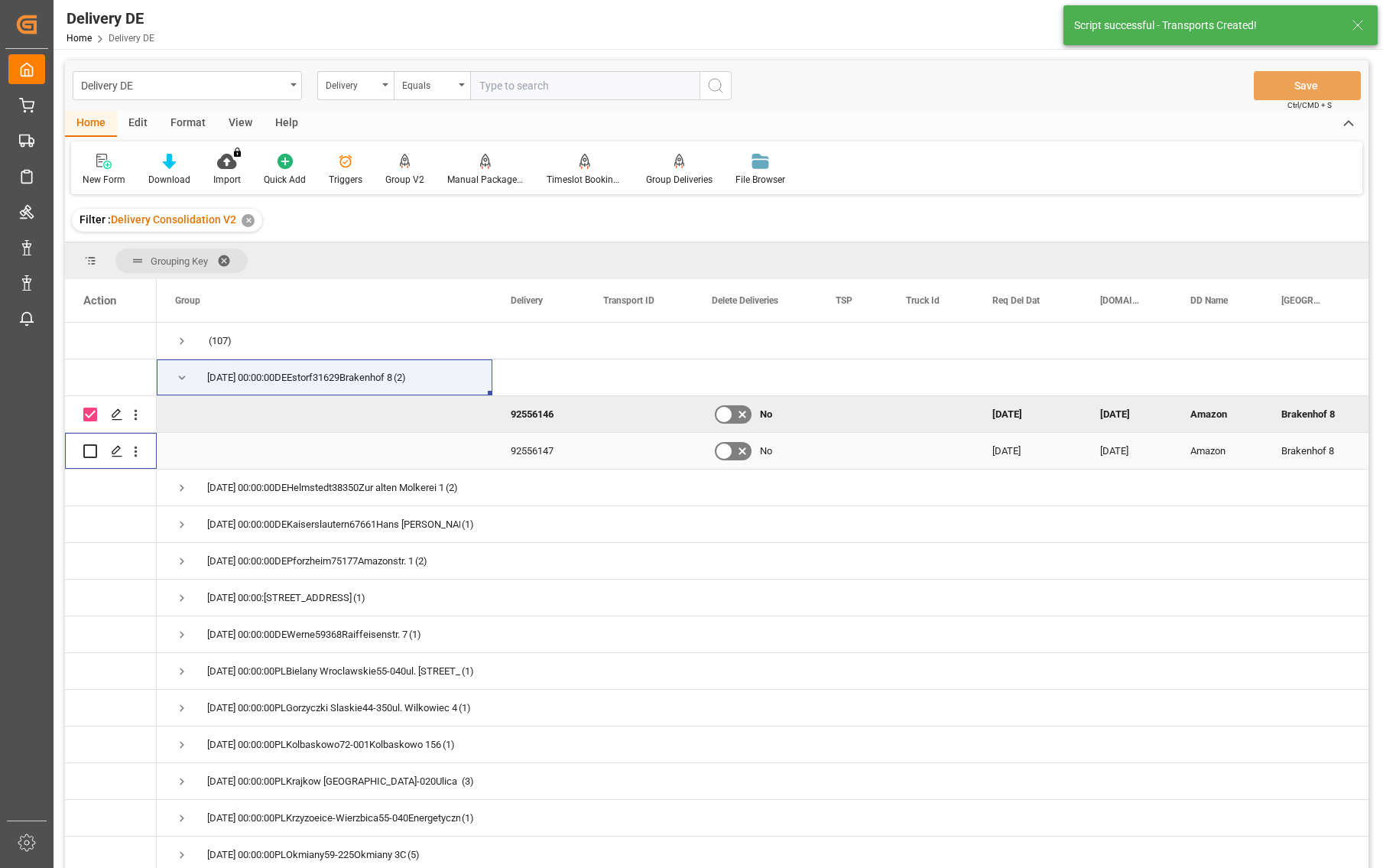
click at [88, 457] on input "Press Space to toggle row selection (unchecked)" at bounding box center [90, 451] width 14 height 14
checkbox input "true"
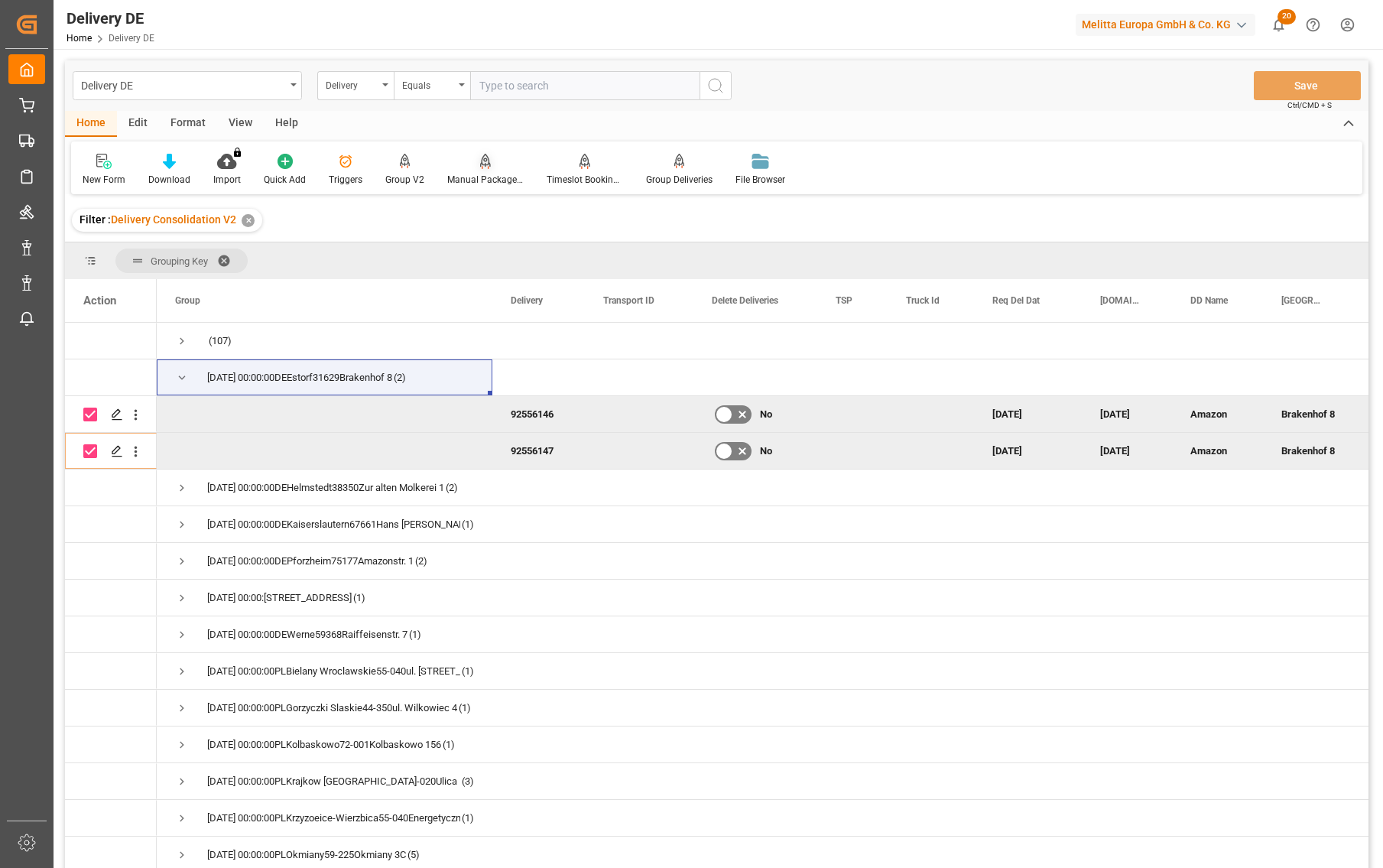
click at [486, 178] on div "Manual Package TypeDetermination" at bounding box center [486, 179] width 76 height 14
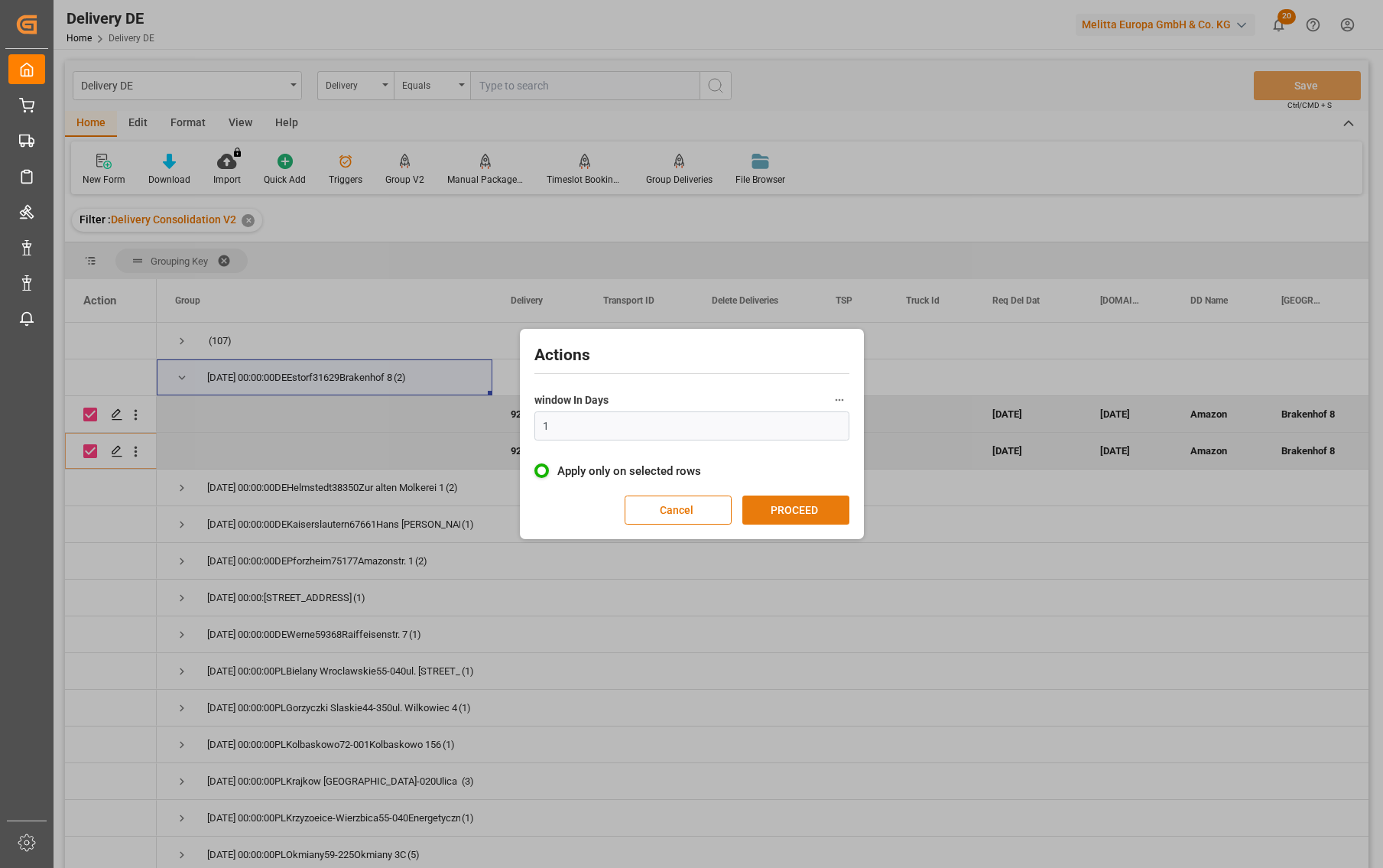
click at [800, 506] on button "PROCEED" at bounding box center [795, 511] width 107 height 29
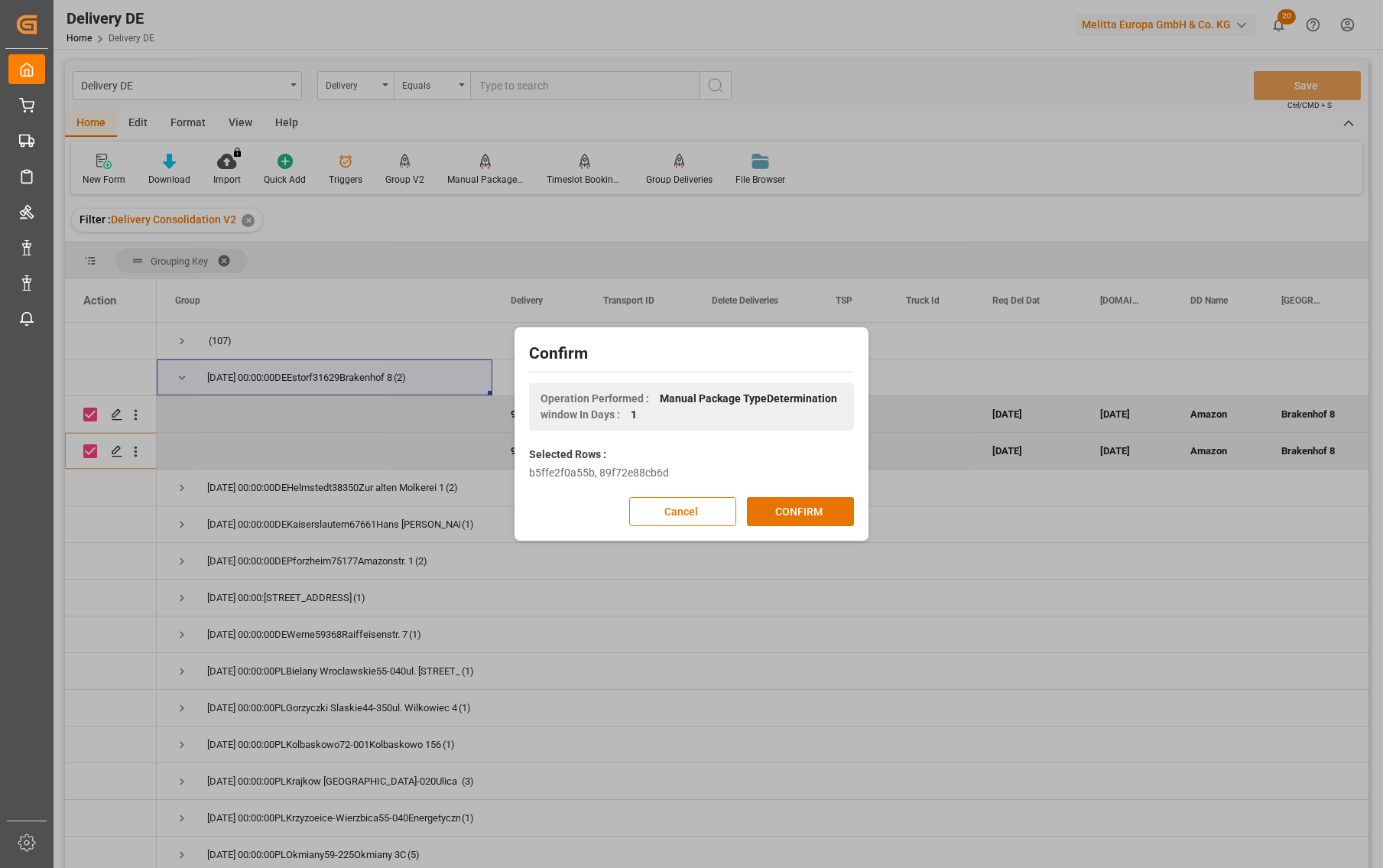
click at [800, 506] on button "CONFIRM" at bounding box center [800, 512] width 107 height 29
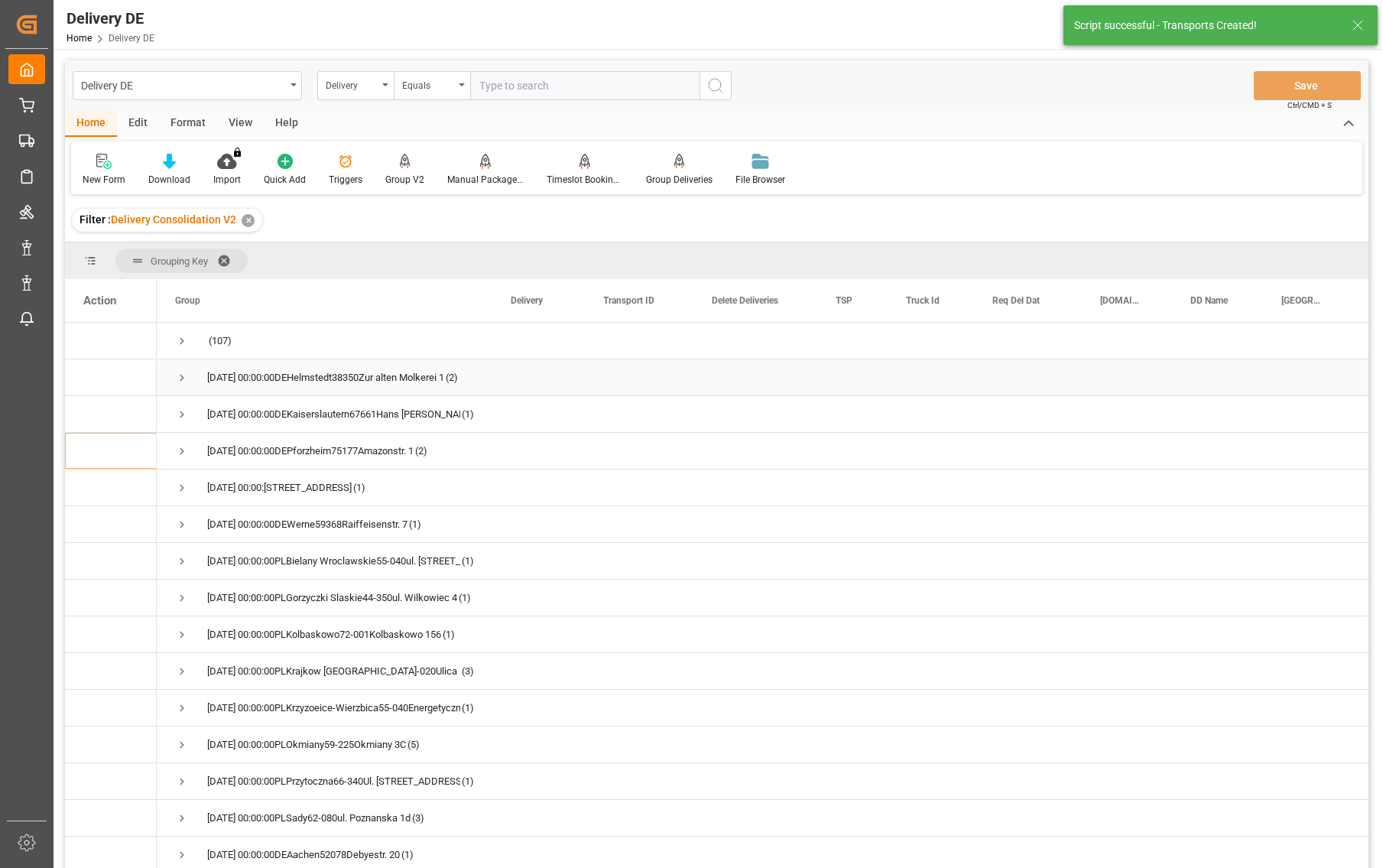
click at [179, 374] on span "Press SPACE to select this row." at bounding box center [182, 378] width 14 height 14
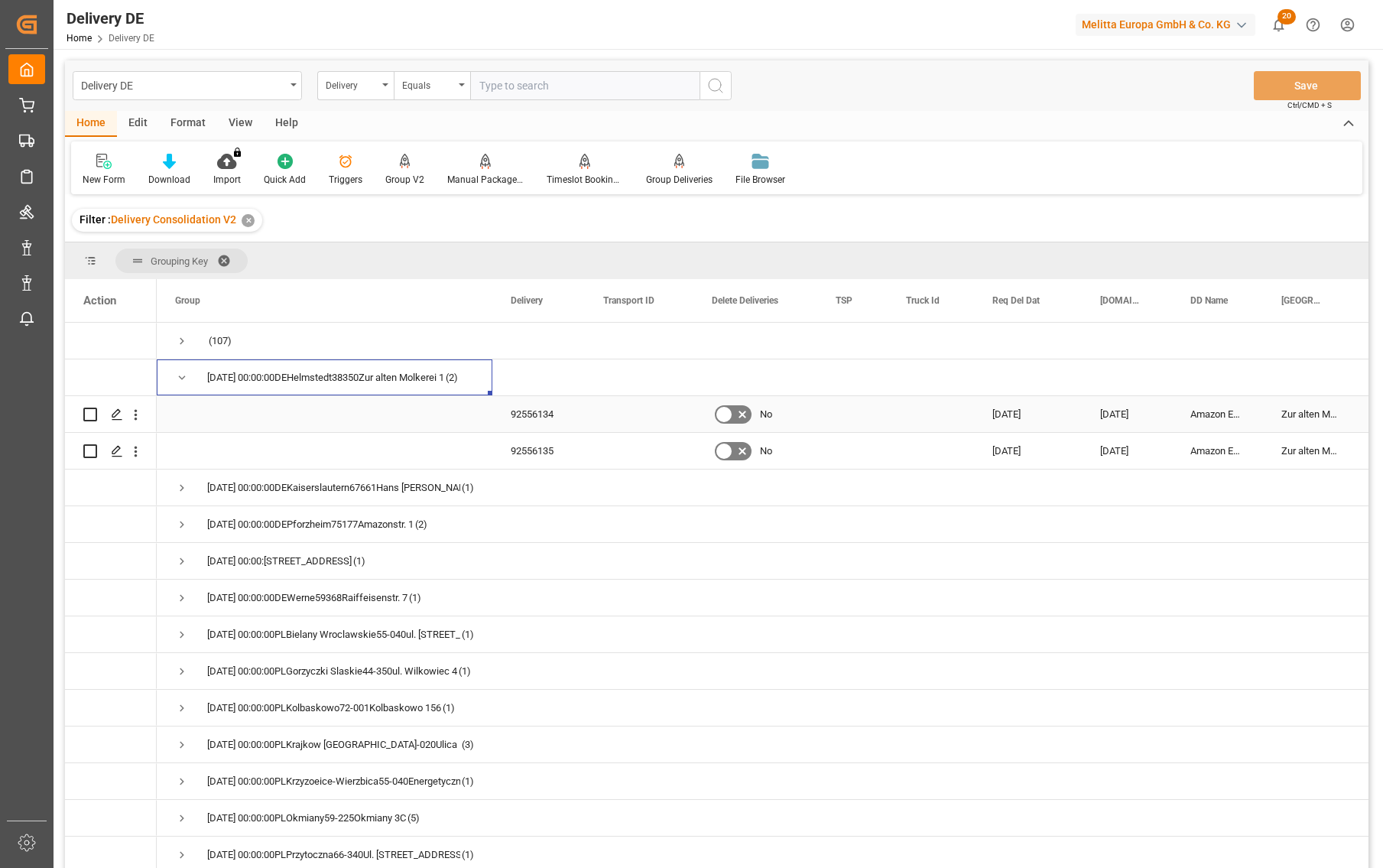
click at [93, 413] on input "Press Space to toggle row selection (unchecked)" at bounding box center [90, 414] width 14 height 14
checkbox input "true"
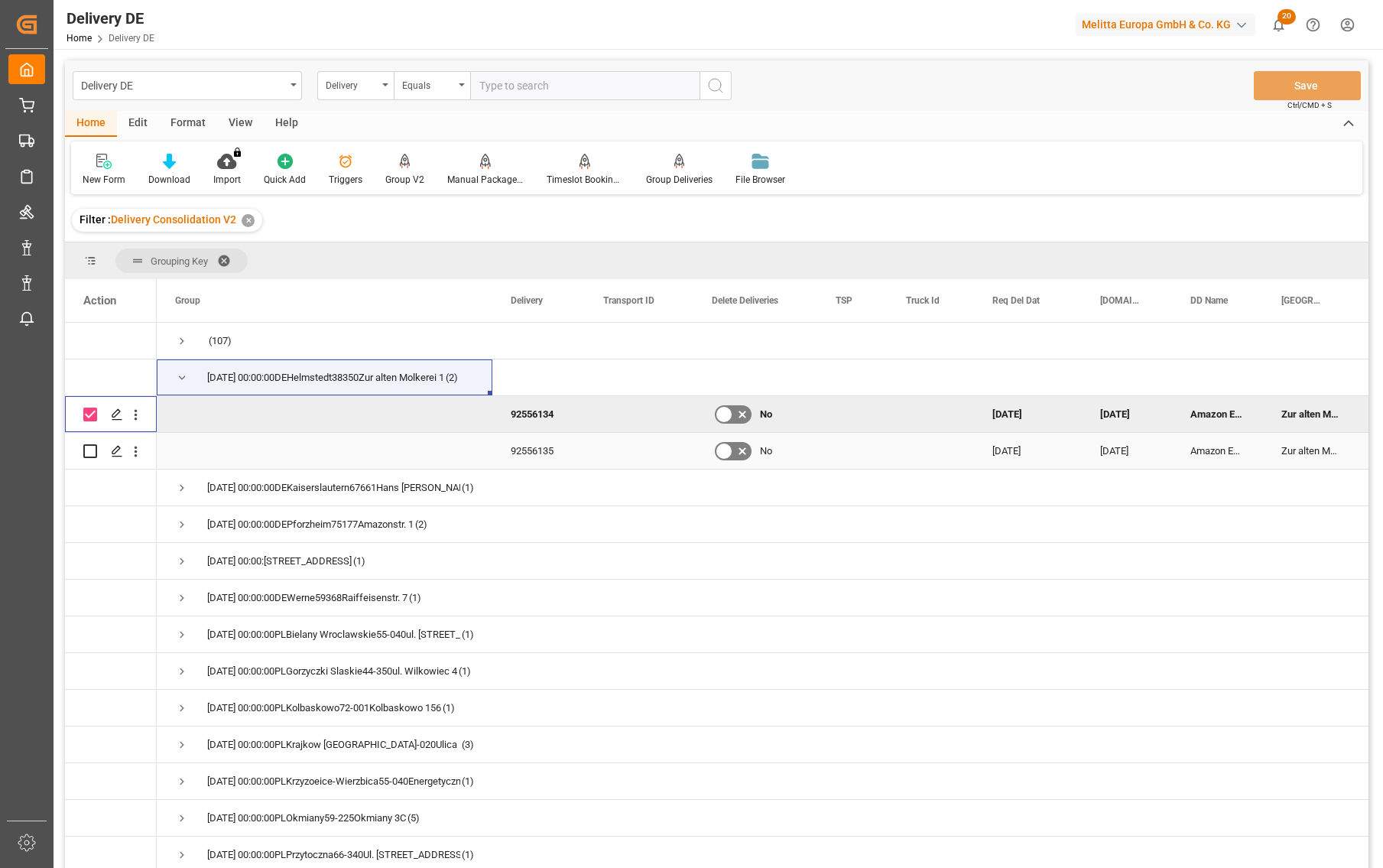
click at [88, 450] on input "Press Space to toggle row selection (unchecked)" at bounding box center [90, 451] width 14 height 14
checkbox input "true"
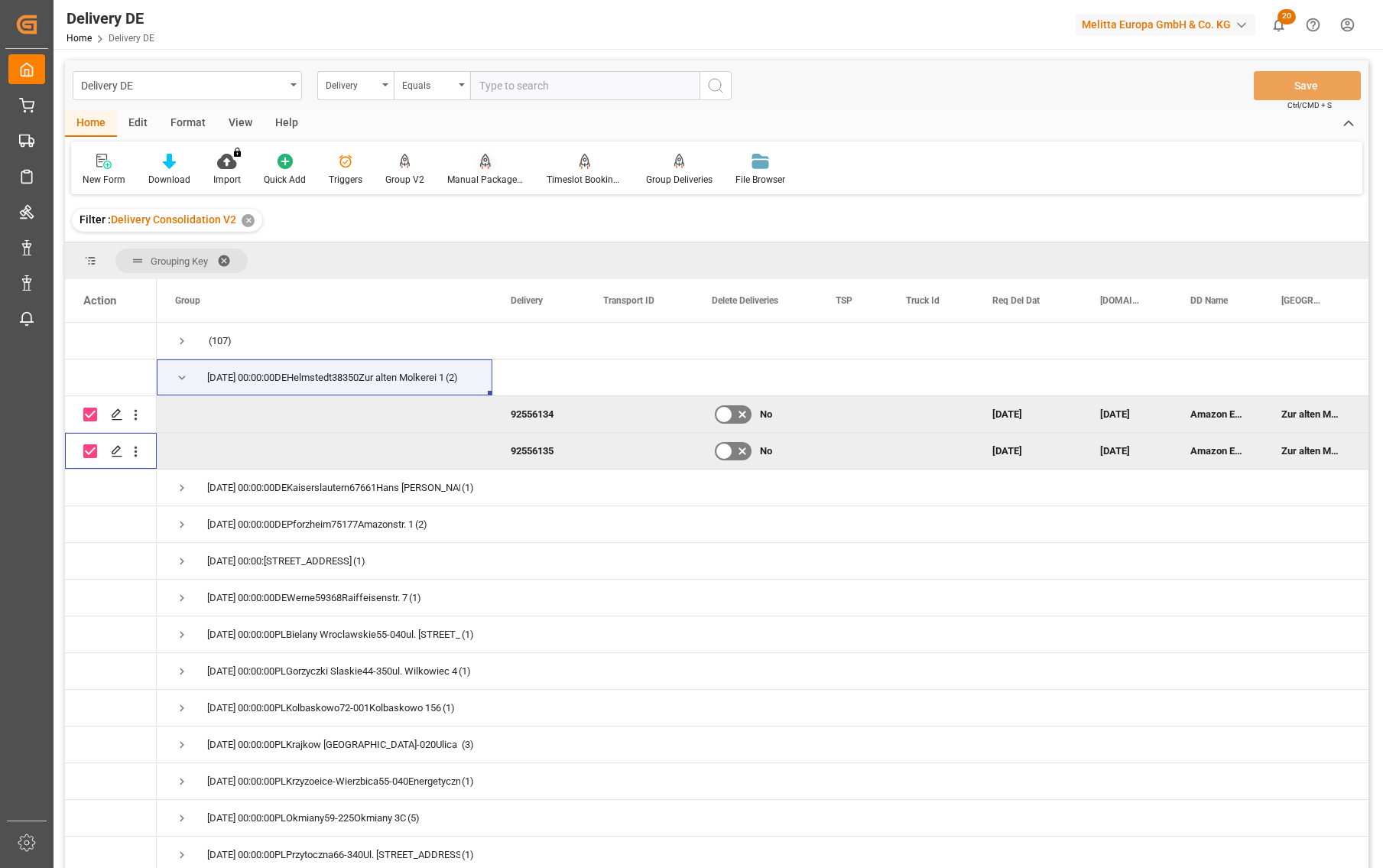
click at [486, 176] on div "Manual Package TypeDetermination" at bounding box center [486, 179] width 76 height 14
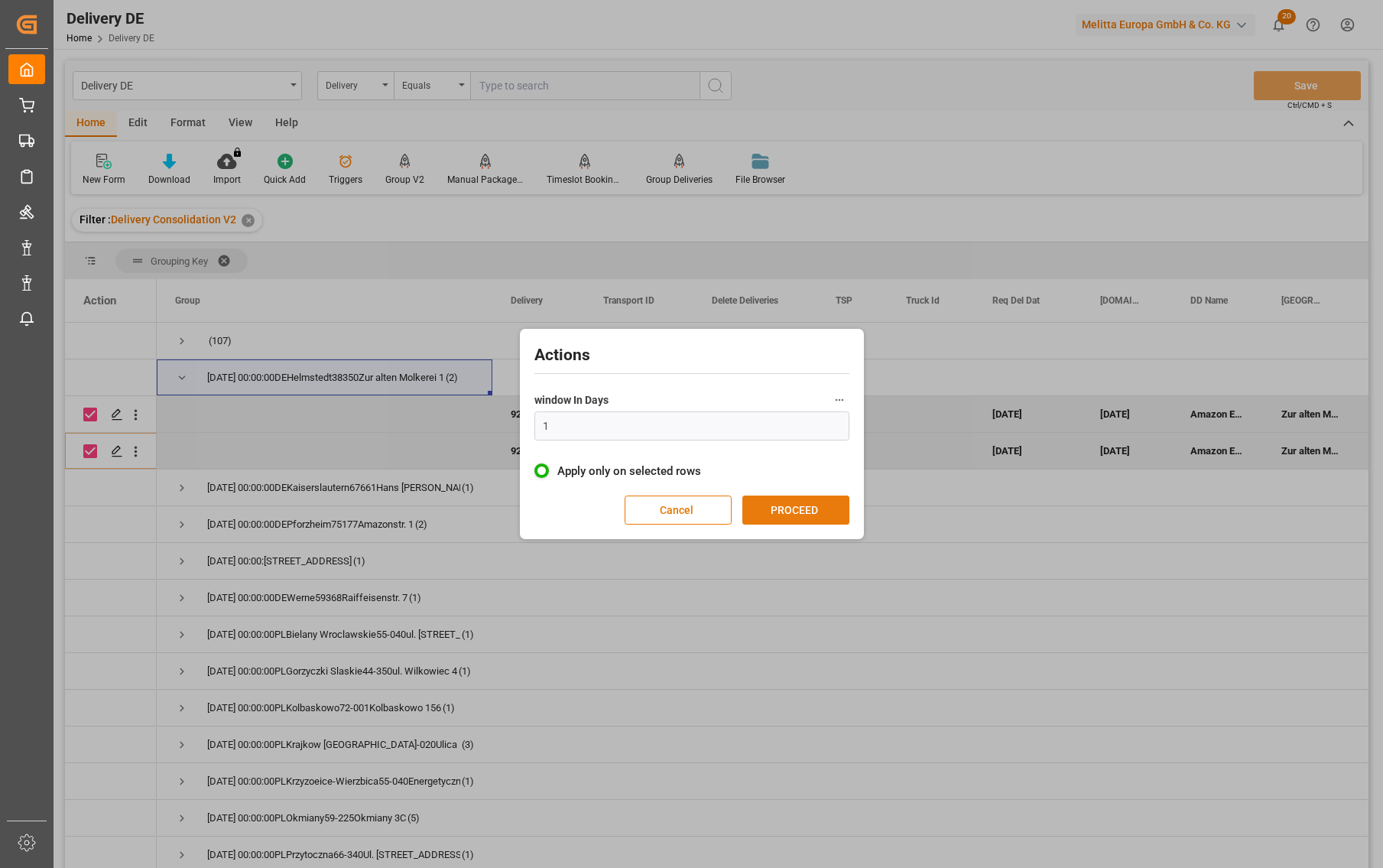
click at [806, 514] on button "PROCEED" at bounding box center [795, 511] width 107 height 29
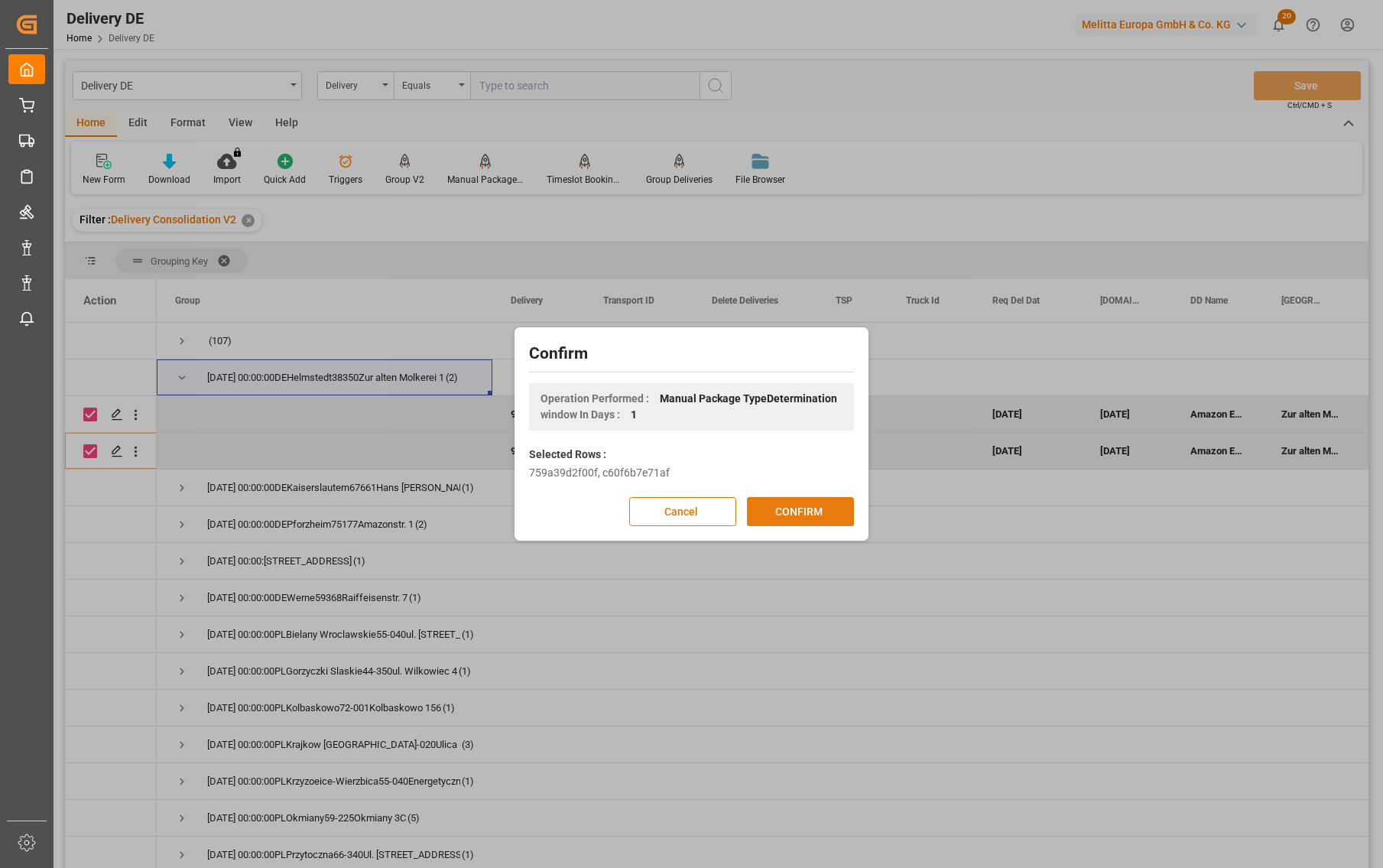
click at [807, 513] on button "CONFIRM" at bounding box center [800, 512] width 107 height 29
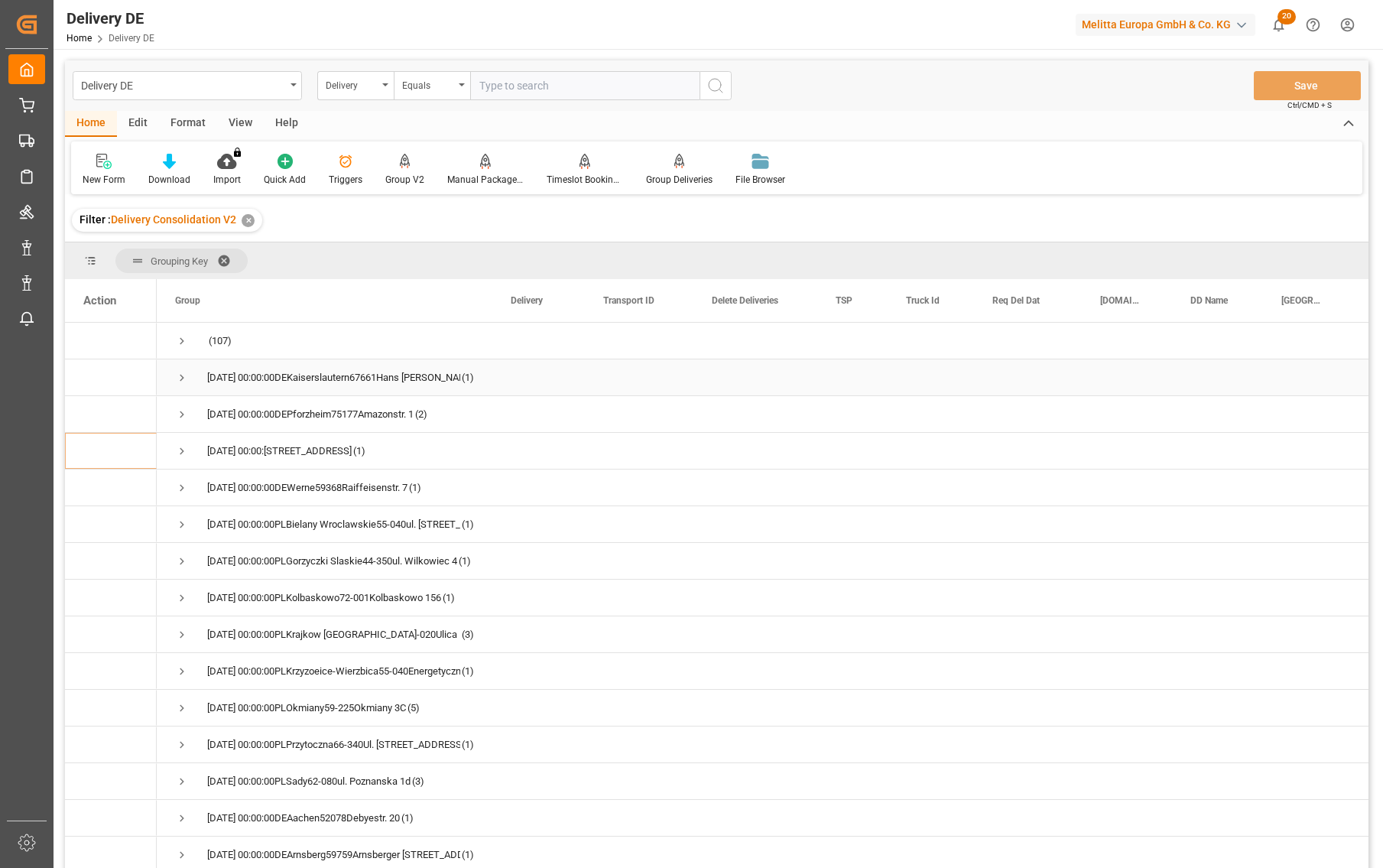
click at [182, 378] on span "Press SPACE to select this row." at bounding box center [182, 378] width 14 height 14
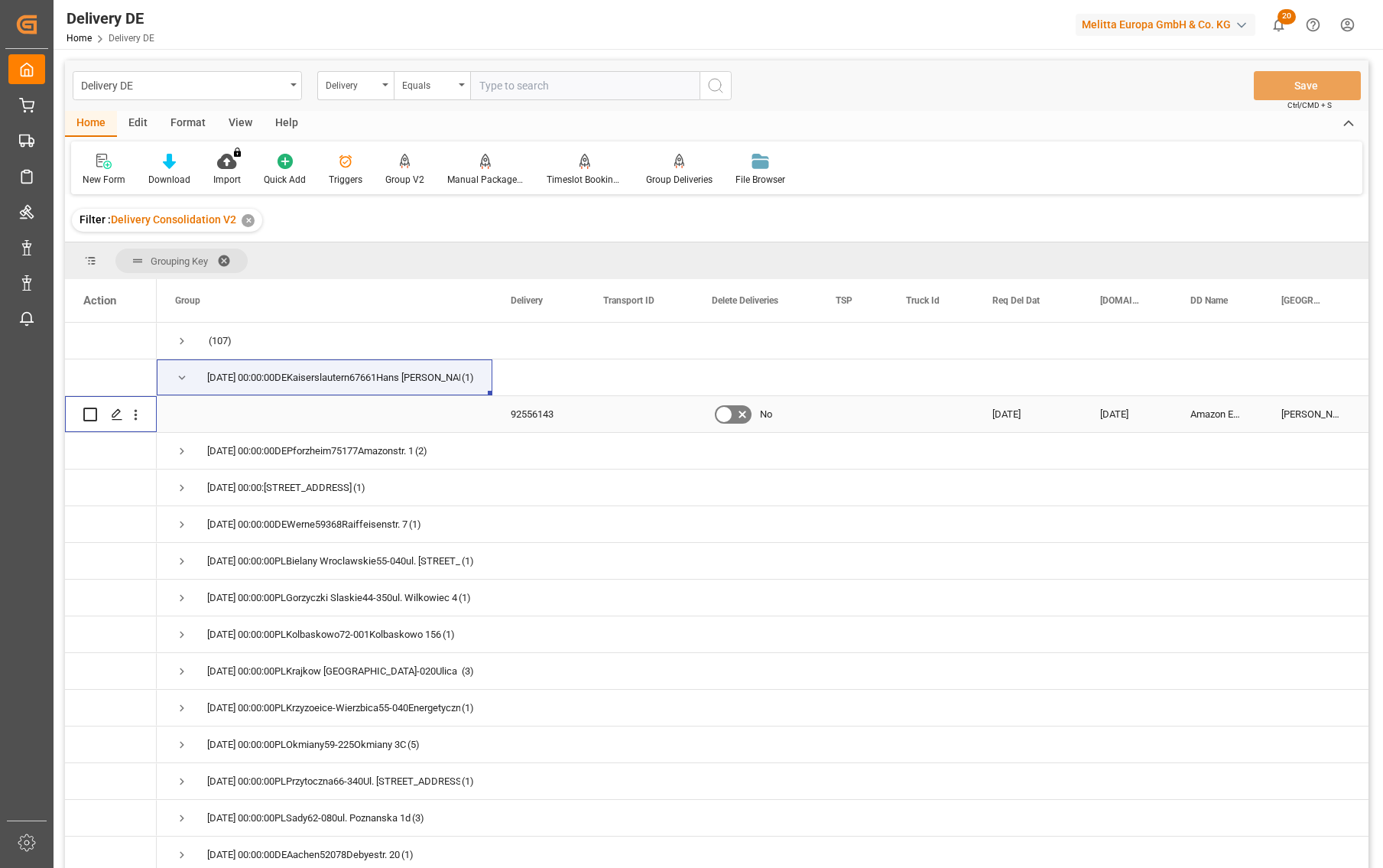
click at [88, 419] on input "Press Space to toggle row selection (unchecked)" at bounding box center [90, 414] width 14 height 14
checkbox input "true"
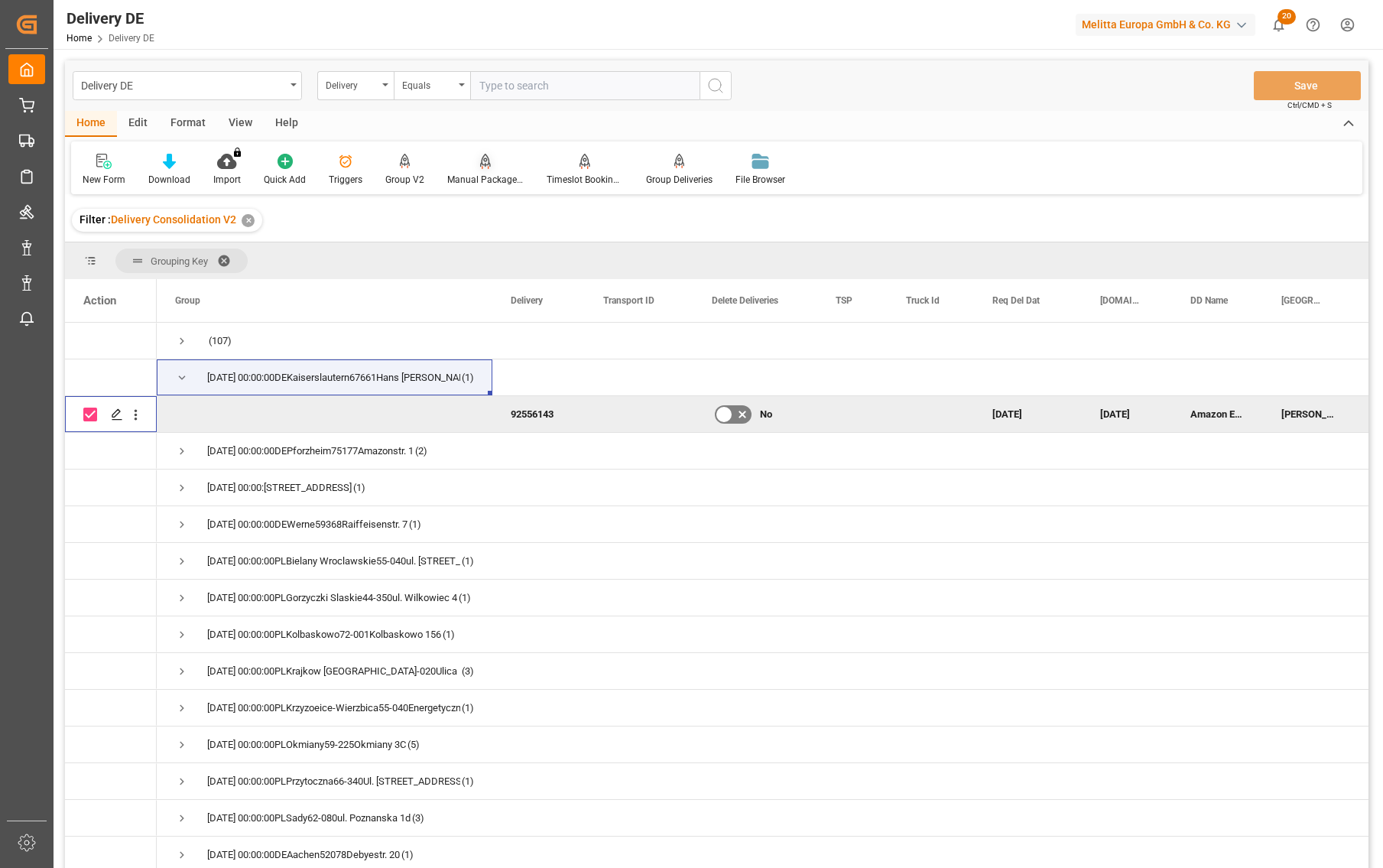
click at [478, 172] on div "Manual Package TypeDetermination" at bounding box center [486, 169] width 100 height 34
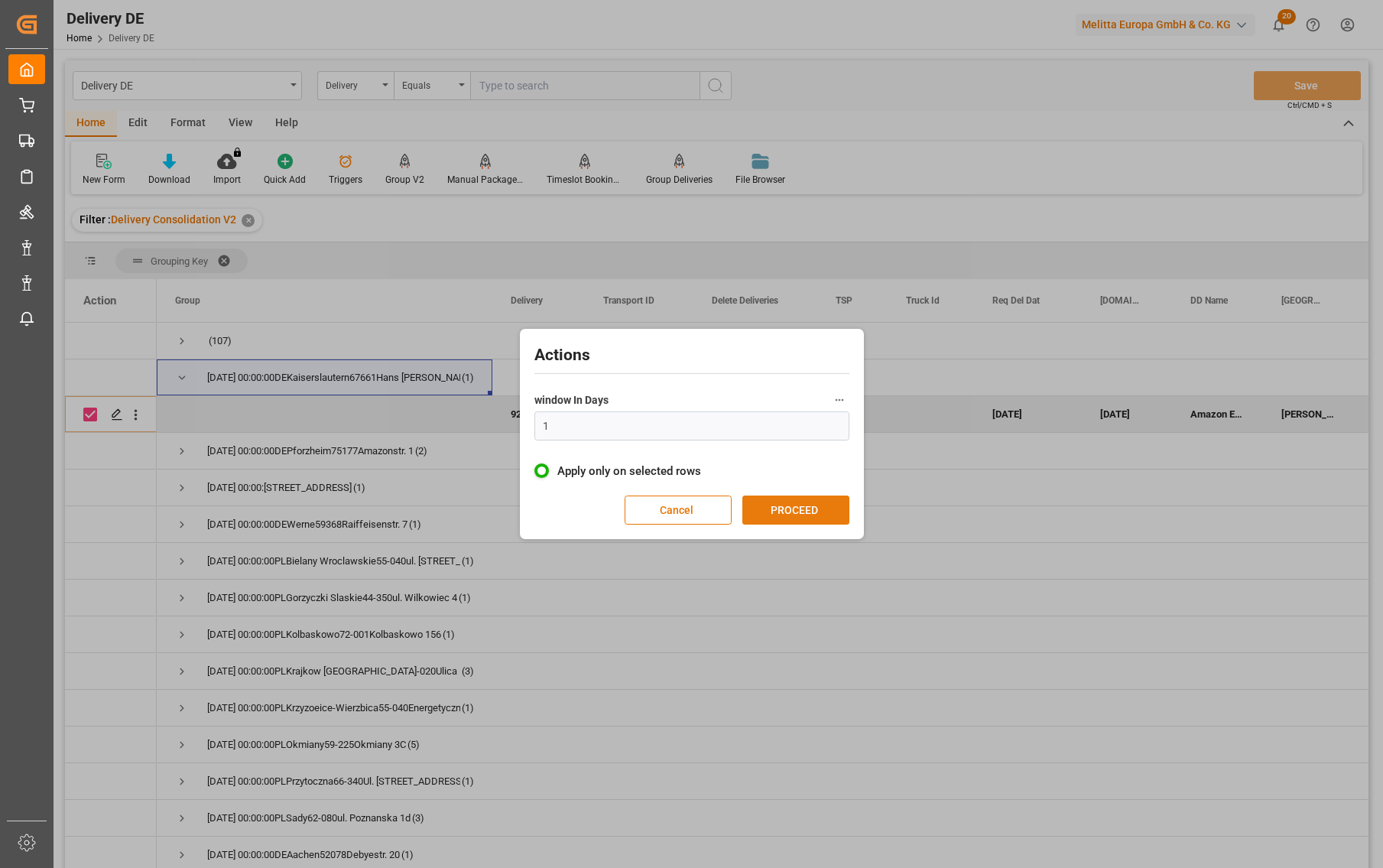
click at [783, 510] on button "PROCEED" at bounding box center [795, 511] width 107 height 29
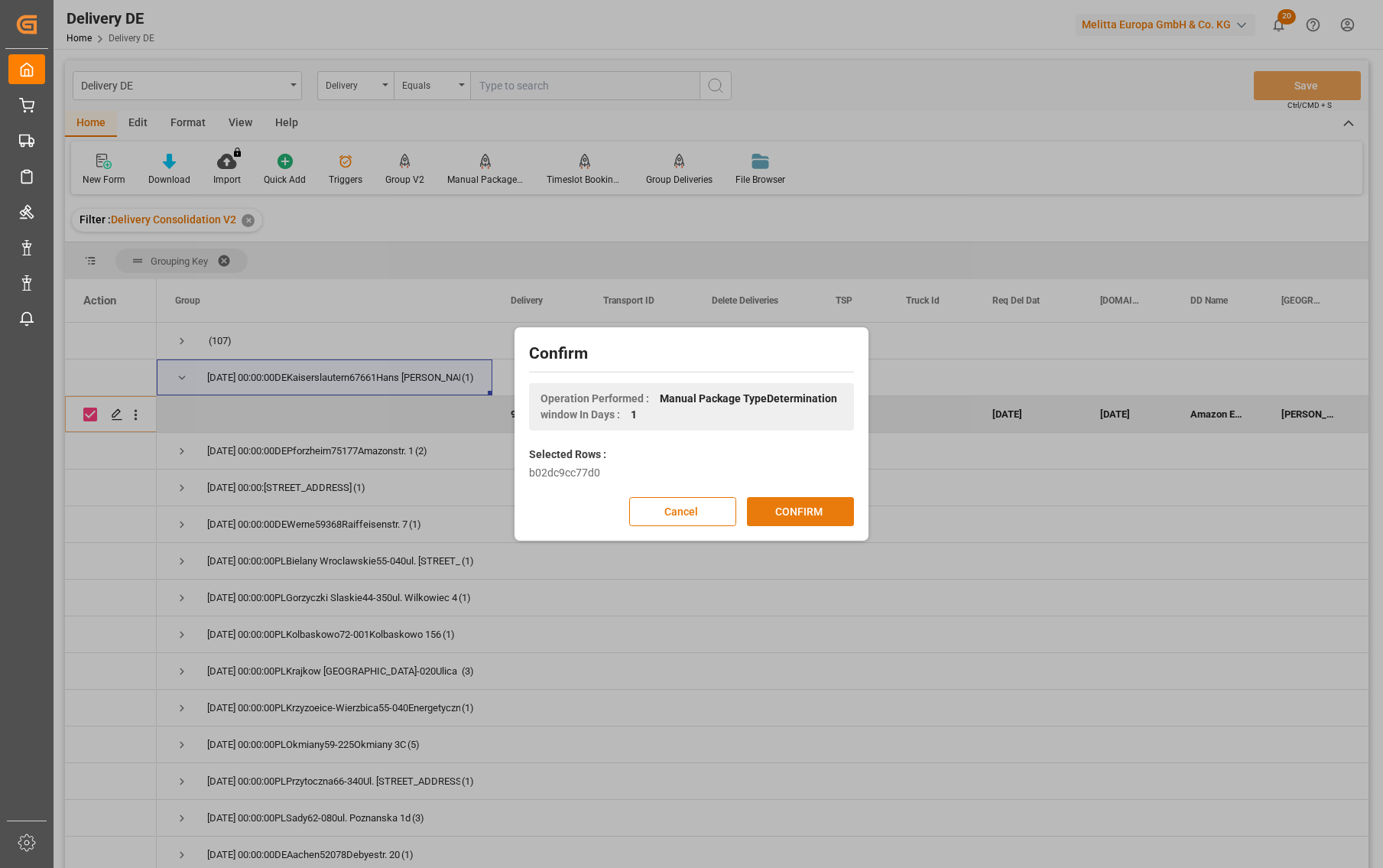
click at [793, 509] on button "CONFIRM" at bounding box center [800, 512] width 107 height 29
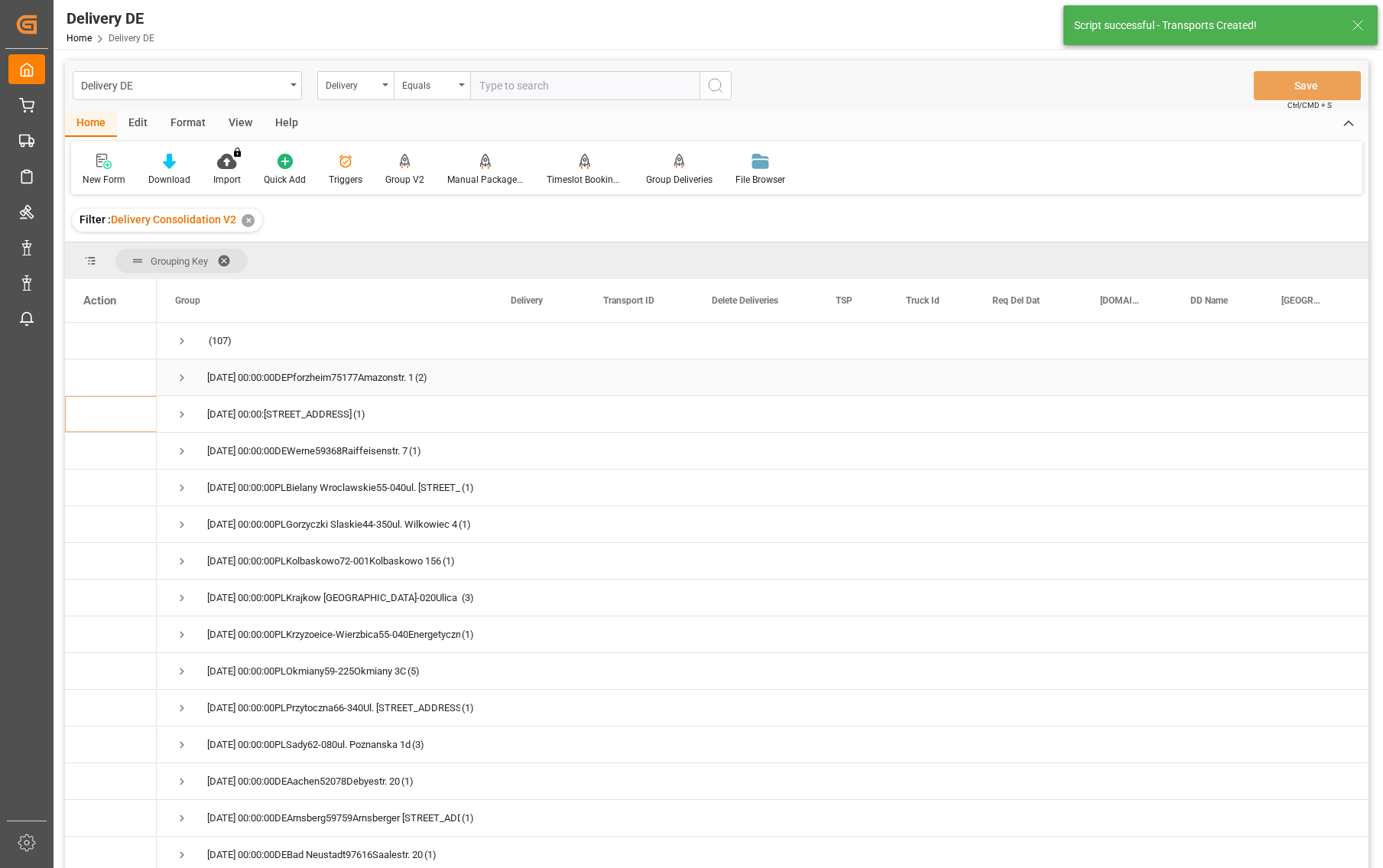
click at [179, 378] on span "Press SPACE to select this row." at bounding box center [182, 378] width 14 height 14
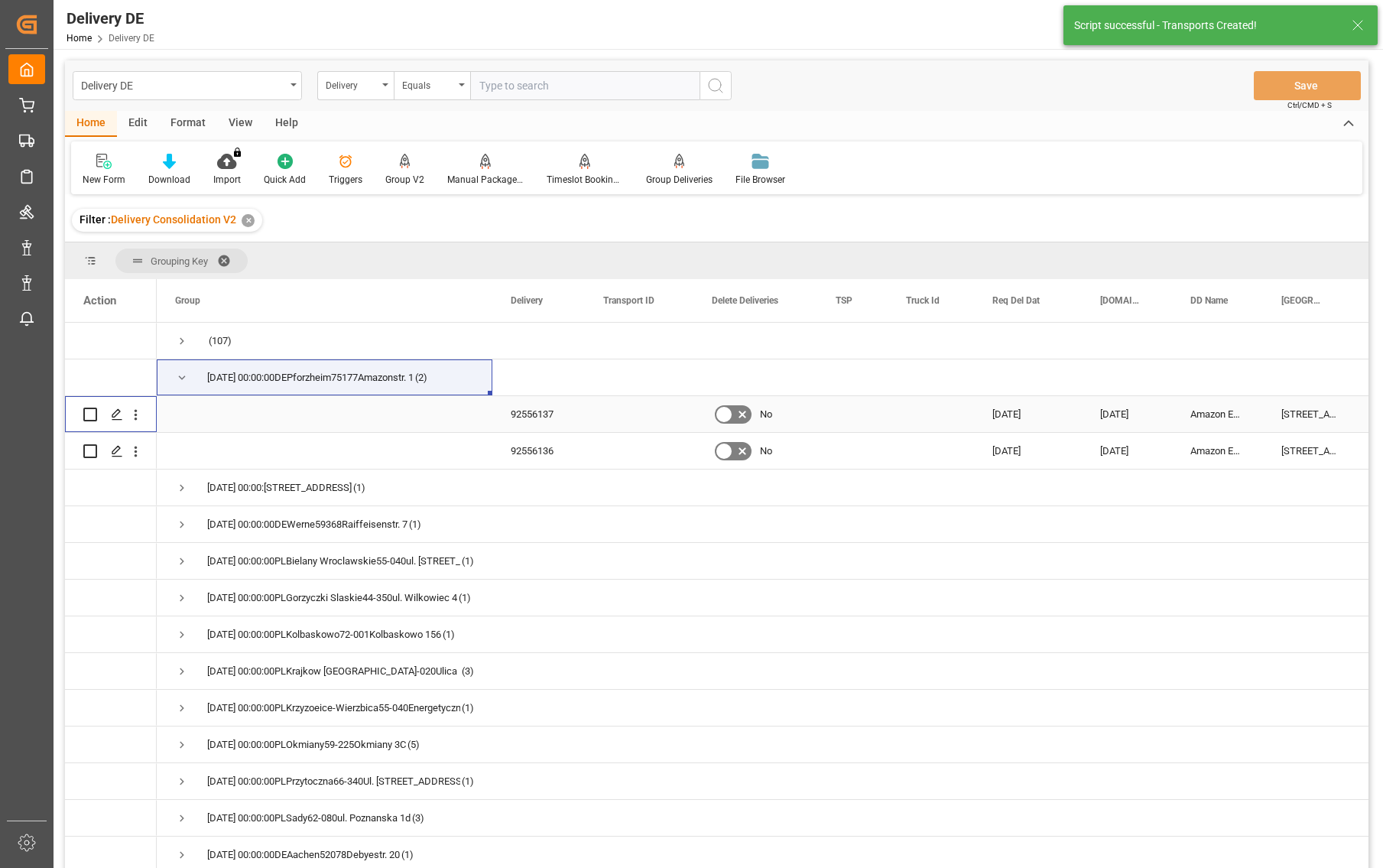
click at [92, 414] on input "Press Space to toggle row selection (unchecked)" at bounding box center [90, 414] width 14 height 14
checkbox input "true"
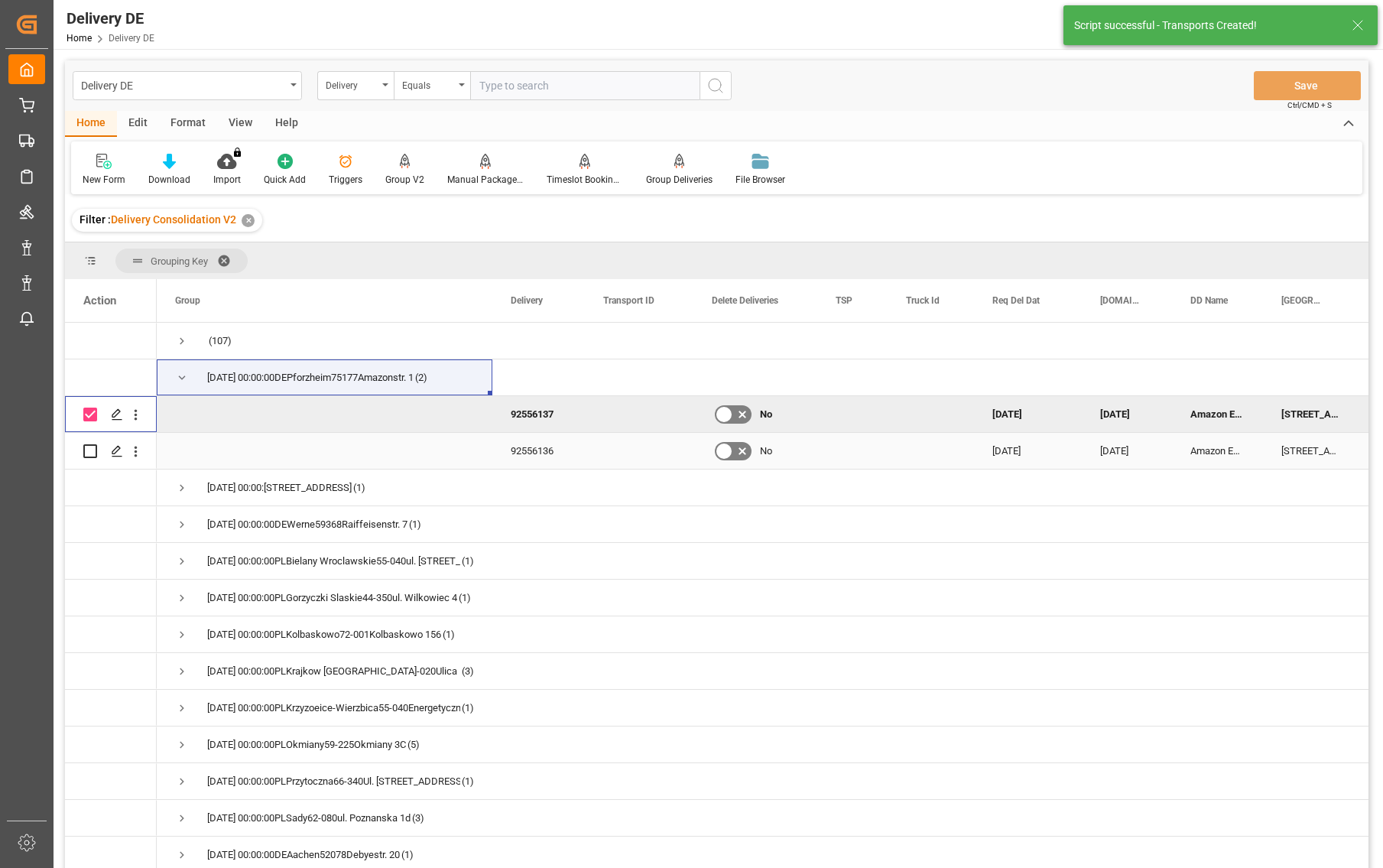
click at [91, 450] on input "Press Space to toggle row selection (unchecked)" at bounding box center [90, 451] width 14 height 14
checkbox input "true"
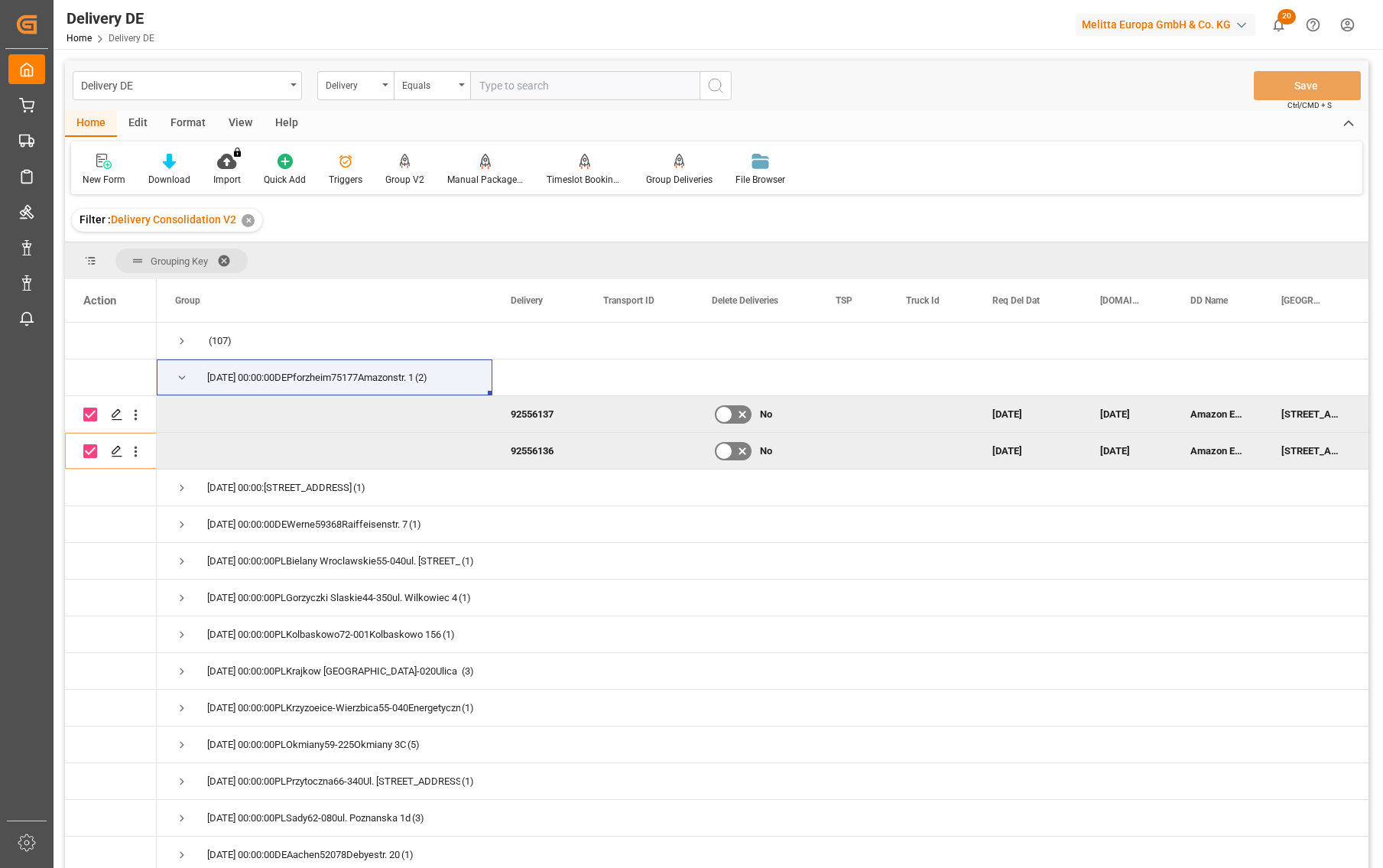
click at [486, 163] on icon at bounding box center [486, 160] width 10 height 13
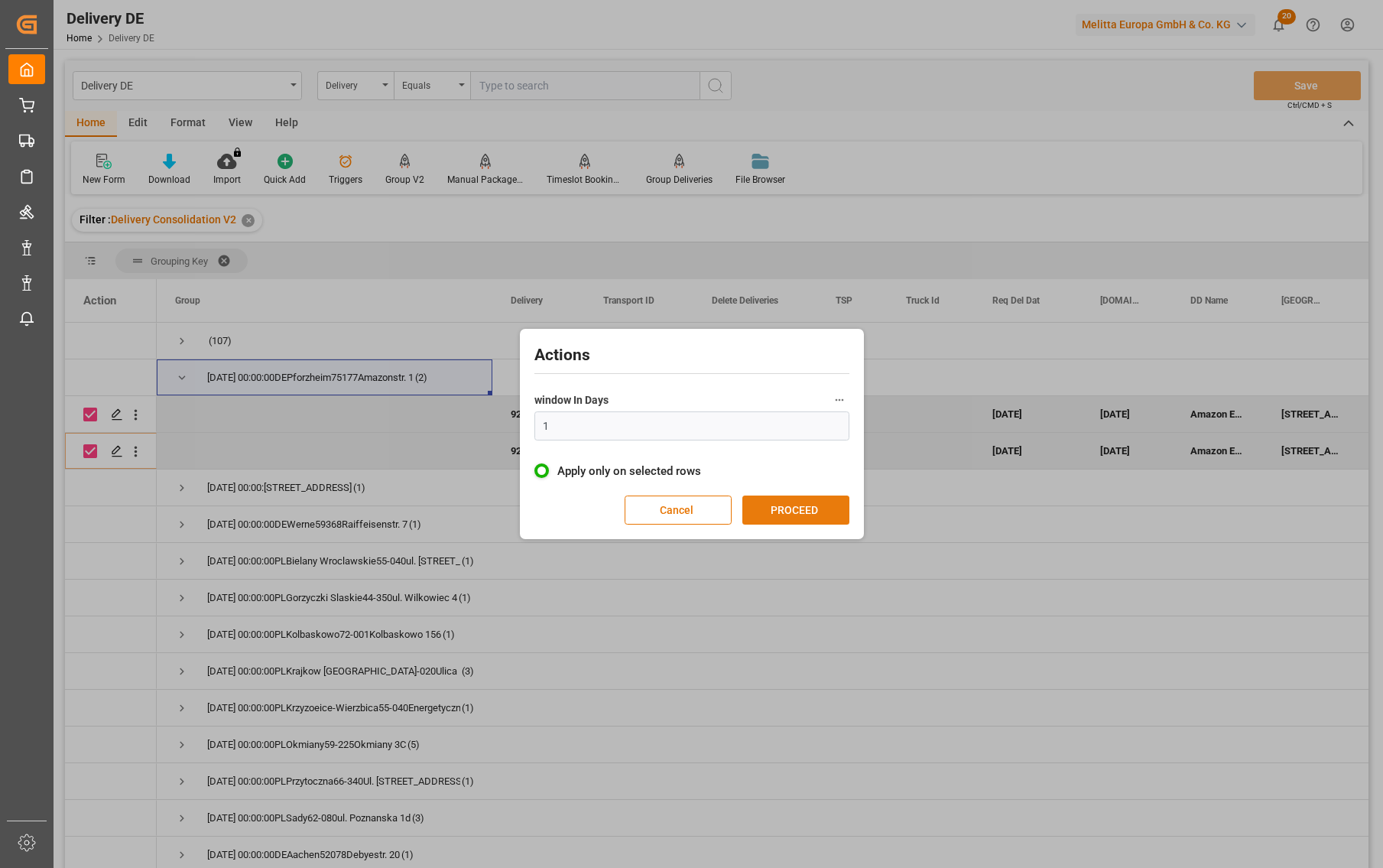
click at [800, 508] on button "PROCEED" at bounding box center [795, 511] width 107 height 29
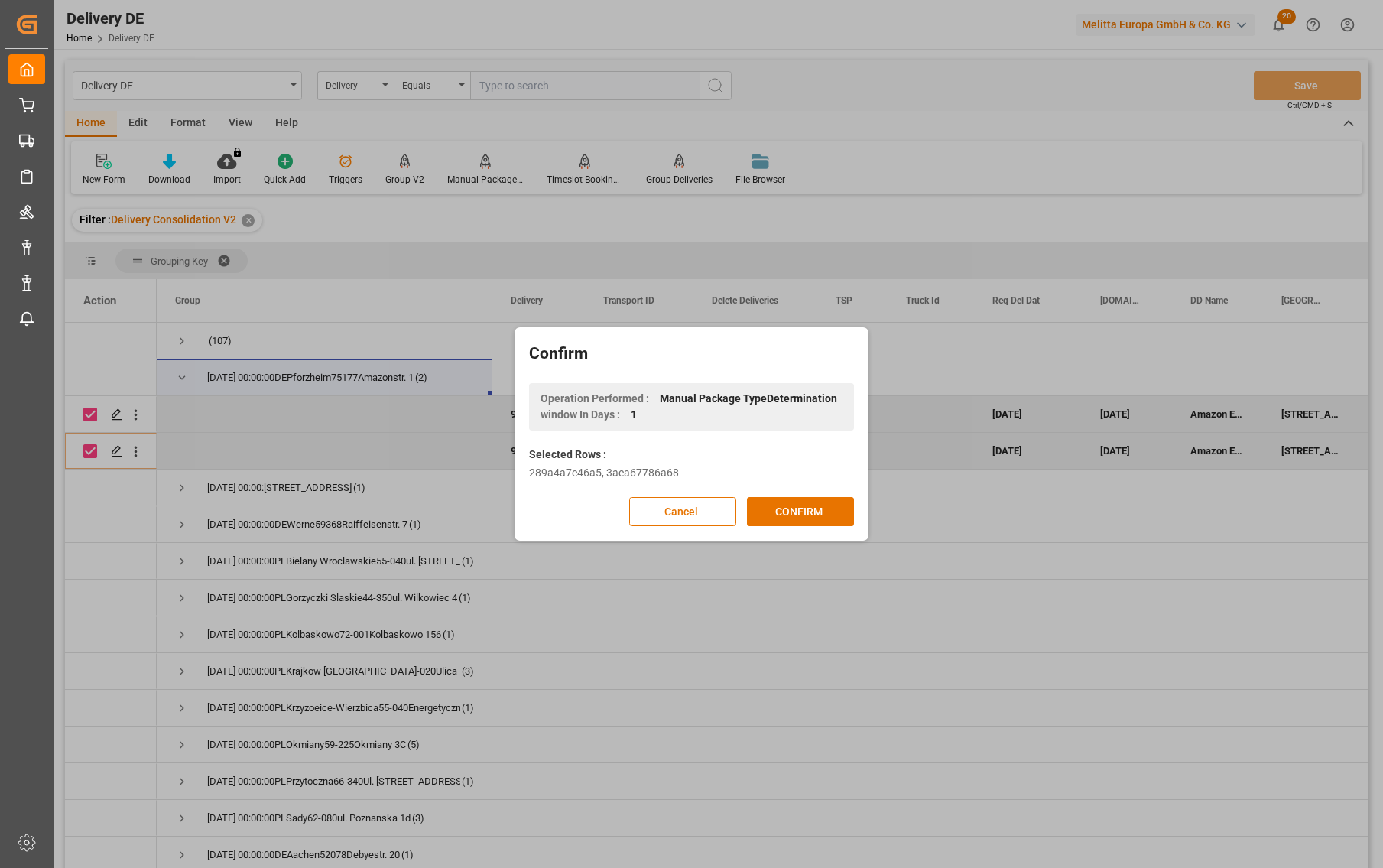
click at [806, 510] on button "CONFIRM" at bounding box center [800, 512] width 107 height 29
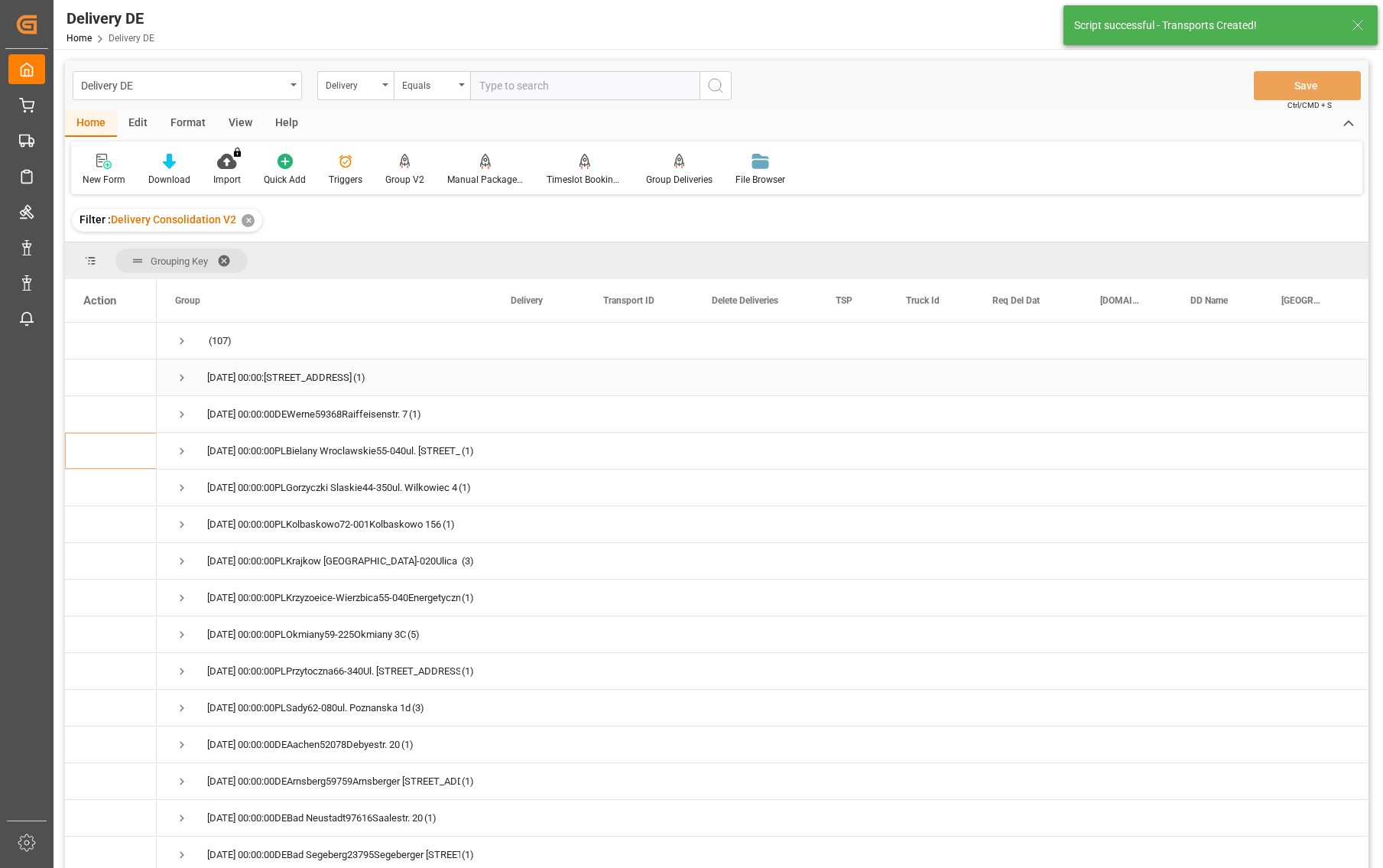
click at [177, 375] on span "Press SPACE to select this row." at bounding box center [182, 378] width 14 height 14
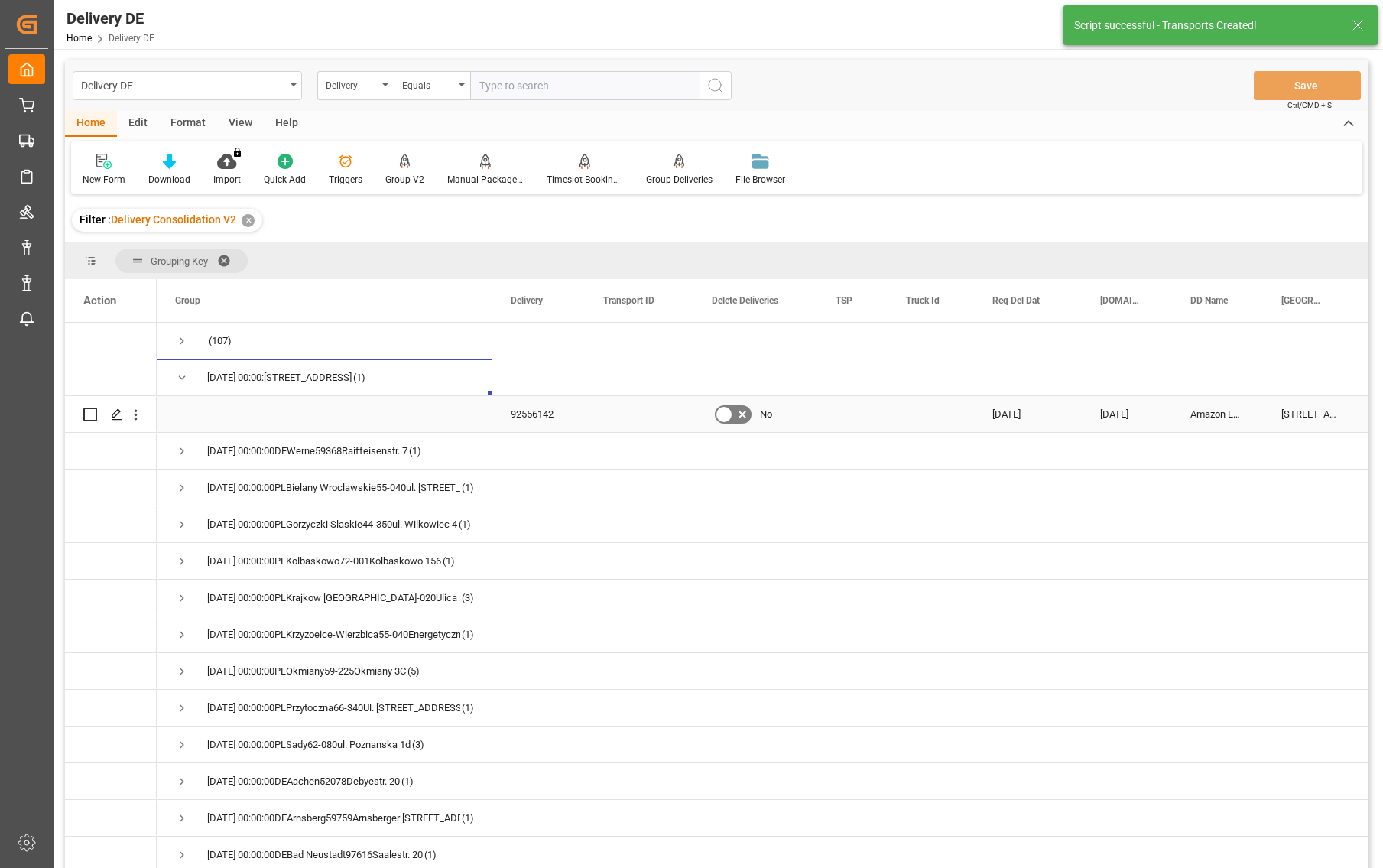
click at [88, 415] on input "Press Space to toggle row selection (unchecked)" at bounding box center [90, 414] width 14 height 14
checkbox input "true"
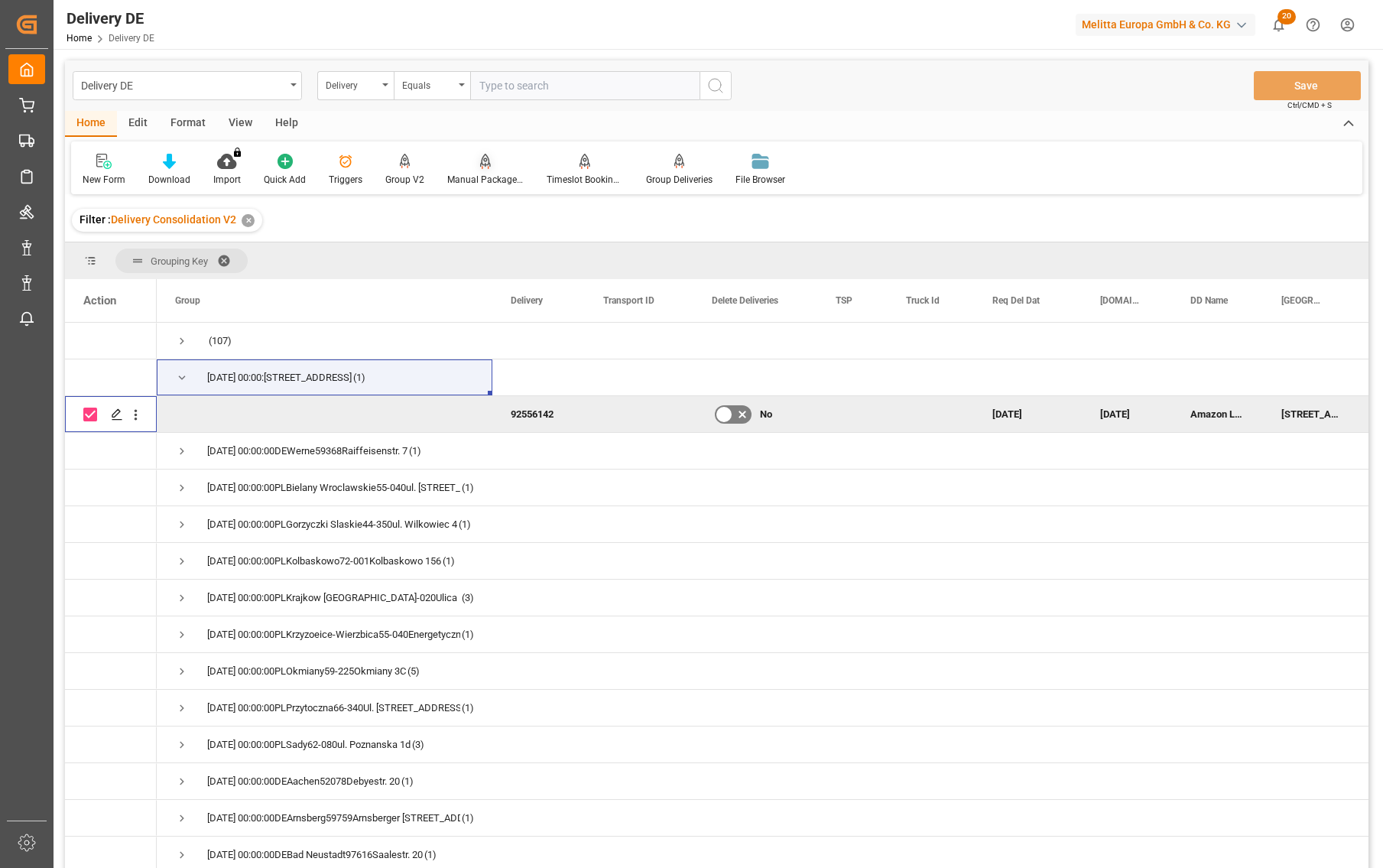
click at [484, 168] on icon at bounding box center [486, 161] width 10 height 16
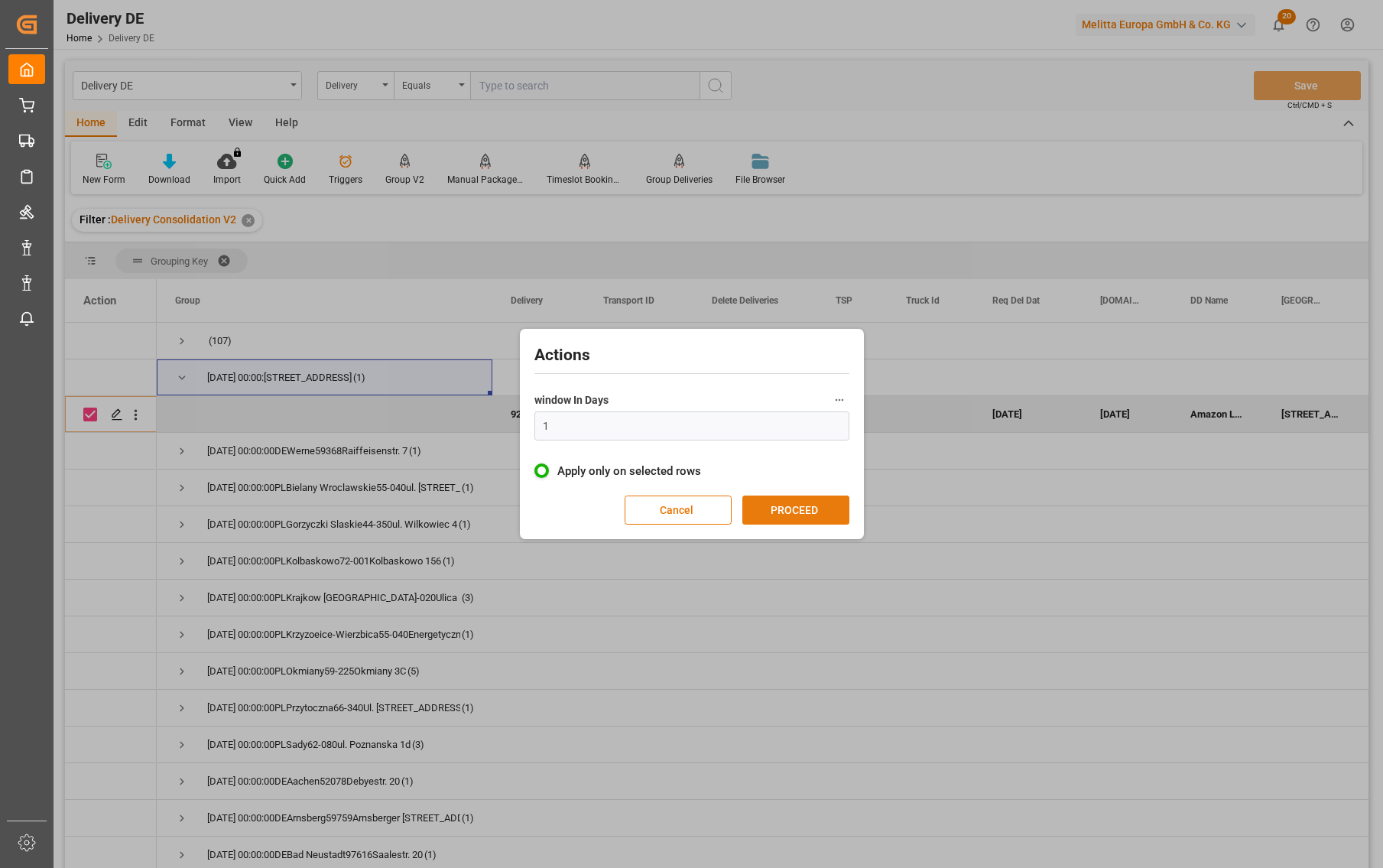
click at [795, 509] on button "PROCEED" at bounding box center [795, 511] width 107 height 29
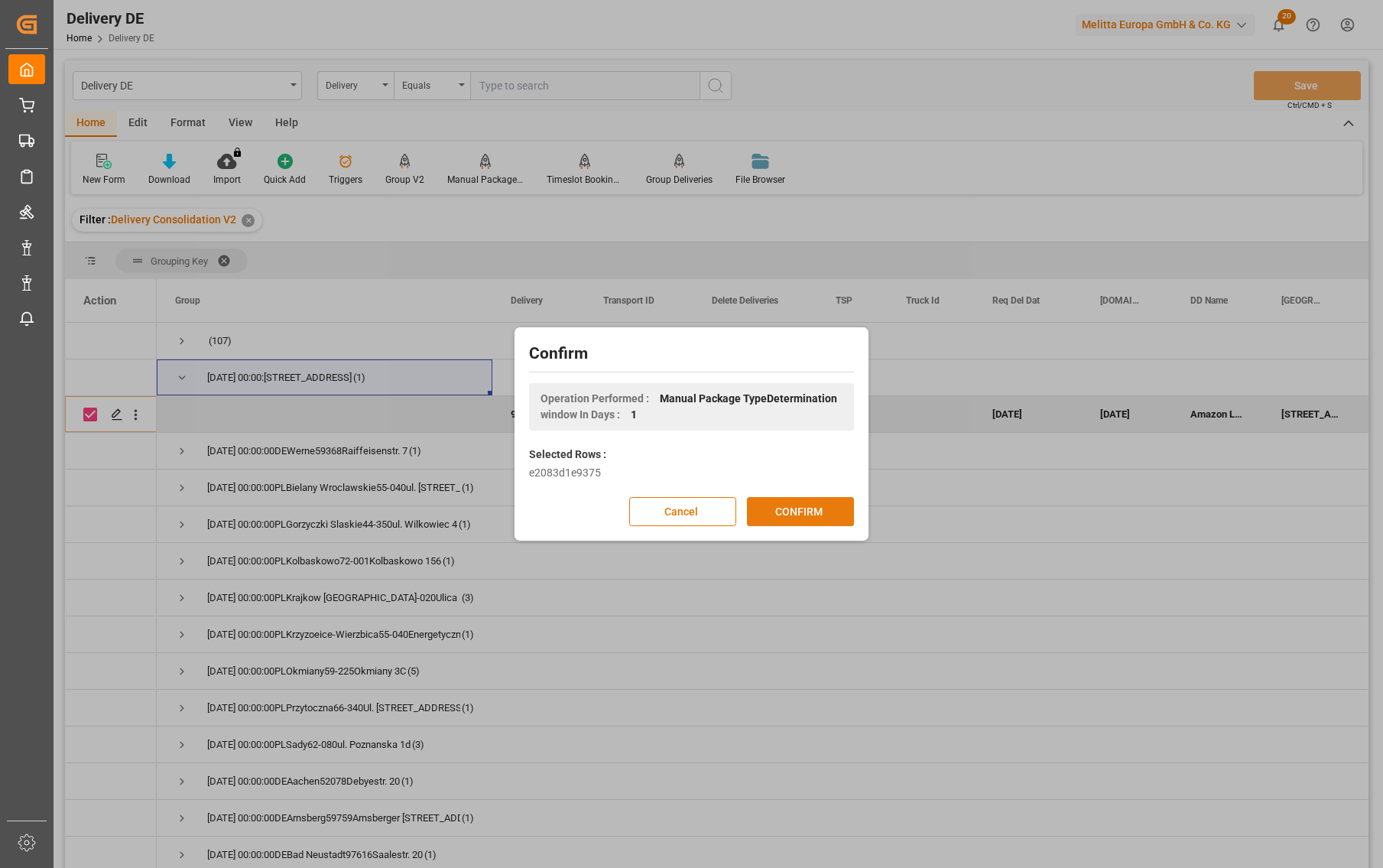
click at [798, 509] on button "CONFIRM" at bounding box center [800, 512] width 107 height 29
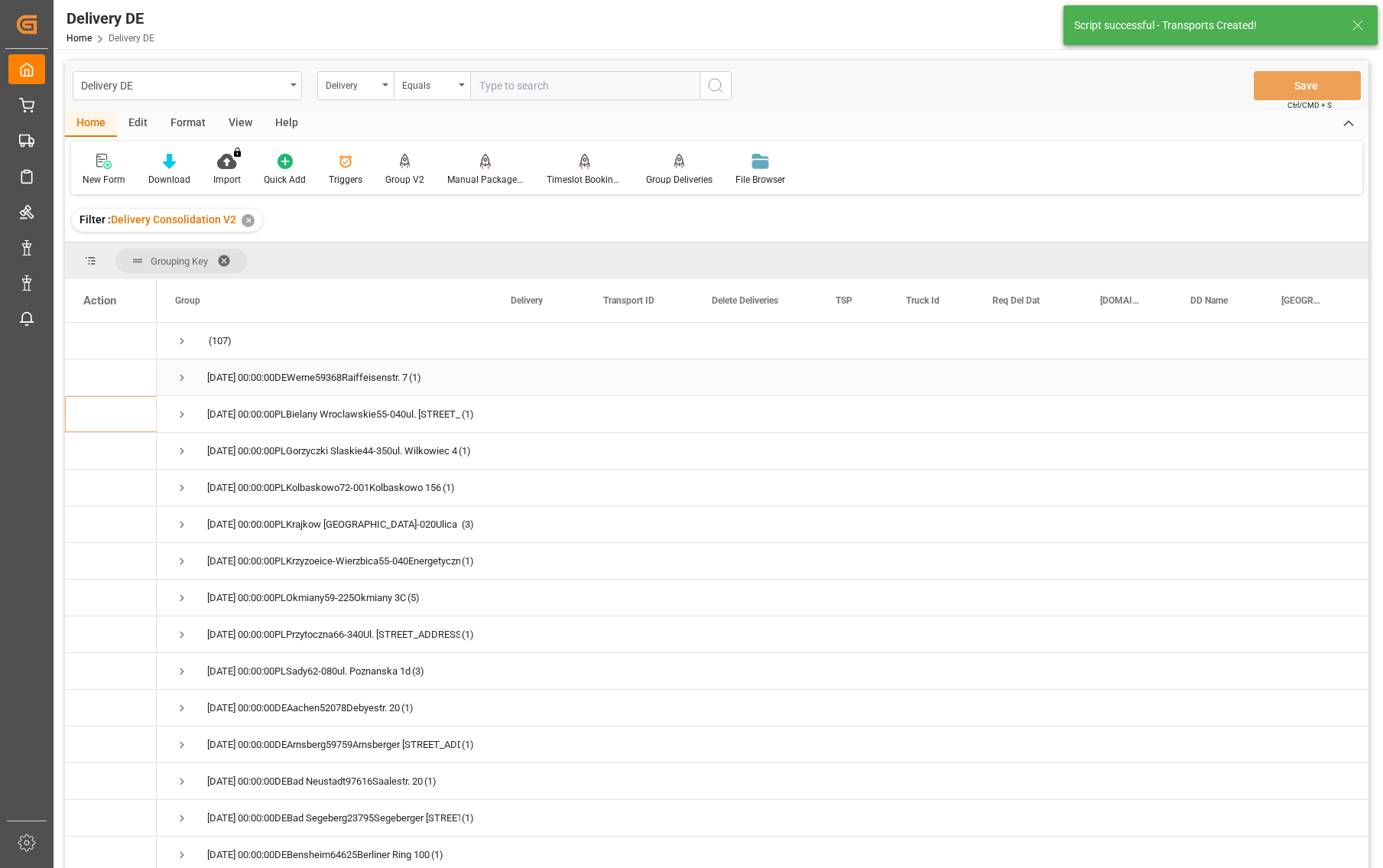
click at [177, 375] on span "Press SPACE to select this row." at bounding box center [182, 378] width 14 height 14
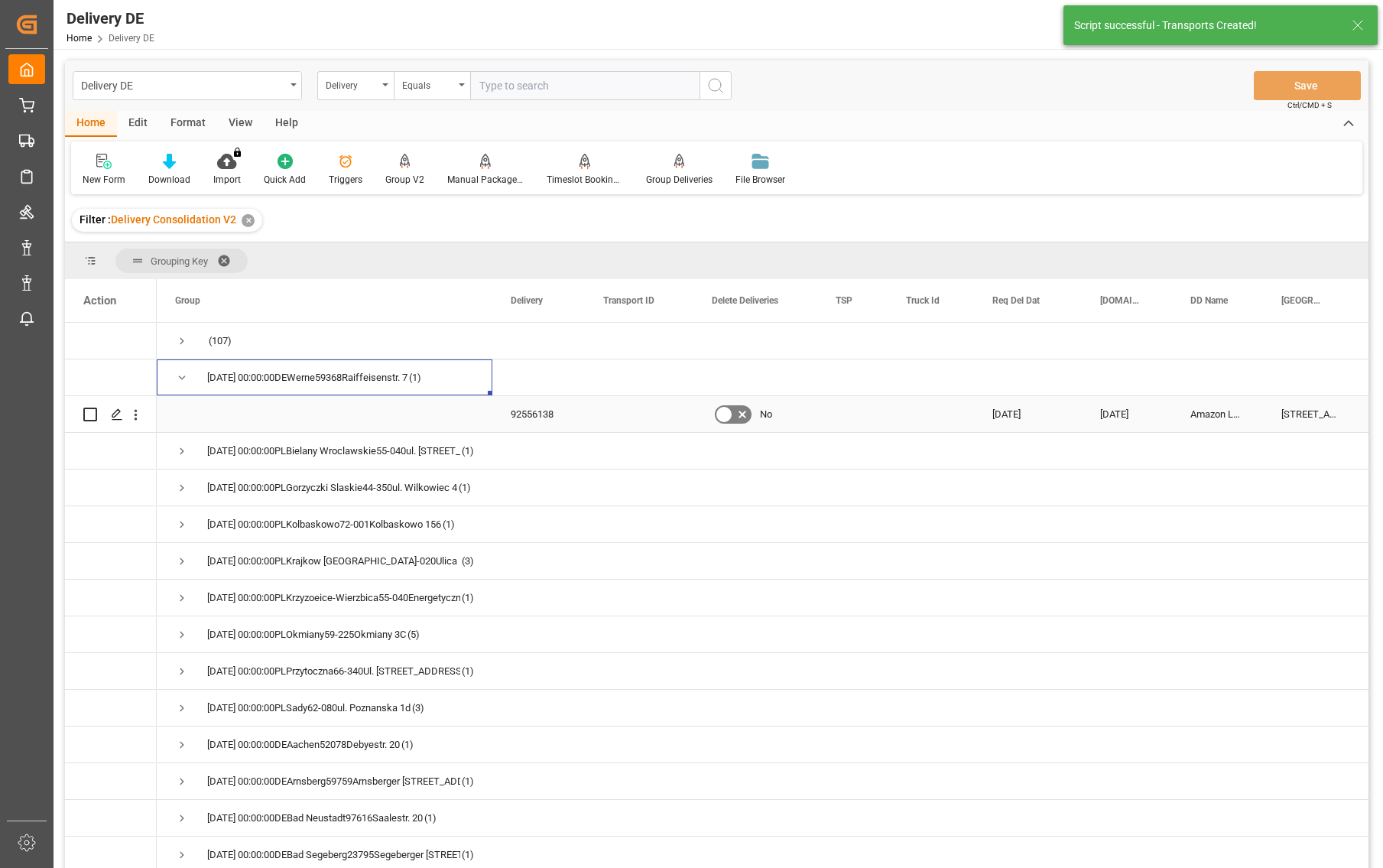
click at [91, 414] on input "Press Space to toggle row selection (unchecked)" at bounding box center [90, 414] width 14 height 14
checkbox input "true"
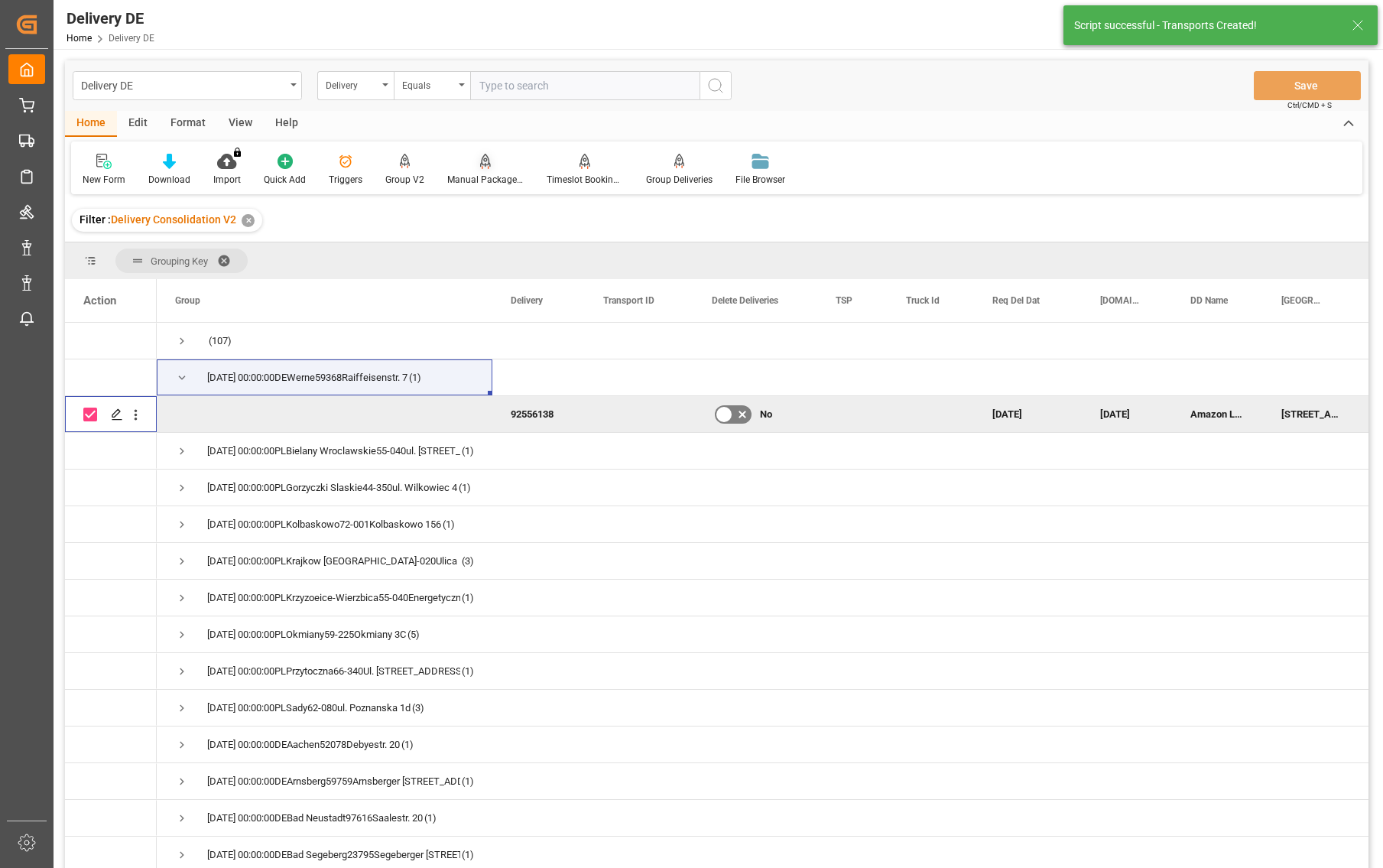
click at [472, 169] on div at bounding box center [486, 160] width 76 height 16
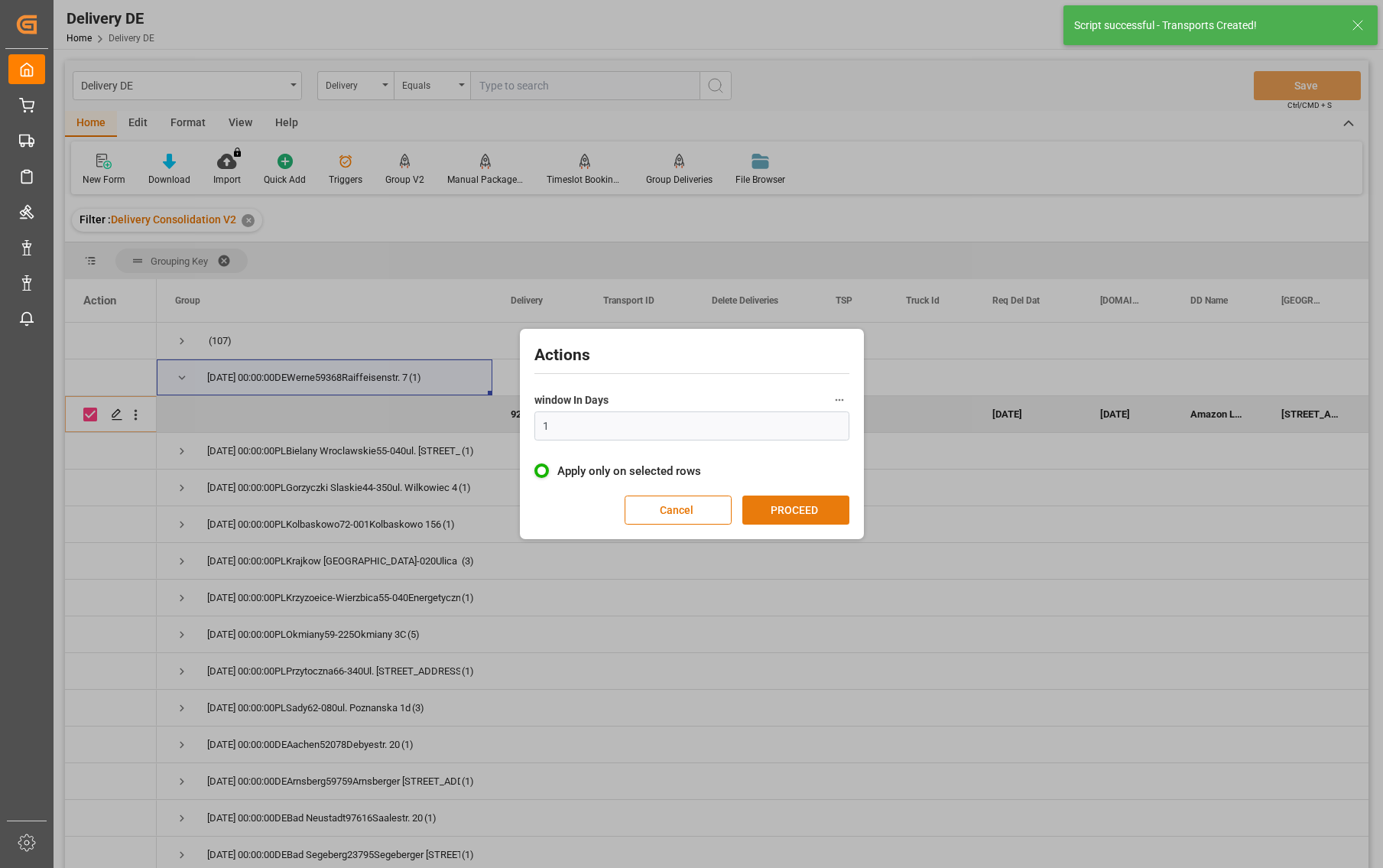
click at [826, 508] on button "PROCEED" at bounding box center [795, 511] width 107 height 29
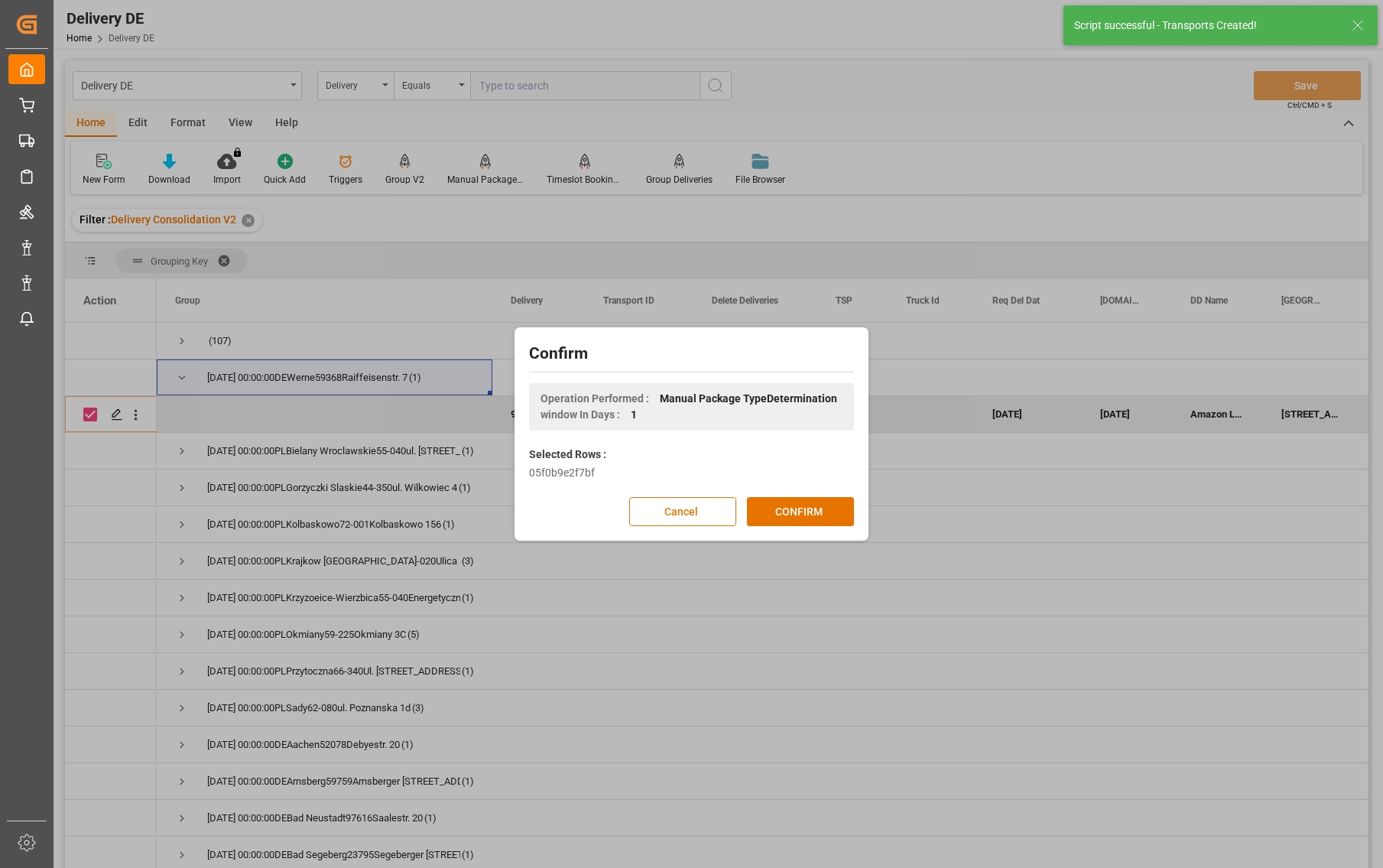
click at [826, 508] on button "CONFIRM" at bounding box center [800, 512] width 107 height 29
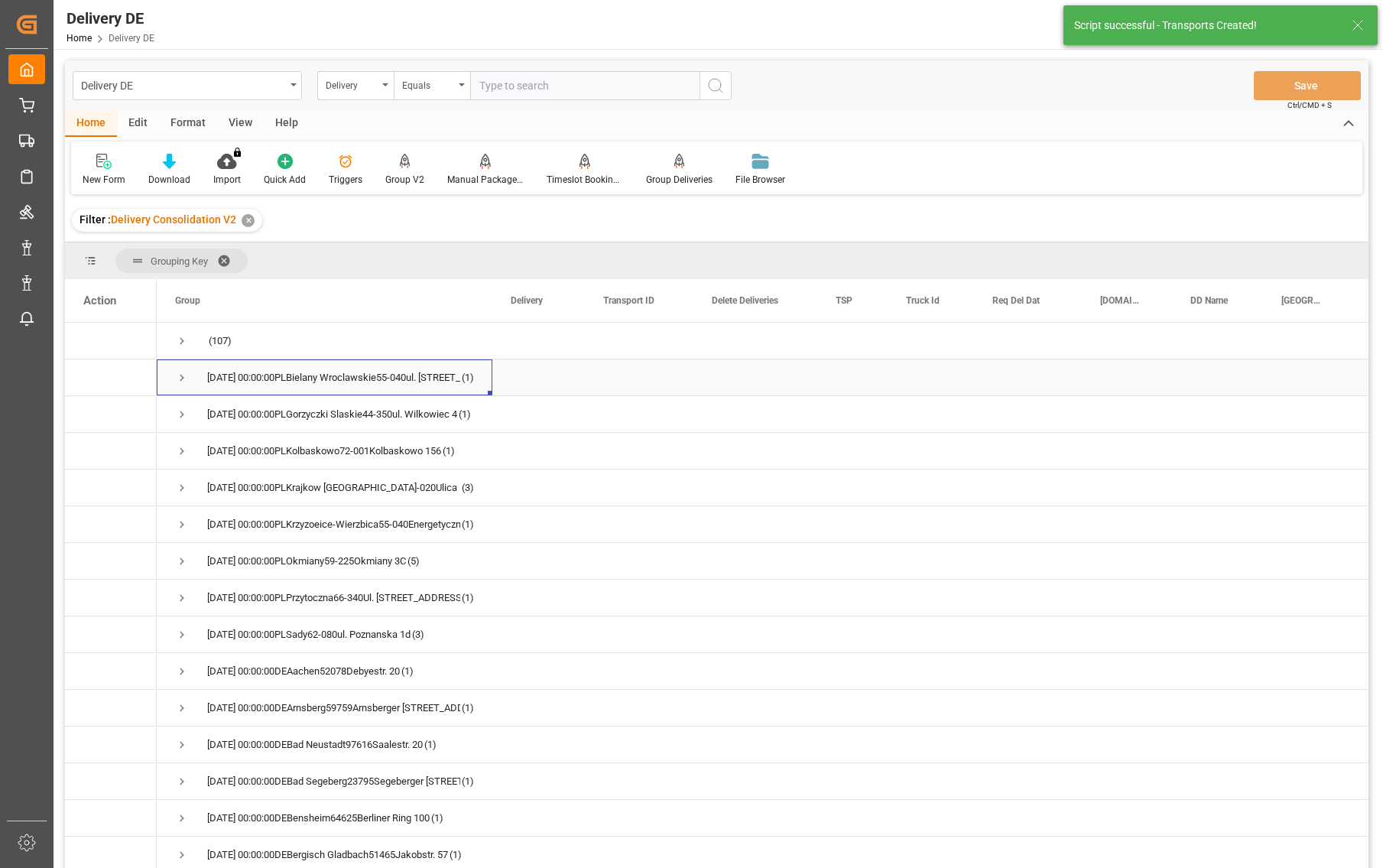
click at [177, 382] on div "2025-09-12 00:00:00PLBielany Wroclawskie55-040ul. Czekoladowa 1 (1)" at bounding box center [324, 377] width 336 height 36
click at [181, 381] on span "Press SPACE to select this row." at bounding box center [182, 378] width 14 height 14
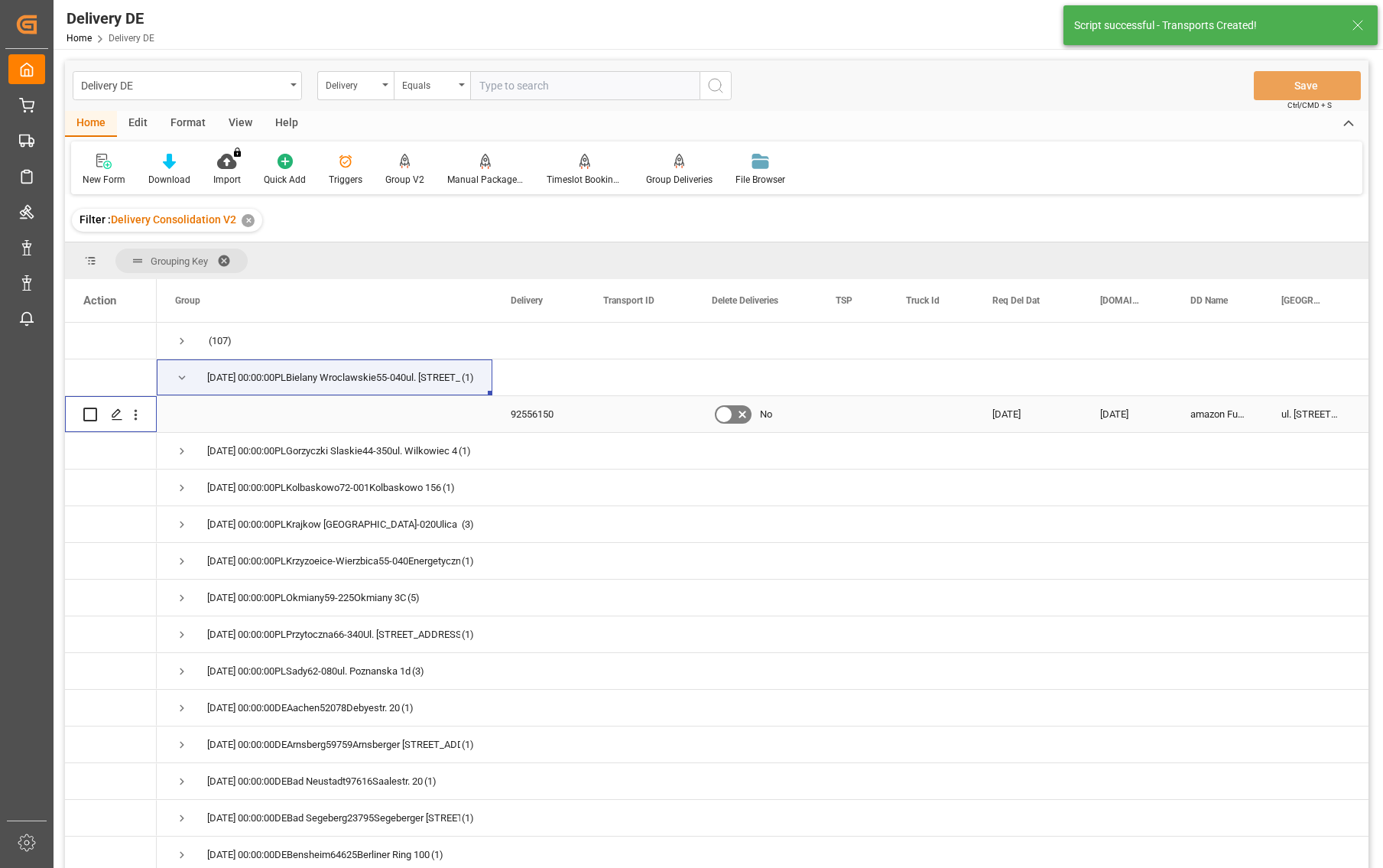
click at [89, 412] on input "Press Space to toggle row selection (unchecked)" at bounding box center [90, 414] width 14 height 14
checkbox input "true"
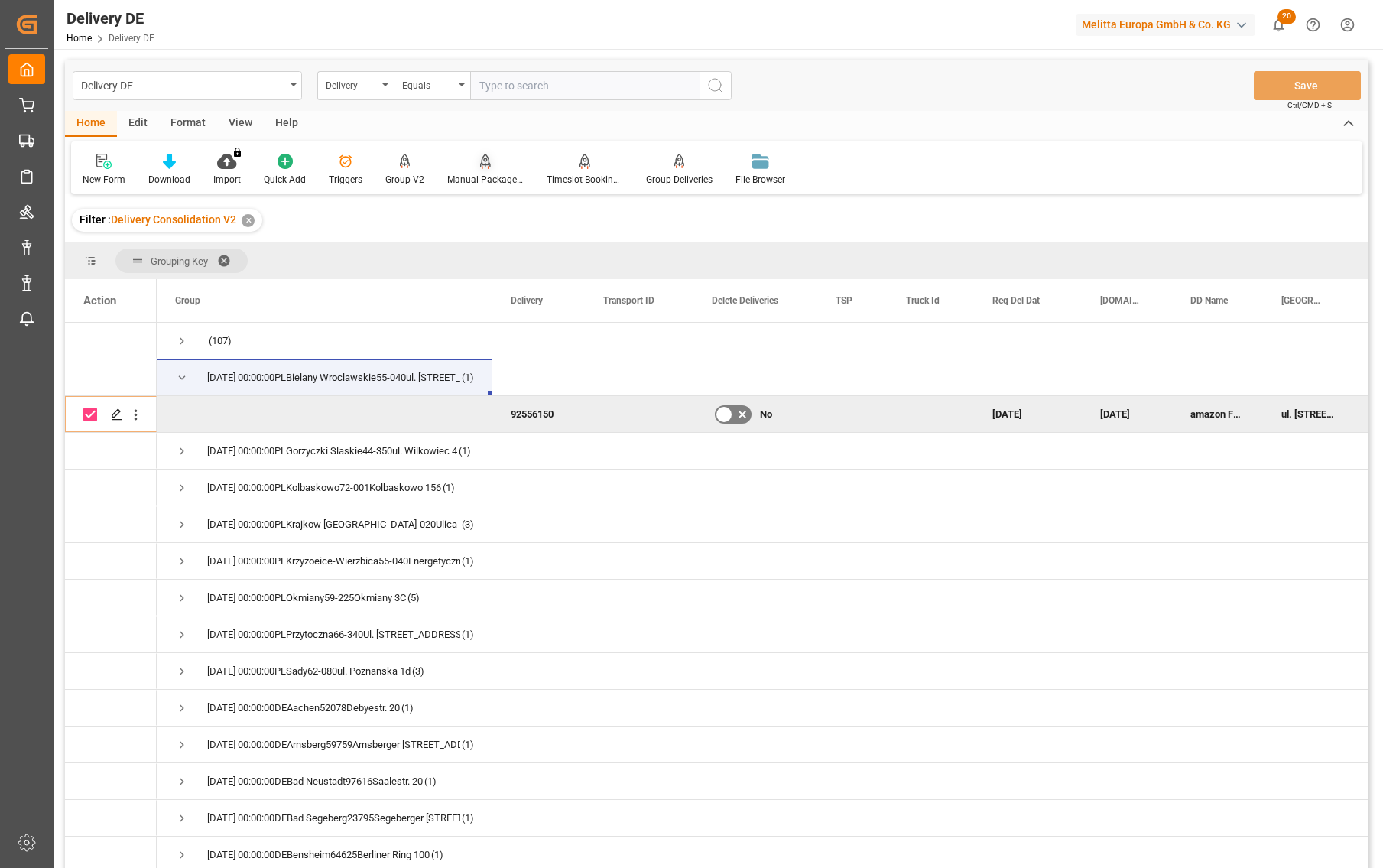
click at [496, 164] on div at bounding box center [486, 160] width 76 height 16
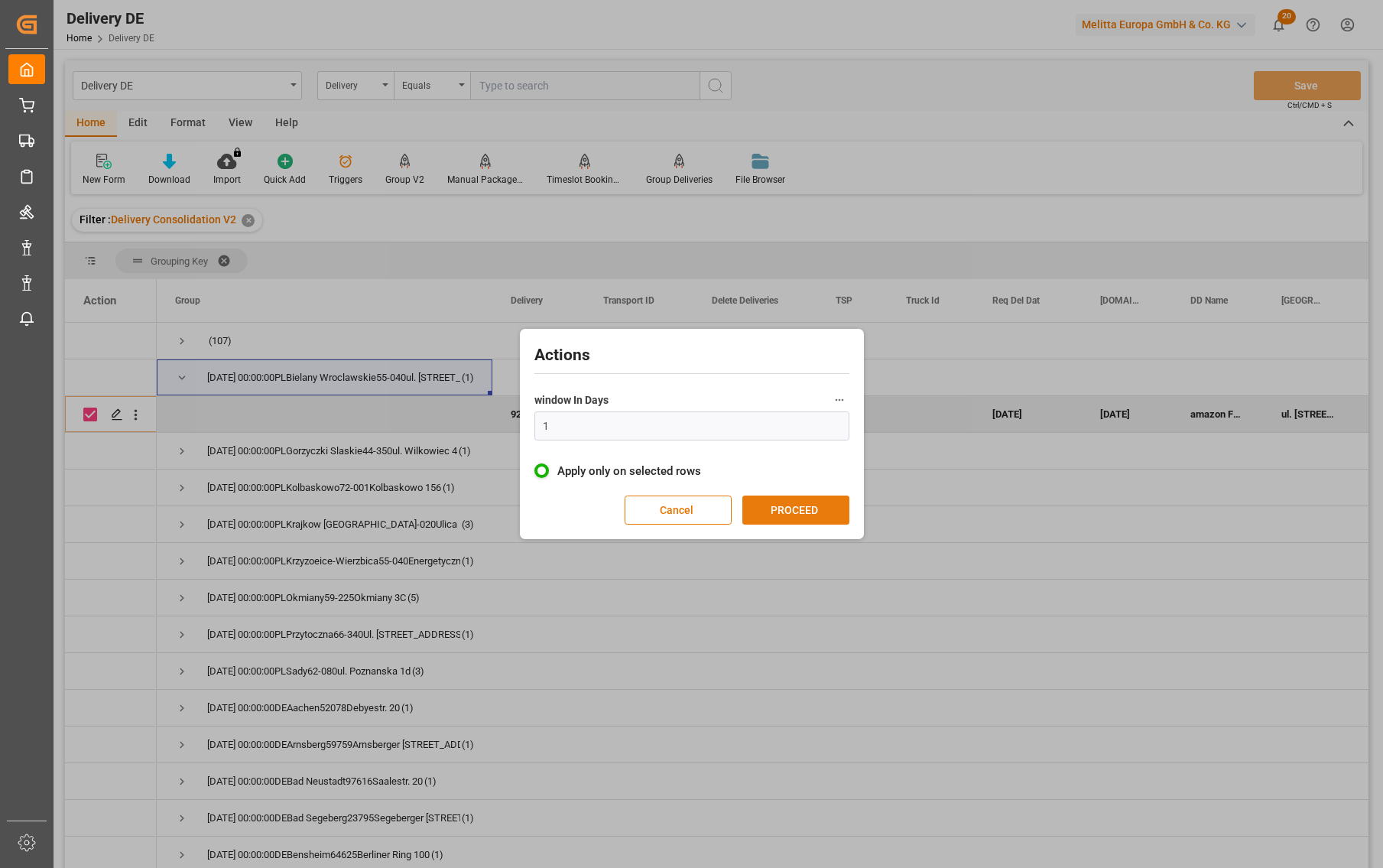
click at [766, 497] on button "PROCEED" at bounding box center [795, 511] width 107 height 29
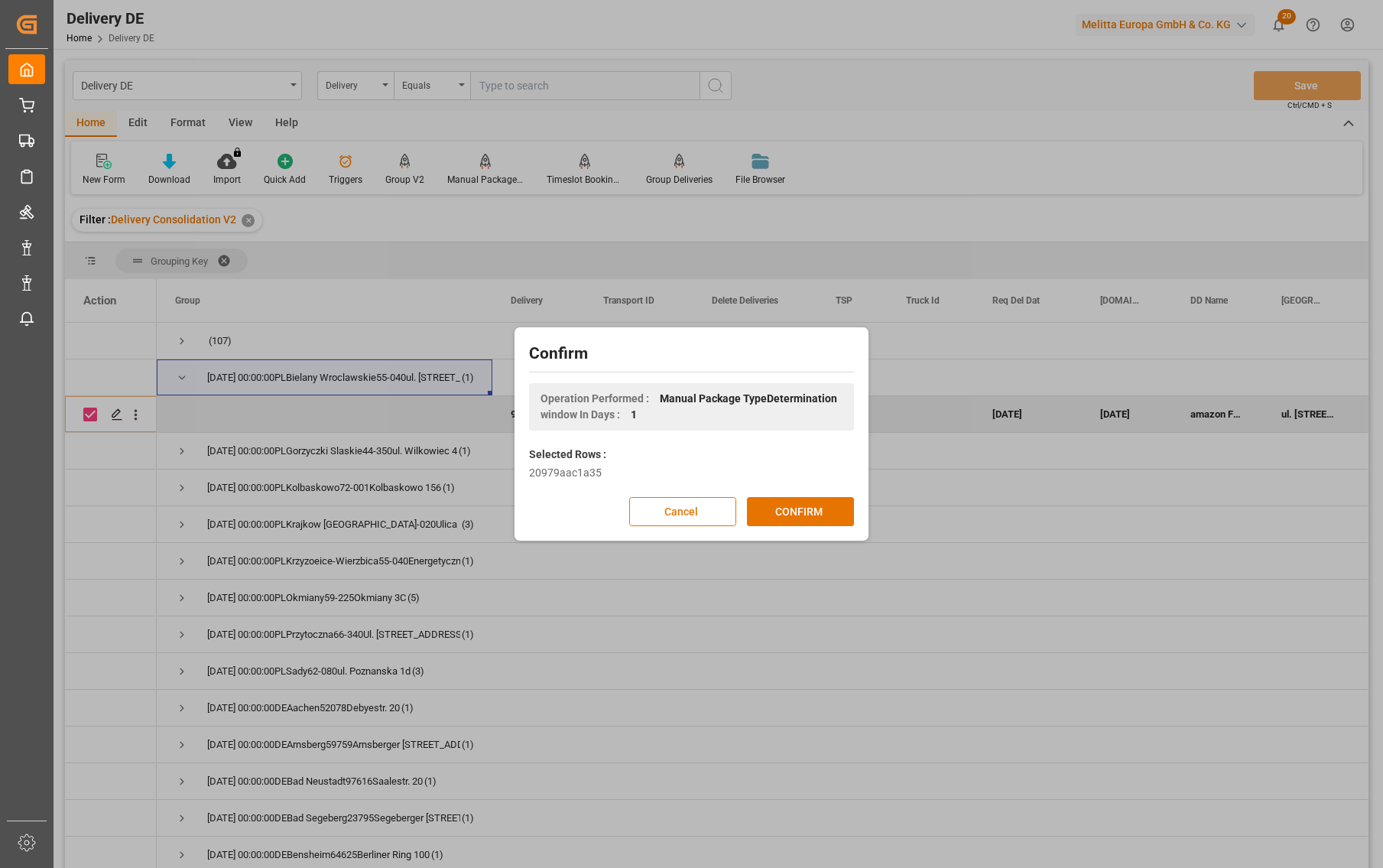
click at [777, 509] on button "CONFIRM" at bounding box center [800, 512] width 107 height 29
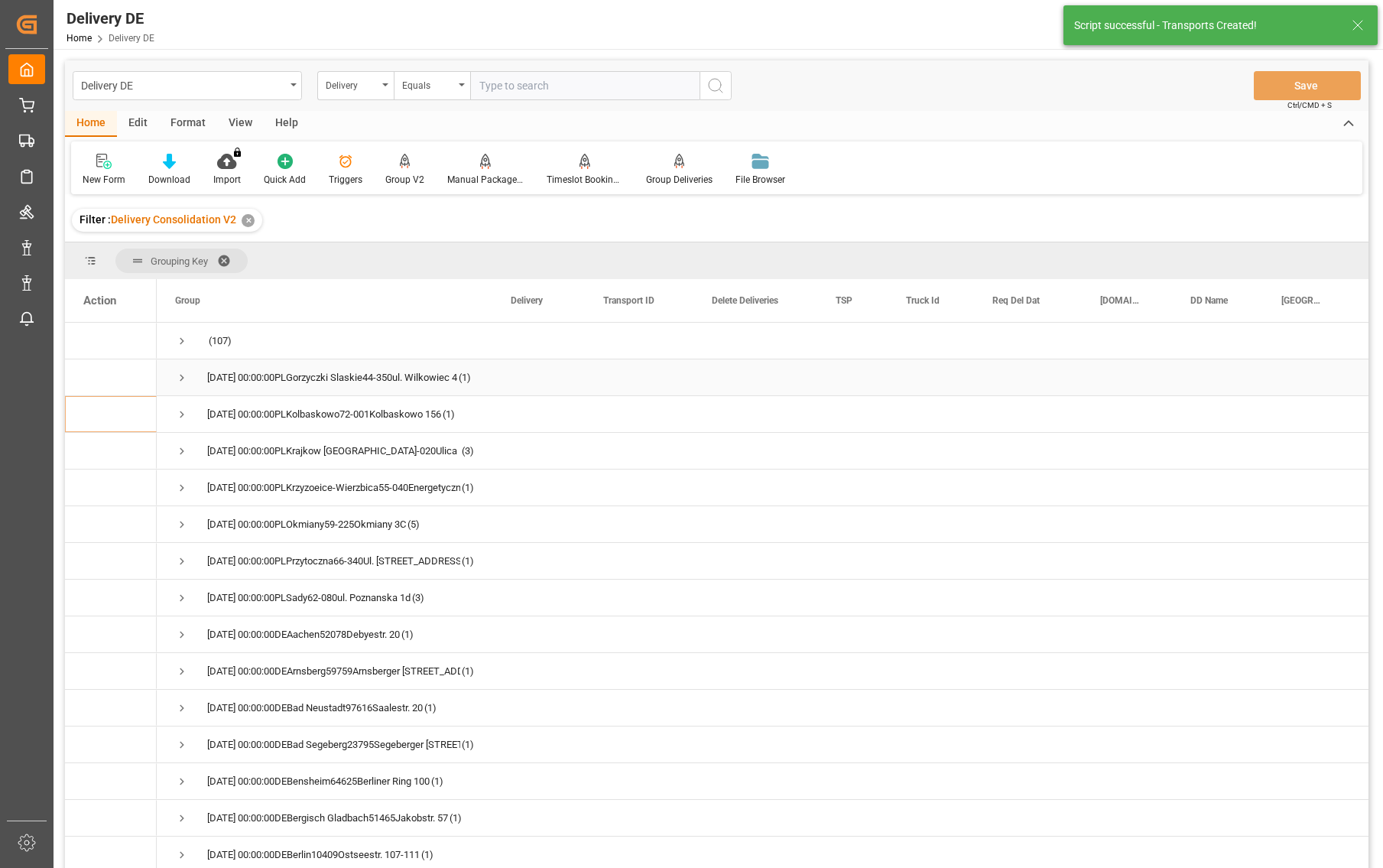
click at [178, 379] on span "Press SPACE to select this row." at bounding box center [182, 378] width 14 height 14
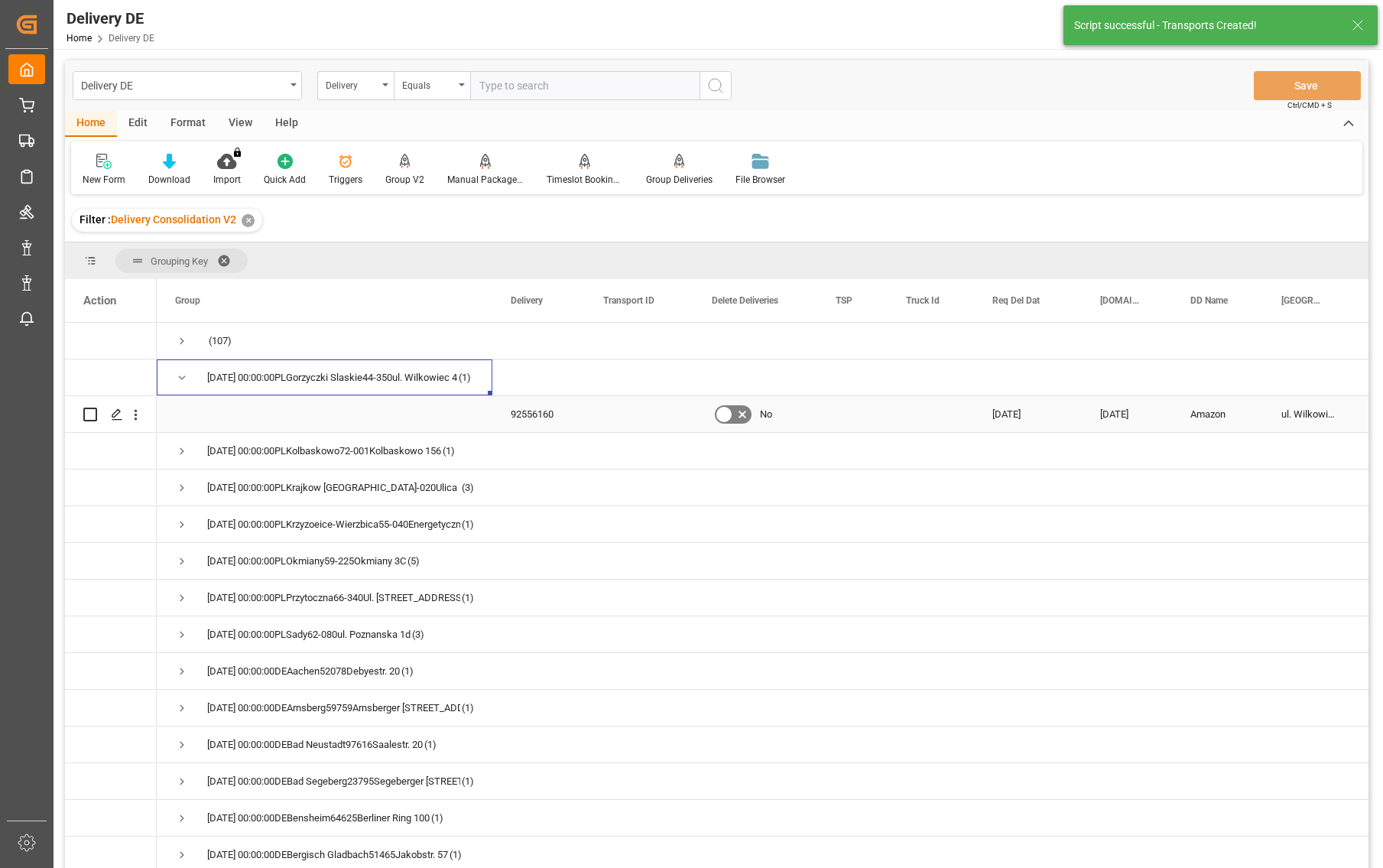
click at [88, 417] on input "Press Space to toggle row selection (unchecked)" at bounding box center [90, 414] width 14 height 14
checkbox input "true"
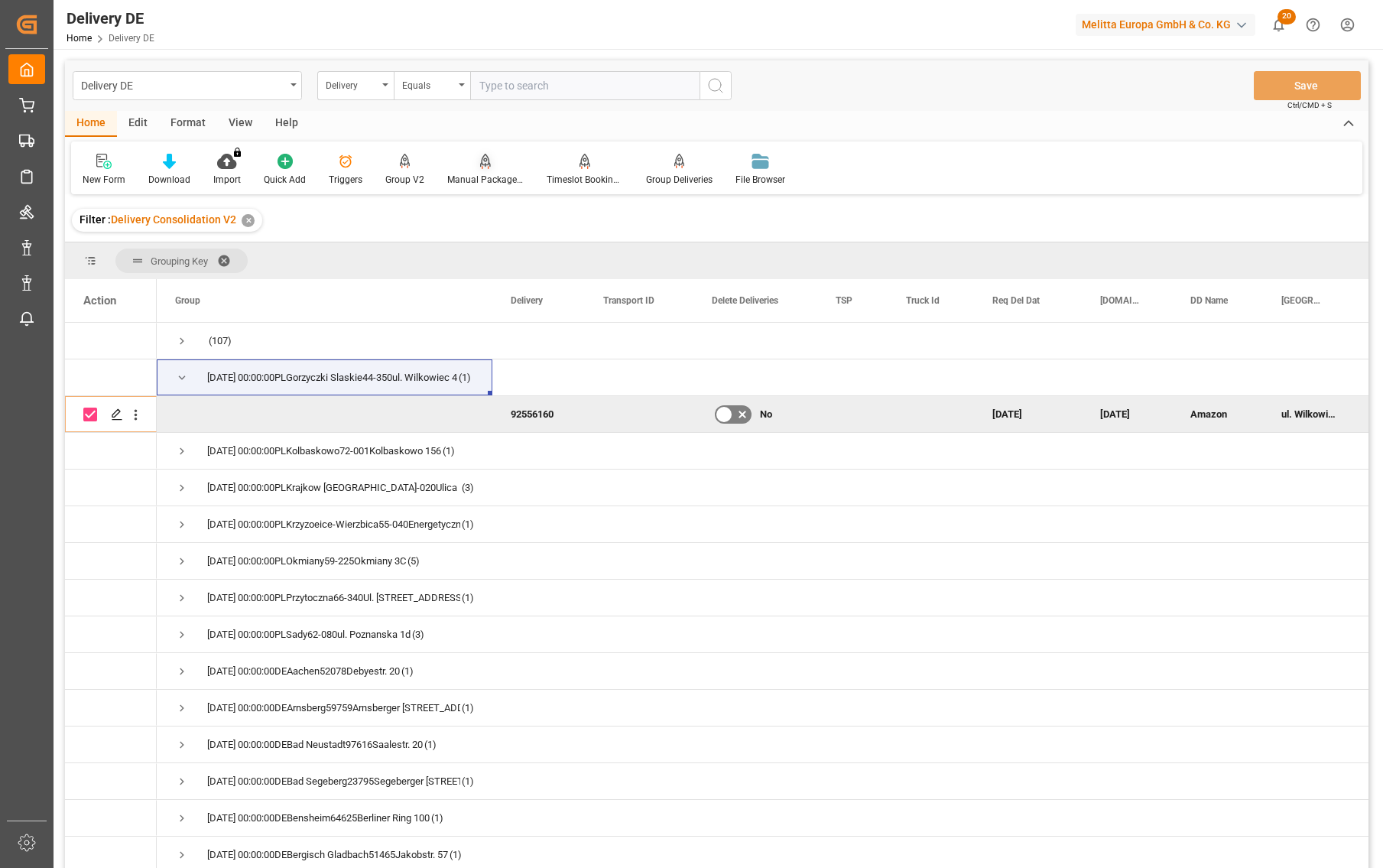
click at [485, 178] on div "Manual Package TypeDetermination" at bounding box center [486, 179] width 76 height 14
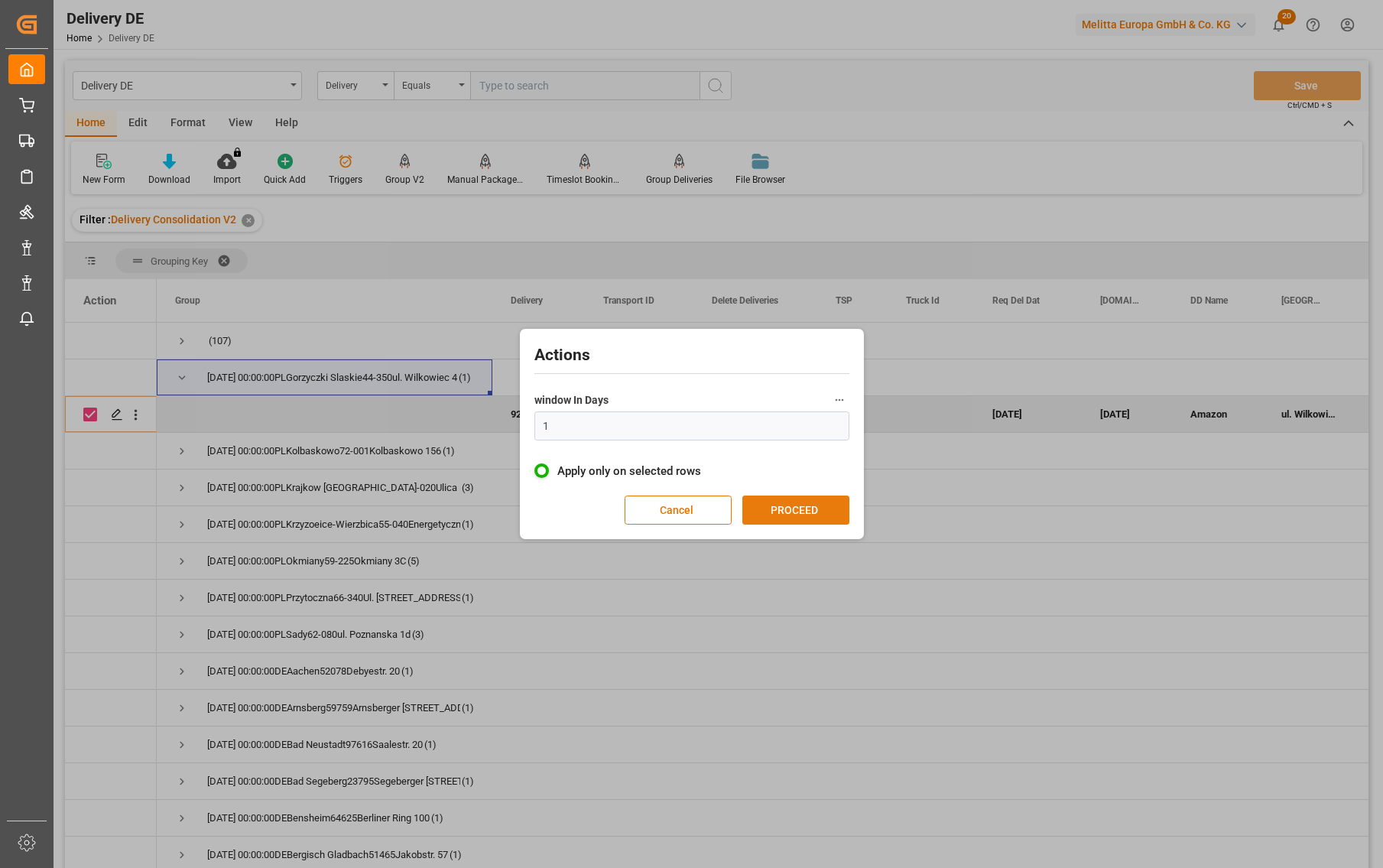
click at [824, 509] on button "PROCEED" at bounding box center [795, 511] width 107 height 29
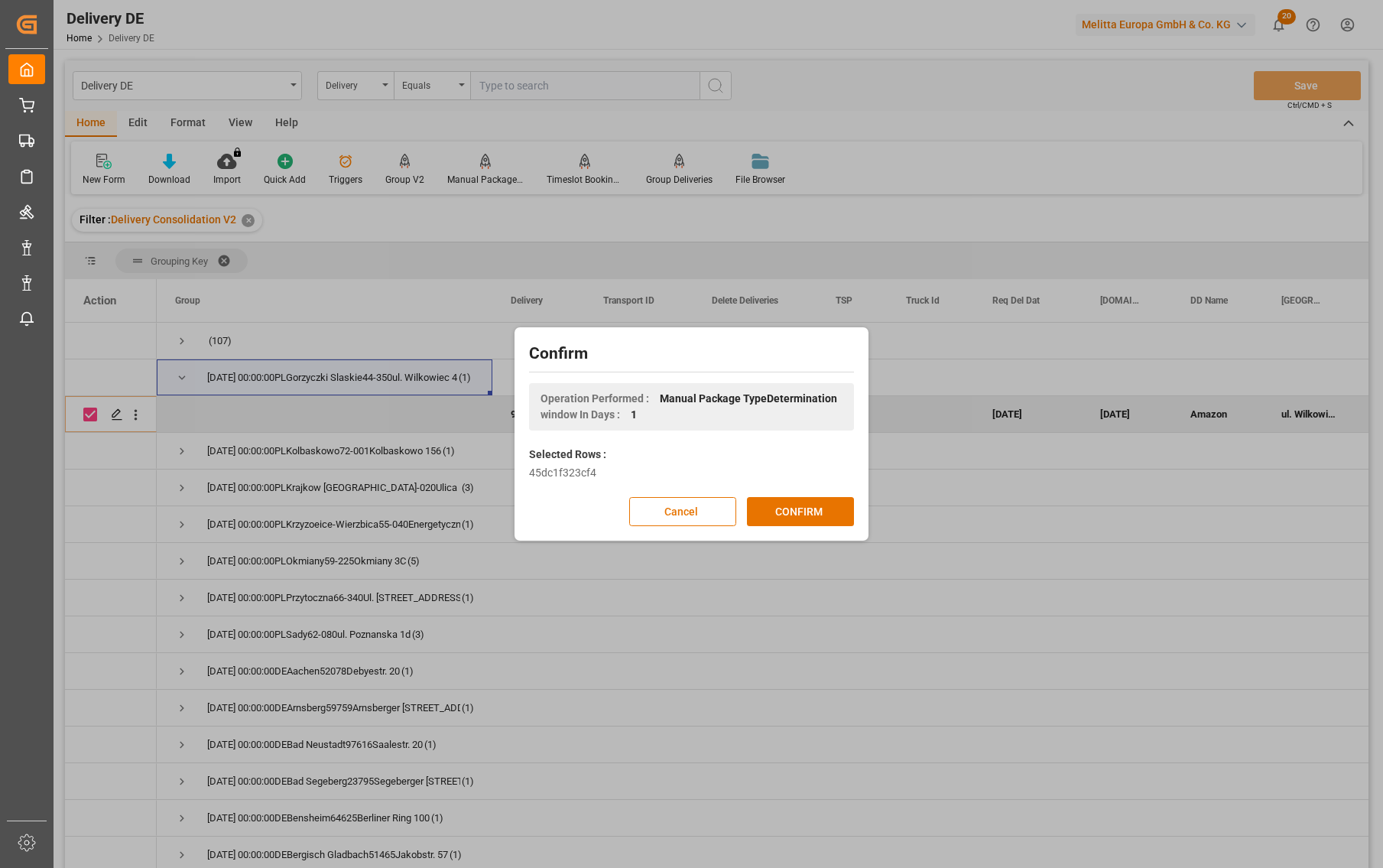
click at [824, 509] on button "CONFIRM" at bounding box center [800, 512] width 107 height 29
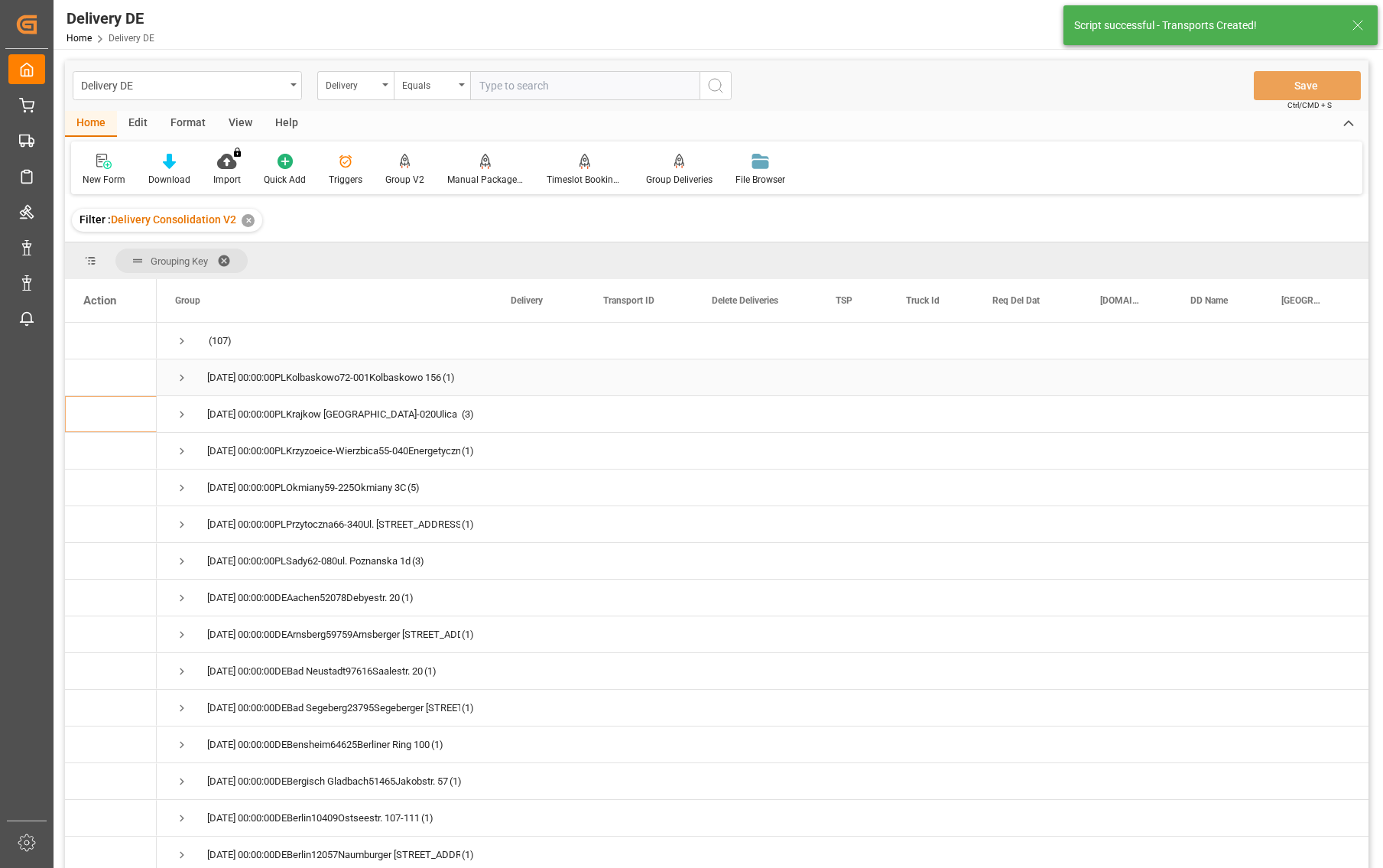
click at [178, 373] on span "Press SPACE to select this row." at bounding box center [182, 378] width 14 height 14
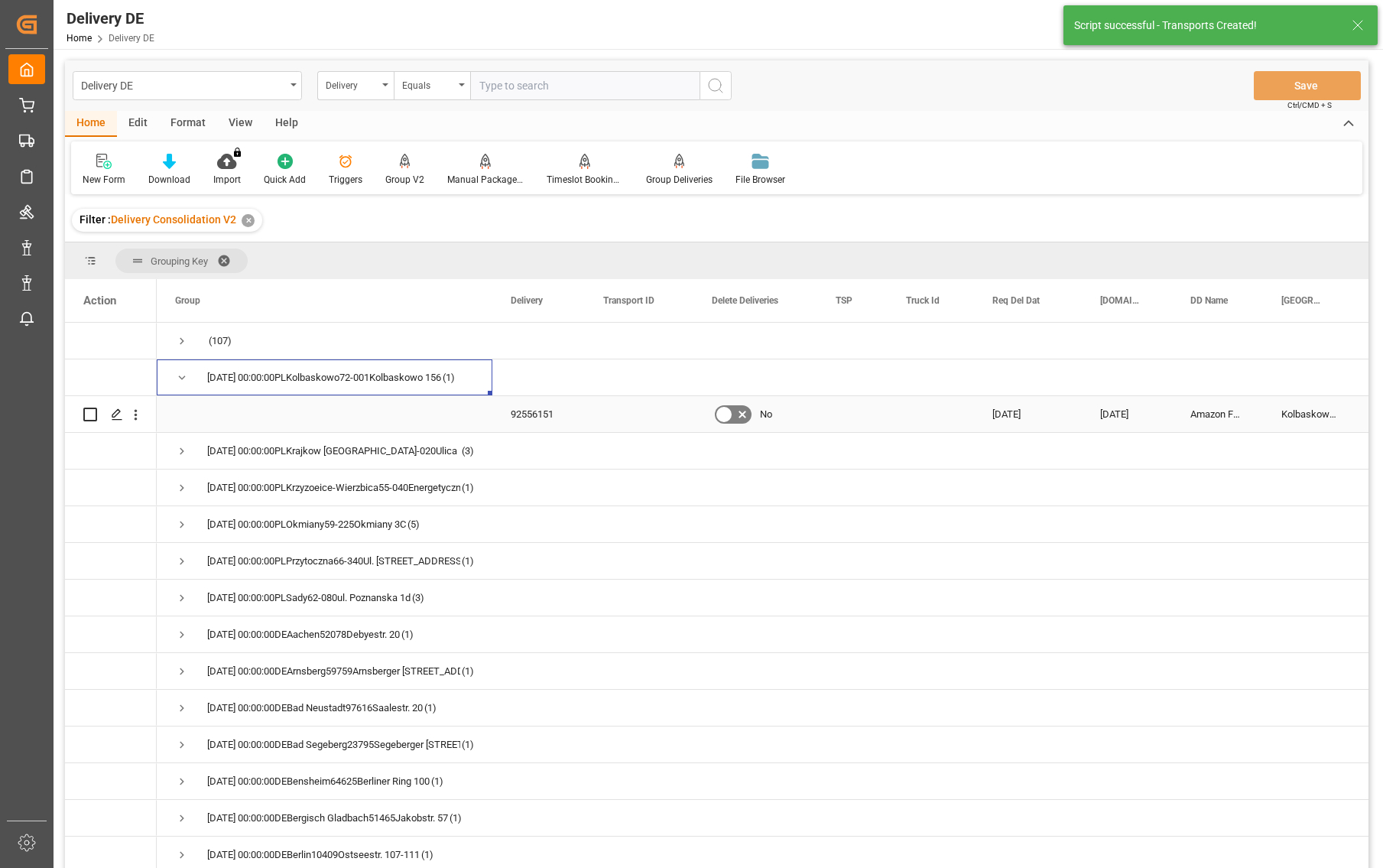
click at [88, 420] on input "Press Space to toggle row selection (unchecked)" at bounding box center [90, 414] width 14 height 14
checkbox input "true"
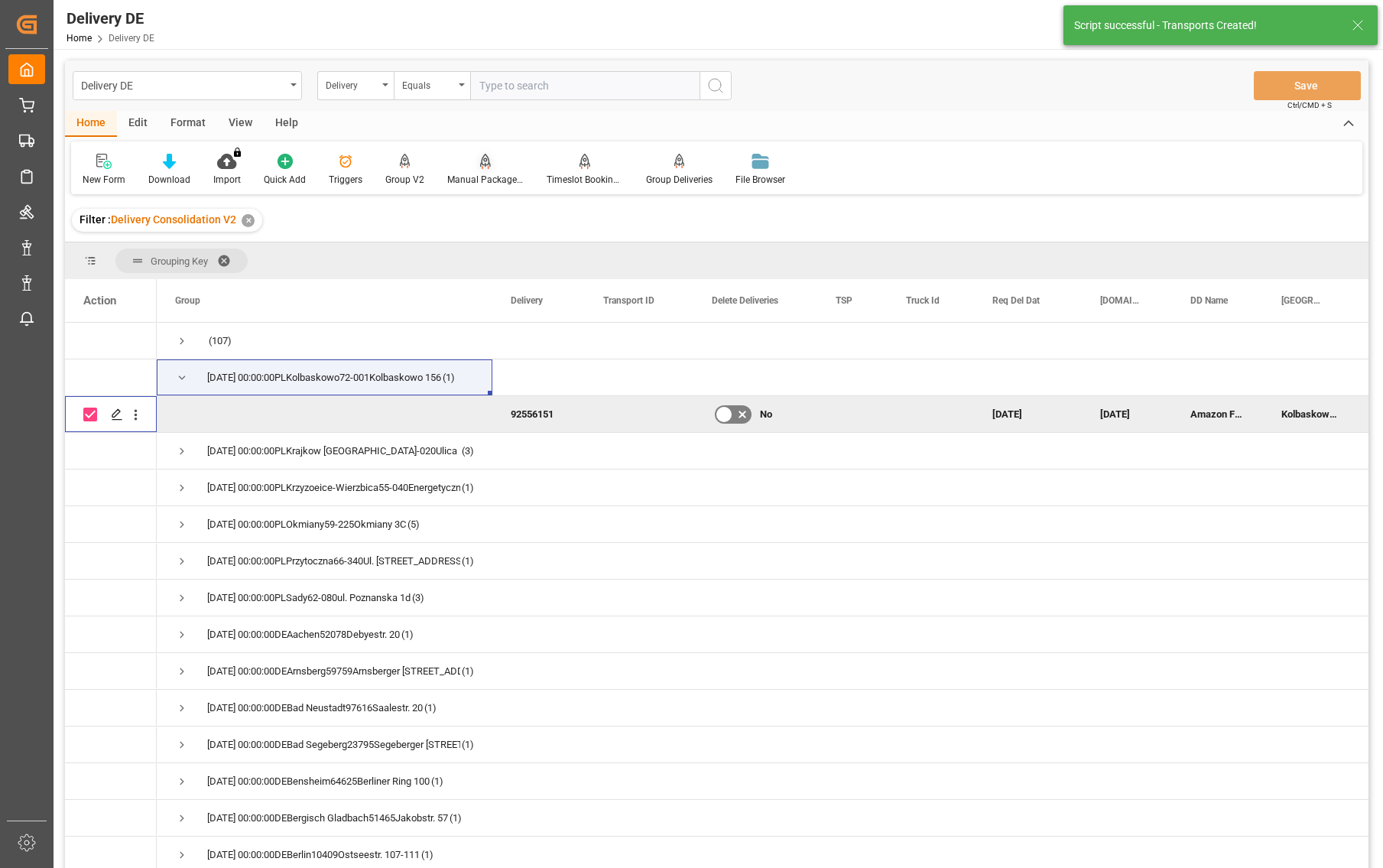
click at [480, 166] on icon at bounding box center [486, 161] width 10 height 16
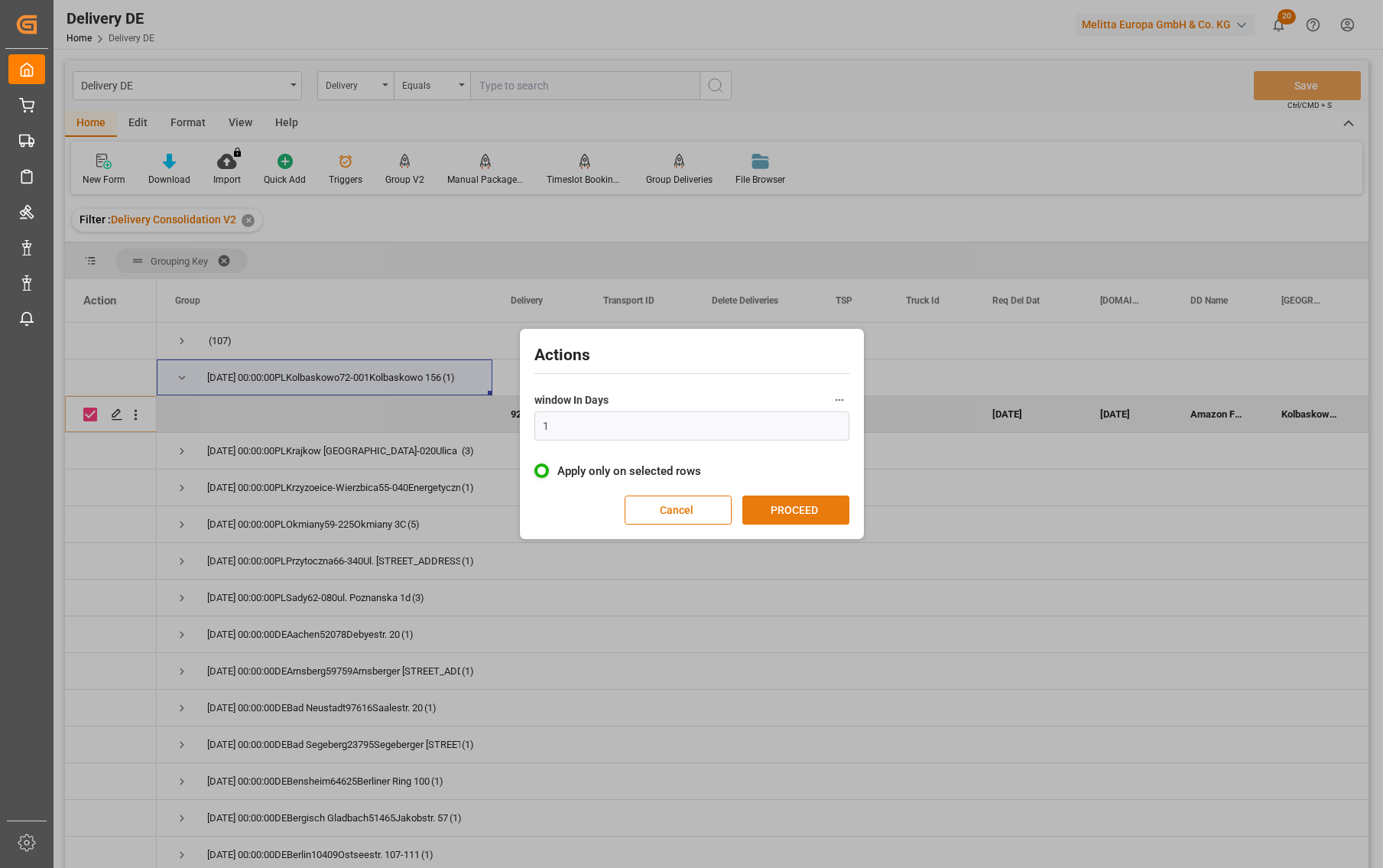
drag, startPoint x: 790, startPoint y: 495, endPoint x: 793, endPoint y: 506, distance: 11.4
click at [793, 497] on div "Actions window In Days 1 Apply only on selected rows Cancel PROCEED" at bounding box center [692, 434] width 336 height 203
click at [793, 506] on button "PROCEED" at bounding box center [795, 511] width 107 height 29
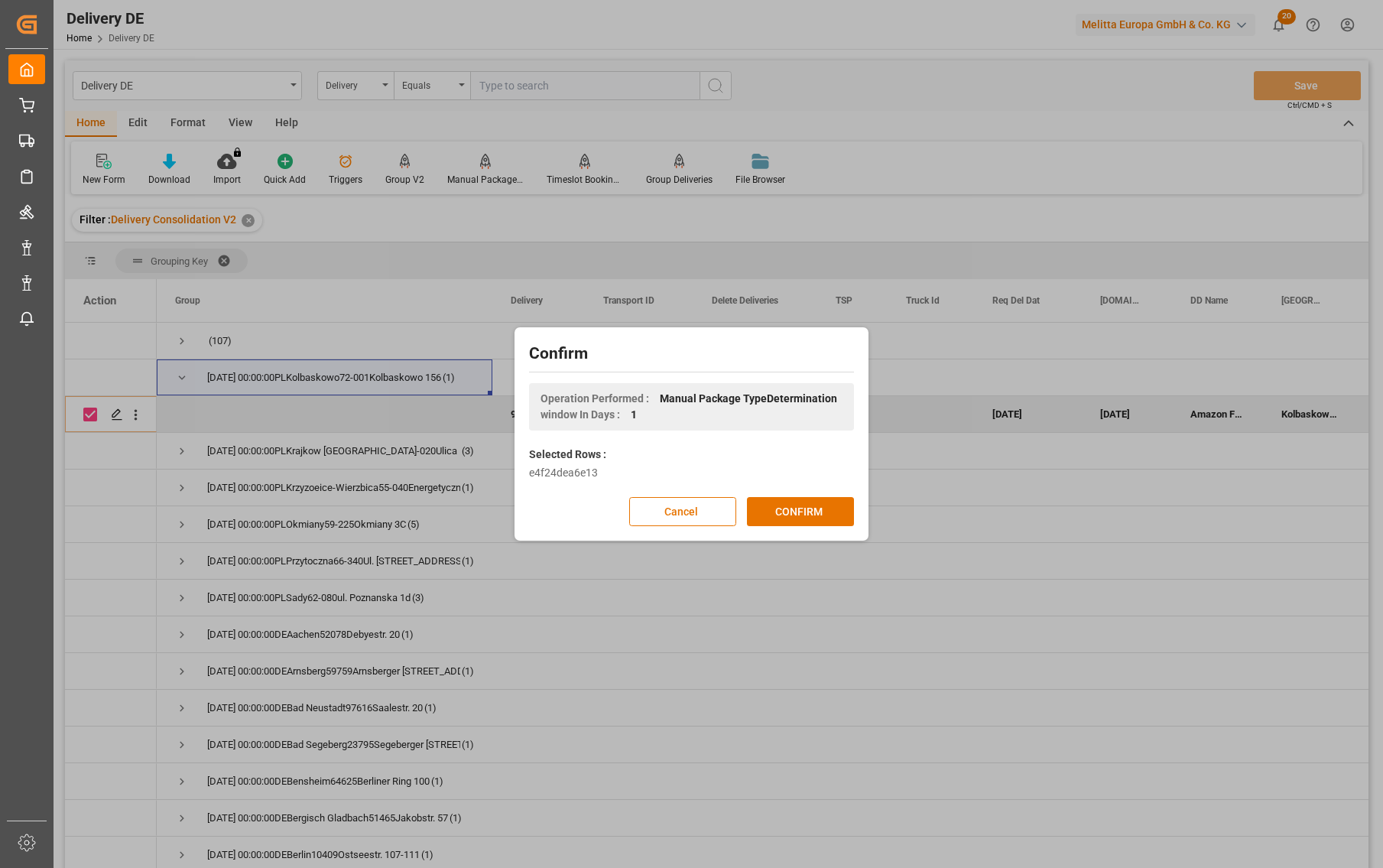
click at [793, 506] on button "CONFIRM" at bounding box center [800, 512] width 107 height 29
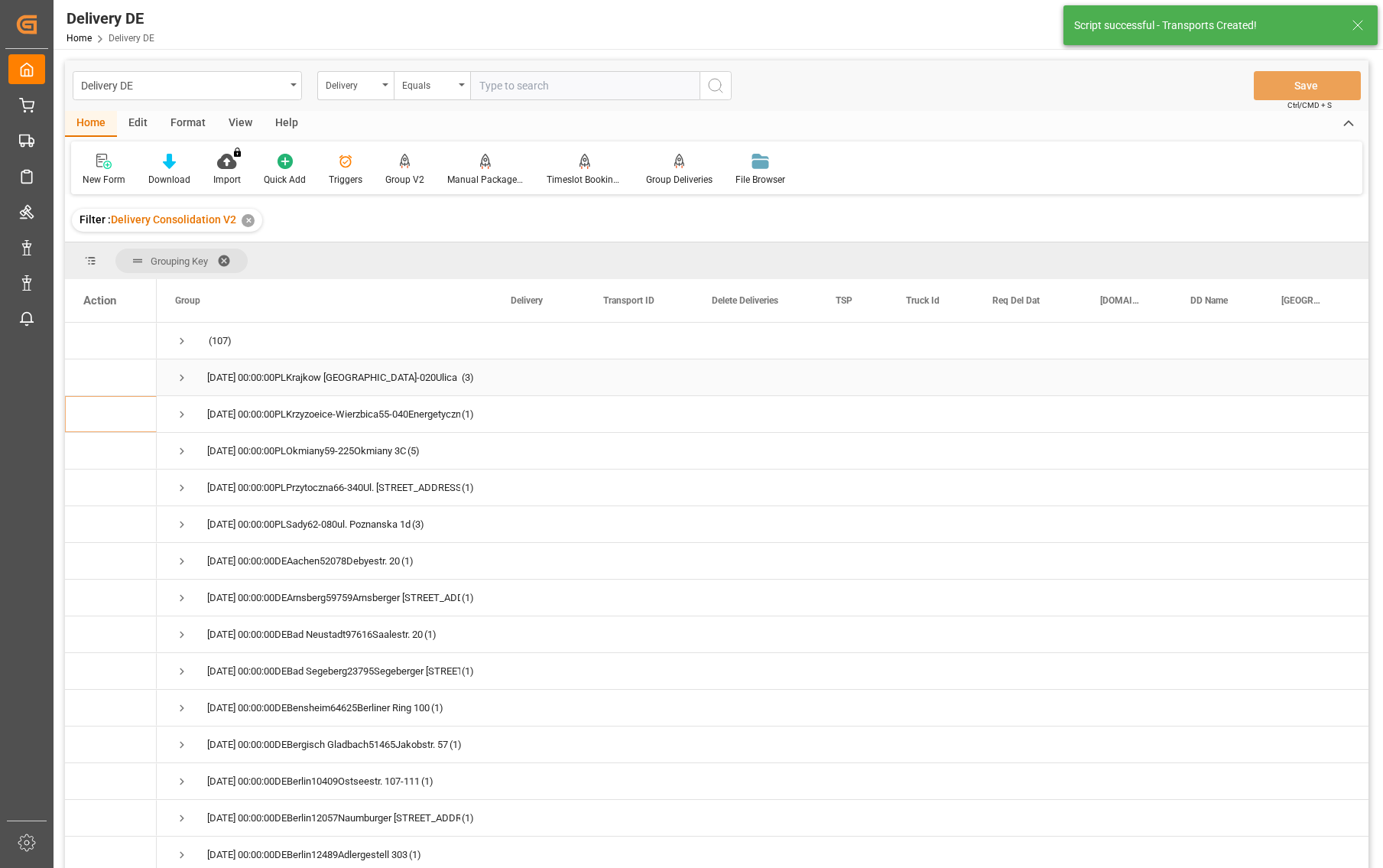
click at [179, 379] on span "Press SPACE to select this row." at bounding box center [182, 378] width 14 height 14
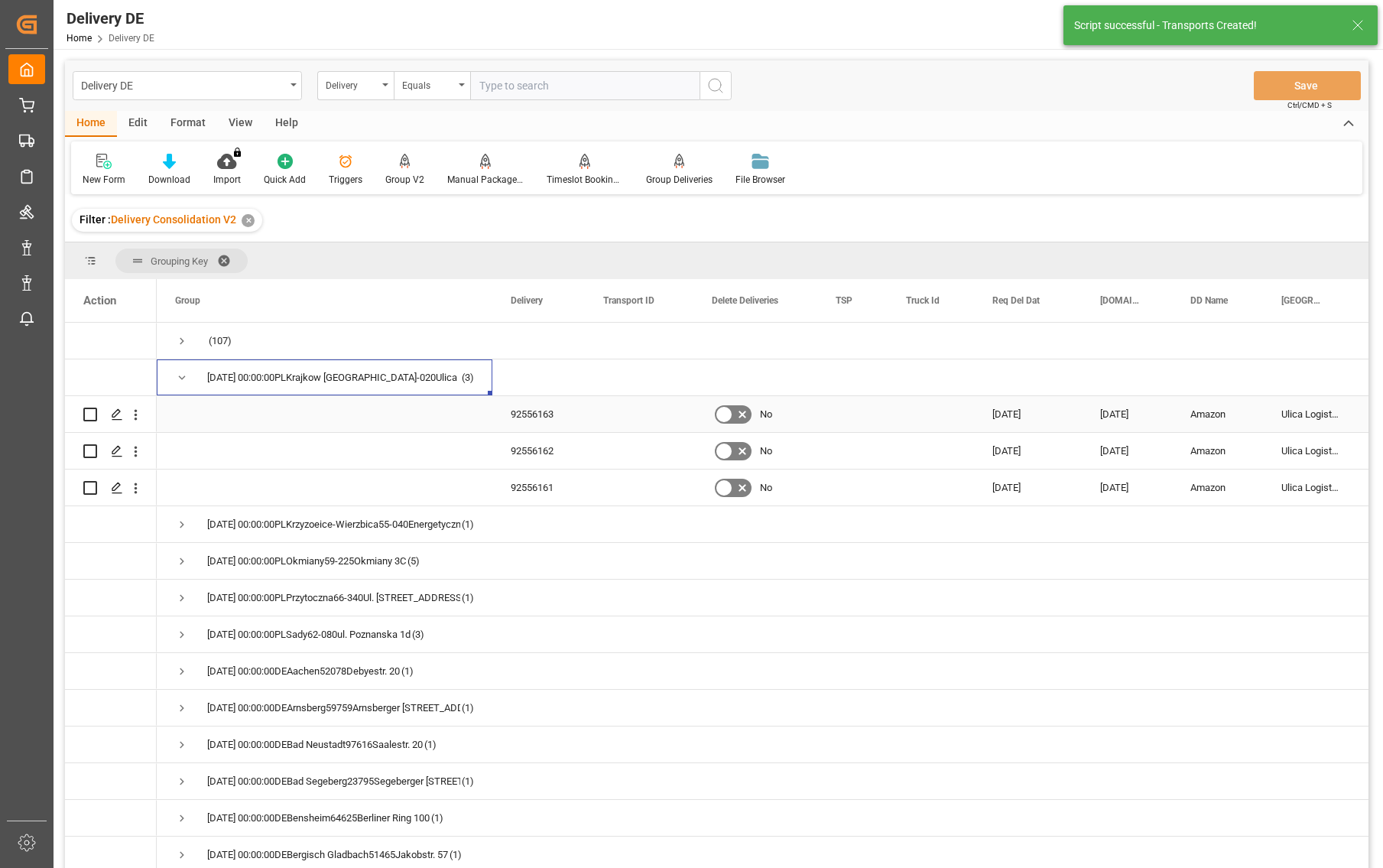
click at [95, 414] on input "Press Space to toggle row selection (unchecked)" at bounding box center [90, 414] width 14 height 14
checkbox input "true"
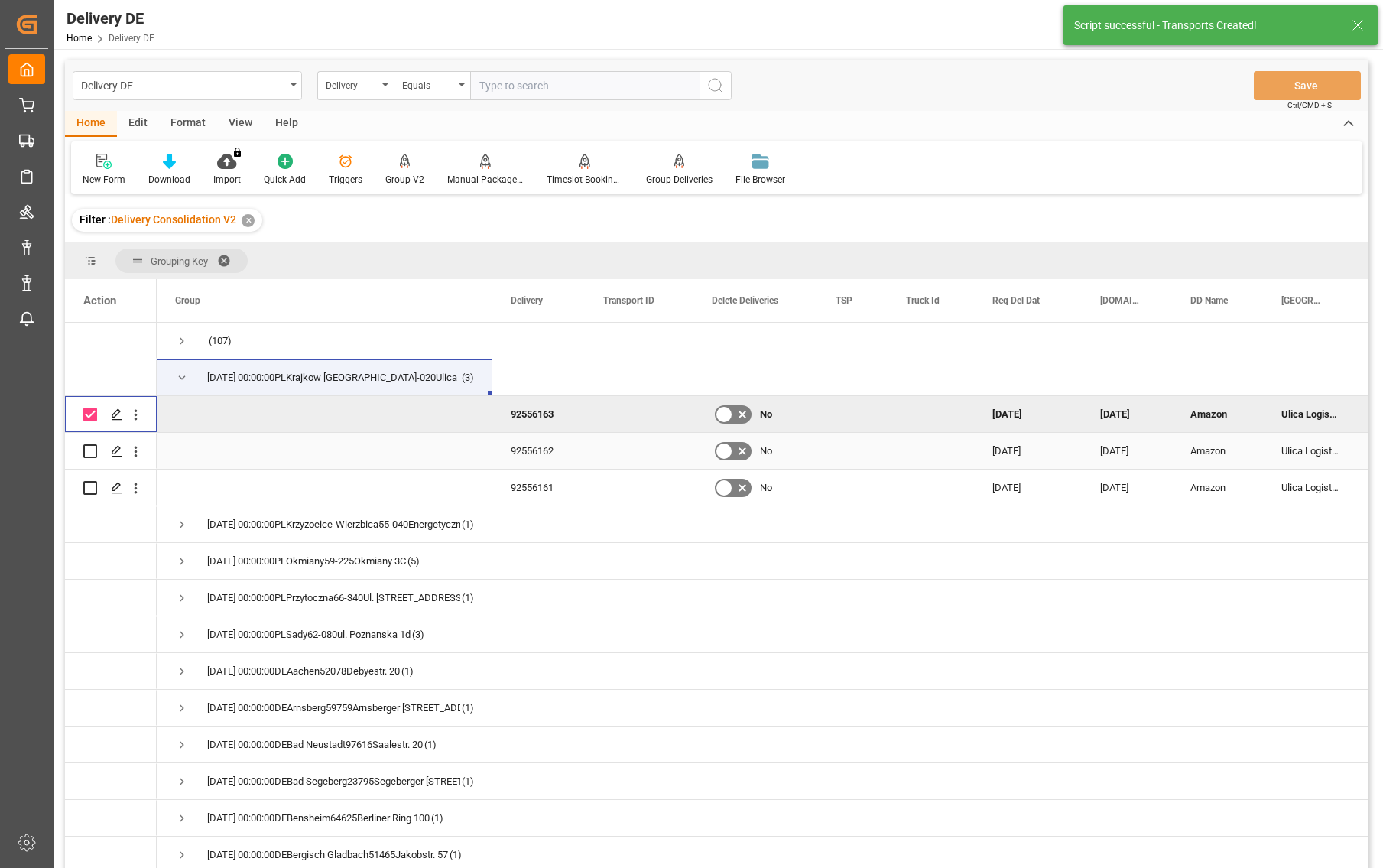
click at [91, 453] on input "Press Space to toggle row selection (unchecked)" at bounding box center [90, 451] width 14 height 14
checkbox input "true"
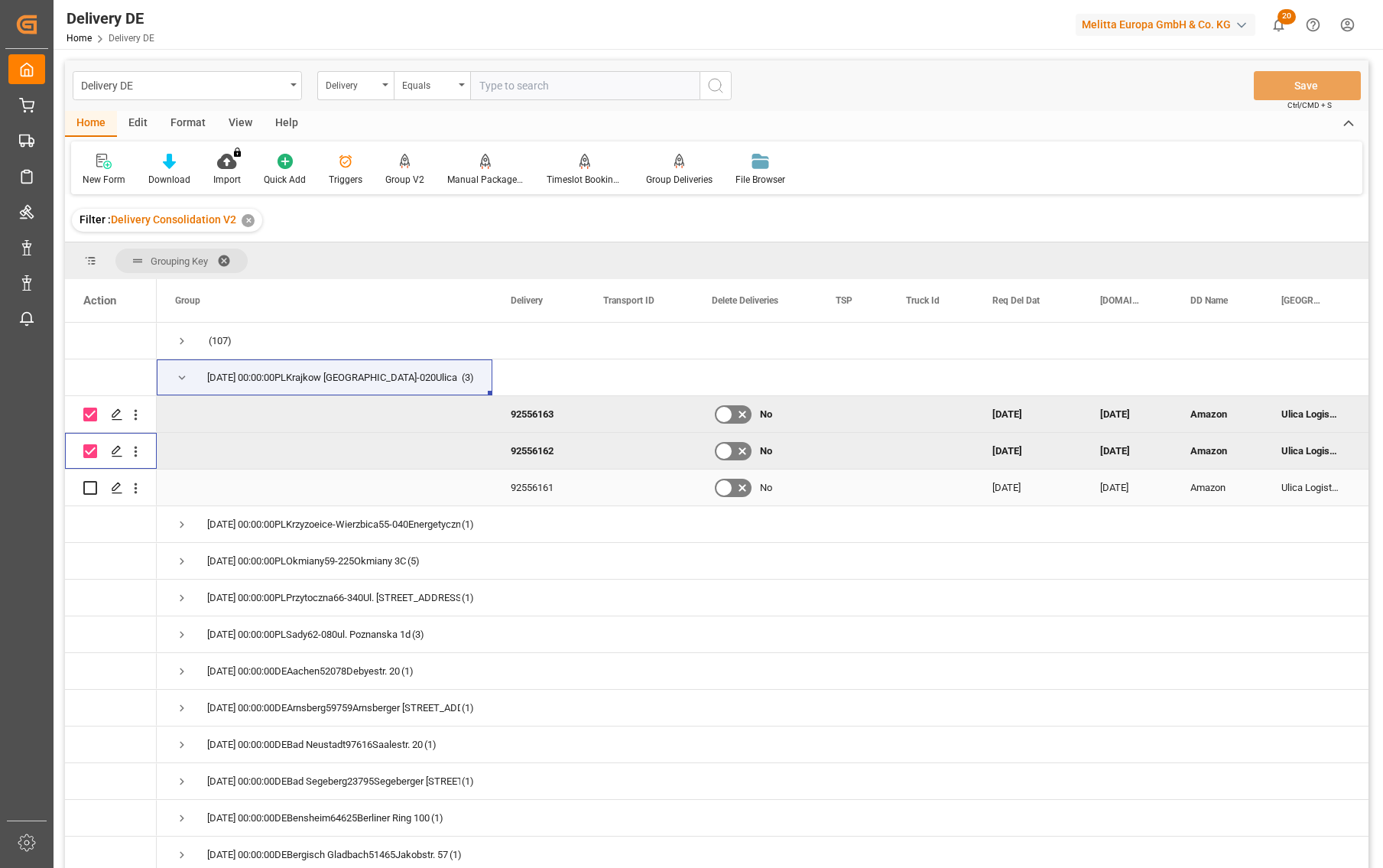
click at [88, 491] on input "Press Space to toggle row selection (unchecked)" at bounding box center [90, 488] width 14 height 14
checkbox input "true"
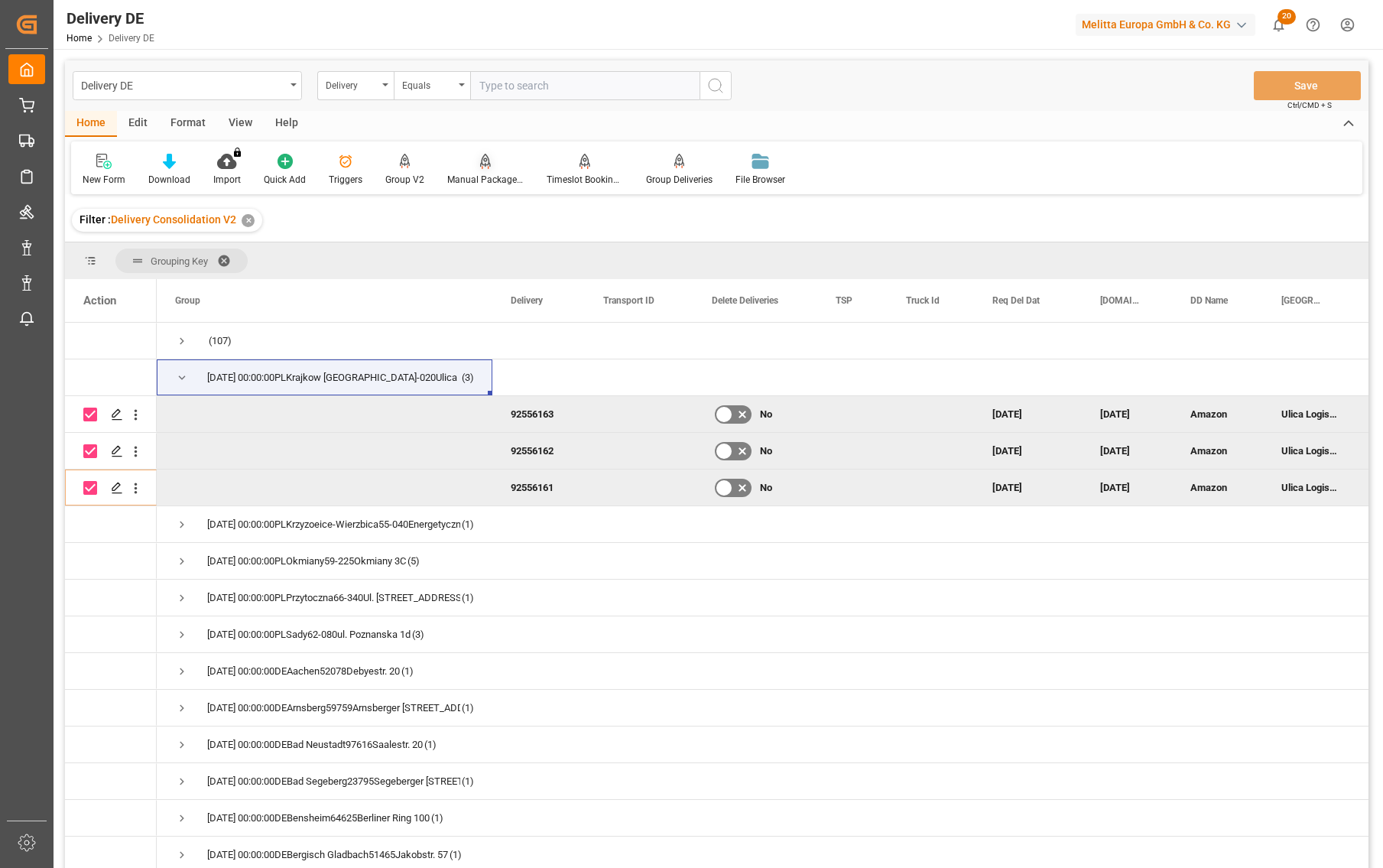
click at [493, 178] on div "Manual Package TypeDetermination" at bounding box center [486, 179] width 76 height 14
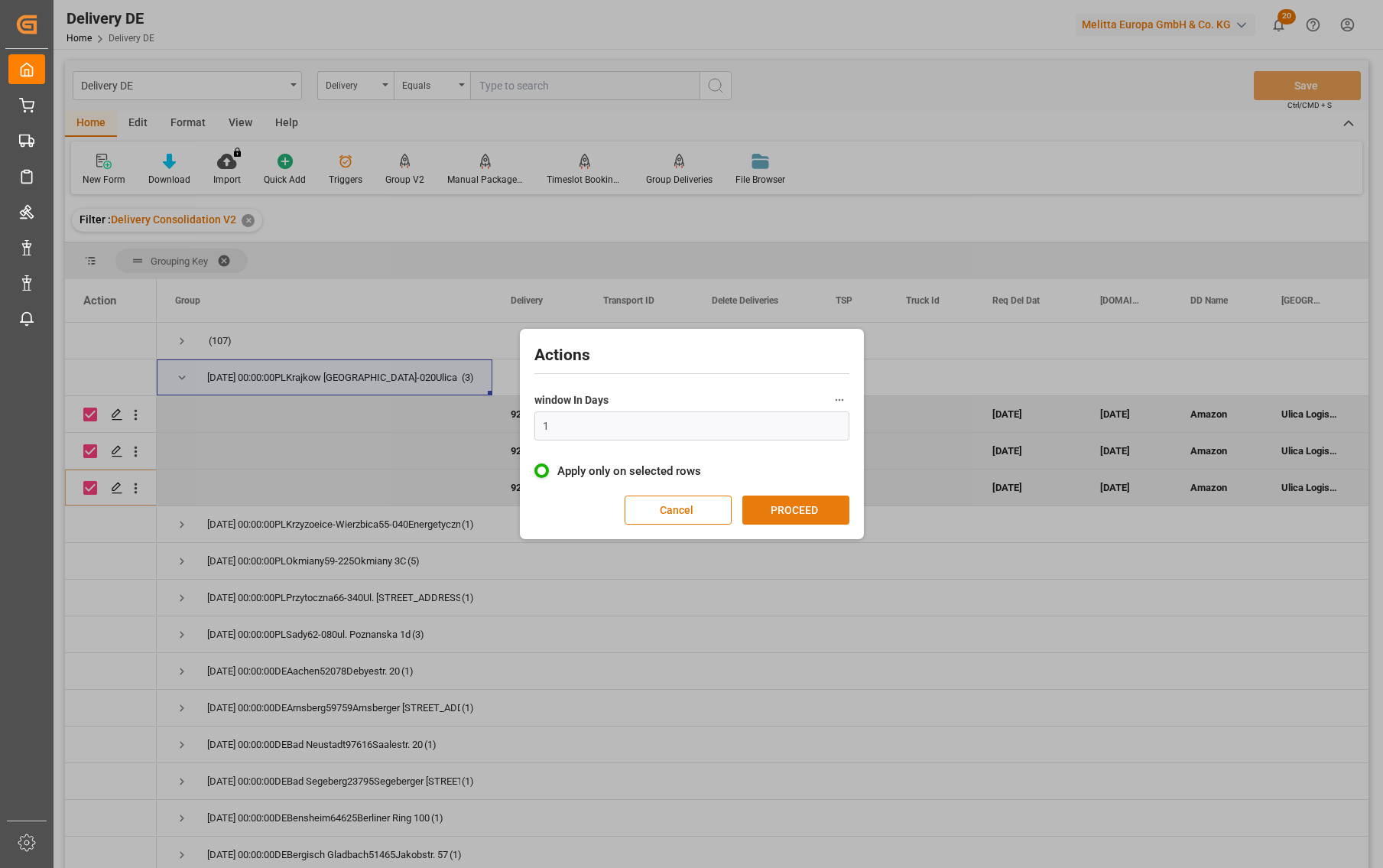
click at [812, 512] on button "PROCEED" at bounding box center [795, 511] width 107 height 29
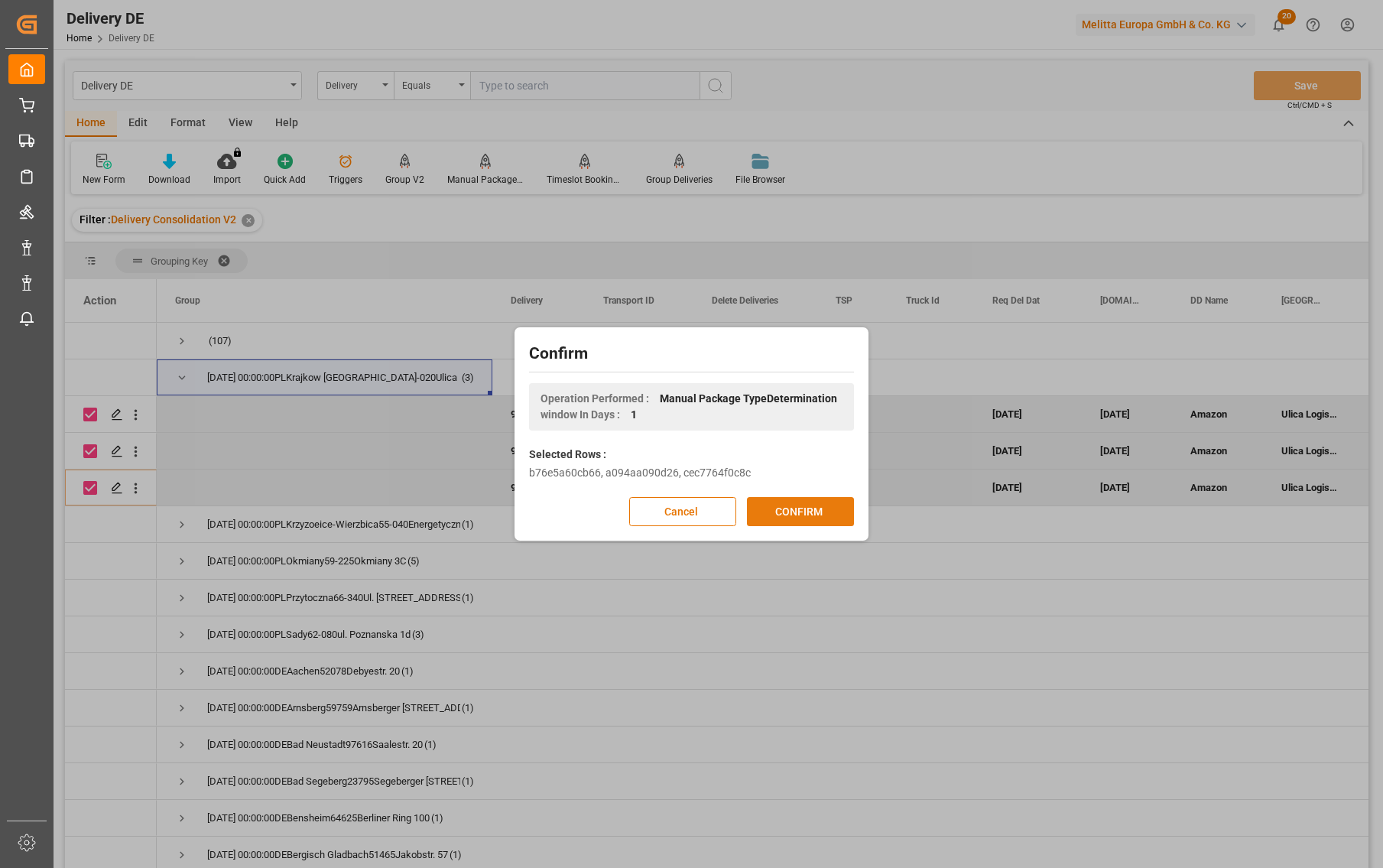
click at [796, 512] on button "CONFIRM" at bounding box center [800, 512] width 107 height 29
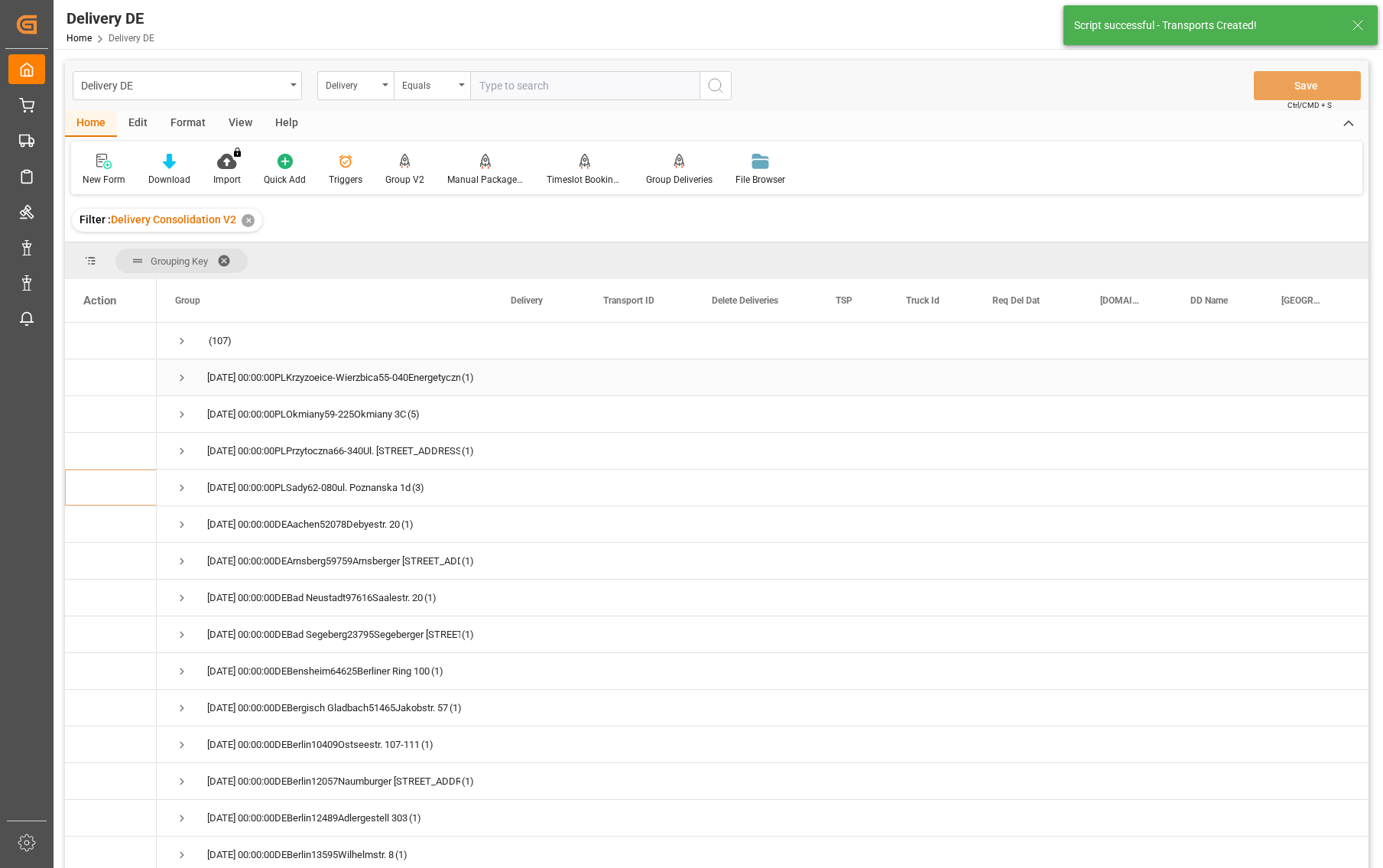
click at [182, 379] on span "Press SPACE to select this row." at bounding box center [182, 378] width 14 height 14
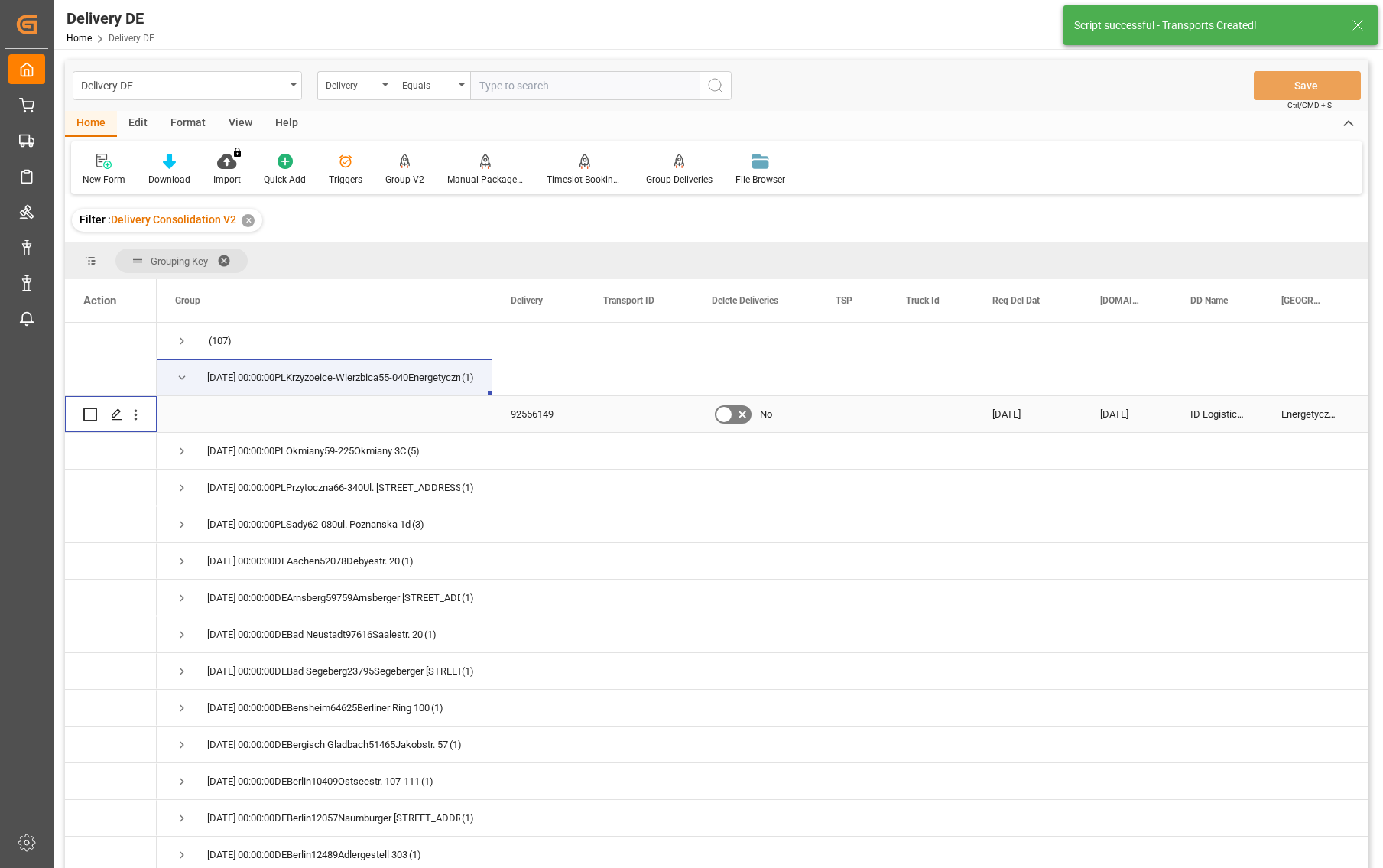
click at [90, 412] on input "Press Space to toggle row selection (unchecked)" at bounding box center [90, 414] width 14 height 14
checkbox input "true"
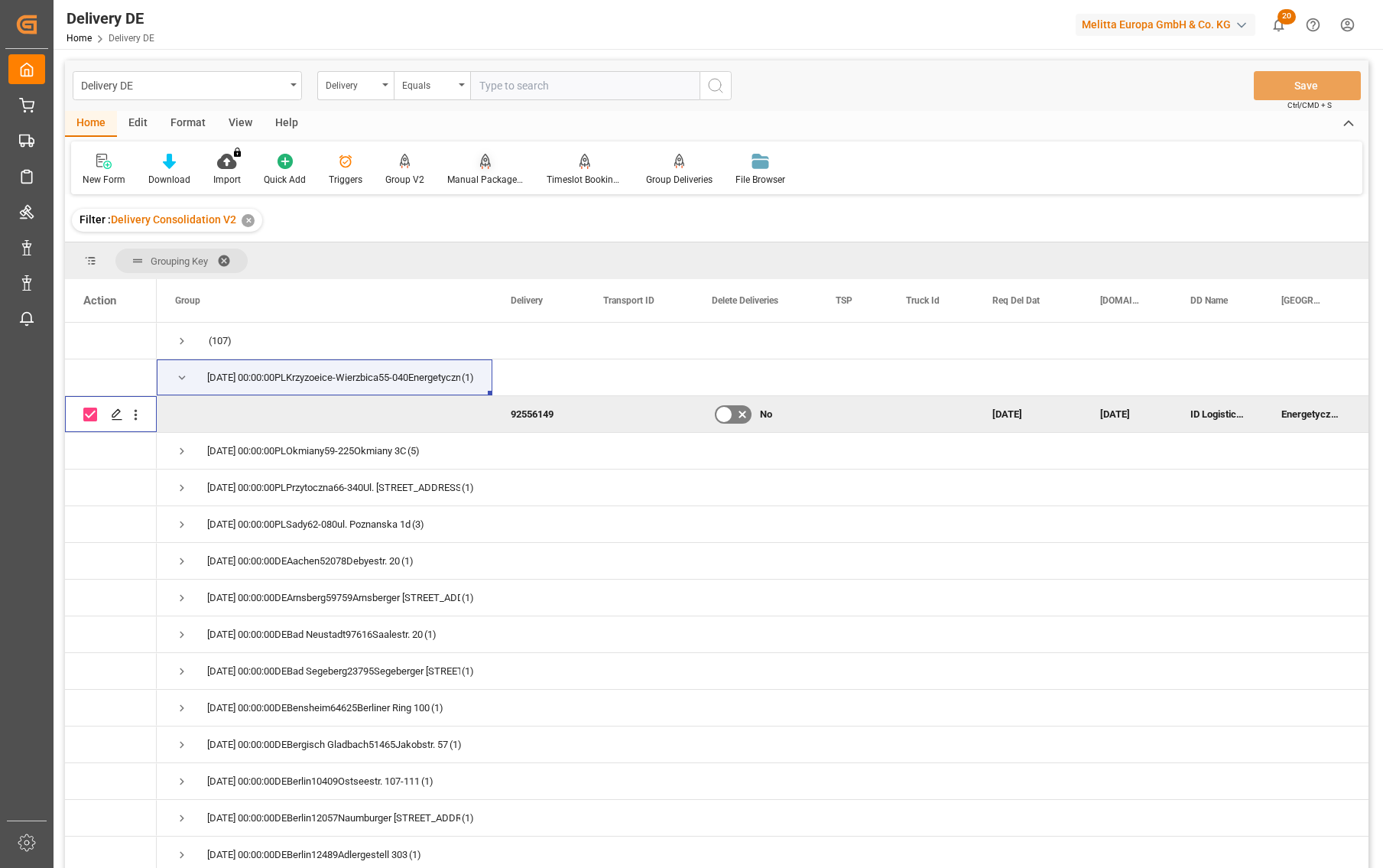
click at [479, 170] on div "Manual Package TypeDetermination" at bounding box center [486, 169] width 100 height 34
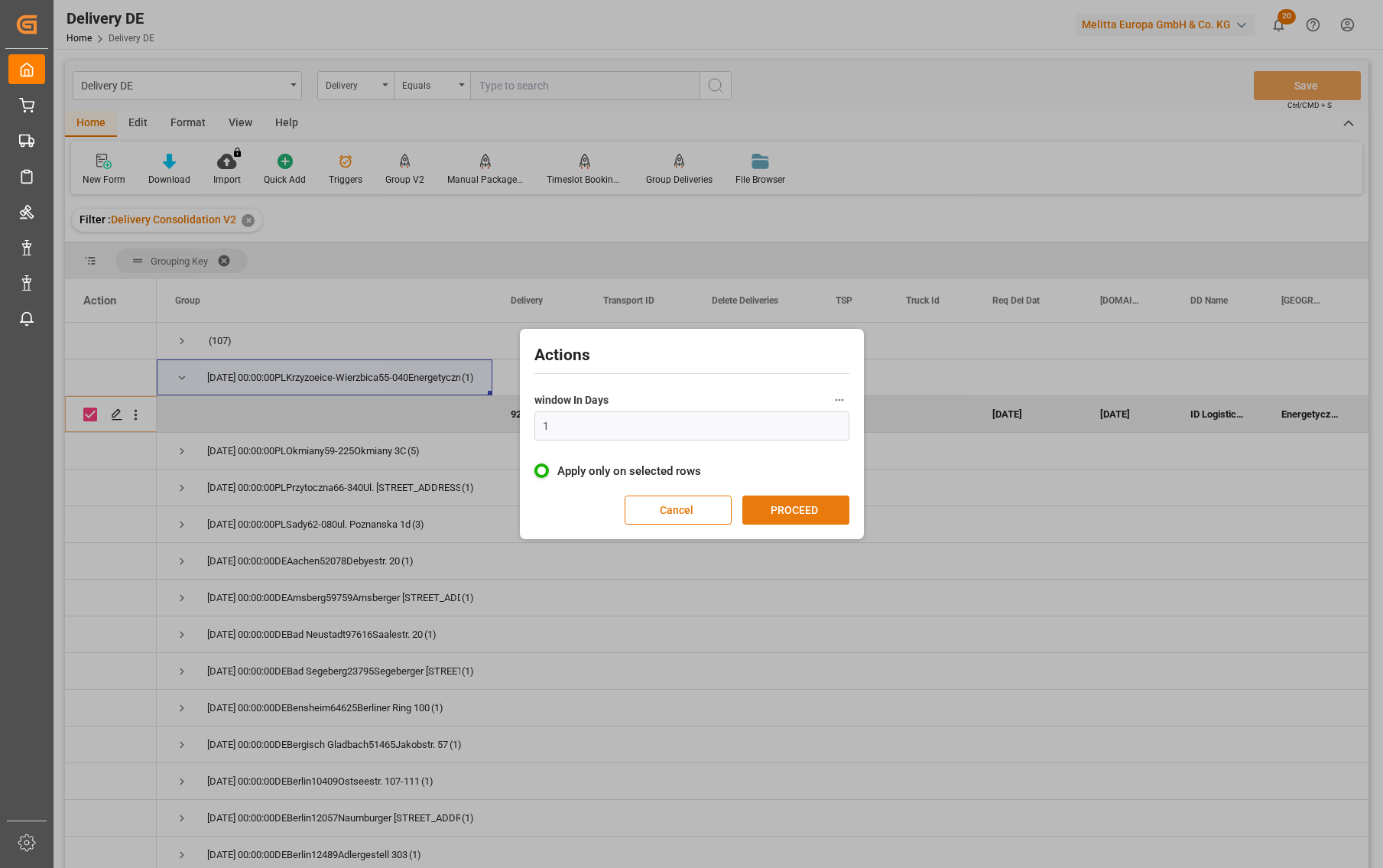
click at [780, 502] on button "PROCEED" at bounding box center [795, 511] width 107 height 29
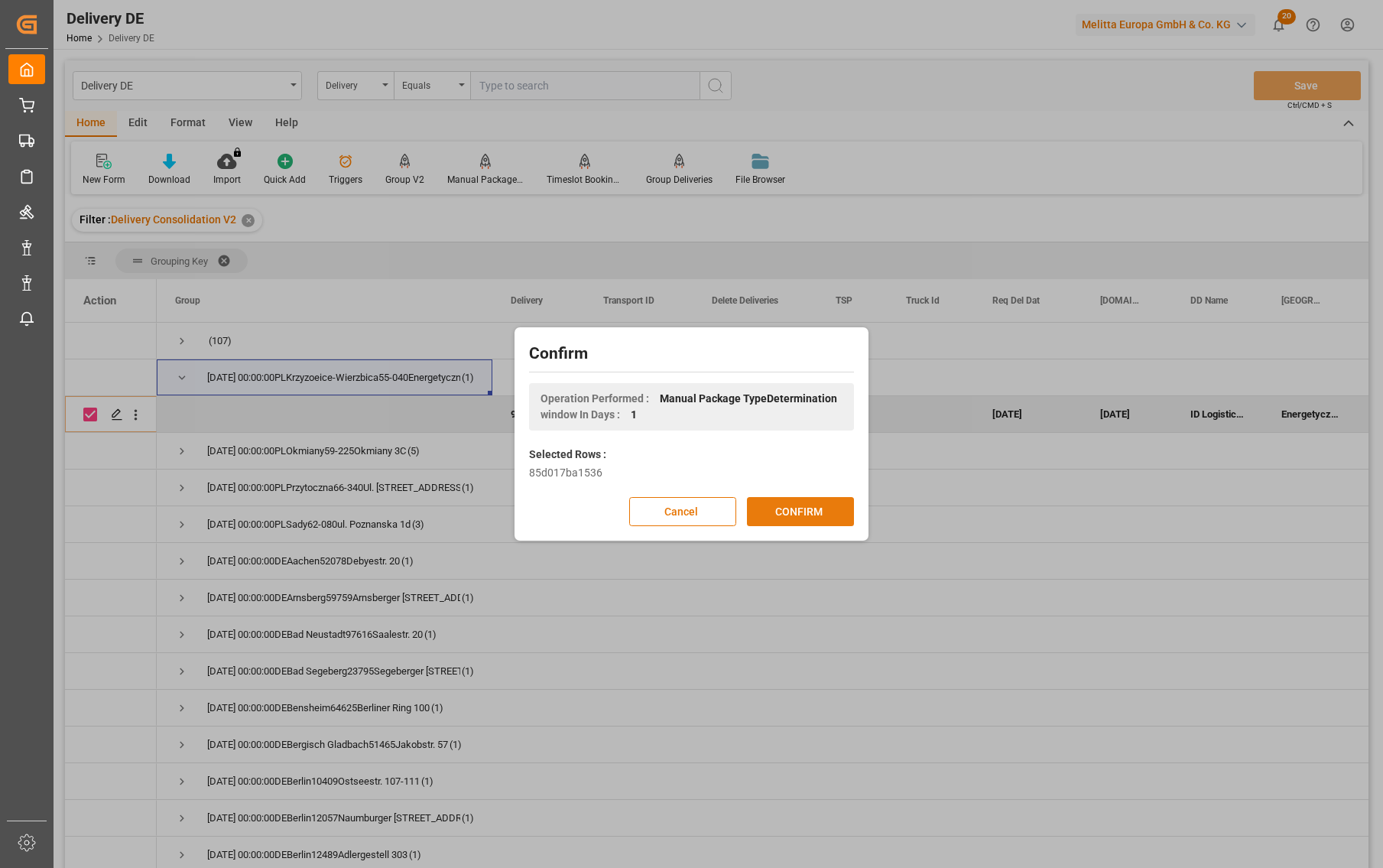
click at [785, 505] on button "CONFIRM" at bounding box center [800, 512] width 107 height 29
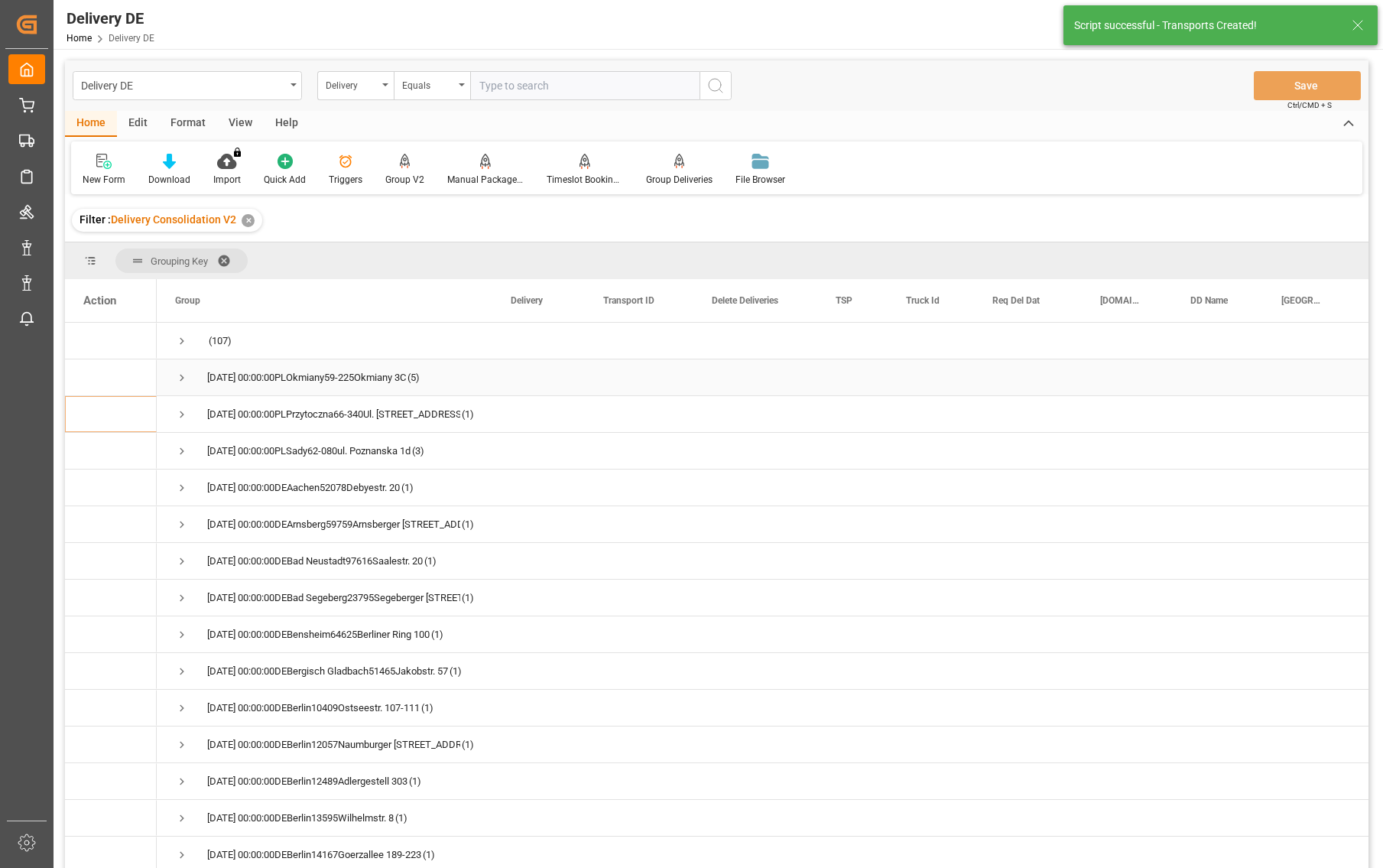
click at [185, 374] on span "Press SPACE to select this row." at bounding box center [182, 378] width 14 height 14
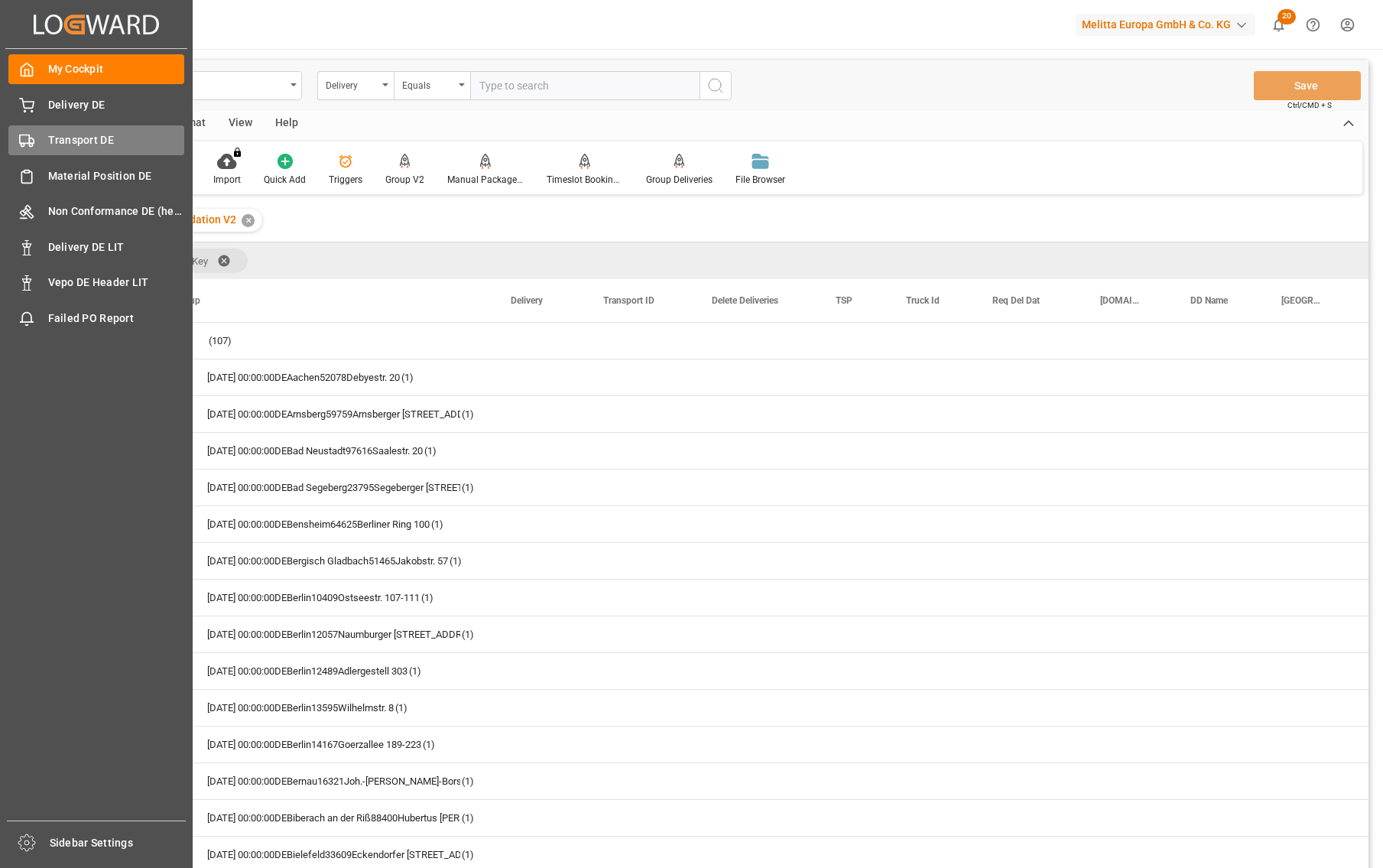
click at [27, 134] on icon at bounding box center [27, 140] width 16 height 16
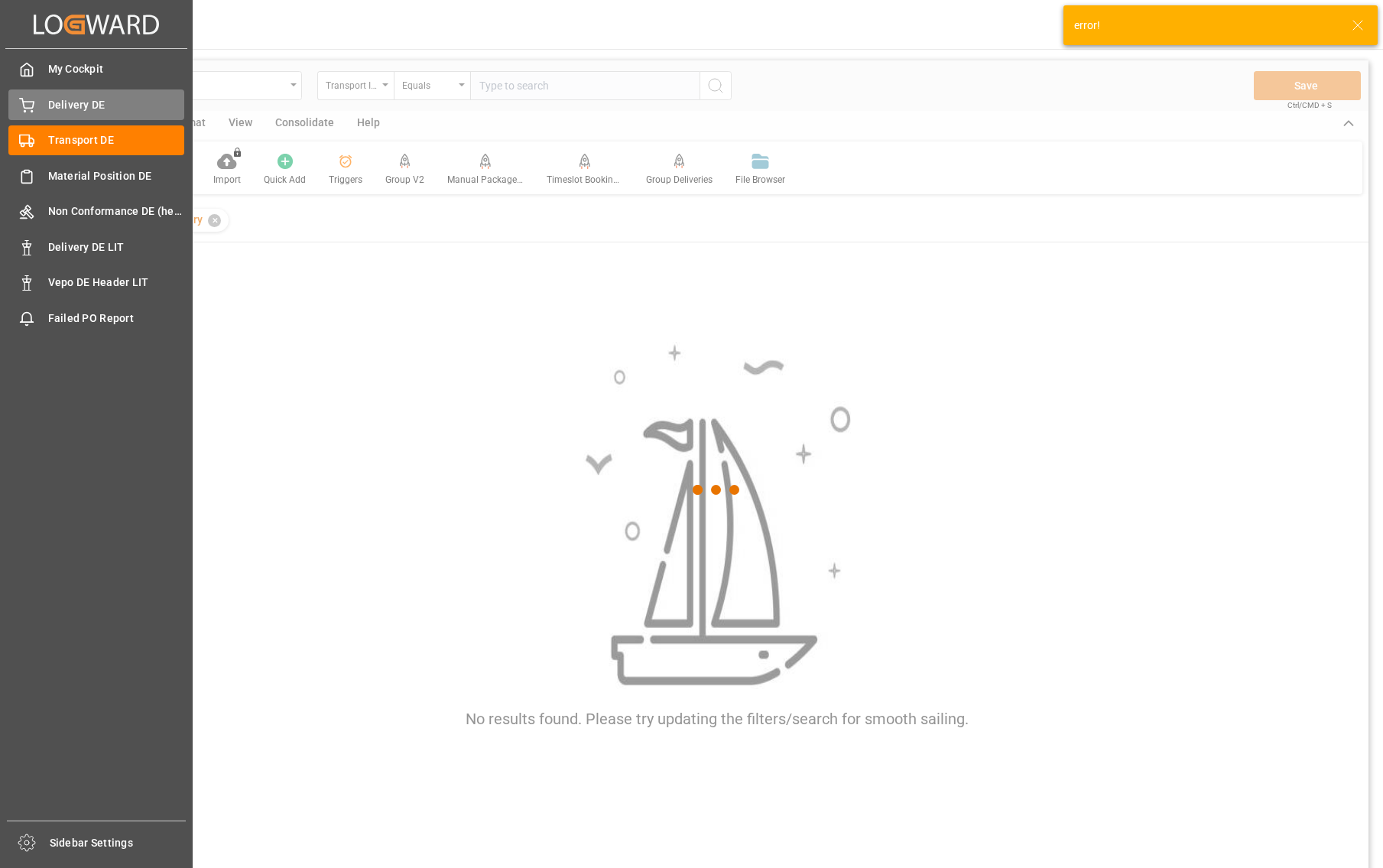
click at [94, 102] on span "Delivery DE" at bounding box center [117, 105] width 137 height 16
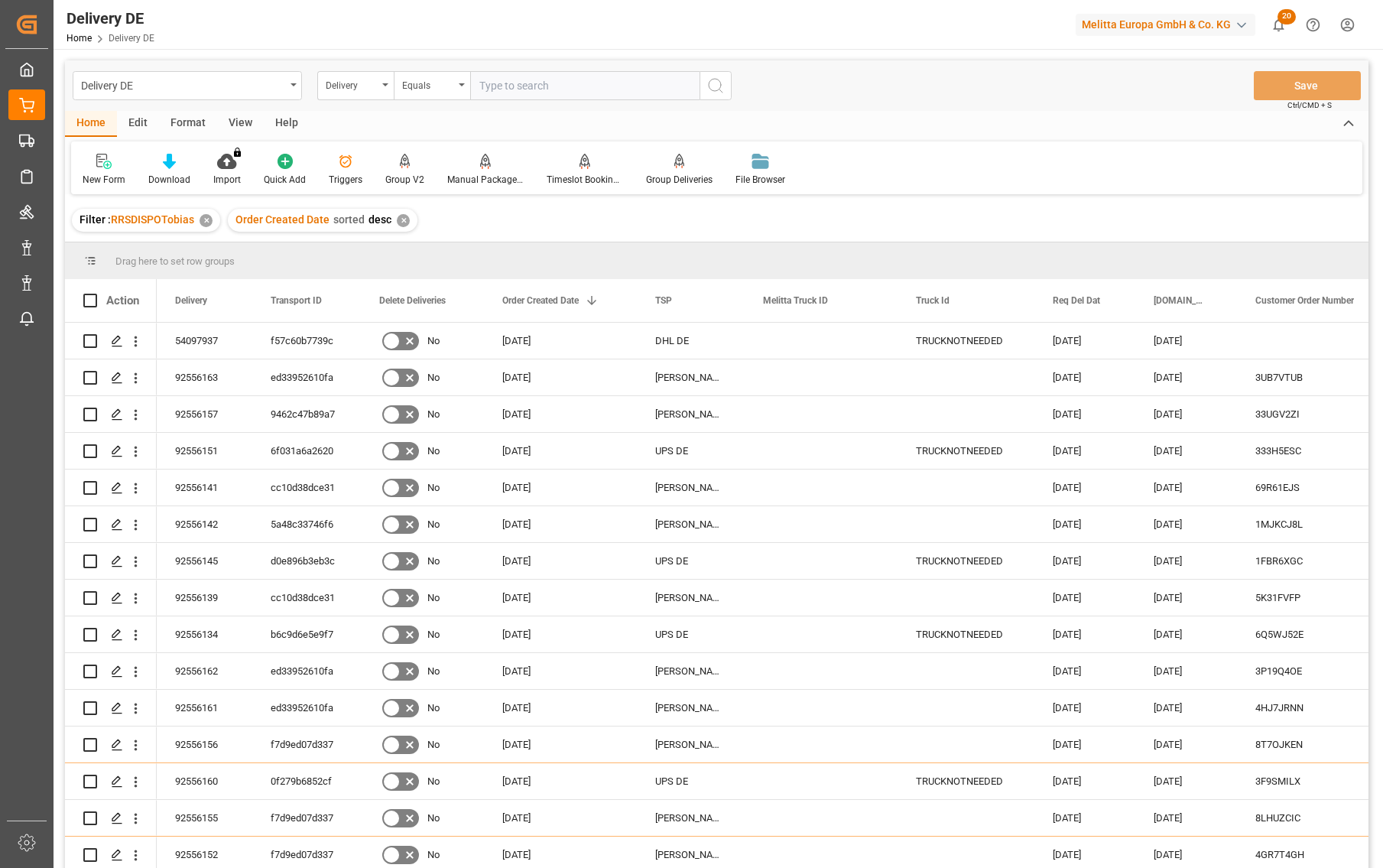
click at [1060, 140] on div "Home Edit Format View Help New Form Download Import You don't have permission f…" at bounding box center [717, 153] width 1304 height 83
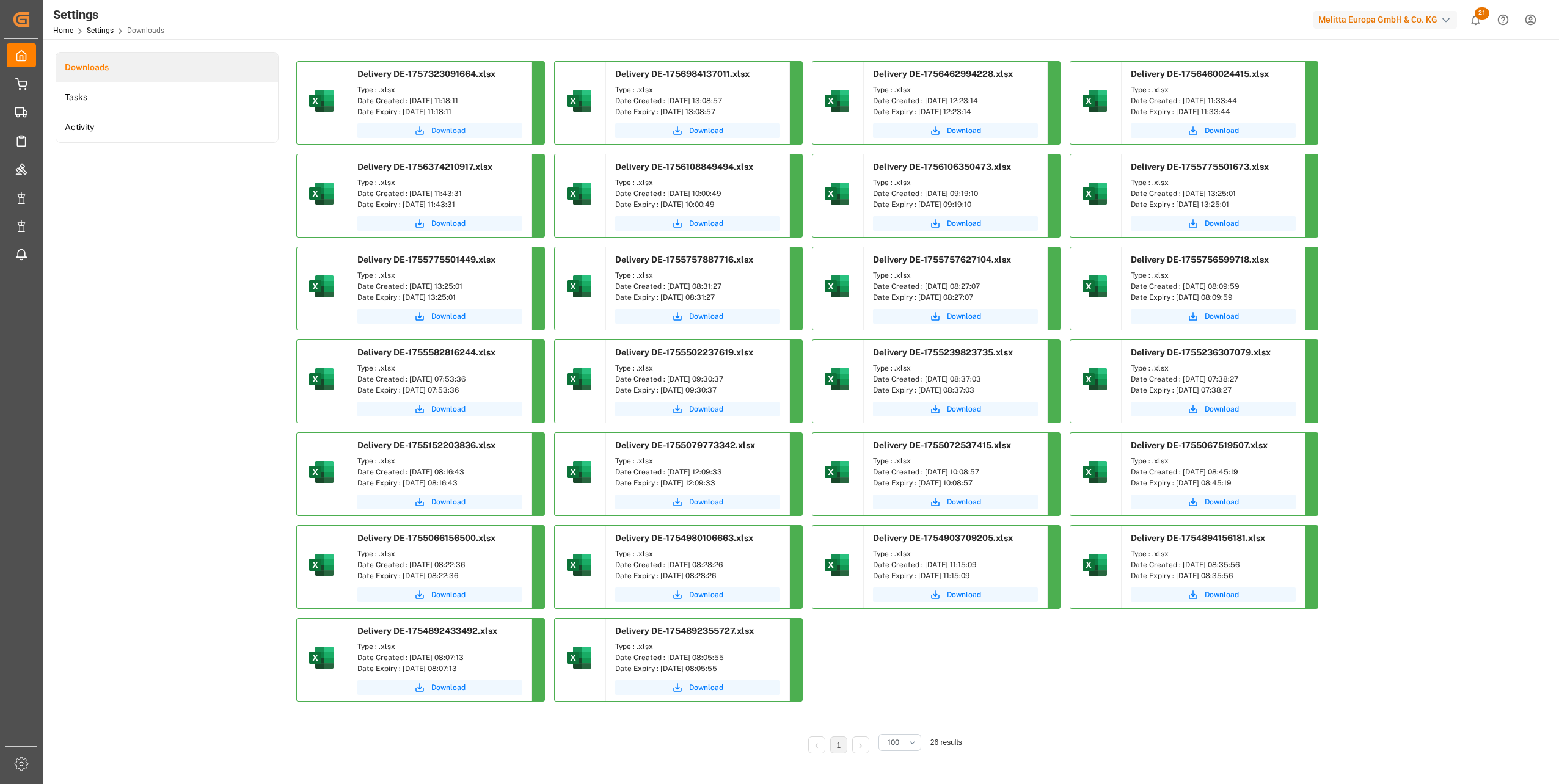
click at [451, 131] on span "Download" at bounding box center [448, 131] width 34 height 11
